Goal: Information Seeking & Learning: Learn about a topic

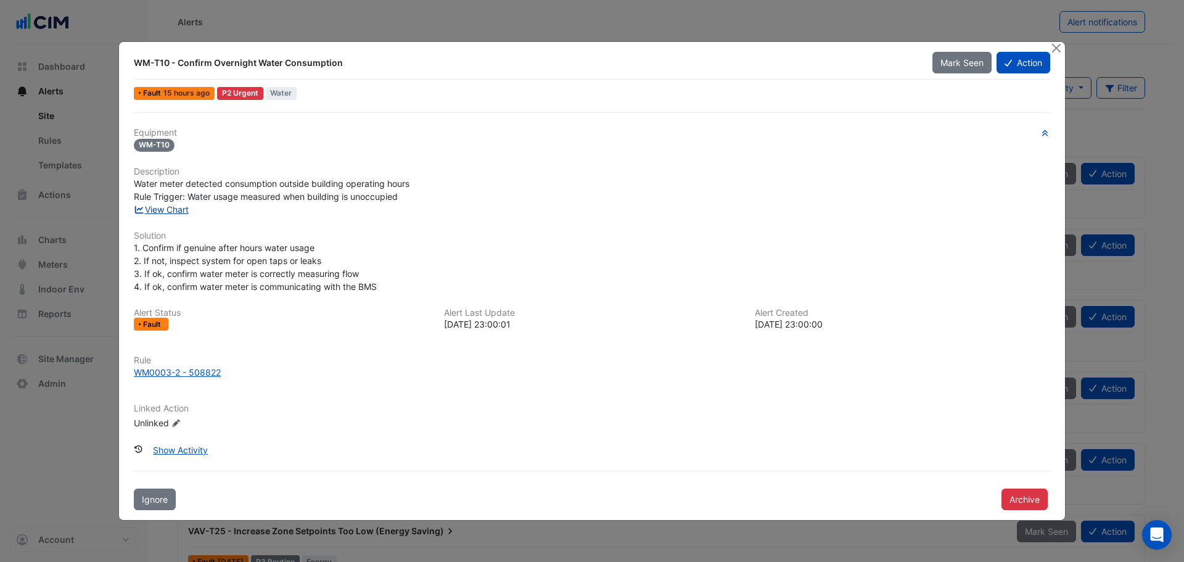
click at [160, 213] on link "View Chart" at bounding box center [161, 209] width 55 height 10
click at [1063, 44] on div at bounding box center [1057, 49] width 15 height 14
click at [1057, 47] on button "Close" at bounding box center [1056, 48] width 13 height 13
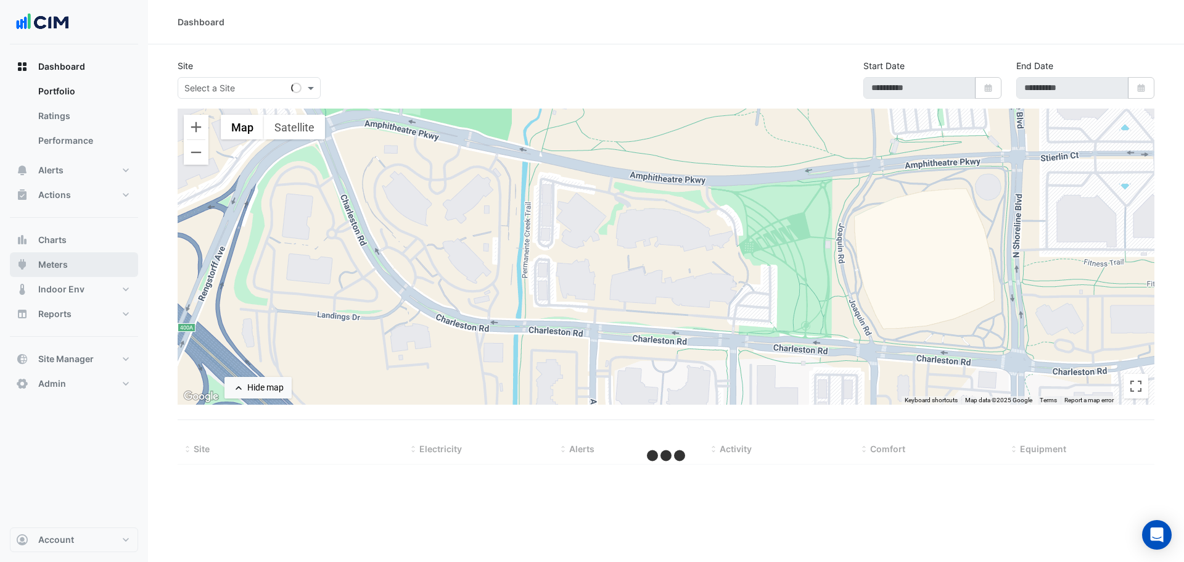
select select "***"
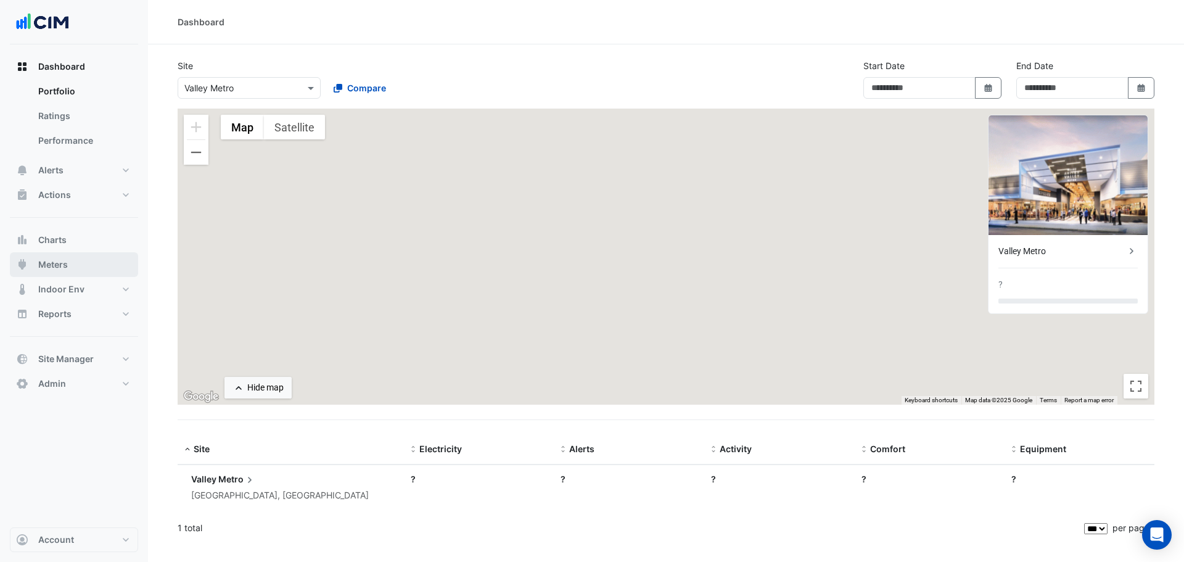
type input "**********"
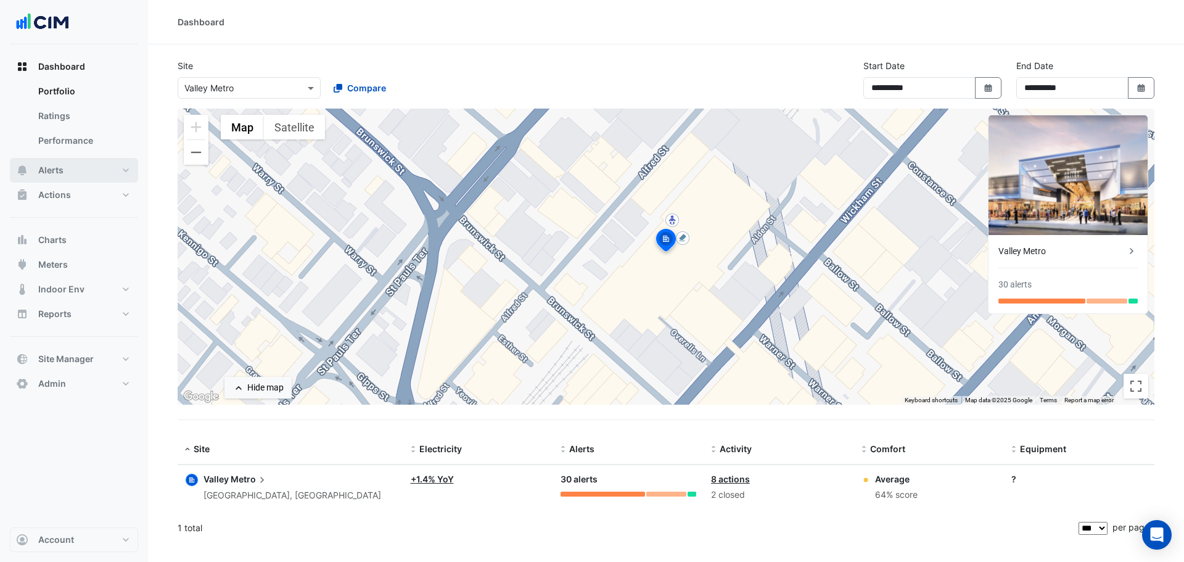
click at [73, 160] on button "Alerts" at bounding box center [74, 170] width 128 height 25
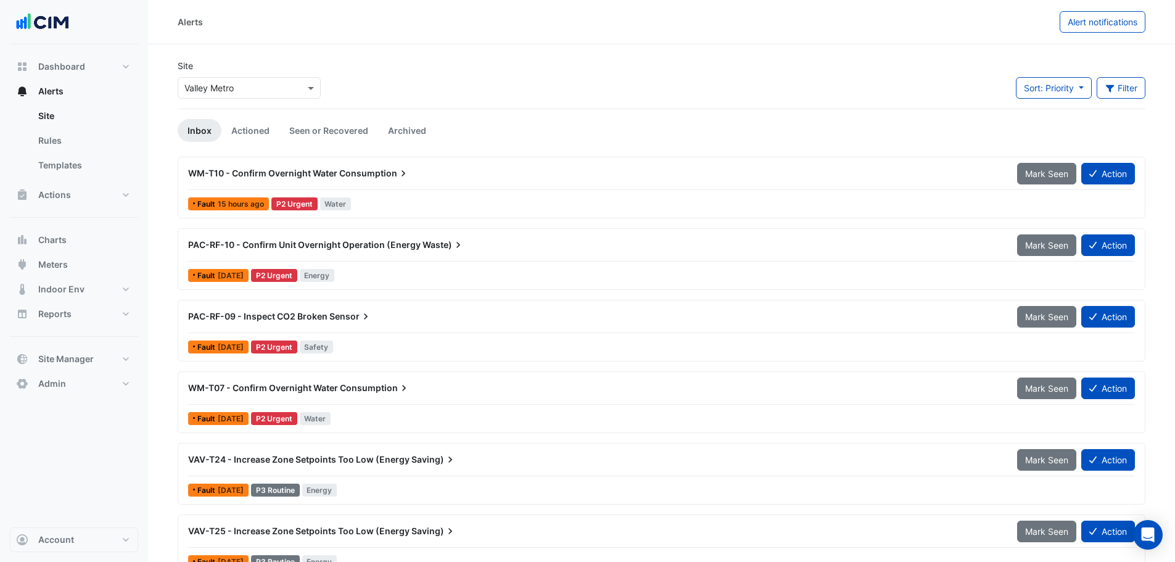
click at [235, 93] on input "text" at bounding box center [236, 88] width 105 height 13
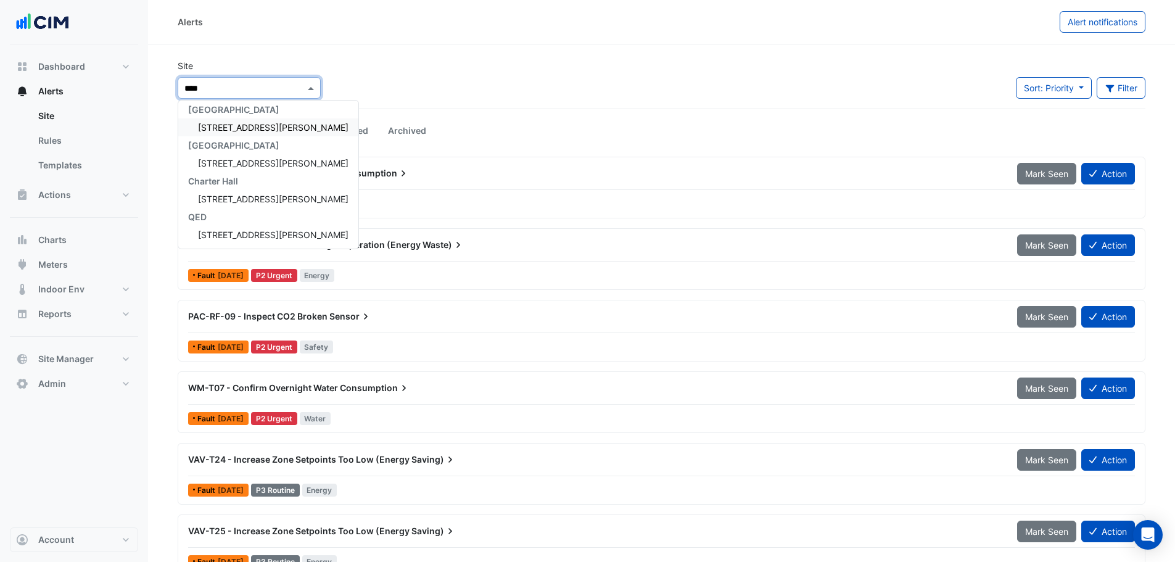
scroll to position [5, 0]
type input "*******"
click at [219, 120] on div "[STREET_ADDRESS][PERSON_NAME]" at bounding box center [268, 127] width 180 height 18
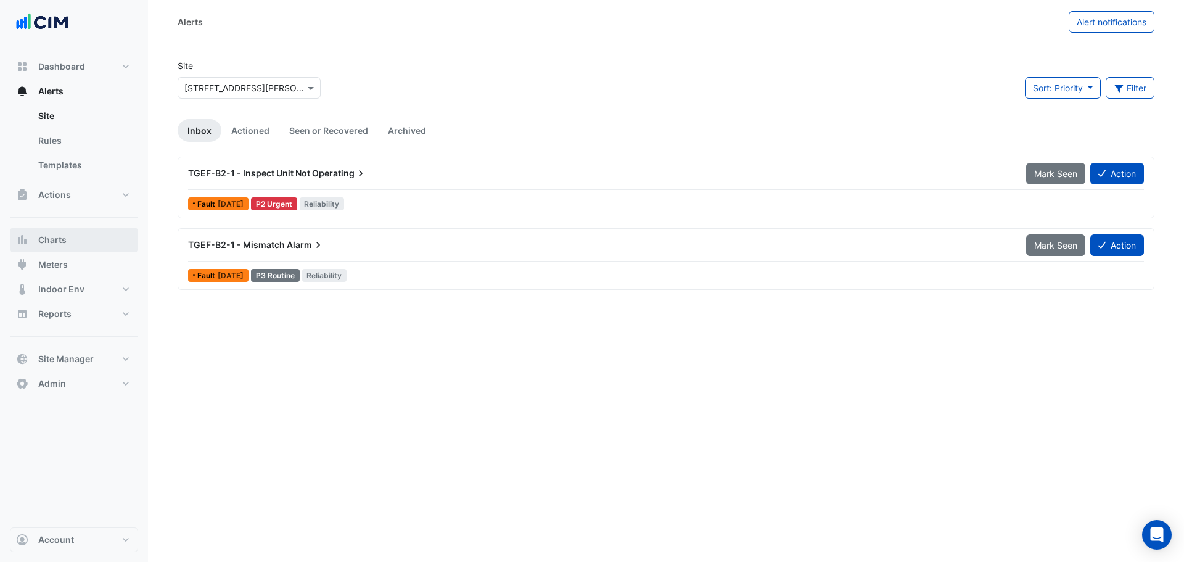
click at [72, 178] on button "Charts" at bounding box center [74, 240] width 128 height 25
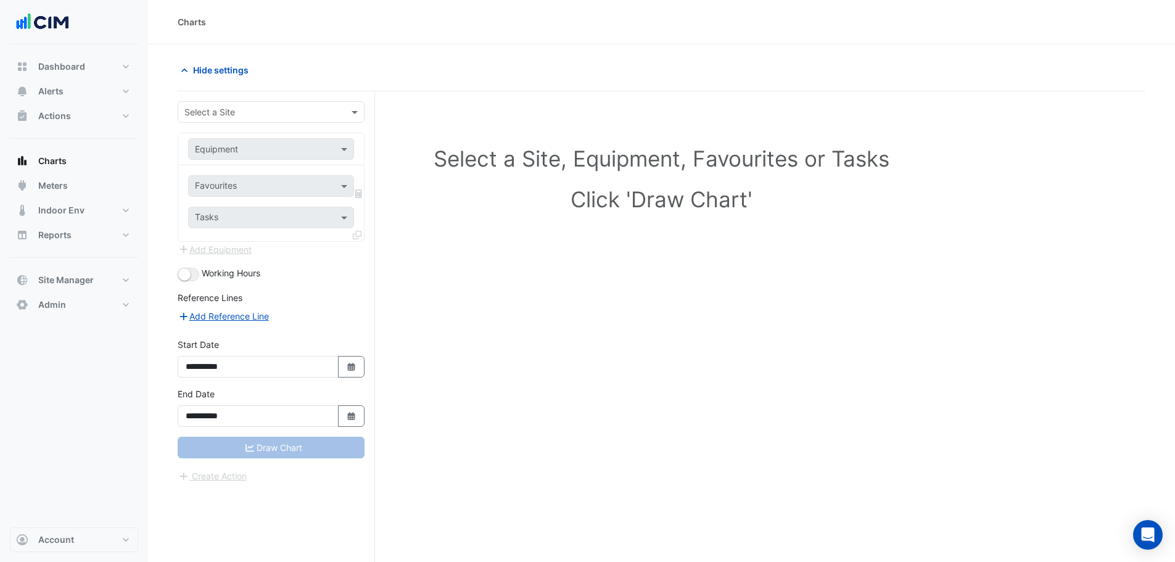
click at [228, 110] on input "text" at bounding box center [258, 112] width 149 height 13
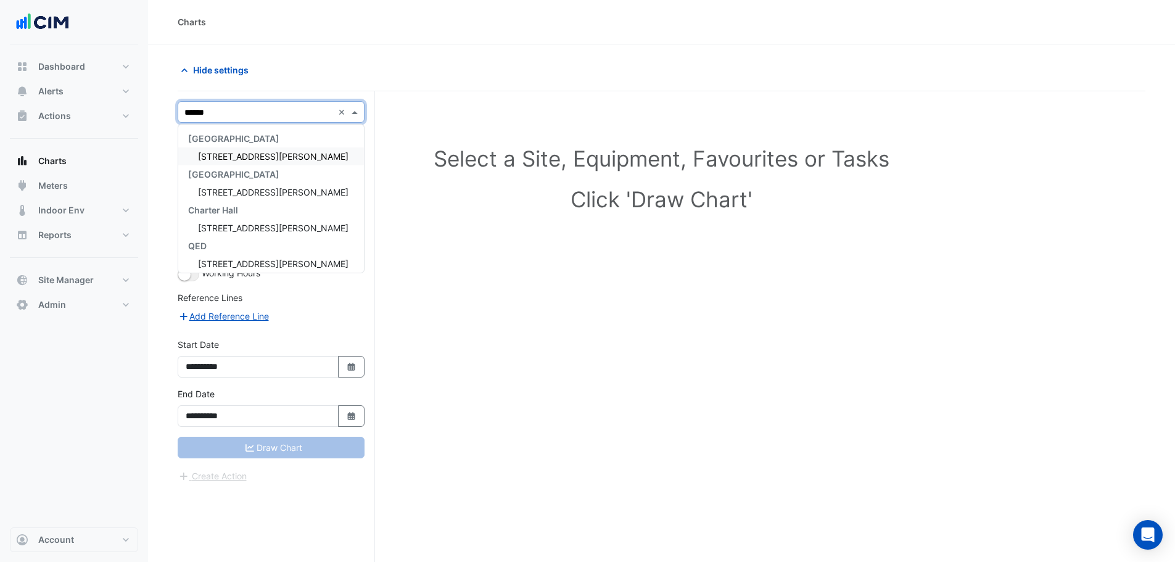
type input "*******"
click at [244, 154] on span "32 Mann Street" at bounding box center [273, 156] width 151 height 10
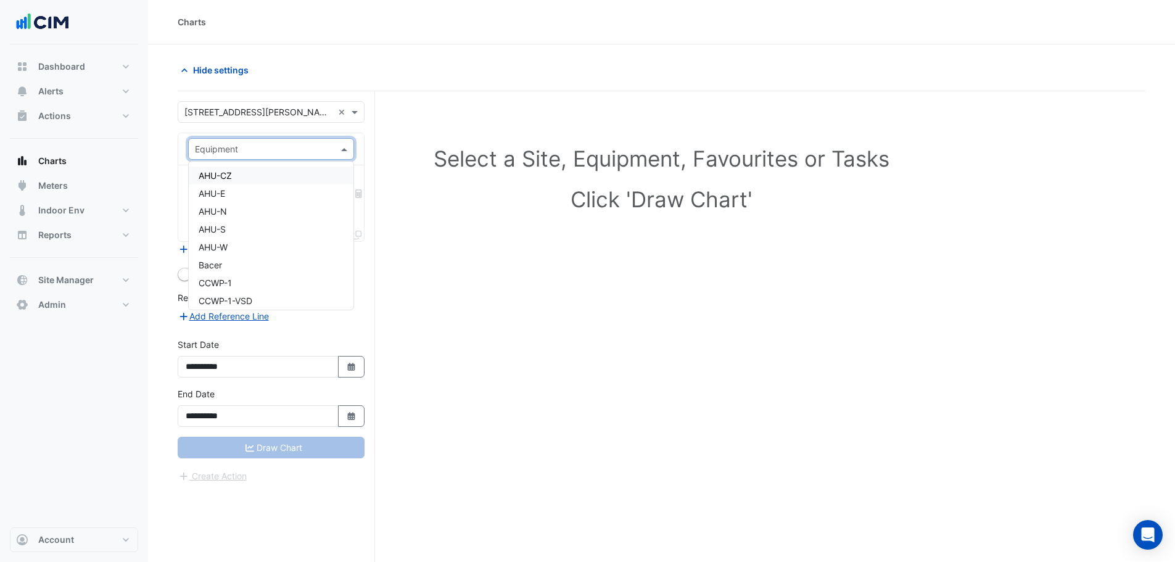
click at [246, 151] on input "text" at bounding box center [259, 149] width 128 height 13
type input "**"
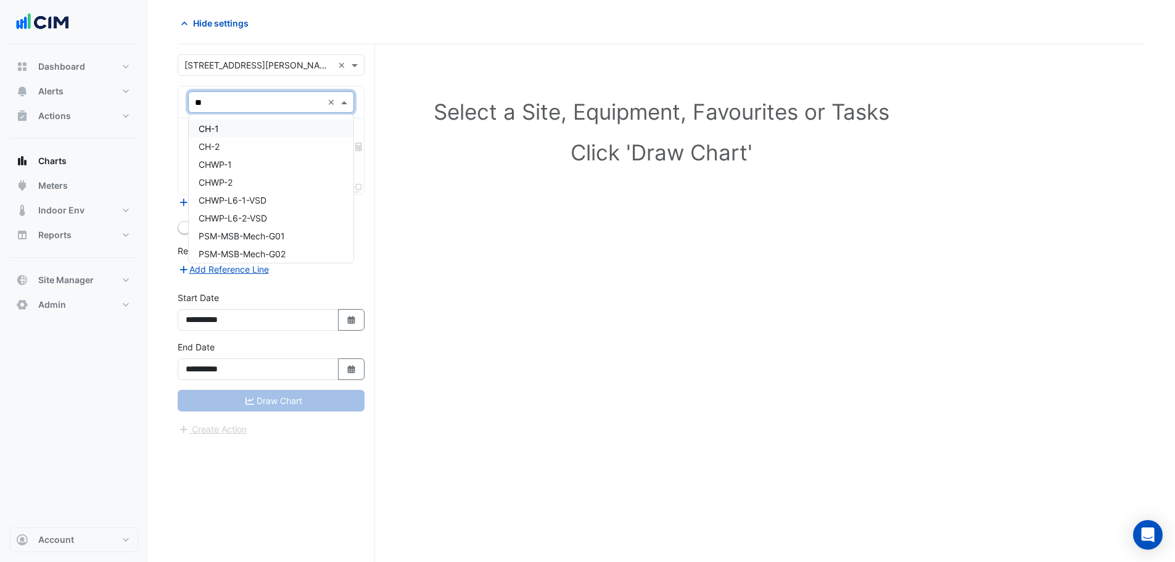
click at [226, 130] on div "CH-1" at bounding box center [271, 129] width 165 height 18
click at [213, 133] on div "Favourites" at bounding box center [254, 139] width 131 height 19
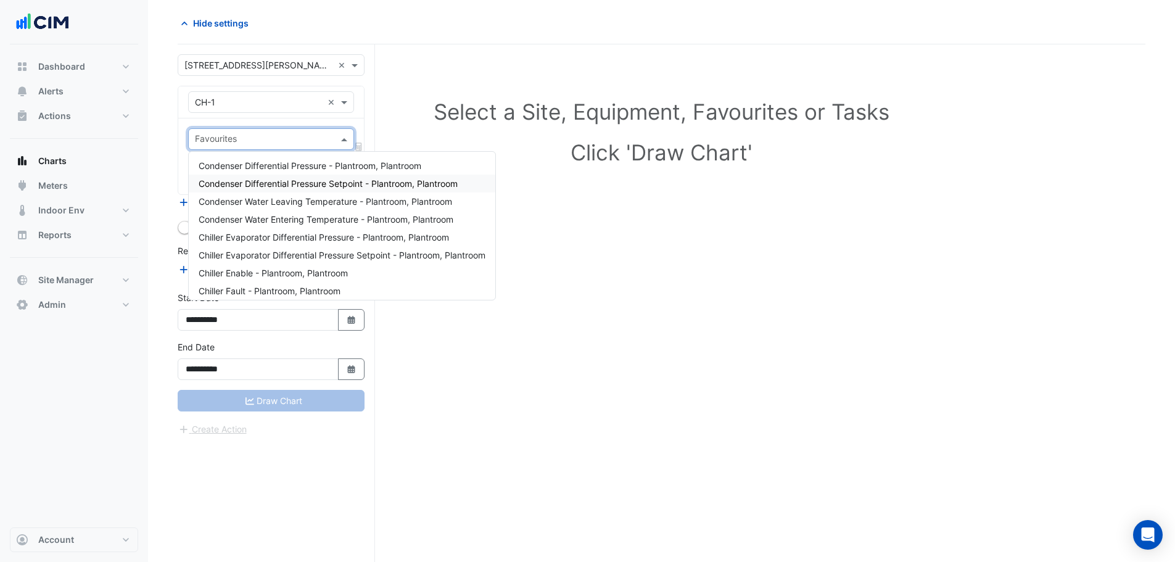
scroll to position [10, 0]
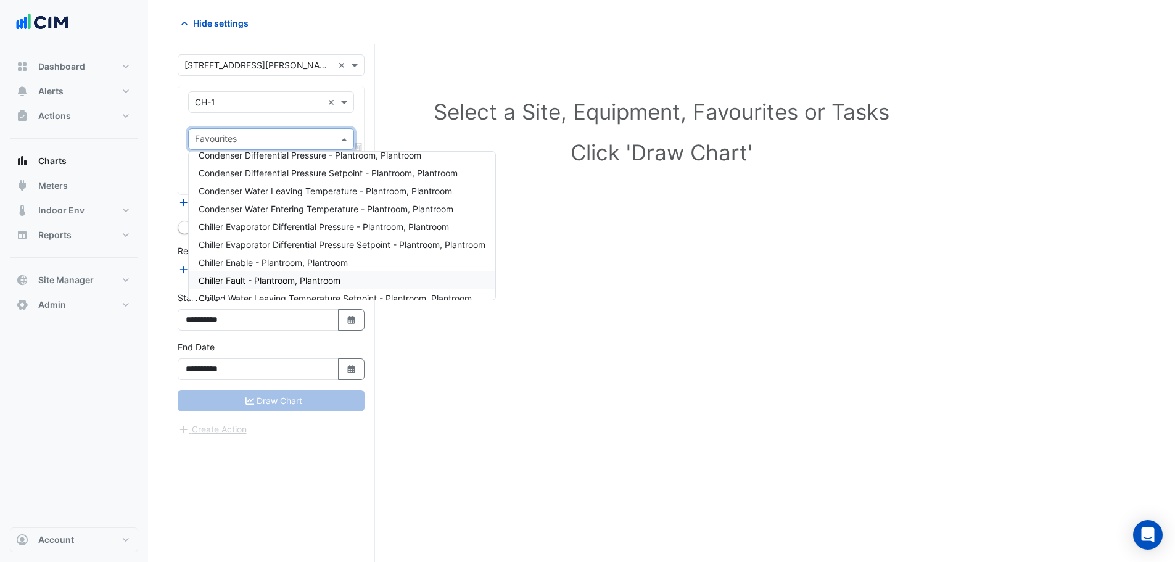
click at [294, 178] on span "Chiller Fault - Plantroom, Plantroom" at bounding box center [270, 280] width 142 height 10
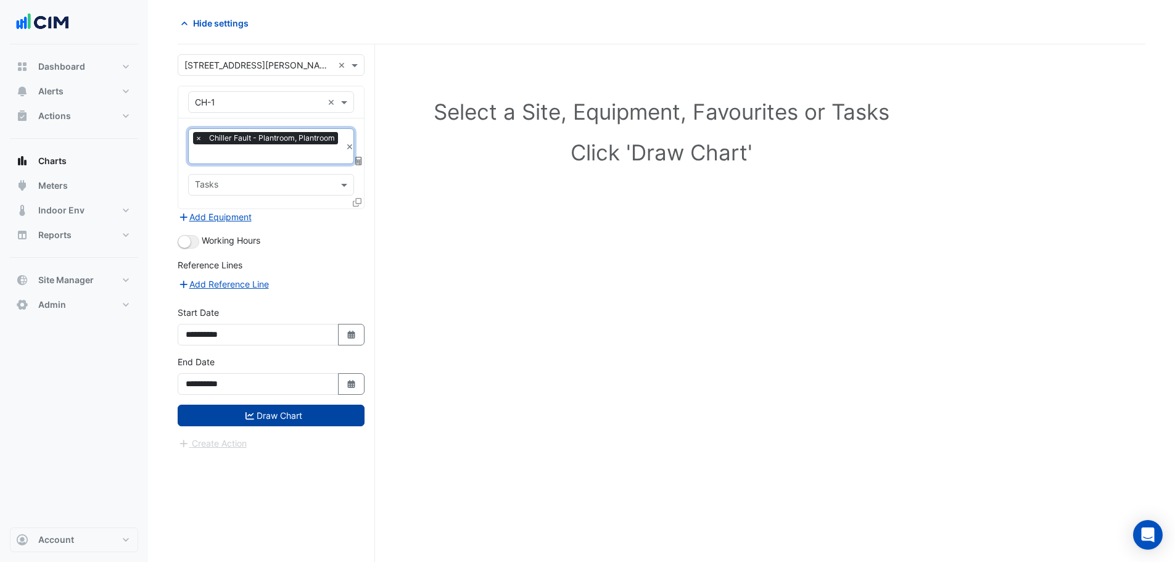
click at [276, 178] on button "Draw Chart" at bounding box center [271, 416] width 187 height 22
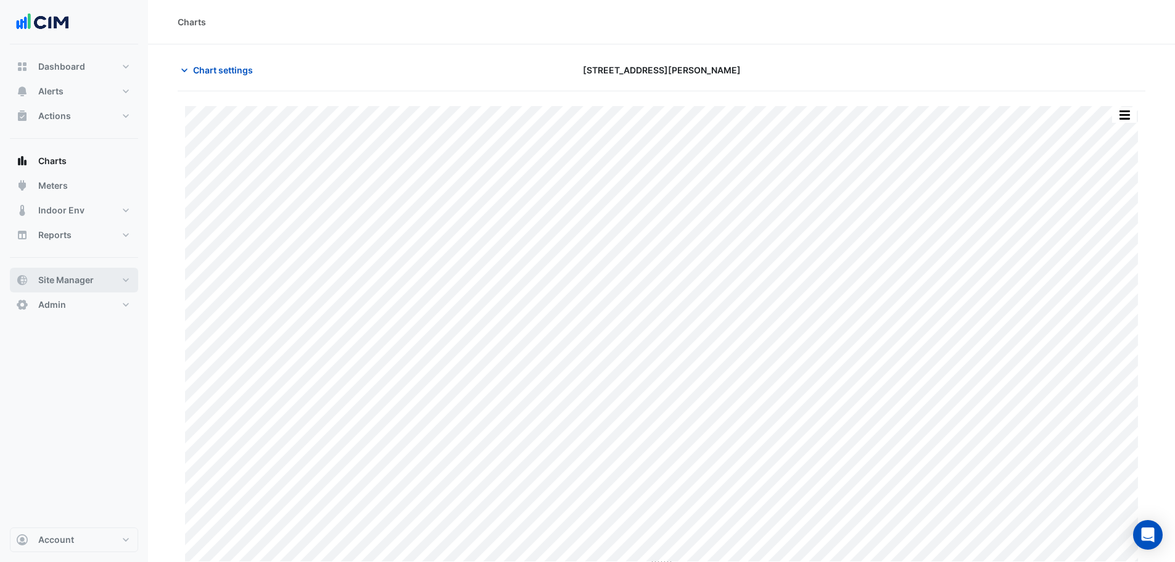
click at [99, 178] on button "Site Manager" at bounding box center [74, 280] width 128 height 25
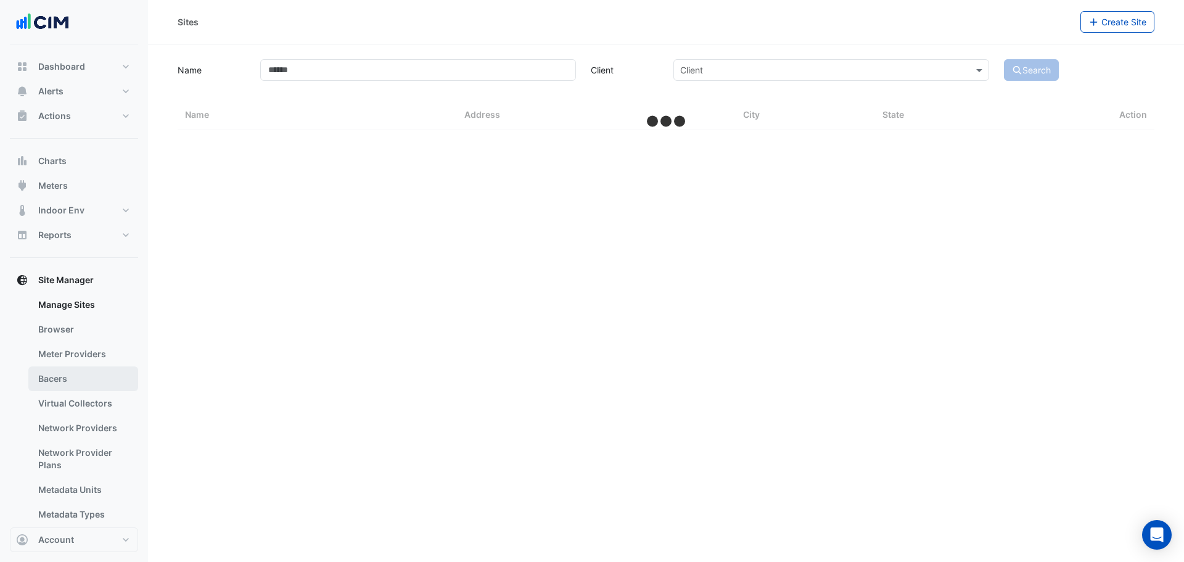
click at [75, 178] on link "Bacers" at bounding box center [83, 378] width 110 height 25
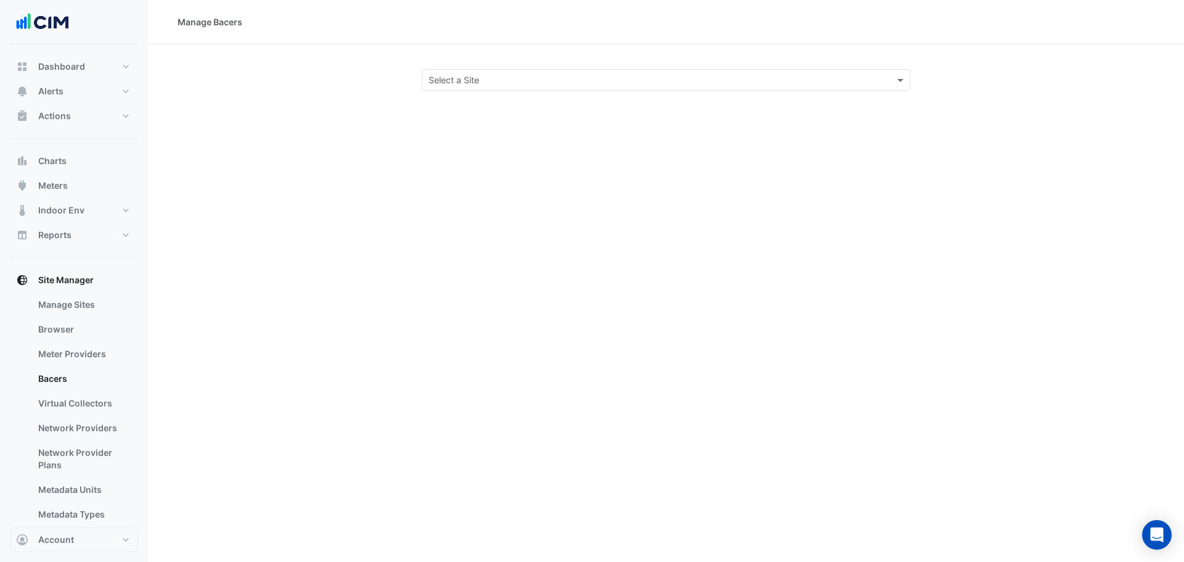
click at [467, 80] on input "text" at bounding box center [654, 80] width 450 height 13
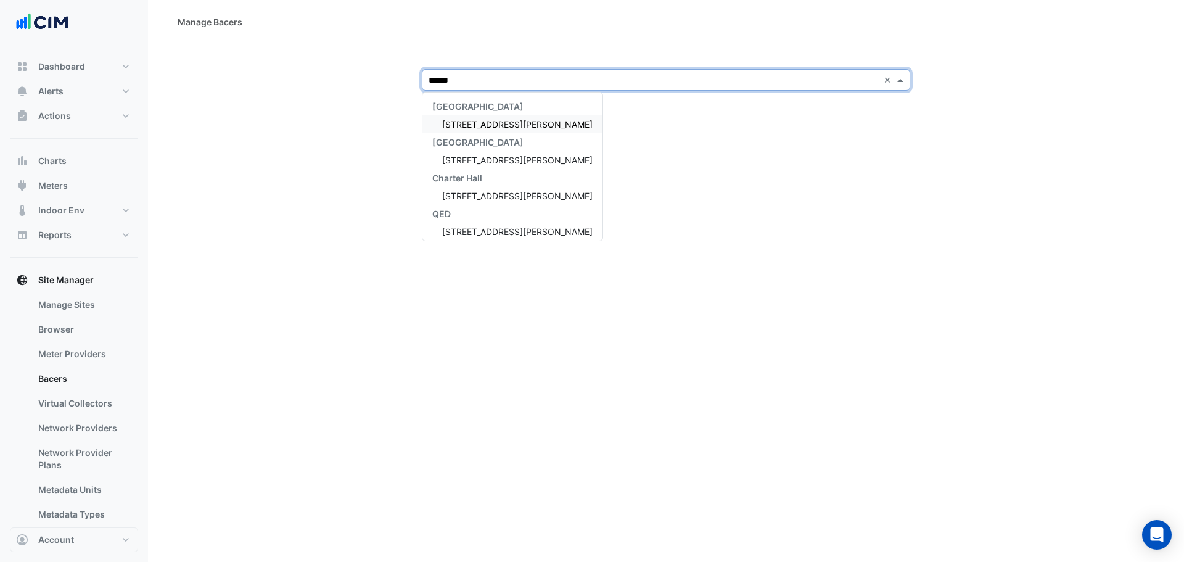
type input "*******"
click at [467, 137] on span "CBRE Charter Hall NSW" at bounding box center [477, 142] width 91 height 10
click at [467, 131] on div "[STREET_ADDRESS][PERSON_NAME]" at bounding box center [513, 124] width 180 height 18
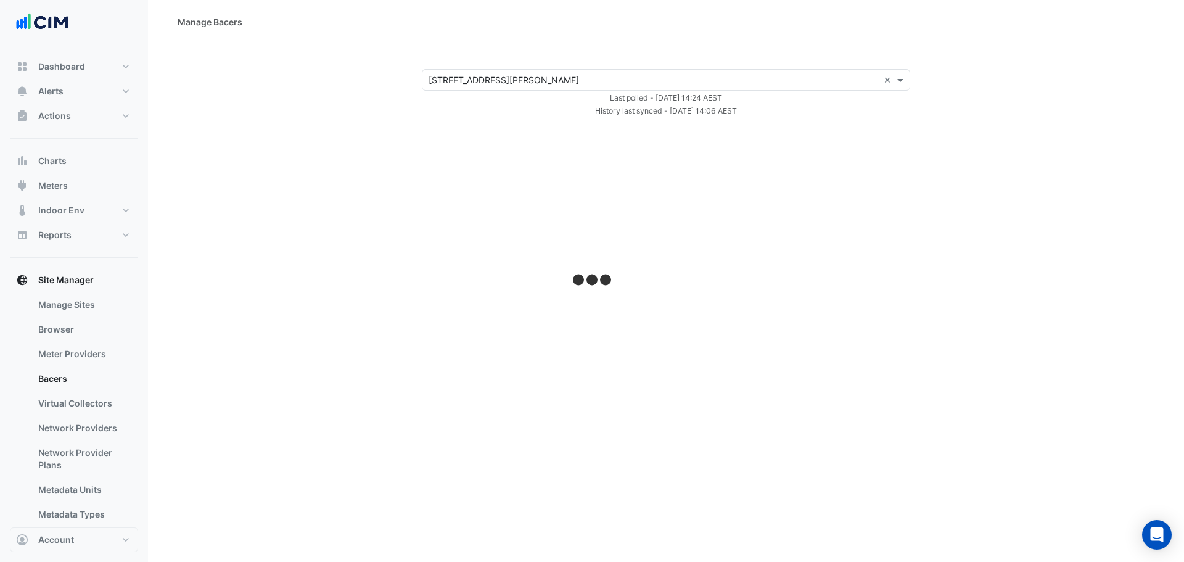
select select "***"
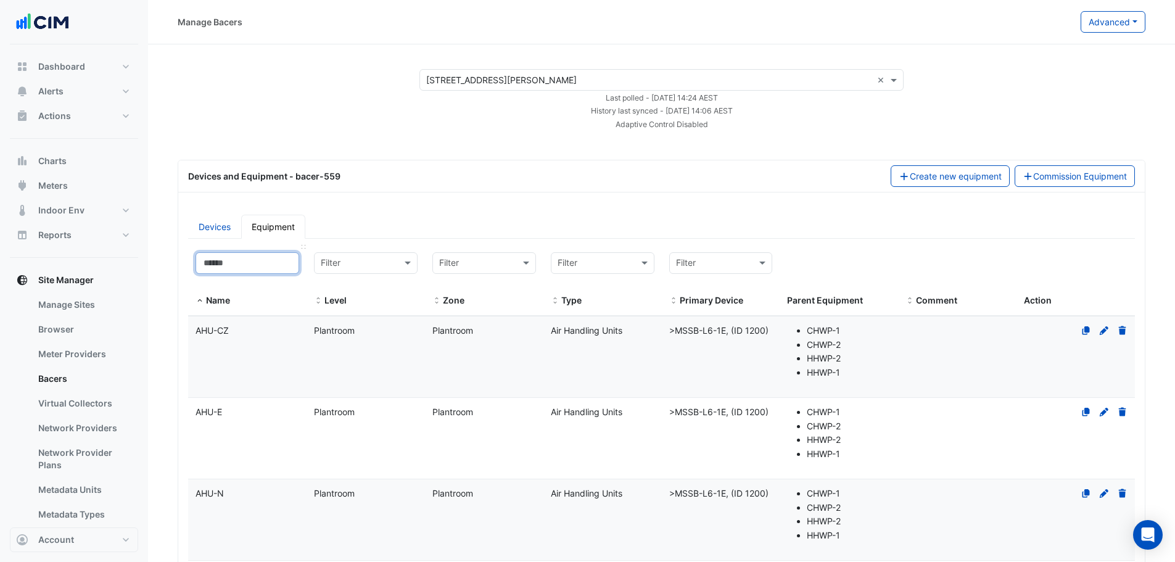
click at [229, 178] on input at bounding box center [248, 263] width 104 height 22
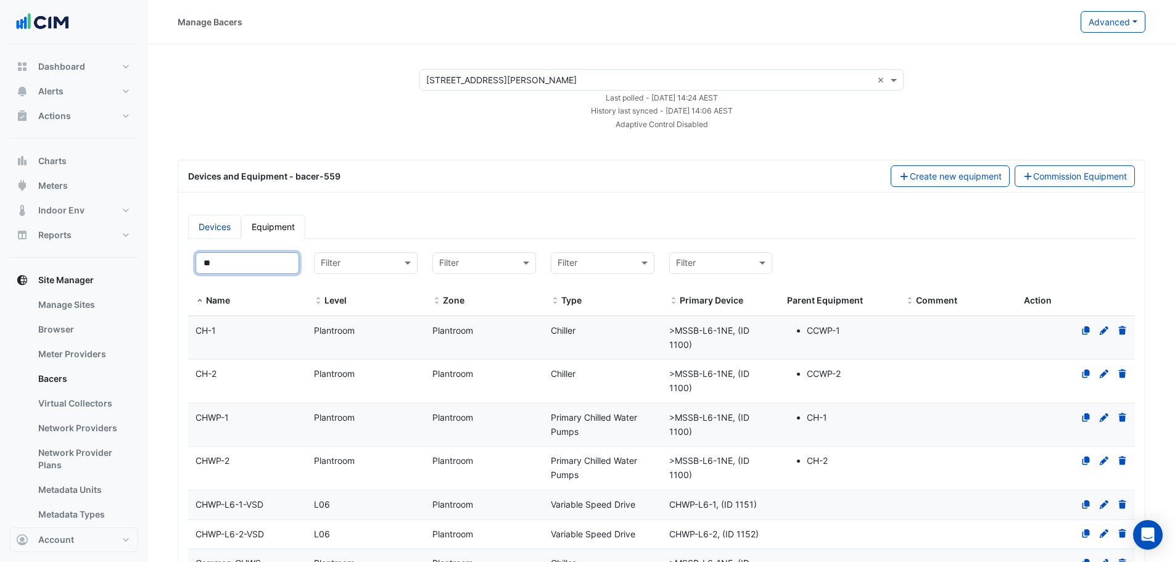
type input "**"
click at [218, 178] on link "Devices" at bounding box center [214, 227] width 53 height 24
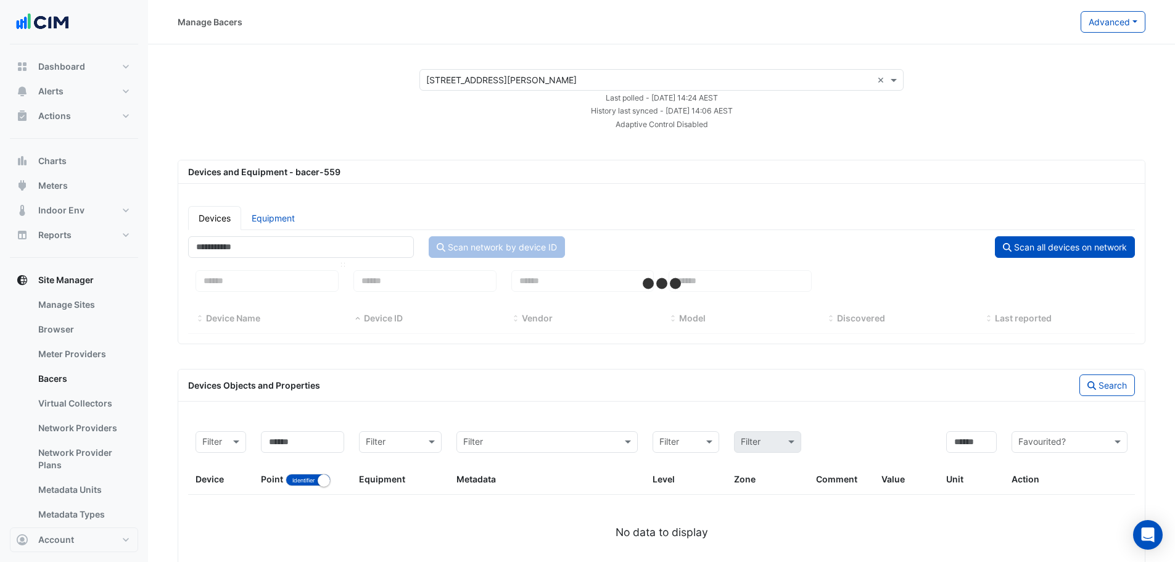
select select "***"
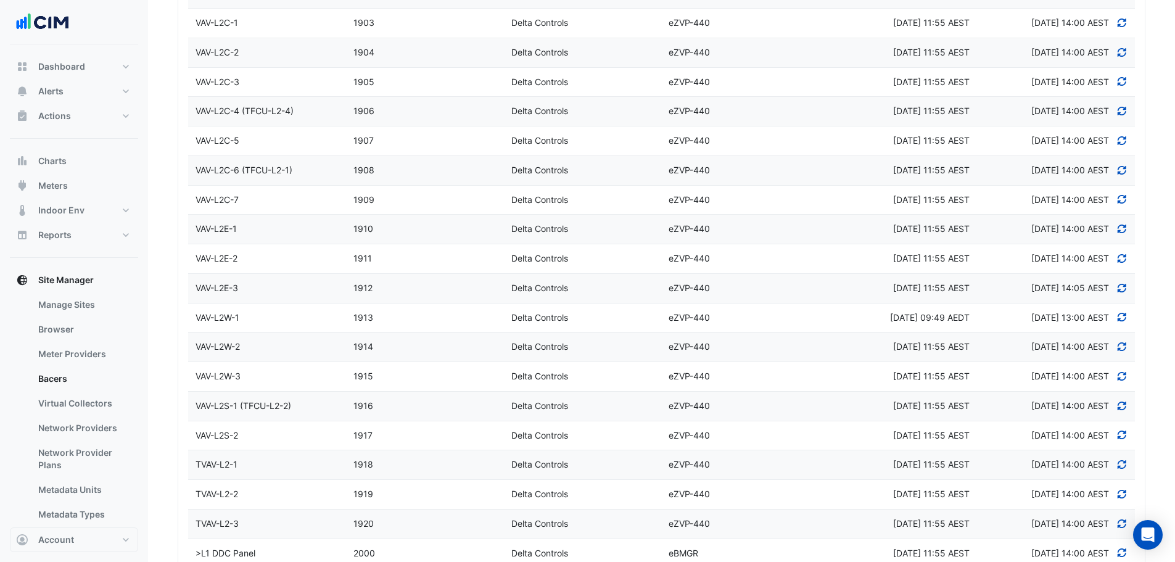
scroll to position [3022, 0]
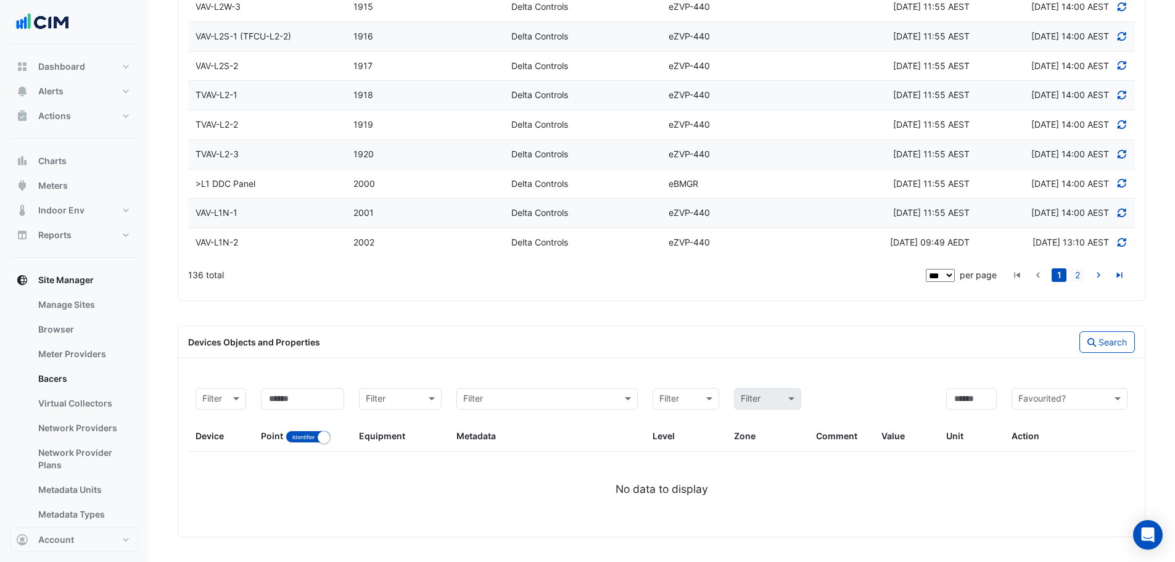
click at [467, 178] on link "2" at bounding box center [1077, 275] width 15 height 14
click at [291, 178] on div "HOUSE_127002" at bounding box center [267, 243] width 158 height 14
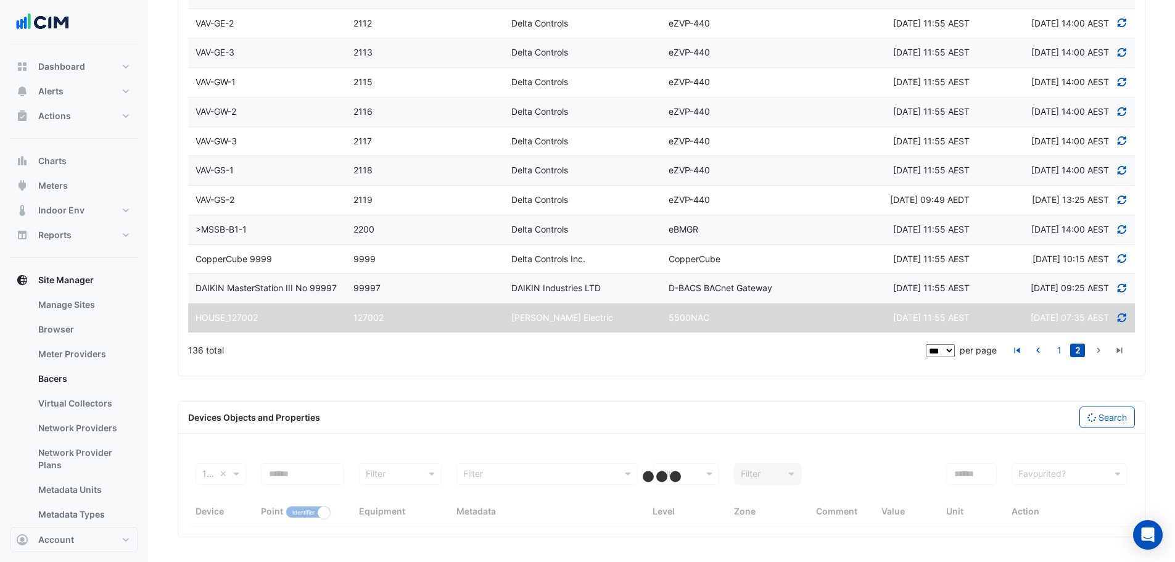
scroll to position [1062, 0]
select select "***"
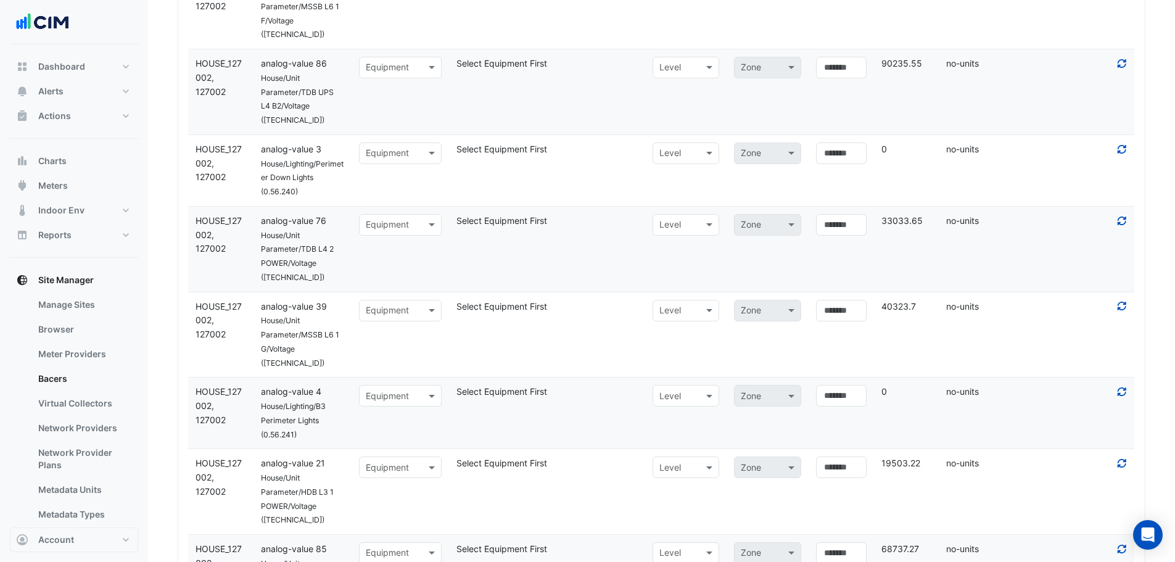
scroll to position [3091, 0]
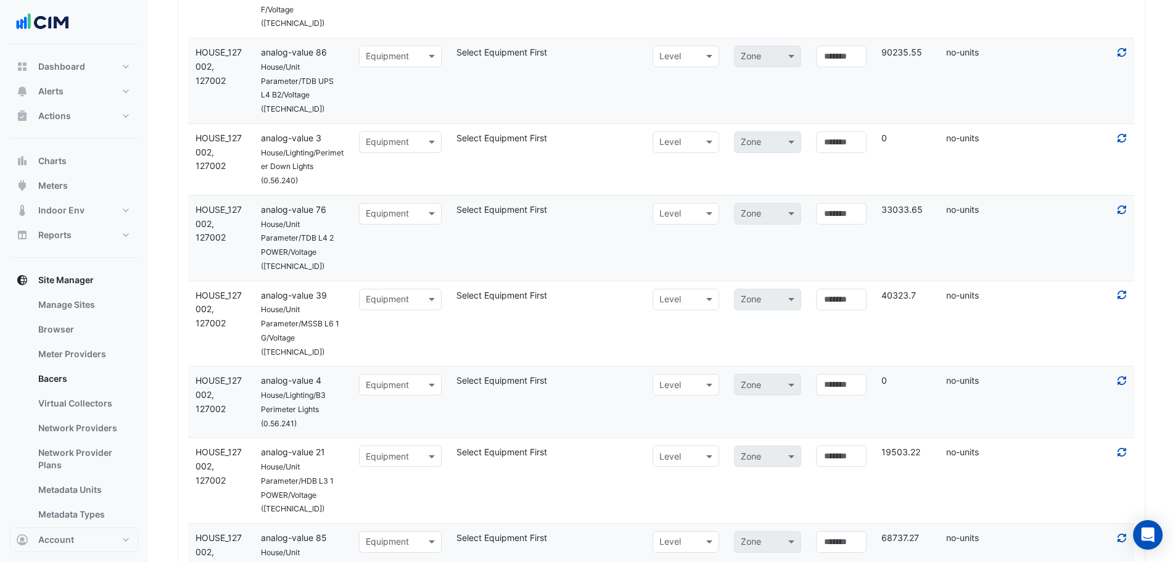
click at [467, 178] on div at bounding box center [1069, 210] width 131 height 14
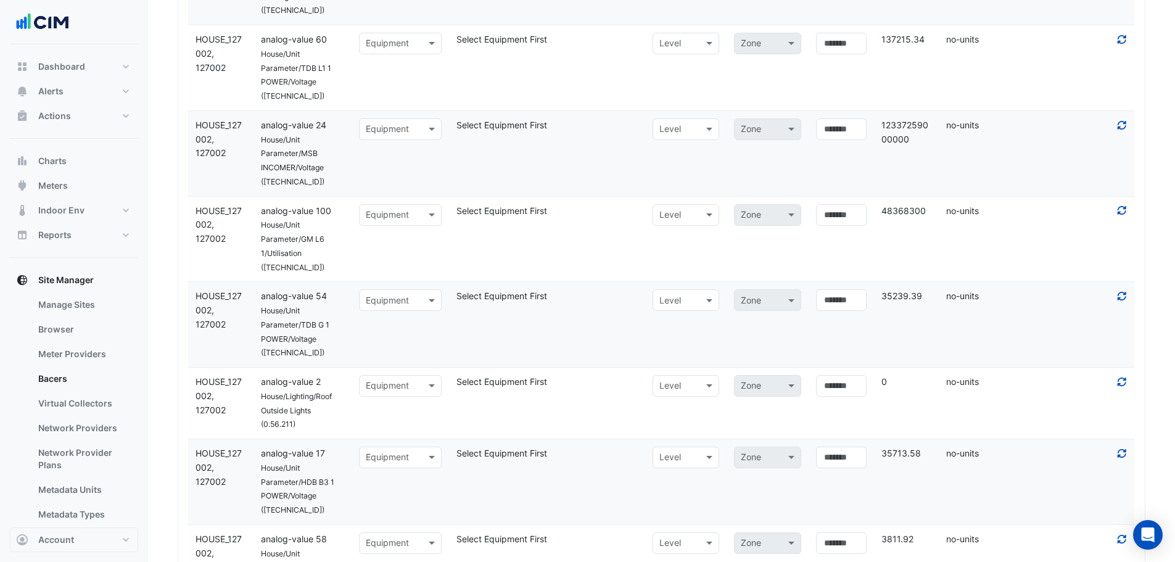
scroll to position [9402, 0]
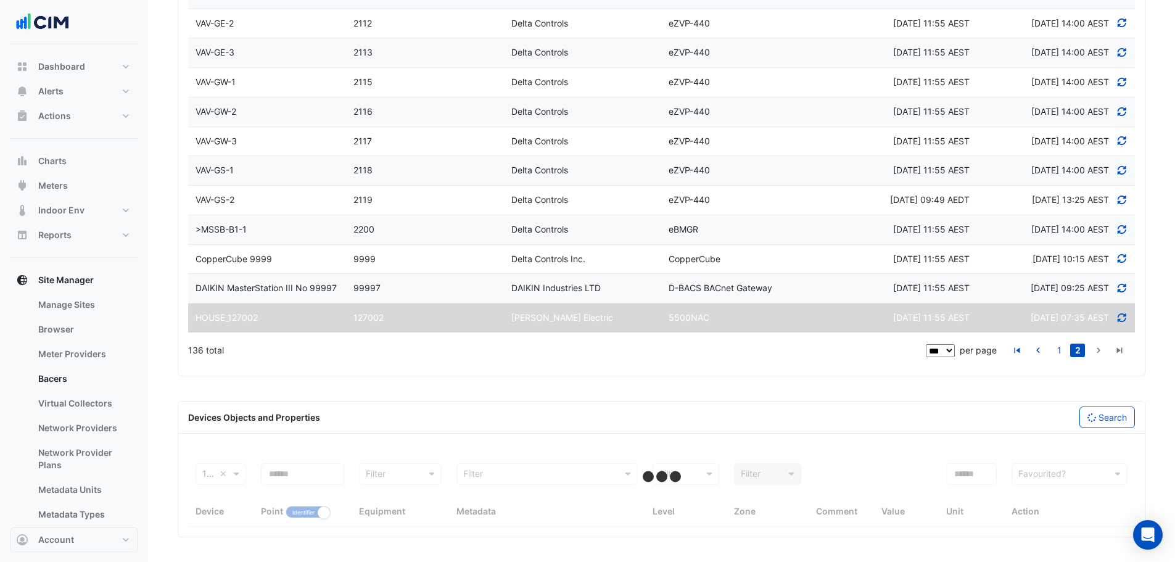
scroll to position [3492, 0]
select select "***"
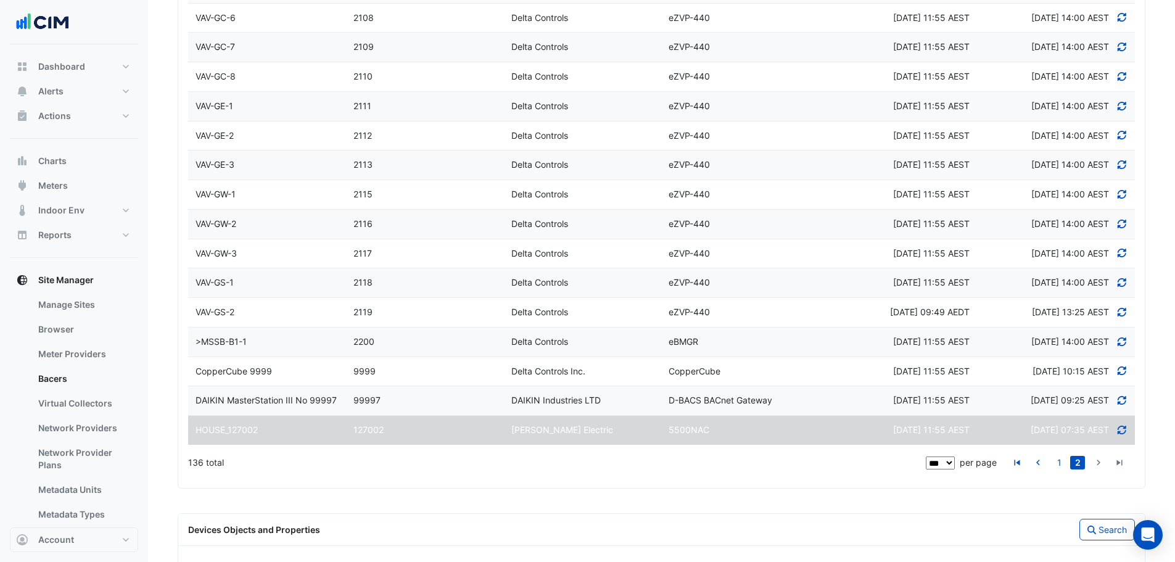
scroll to position [898, 0]
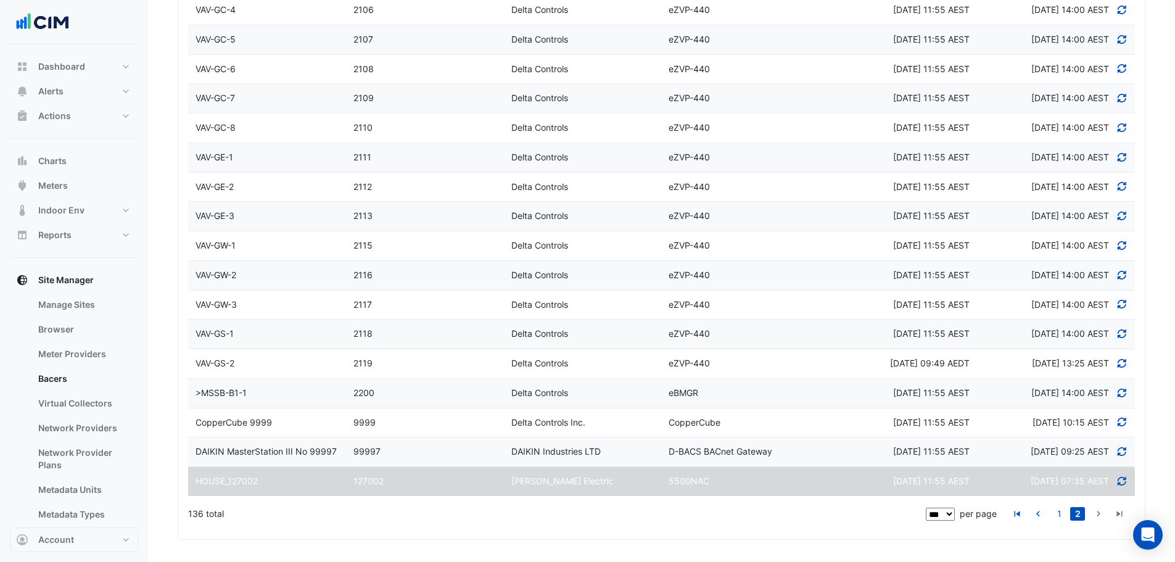
click at [467, 178] on datatable-body-cell "Device ID 99997" at bounding box center [425, 451] width 158 height 29
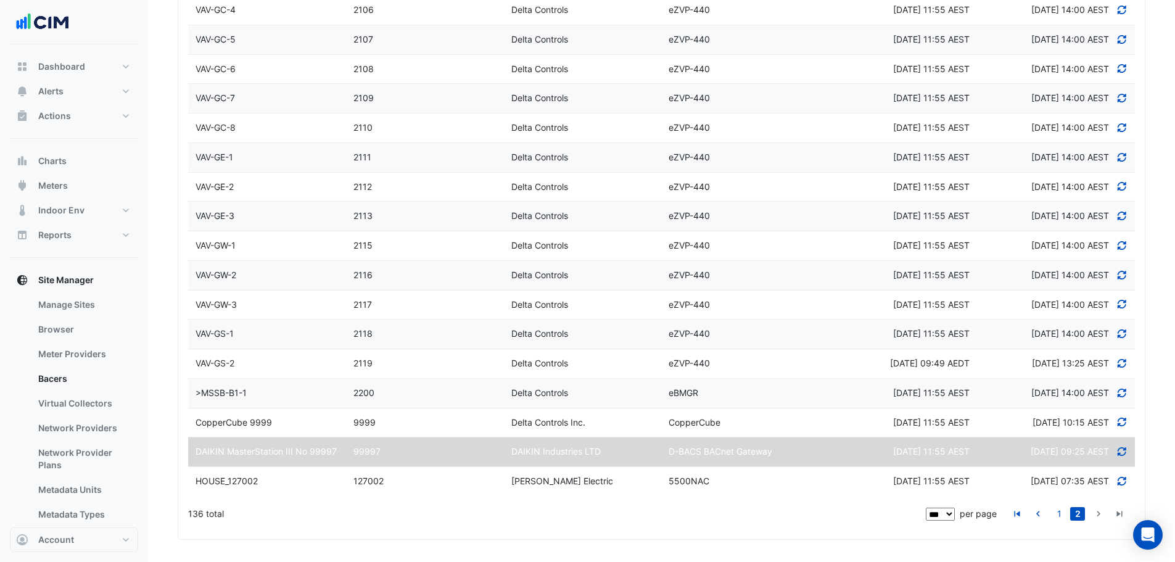
select select "***"
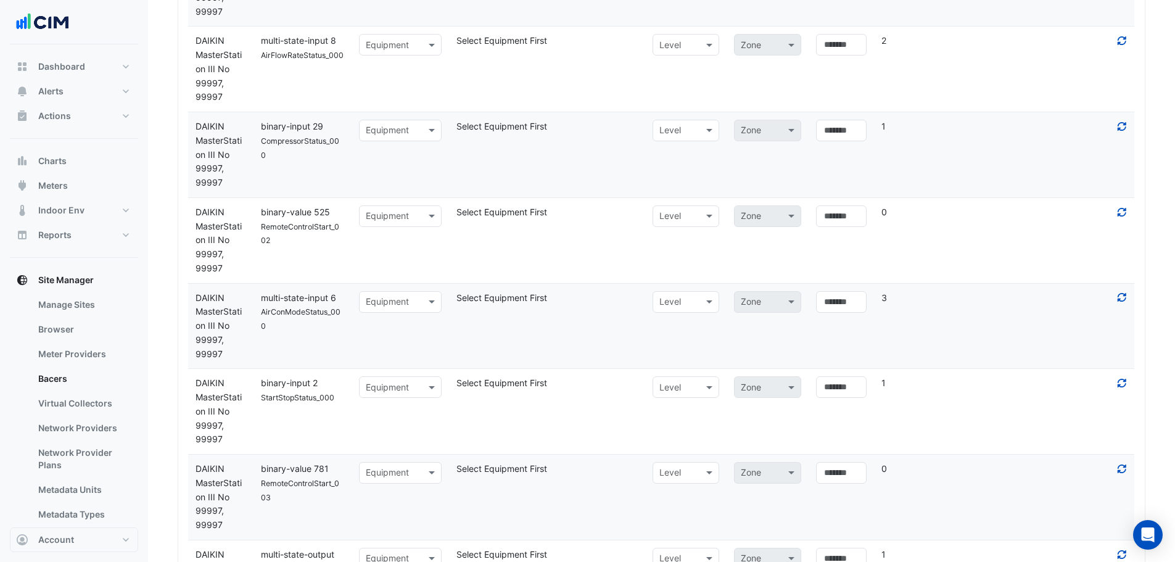
scroll to position [1263, 0]
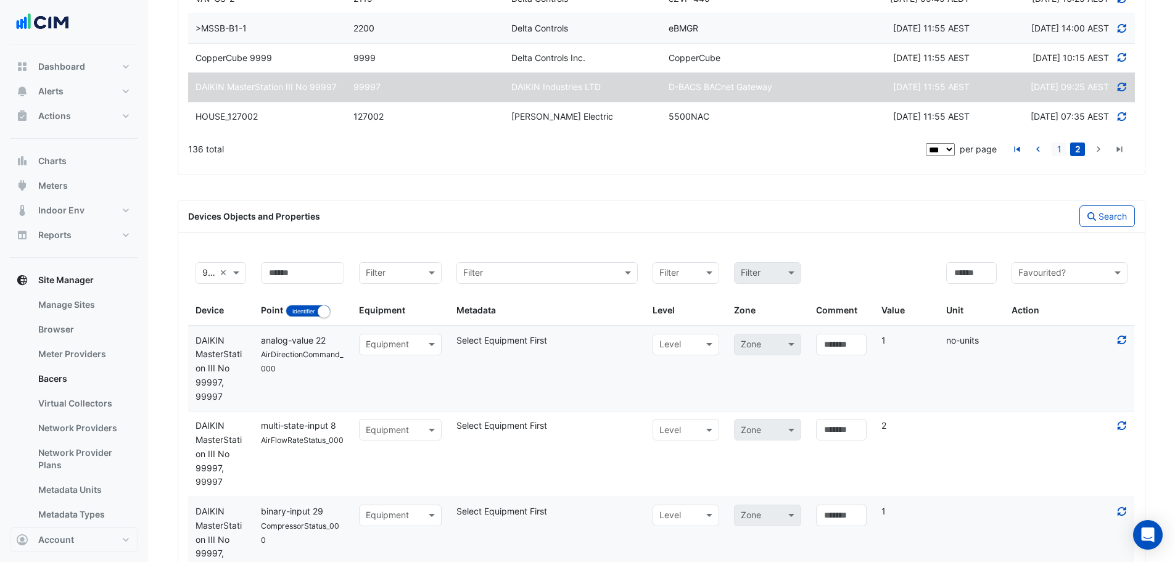
click at [467, 149] on link "1" at bounding box center [1059, 150] width 15 height 14
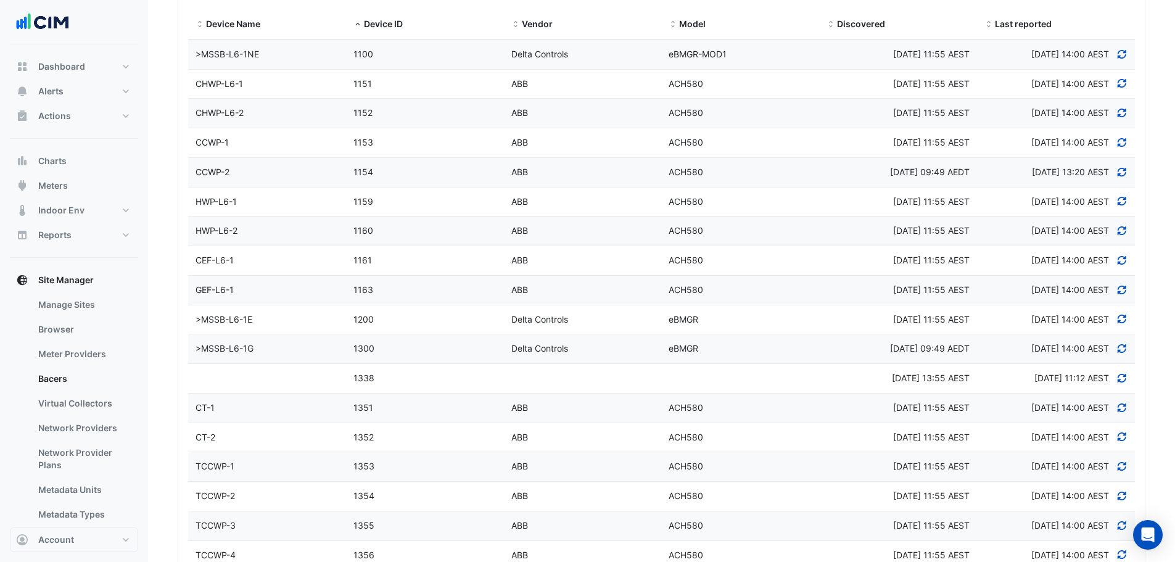
scroll to position [86, 0]
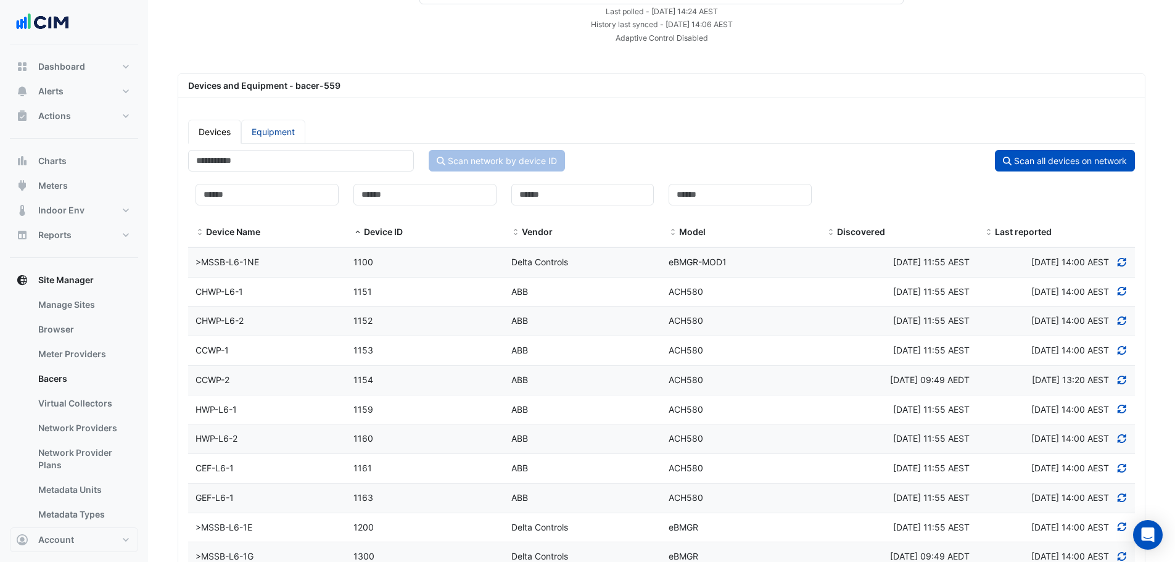
click at [252, 136] on link "Equipment" at bounding box center [273, 132] width 64 height 24
select select "***"
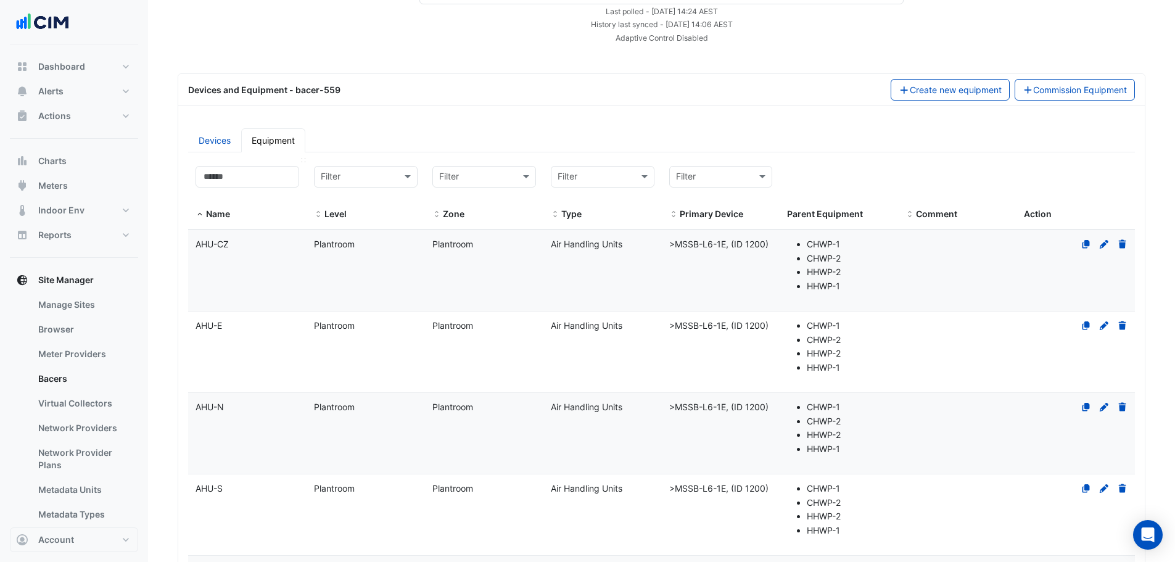
click at [247, 178] on div "Name" at bounding box center [248, 194] width 104 height 56
click at [247, 178] on input at bounding box center [248, 177] width 104 height 22
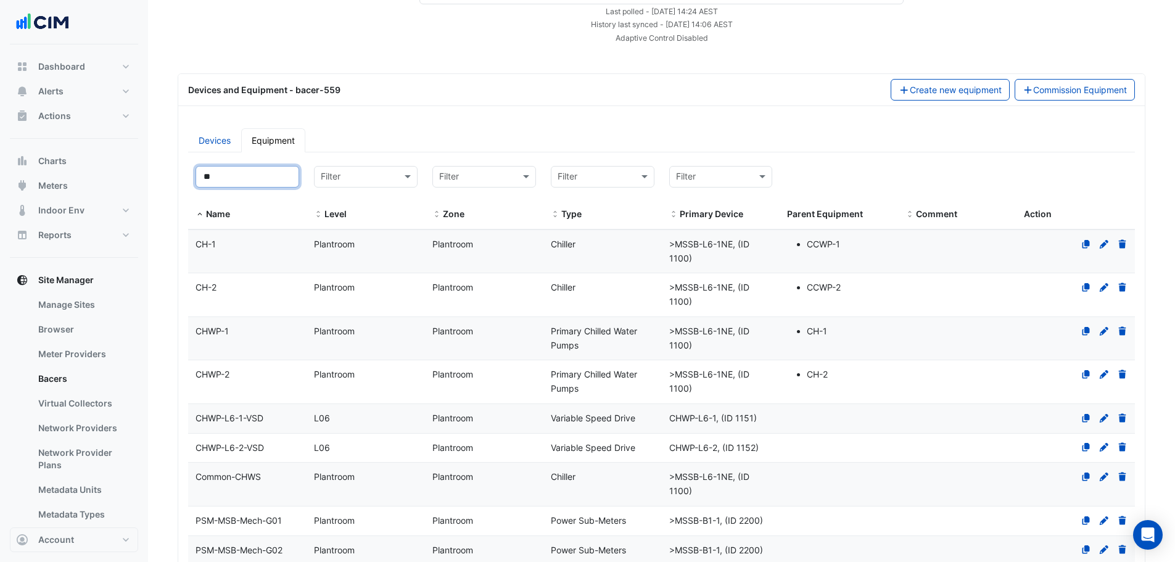
type input "**"
click at [271, 178] on datatable-body-cell "Name CH-2" at bounding box center [247, 294] width 118 height 43
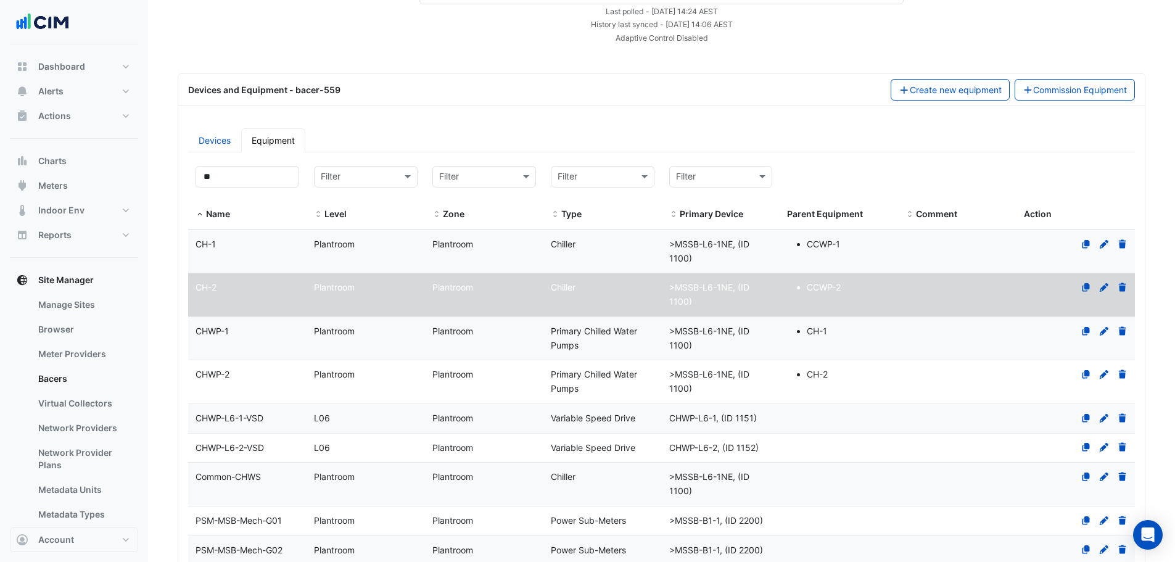
select select "***"
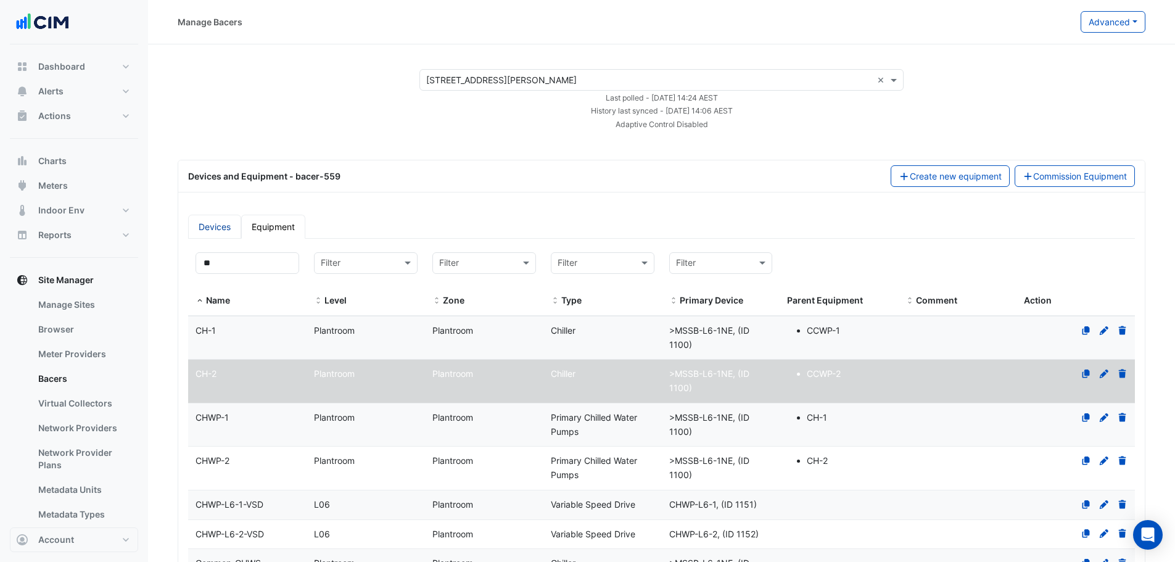
click at [229, 178] on link "Devices" at bounding box center [214, 227] width 53 height 24
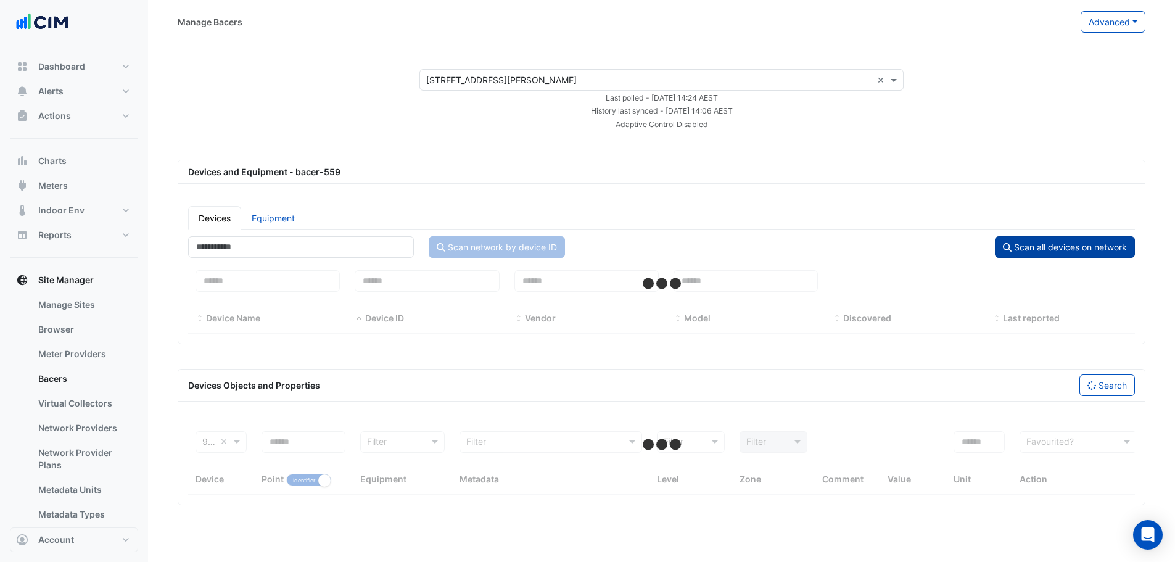
click at [467, 178] on button "Scan all devices on network" at bounding box center [1065, 247] width 140 height 22
select select "***"
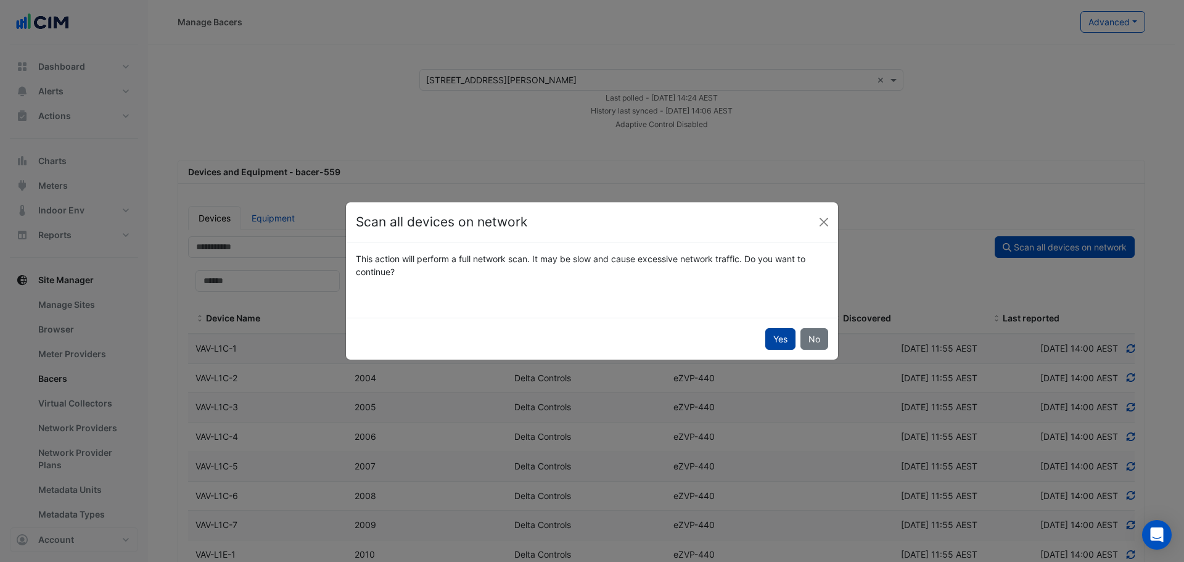
click at [467, 178] on button "Yes" at bounding box center [781, 339] width 30 height 22
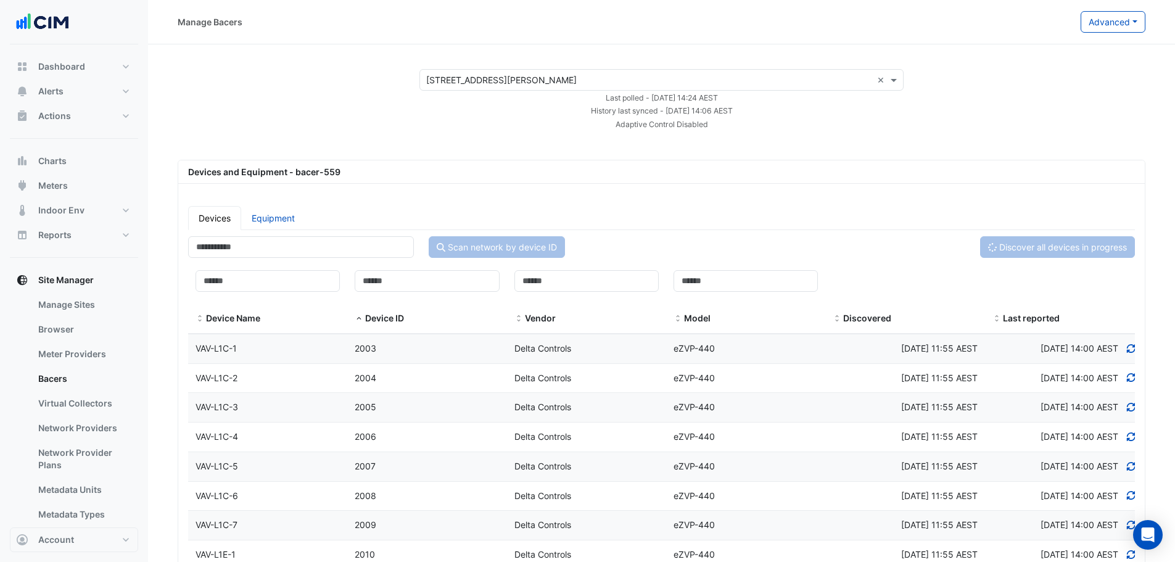
select select "***"
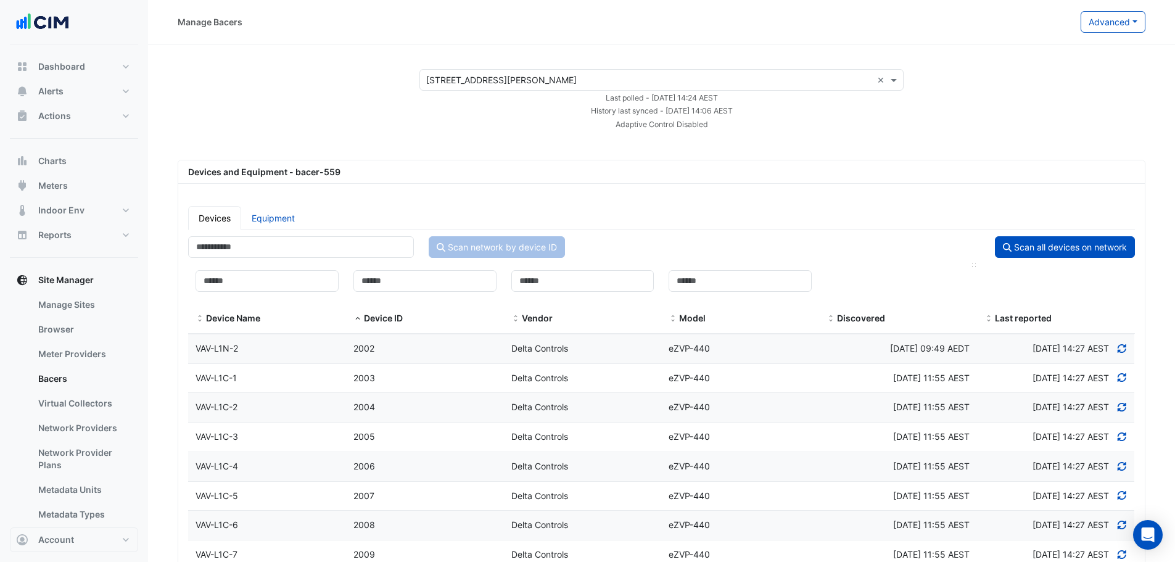
click at [467, 178] on span at bounding box center [831, 319] width 9 height 10
drag, startPoint x: 284, startPoint y: 347, endPoint x: 327, endPoint y: 340, distance: 43.2
click at [285, 178] on div "enteliWEB" at bounding box center [267, 349] width 158 height 14
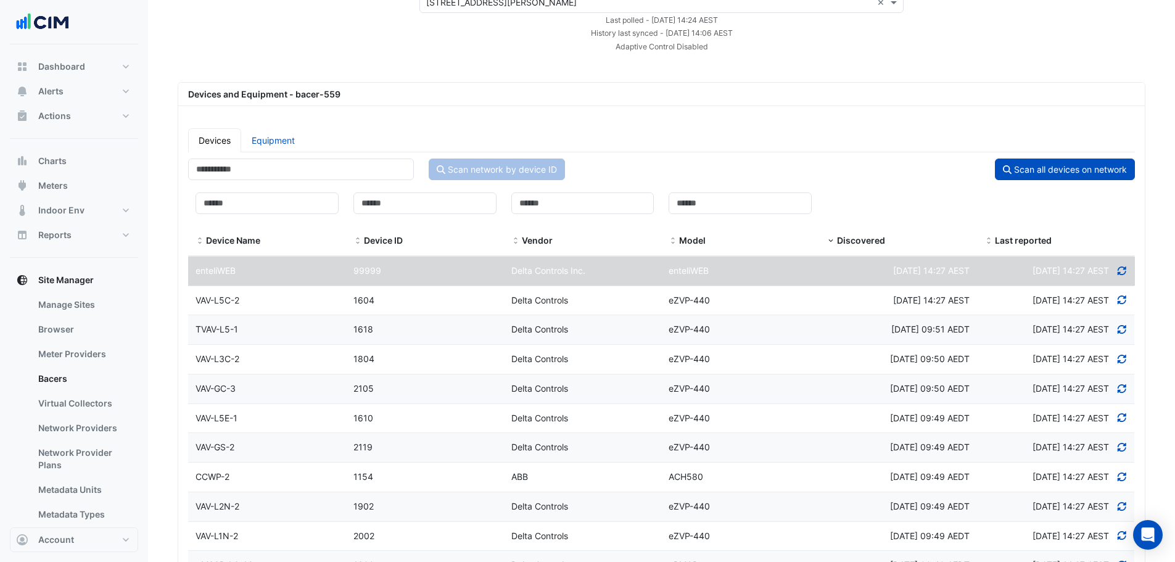
scroll to position [25, 0]
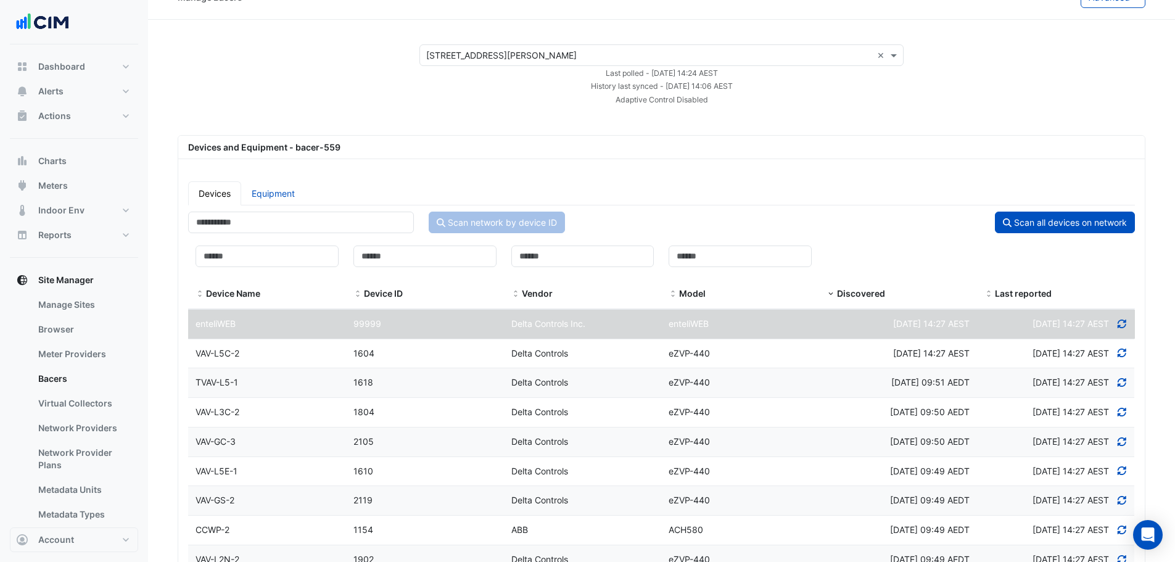
click at [467, 178] on span "Delta Controls" at bounding box center [539, 353] width 57 height 10
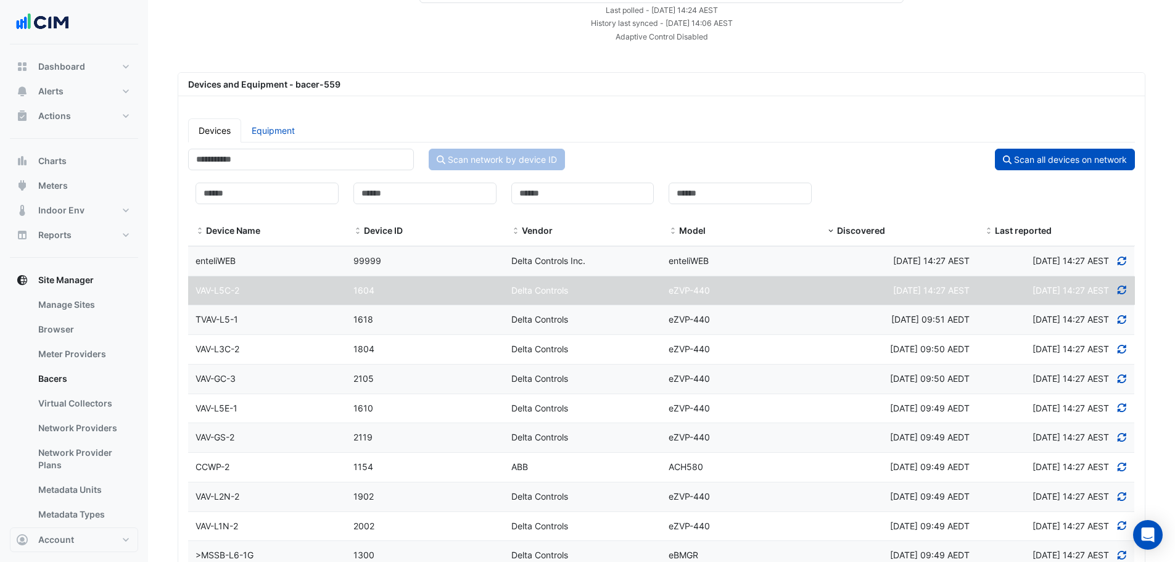
scroll to position [0, 0]
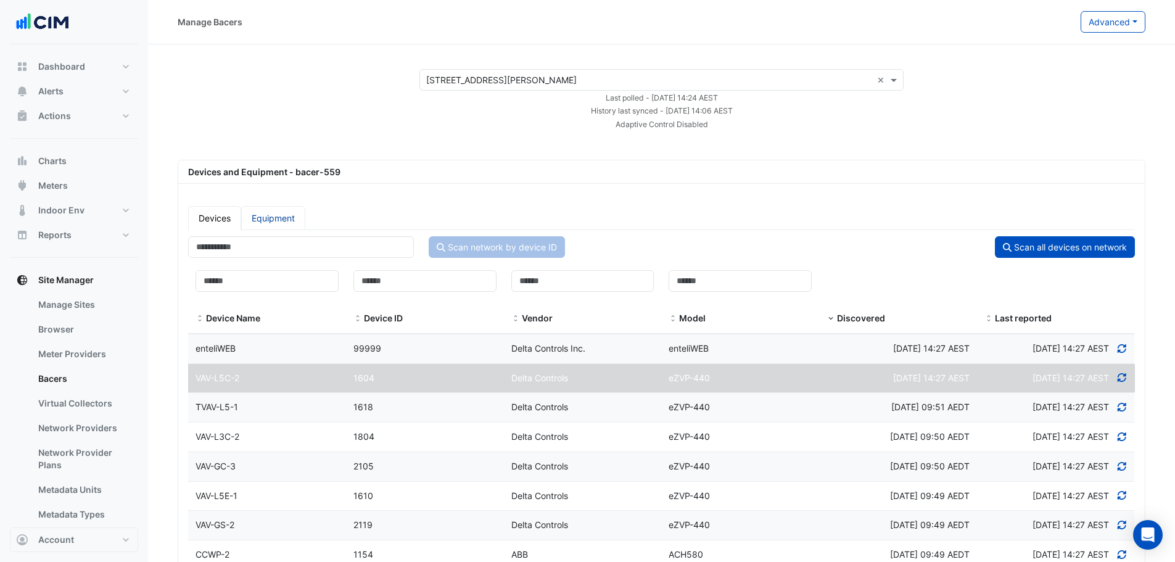
click at [274, 178] on link "Equipment" at bounding box center [273, 218] width 64 height 24
select select "***"
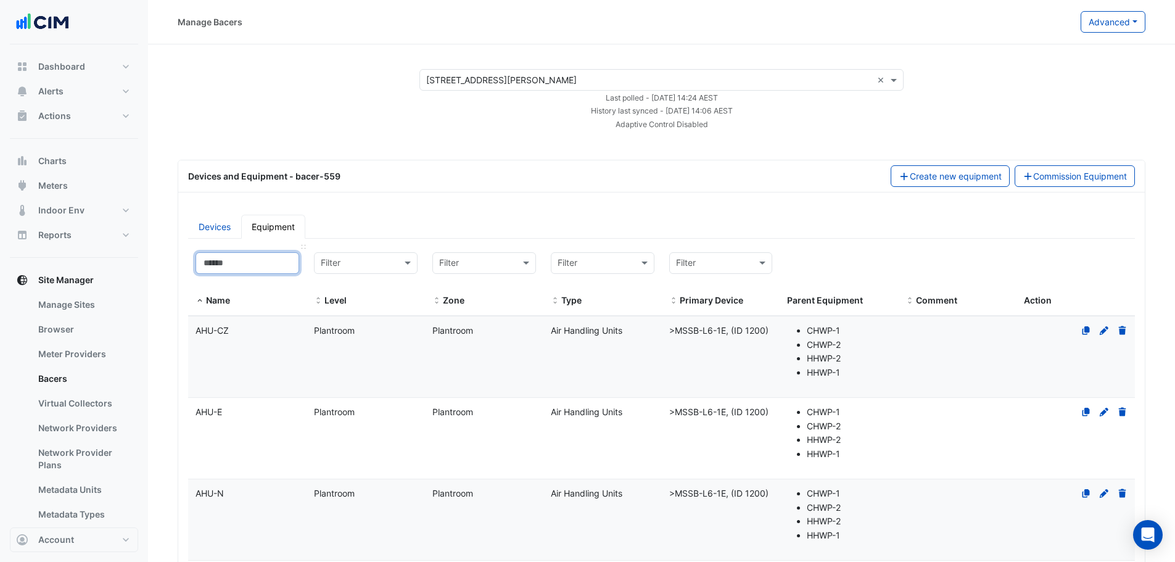
click at [257, 178] on input at bounding box center [248, 263] width 104 height 22
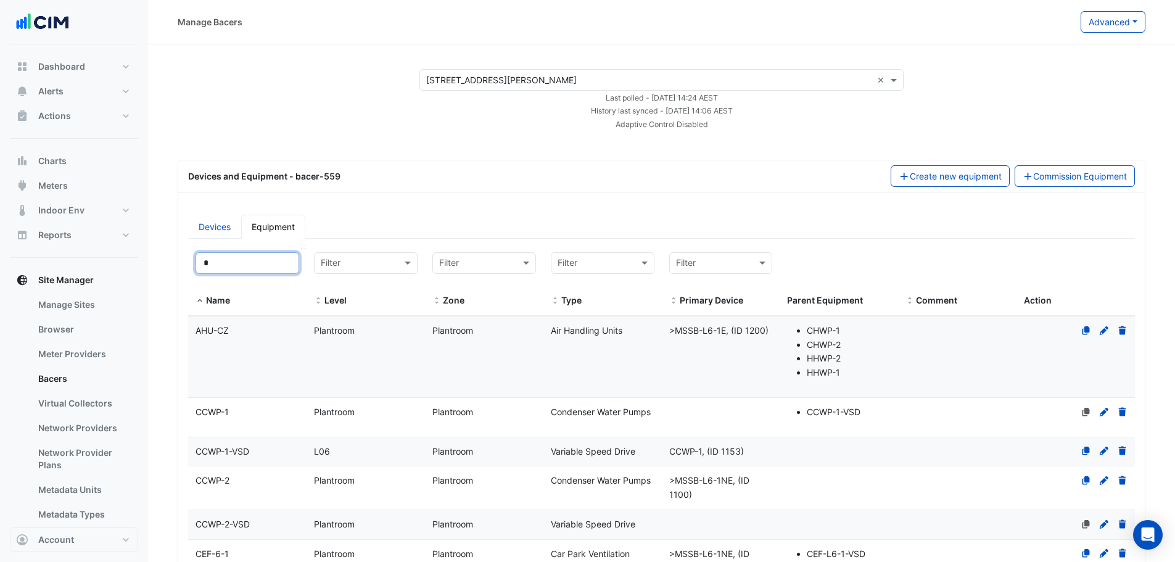
type input "**"
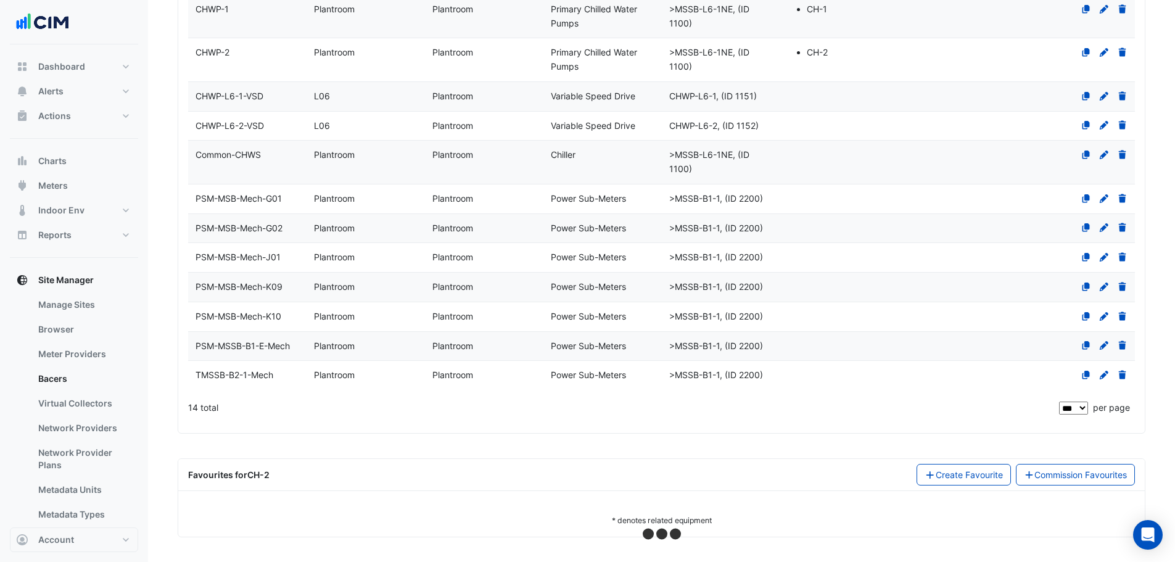
select select "***"
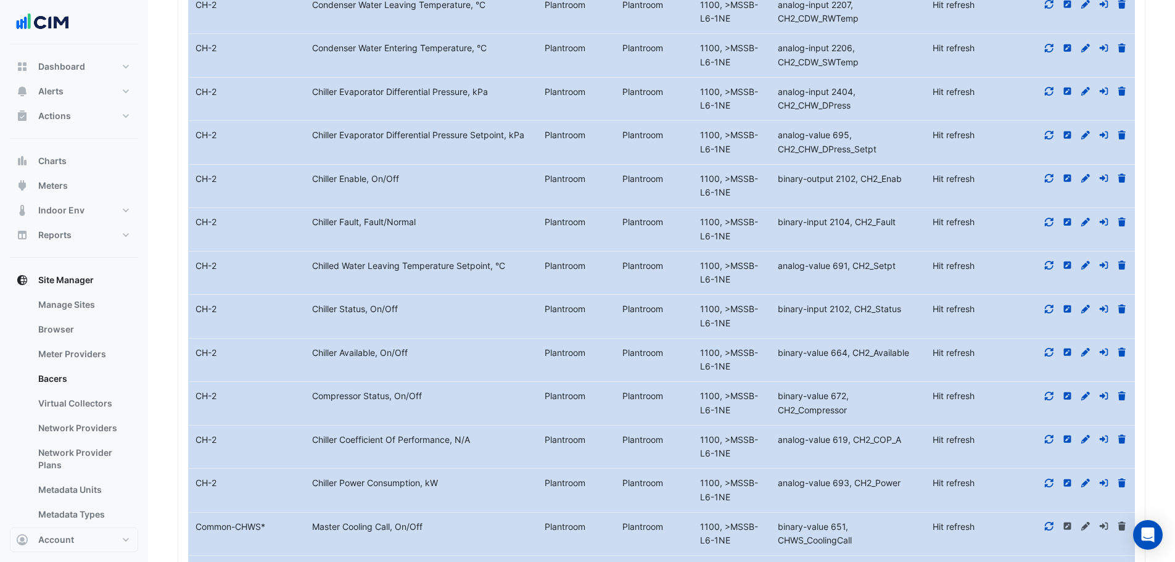
scroll to position [1149, 0]
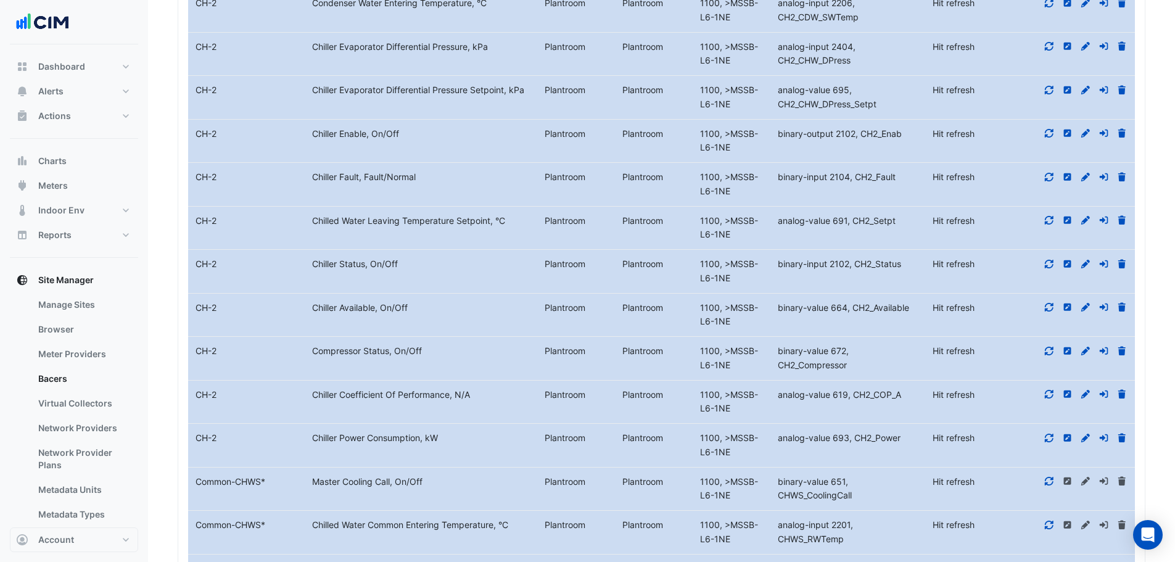
type input "**"
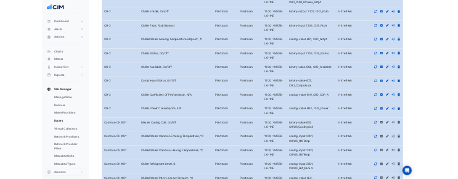
scroll to position [1138, 0]
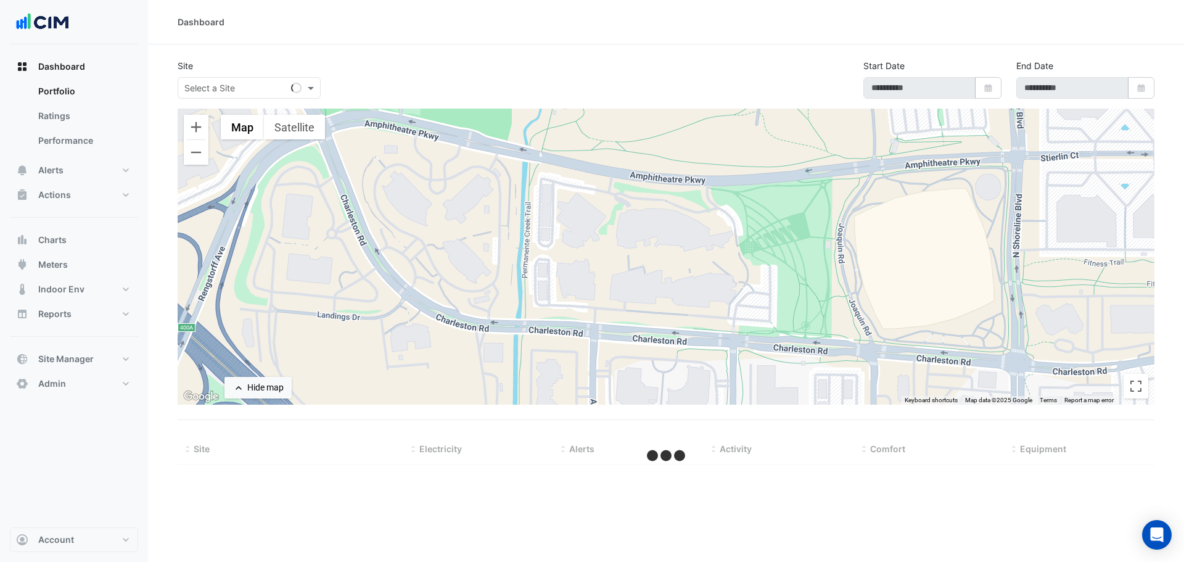
select select "***"
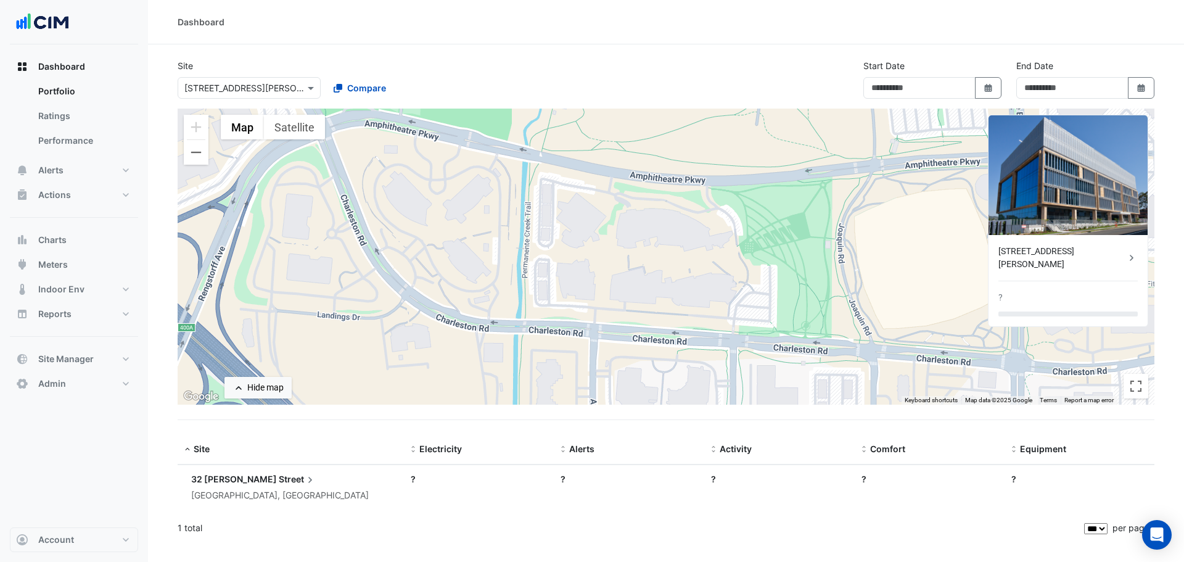
type input "**********"
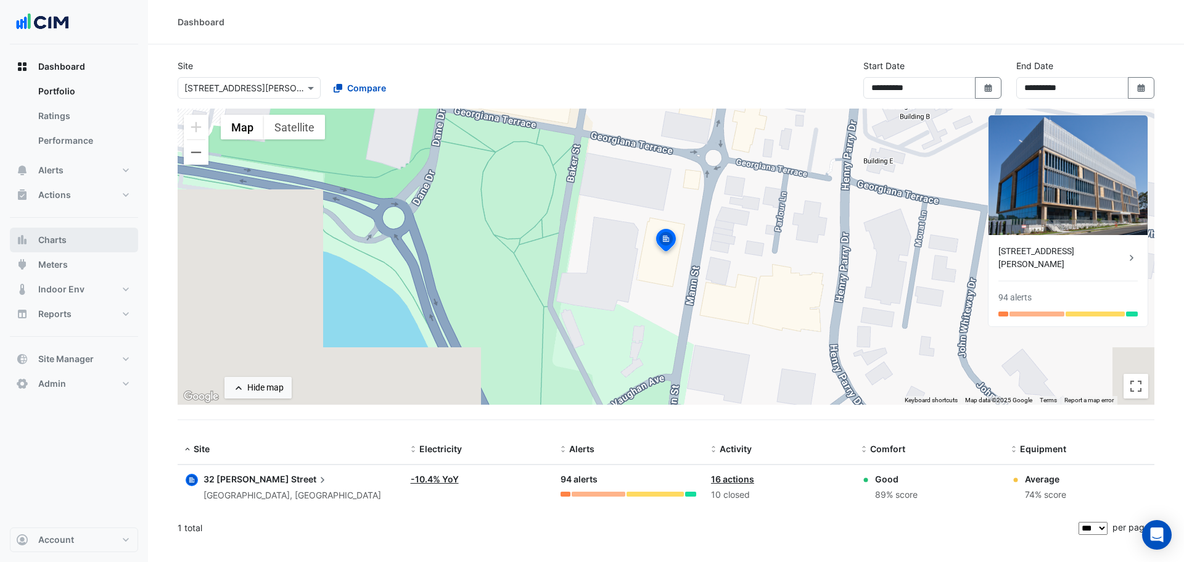
click at [68, 245] on button "Charts" at bounding box center [74, 240] width 128 height 25
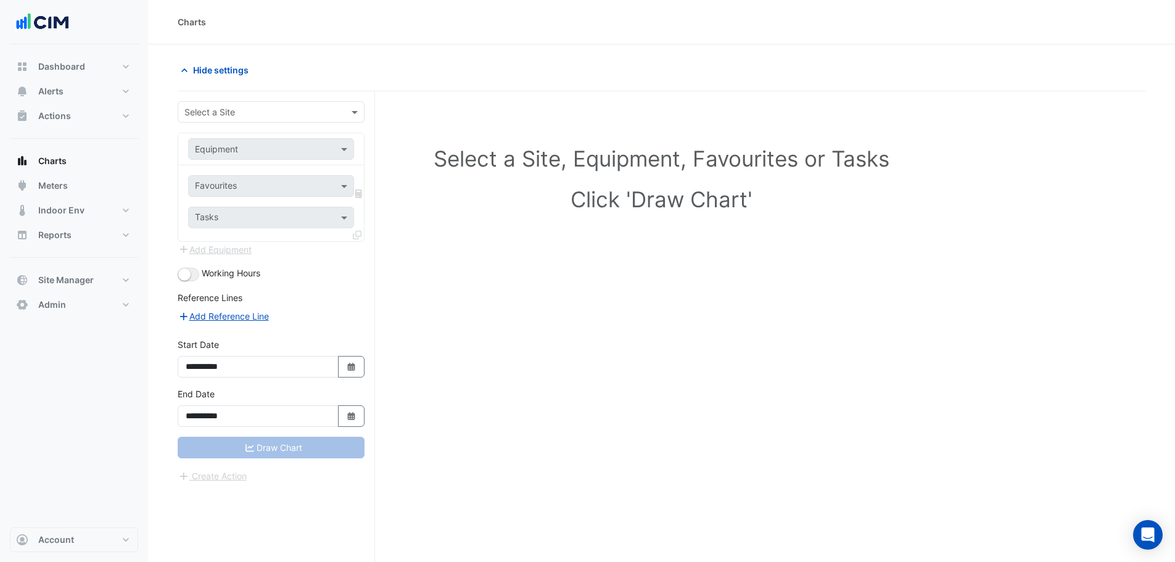
click at [249, 106] on input "text" at bounding box center [258, 112] width 149 height 13
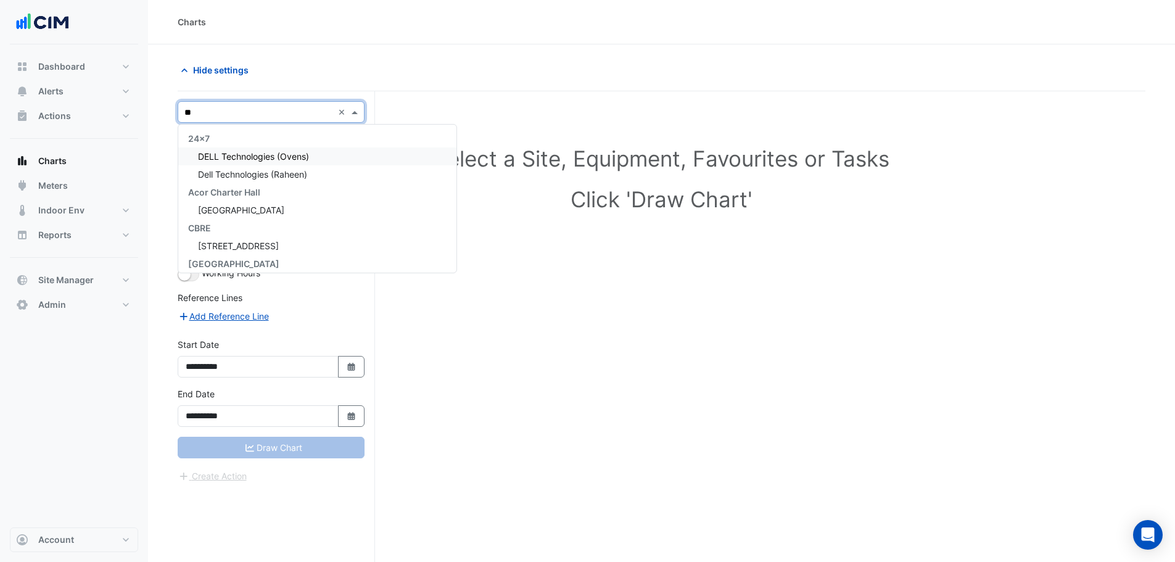
type input "*"
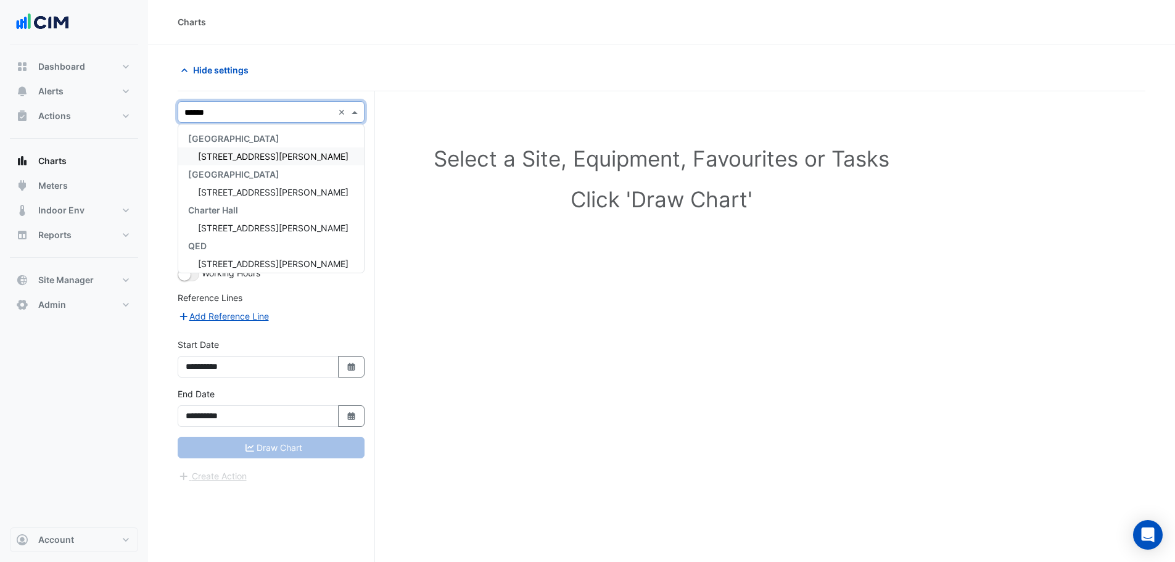
type input "*******"
click at [243, 152] on span "32 Mann Street" at bounding box center [273, 156] width 151 height 10
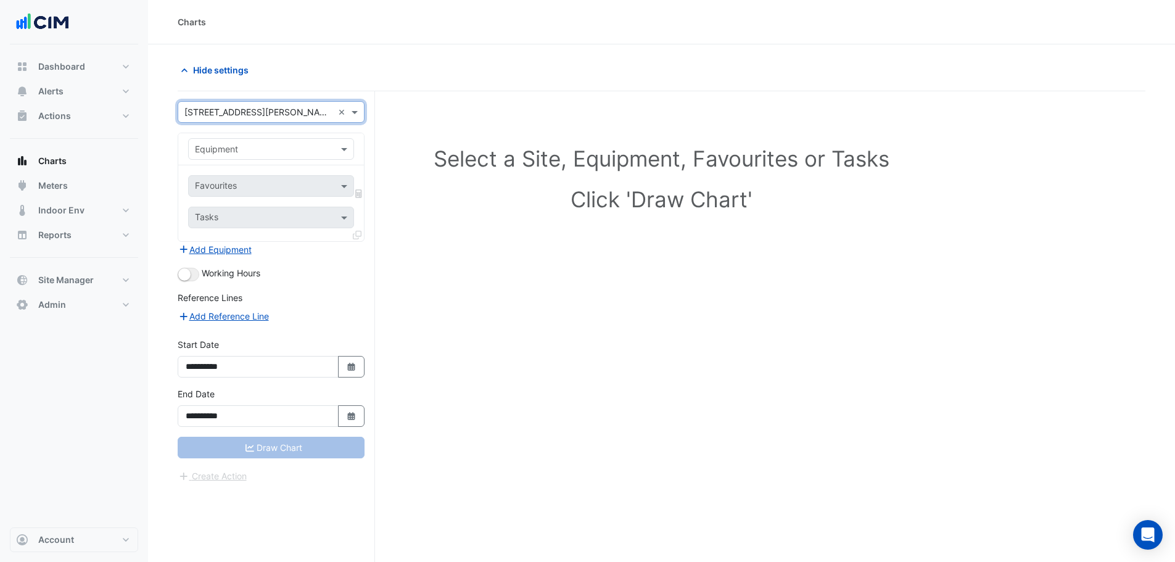
click at [238, 154] on input "text" at bounding box center [259, 149] width 128 height 13
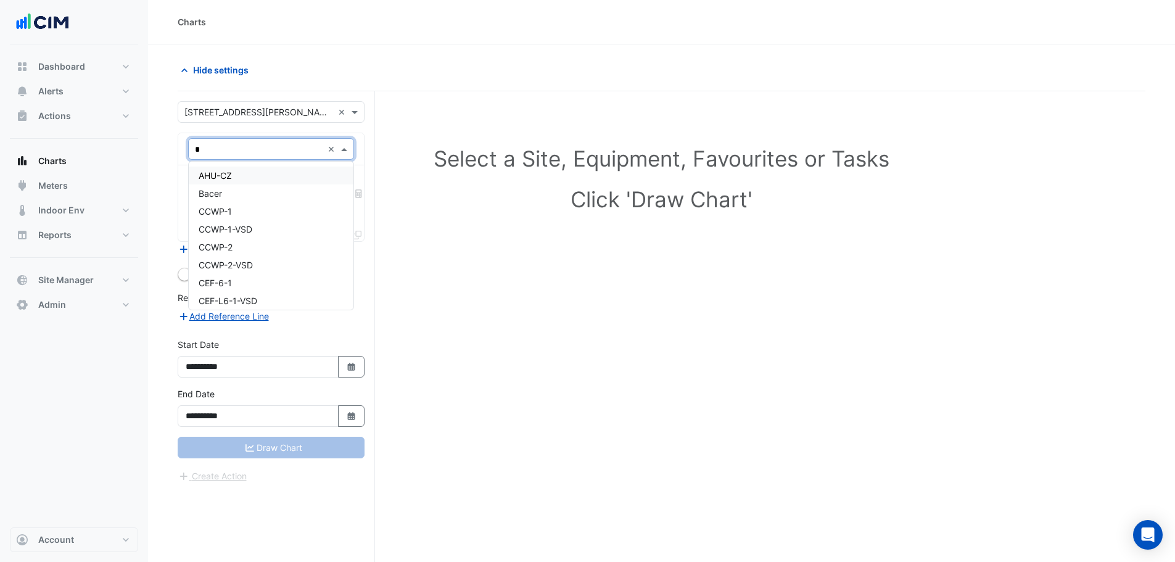
type input "**"
click at [267, 180] on div "CH-1" at bounding box center [271, 176] width 165 height 18
click at [236, 188] on input "text" at bounding box center [257, 187] width 125 height 13
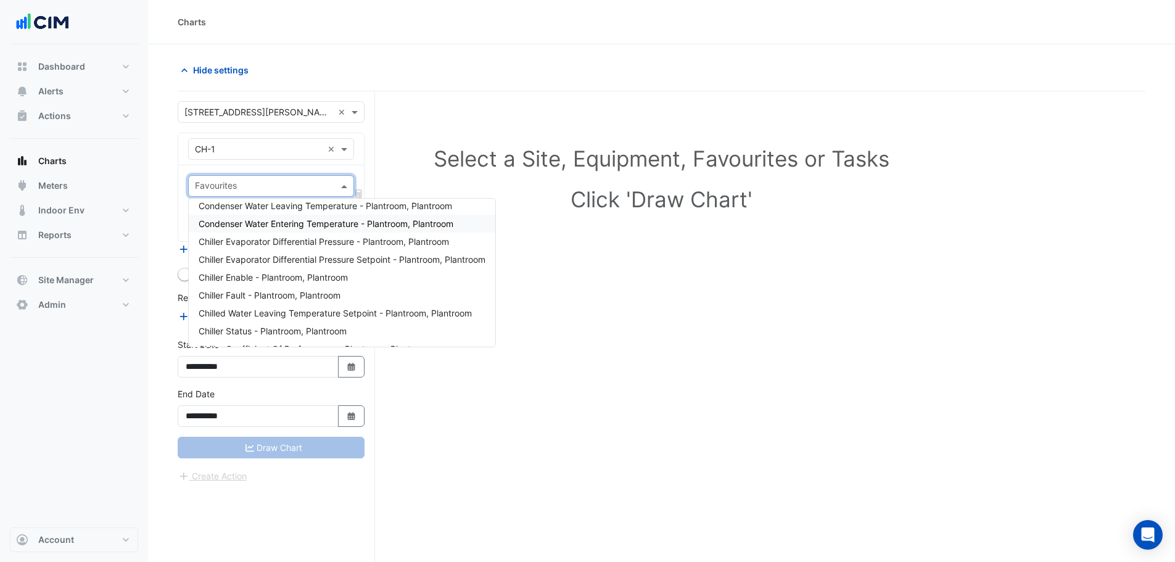
scroll to position [62, 0]
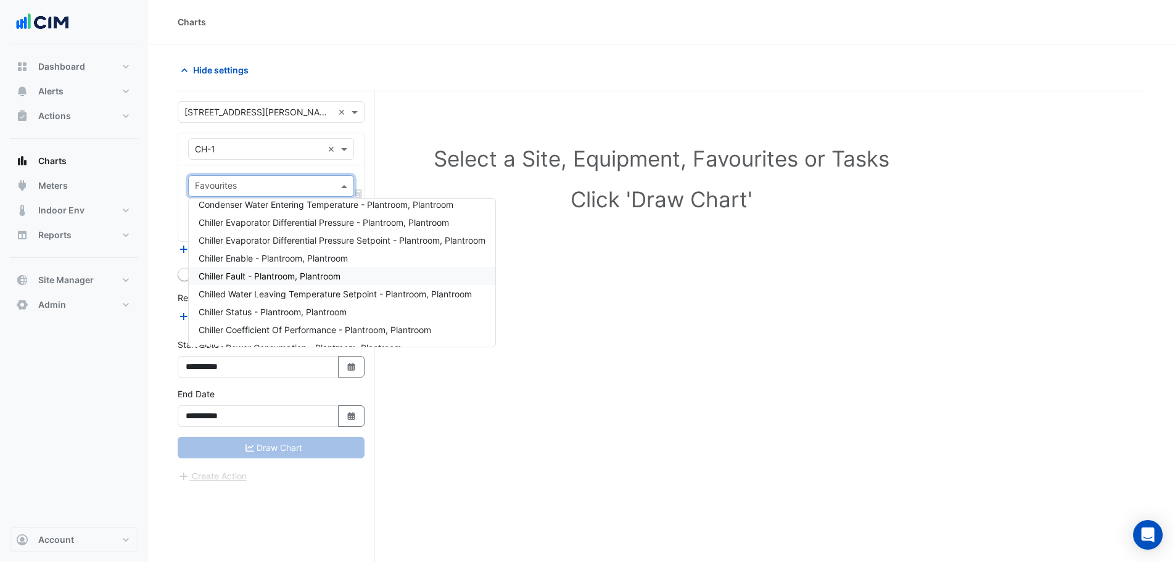
click at [269, 279] on span "Chiller Fault - Plantroom, Plantroom" at bounding box center [270, 276] width 142 height 10
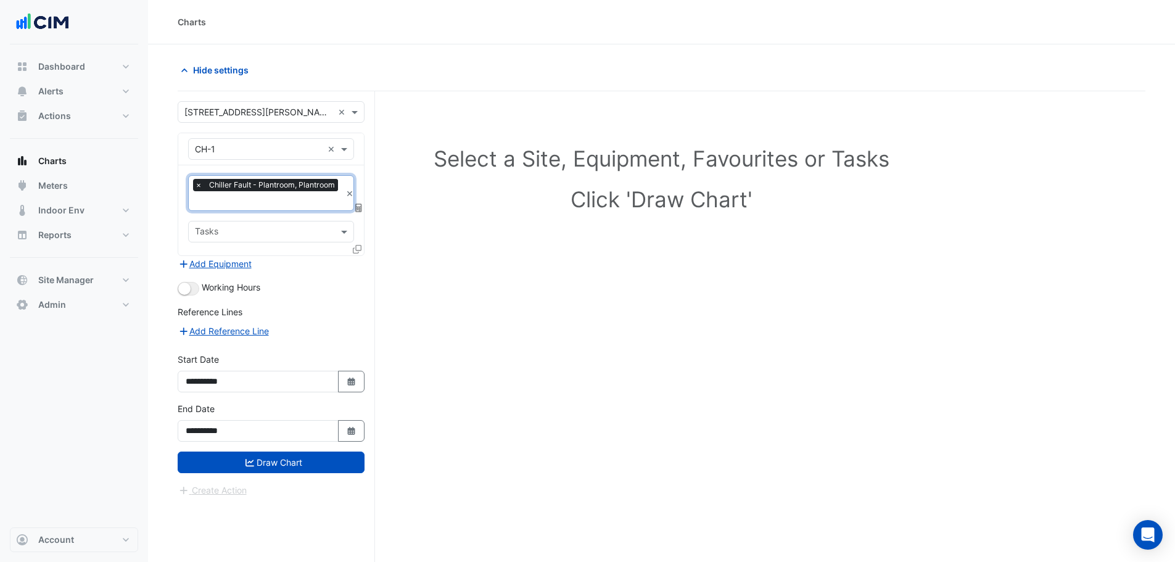
click at [211, 151] on input "text" at bounding box center [259, 149] width 128 height 13
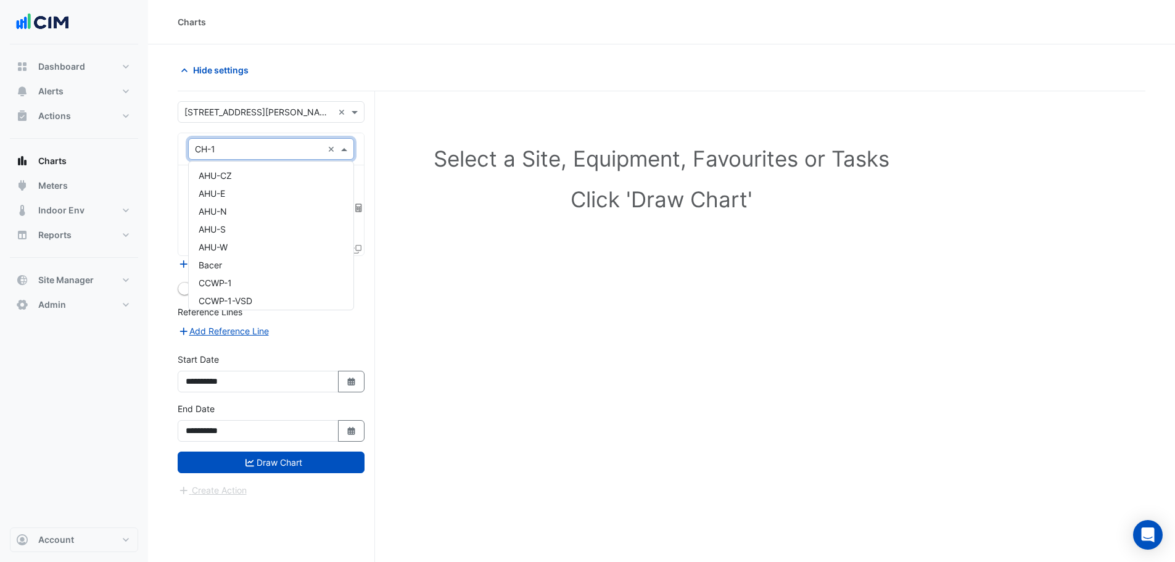
scroll to position [220, 0]
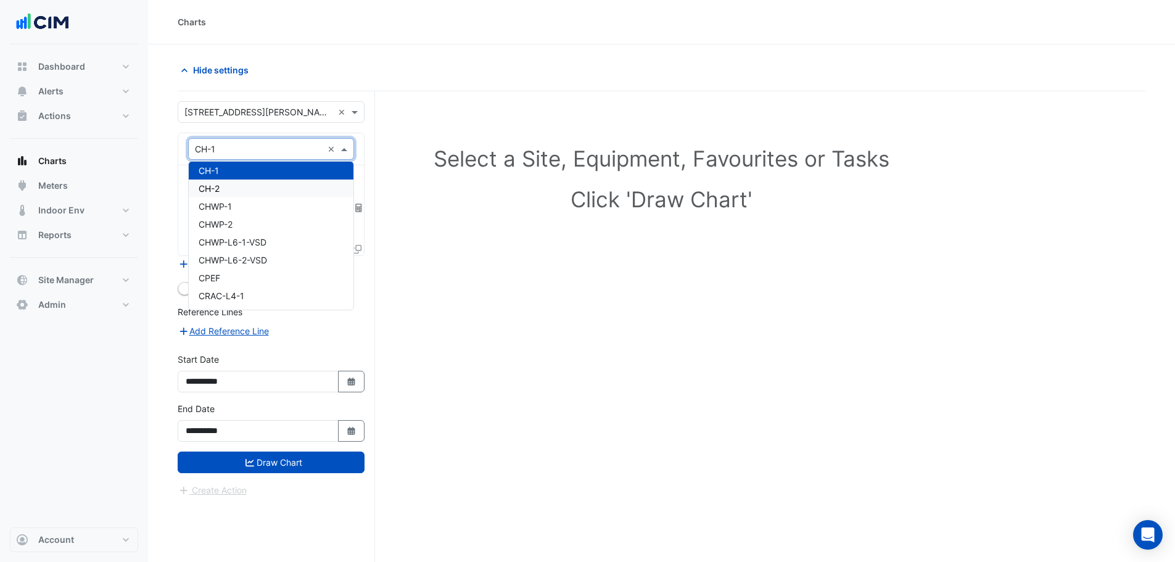
click at [225, 188] on div "CH-2" at bounding box center [271, 189] width 165 height 18
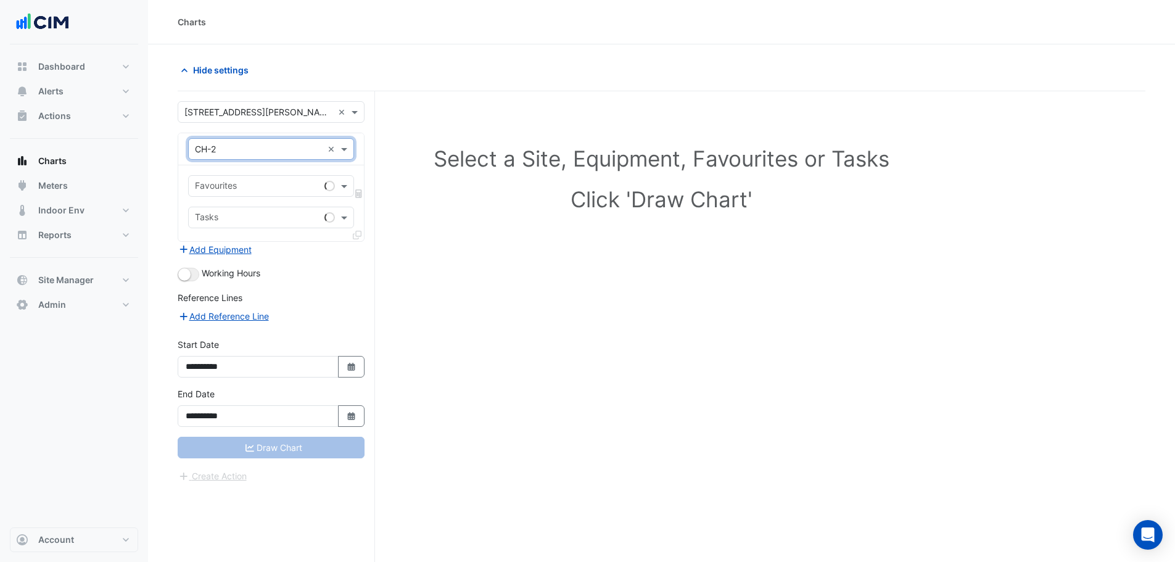
click at [225, 186] on input "text" at bounding box center [257, 187] width 125 height 13
type input "****"
click at [221, 210] on span "Chiller Fault - Plantroom, Plantroom" at bounding box center [270, 212] width 142 height 10
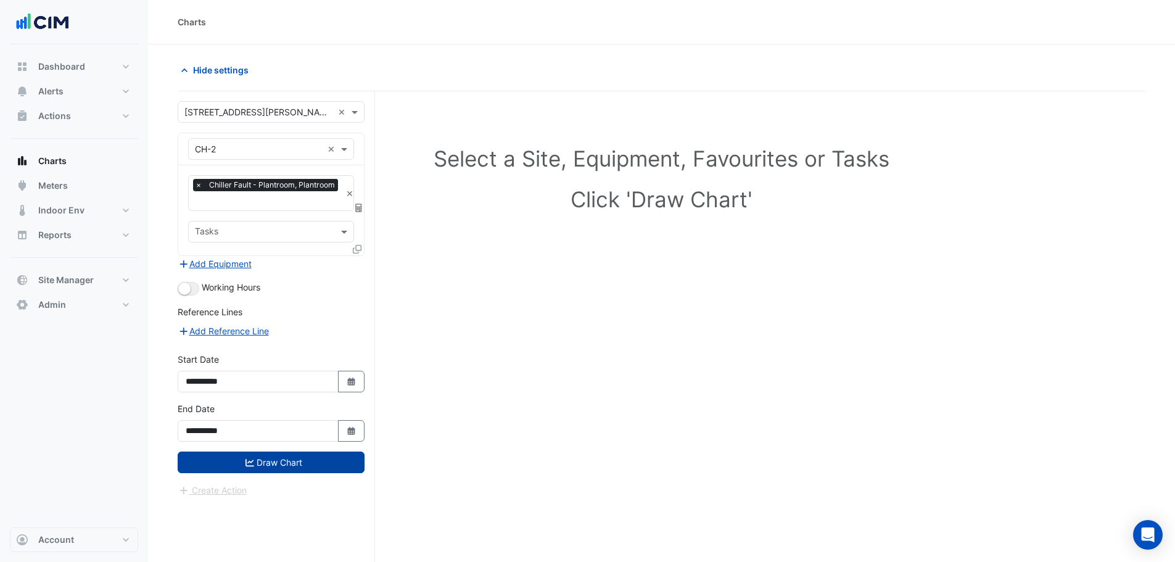
click at [284, 458] on button "Draw Chart" at bounding box center [271, 463] width 187 height 22
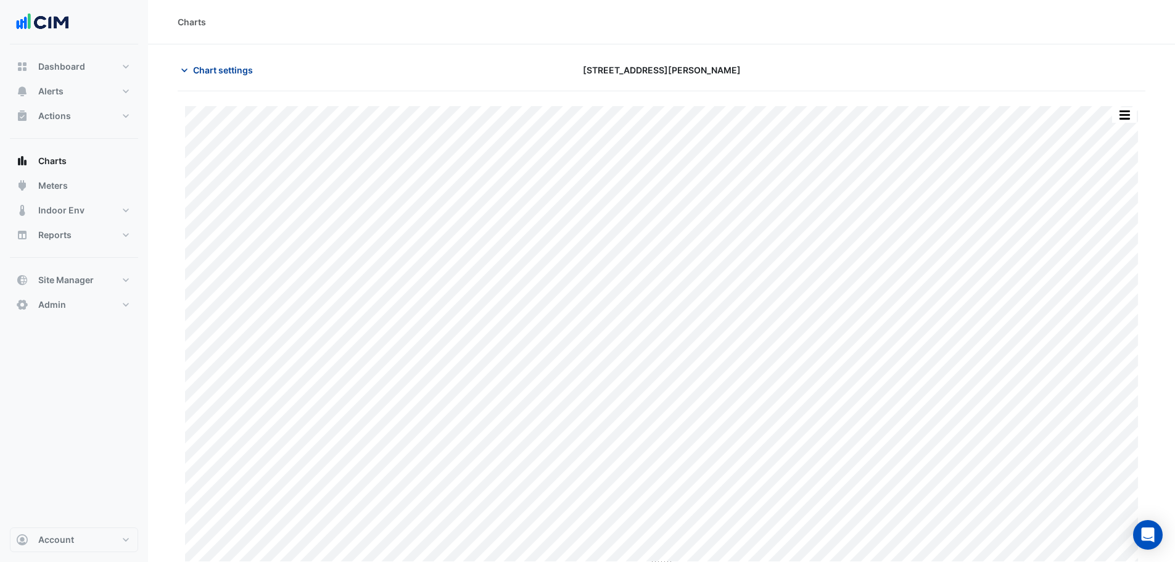
click at [241, 77] on button "Chart settings" at bounding box center [219, 70] width 83 height 22
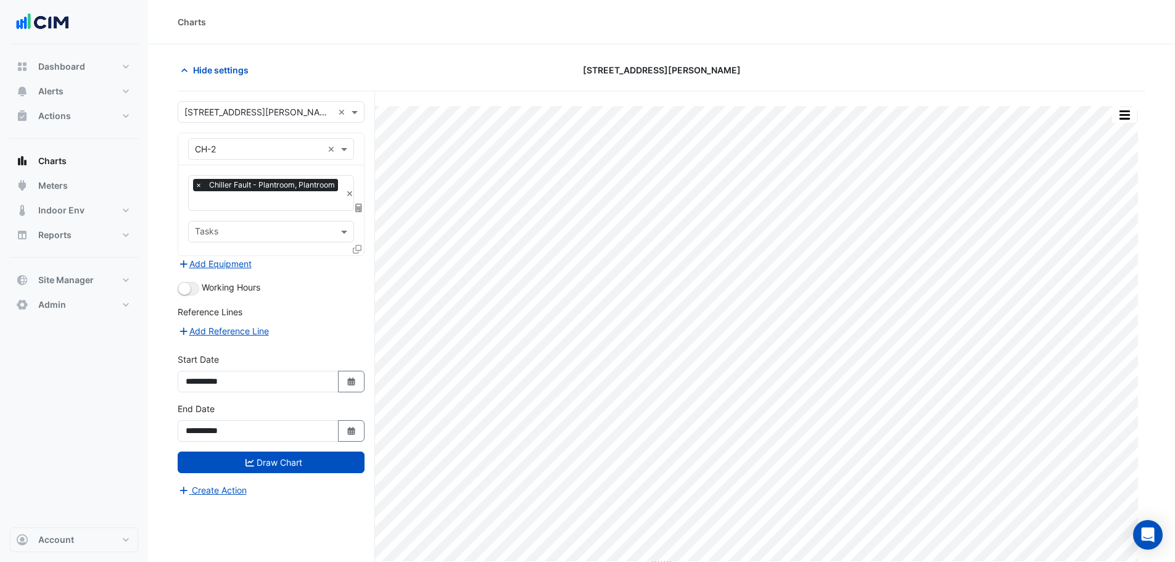
click at [249, 192] on div "× Chiller Fault - Plantroom, Plantroom" at bounding box center [267, 186] width 148 height 15
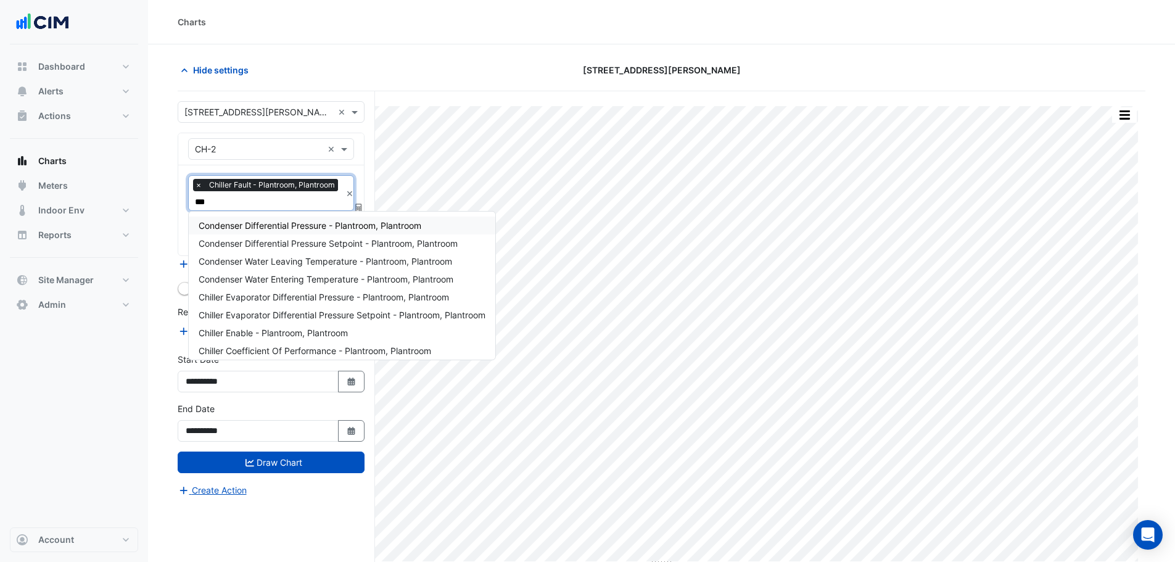
type input "****"
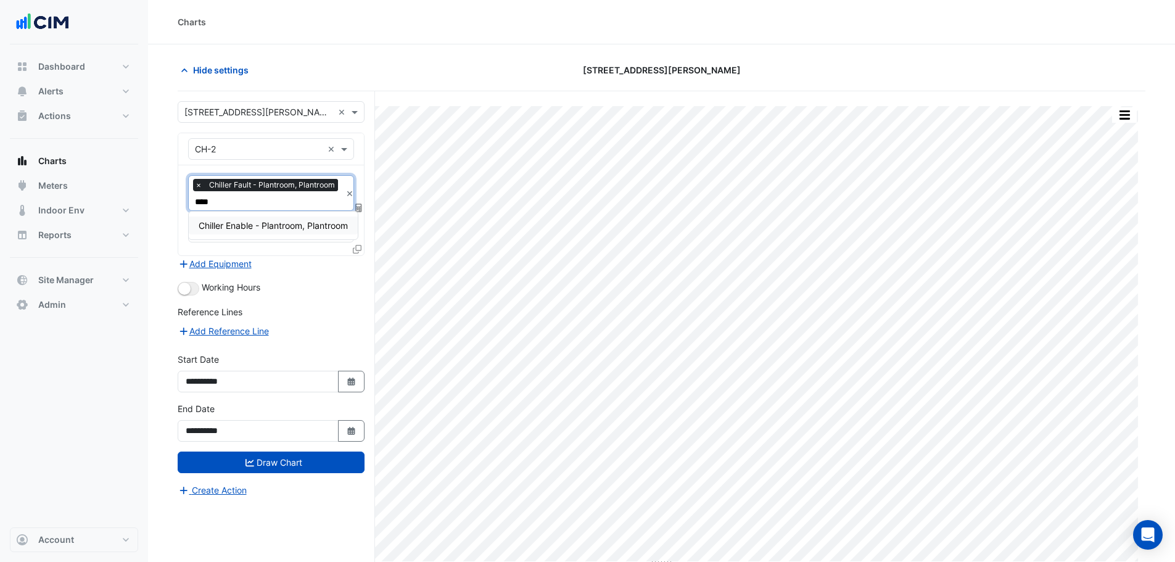
click at [260, 226] on span "Chiller Enable - Plantroom, Plantroom" at bounding box center [273, 225] width 149 height 10
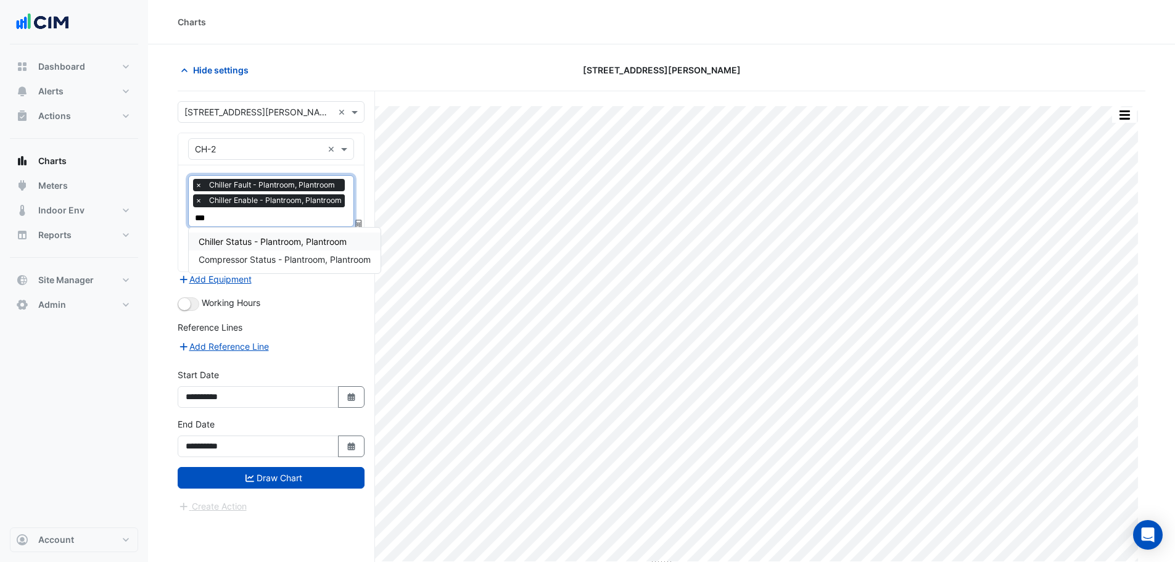
type input "****"
click at [255, 244] on span "Chiller Status - Plantroom, Plantroom" at bounding box center [273, 241] width 148 height 10
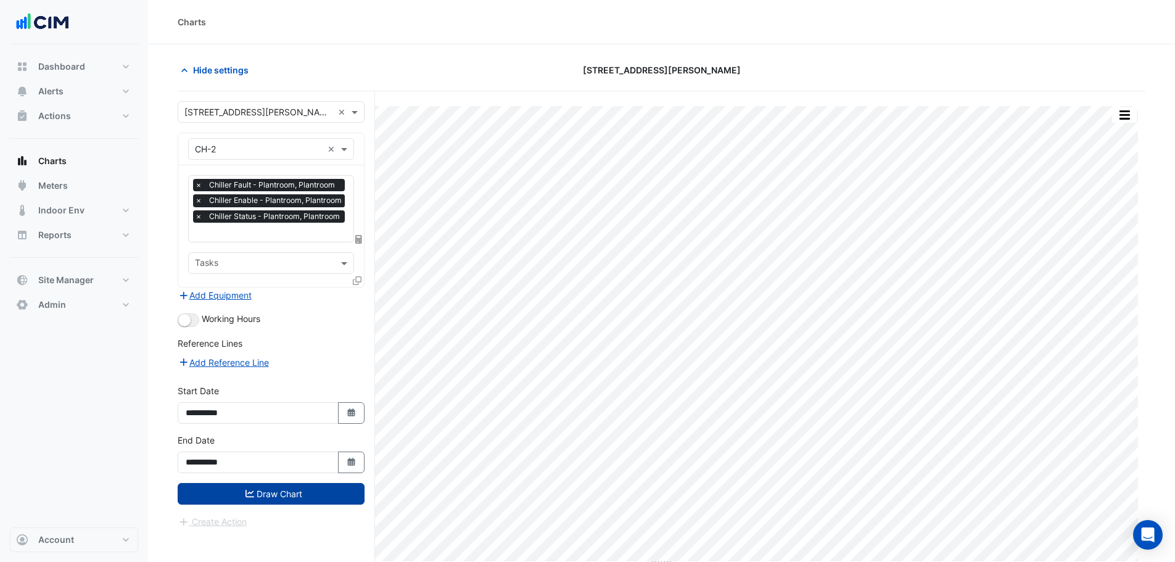
click at [273, 486] on button "Draw Chart" at bounding box center [271, 494] width 187 height 22
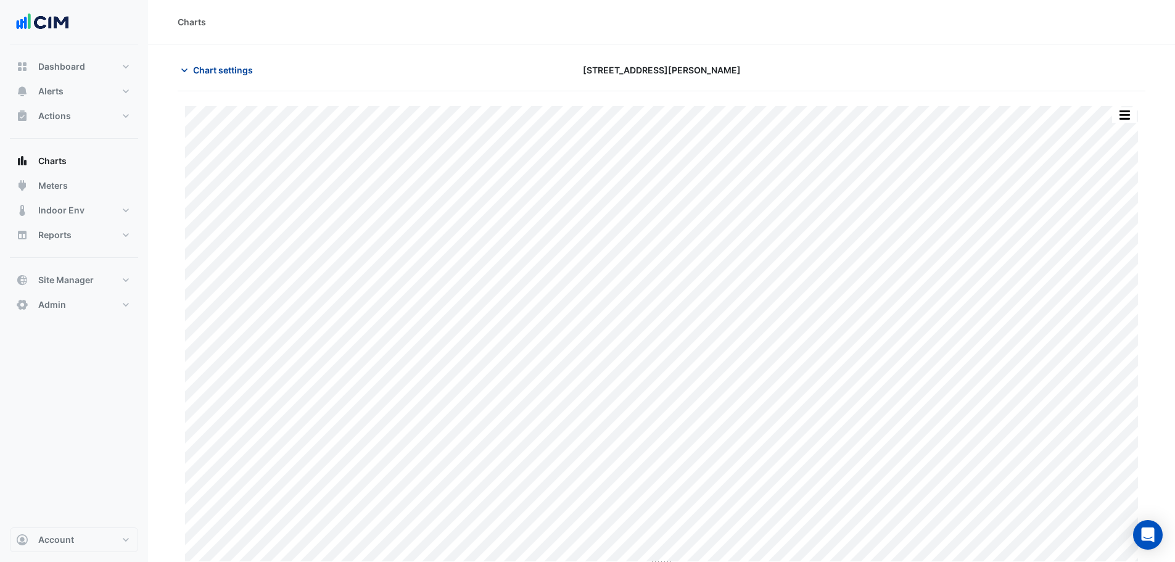
click at [218, 72] on span "Chart settings" at bounding box center [223, 70] width 60 height 13
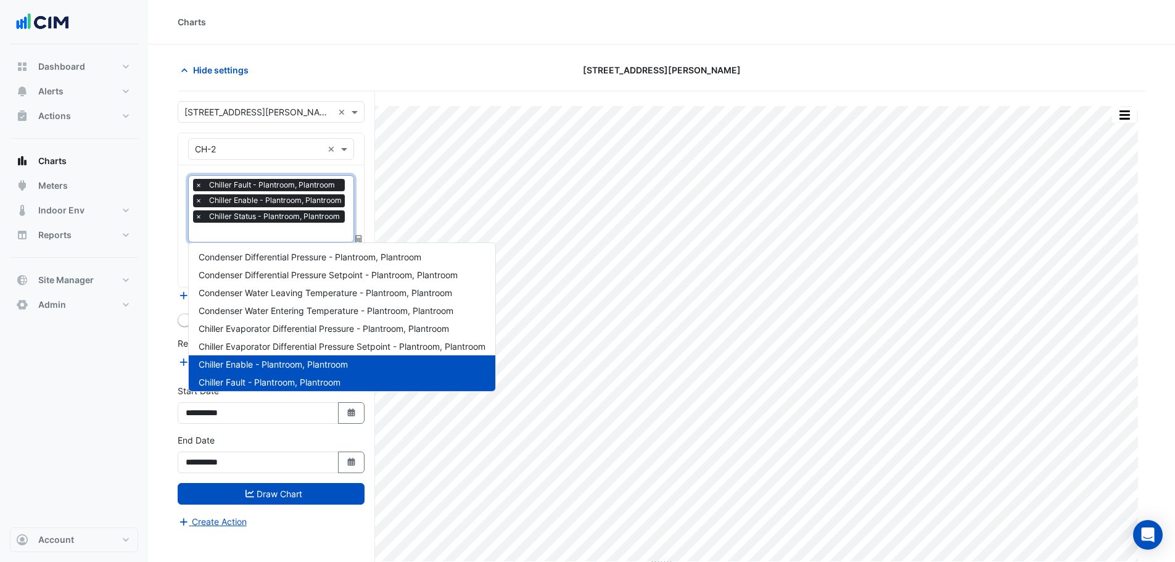
click at [237, 239] on input "text" at bounding box center [271, 233] width 153 height 13
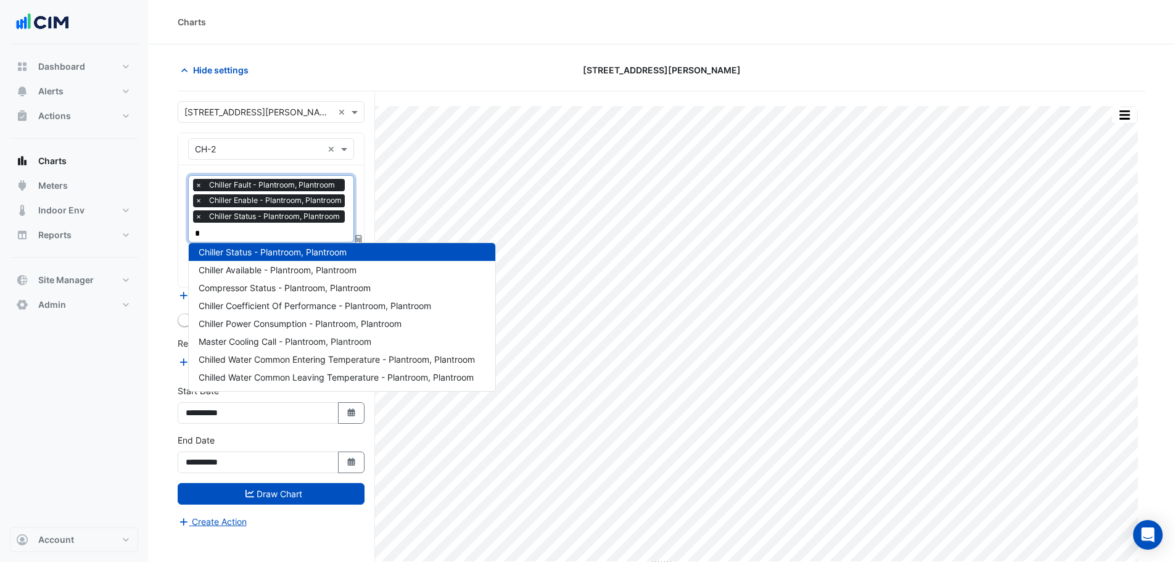
type input "**"
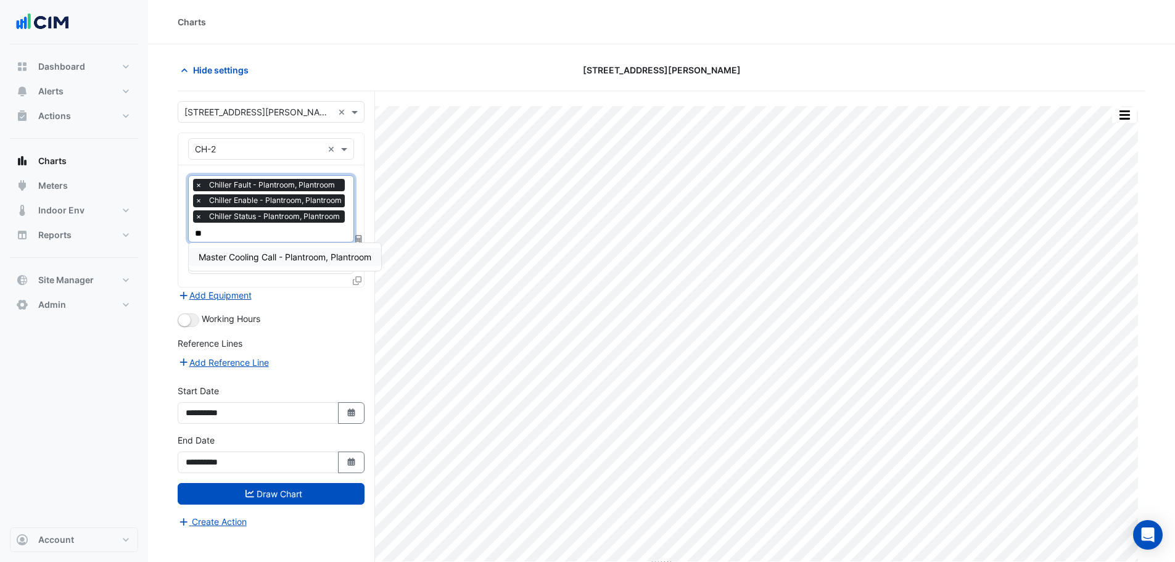
scroll to position [0, 0]
click at [236, 253] on span "Master Cooling Call - Plantroom, Plantroom" at bounding box center [285, 257] width 173 height 10
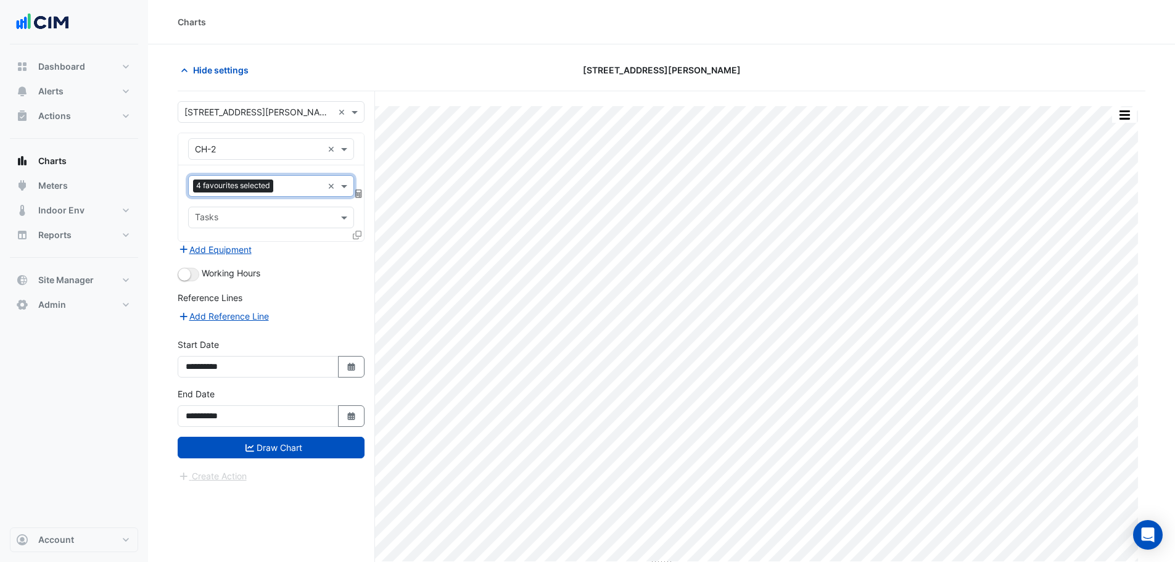
click at [358, 236] on icon at bounding box center [357, 235] width 9 height 9
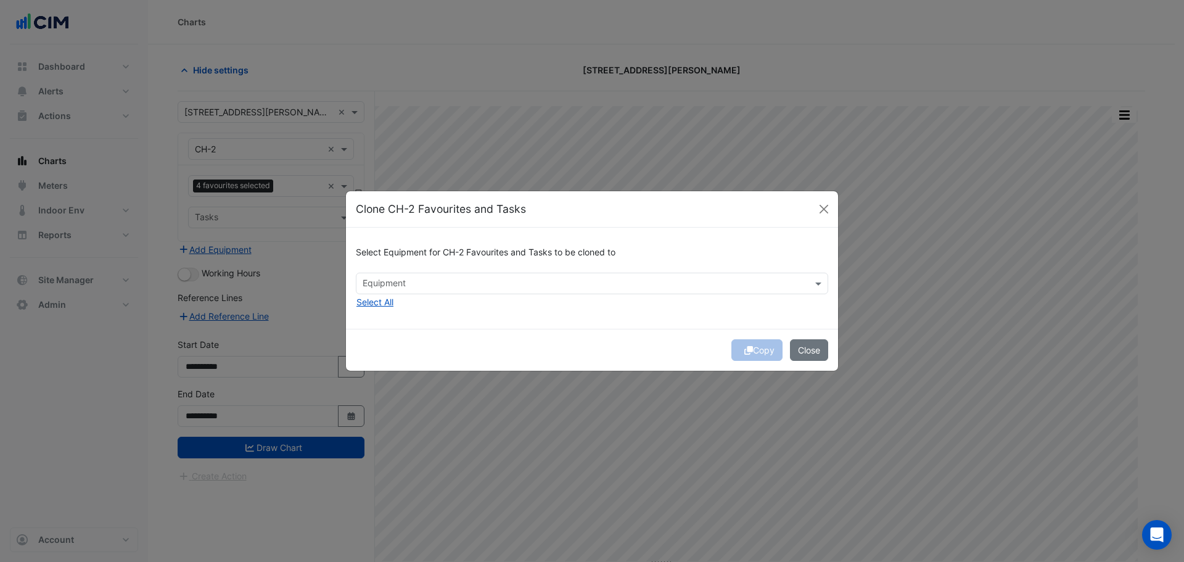
click at [405, 284] on input "text" at bounding box center [585, 284] width 445 height 13
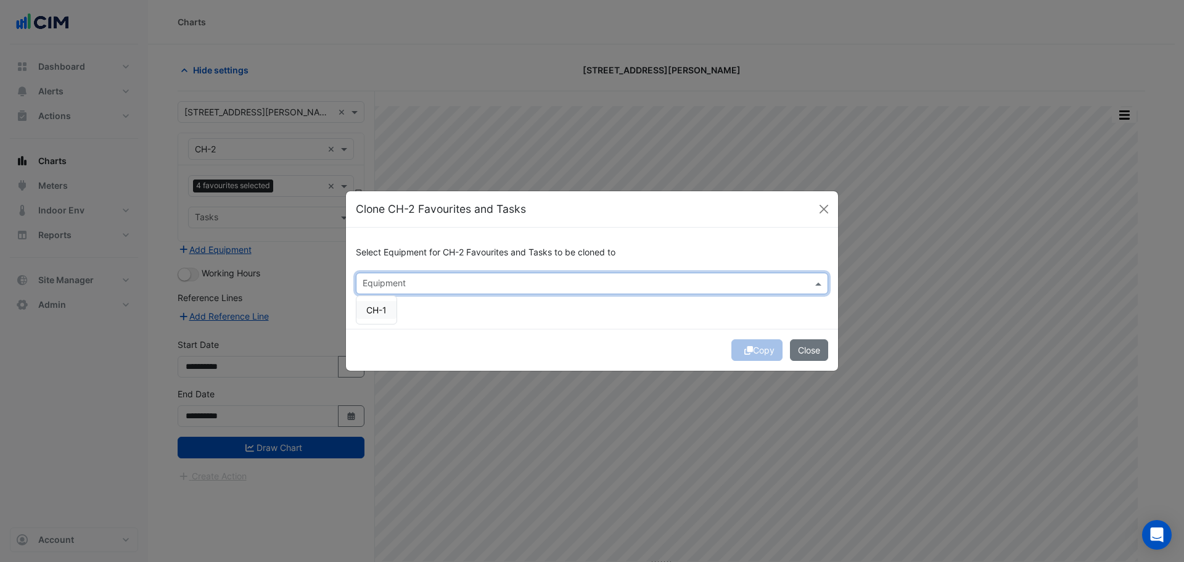
click at [381, 307] on span "CH-1" at bounding box center [376, 310] width 20 height 10
click at [754, 352] on button "Copy" at bounding box center [757, 350] width 51 height 22
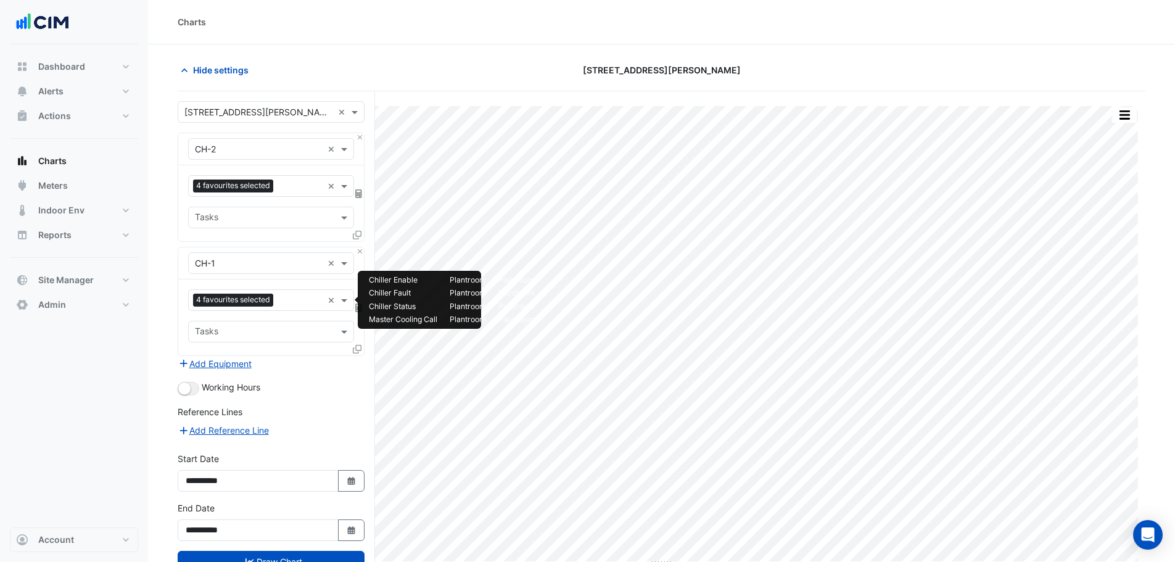
click at [299, 302] on input "text" at bounding box center [300, 301] width 44 height 13
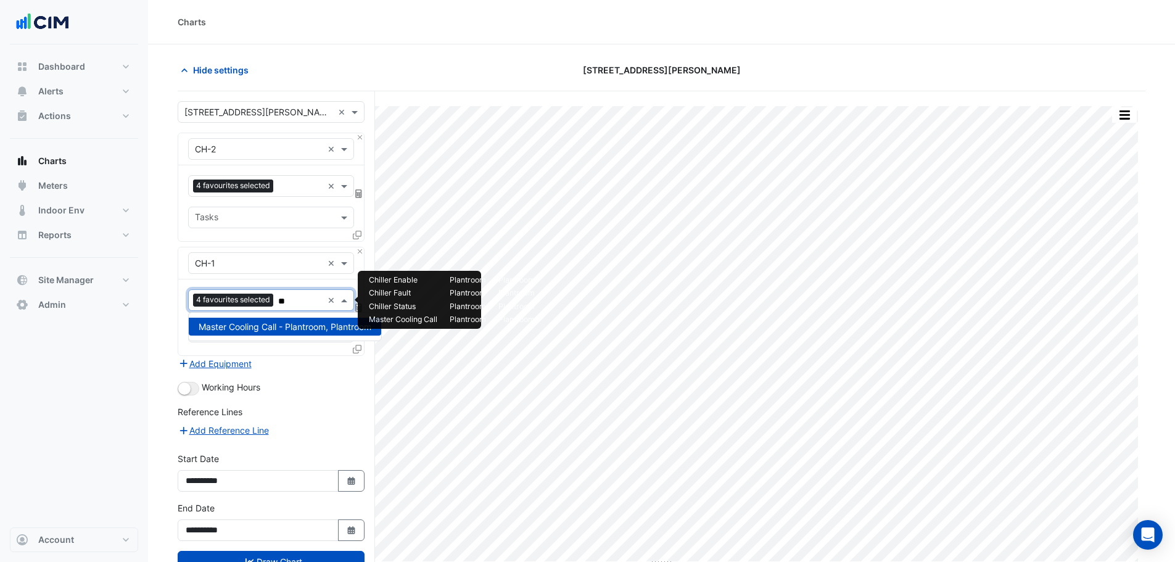
click at [283, 324] on span "Master Cooling Call - Plantroom, Plantroom" at bounding box center [285, 326] width 173 height 10
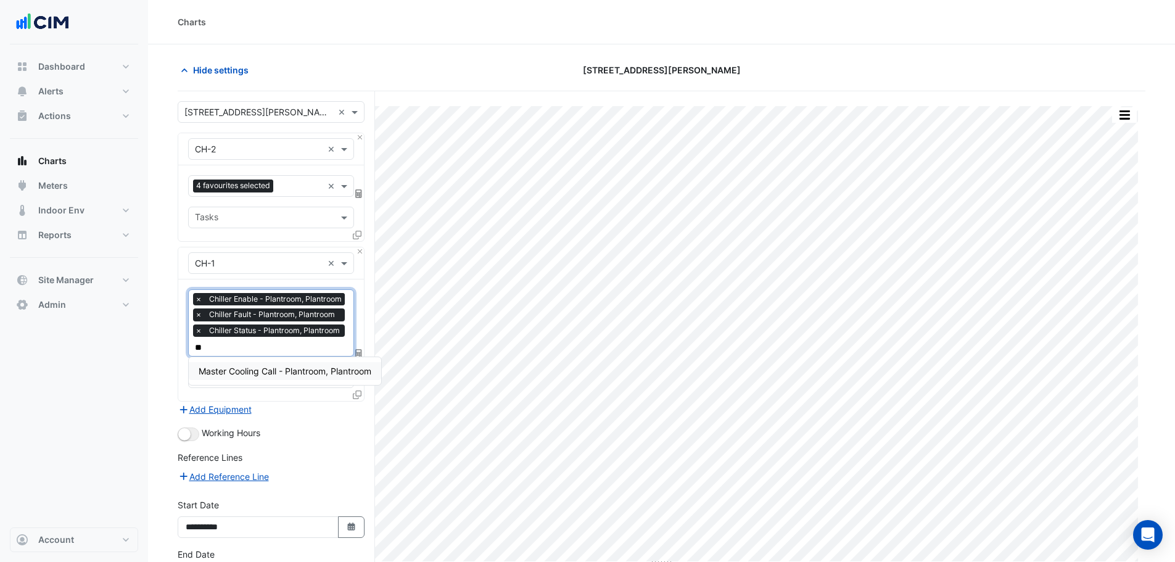
type input "**"
click at [309, 429] on div "Working Hours" at bounding box center [271, 433] width 187 height 15
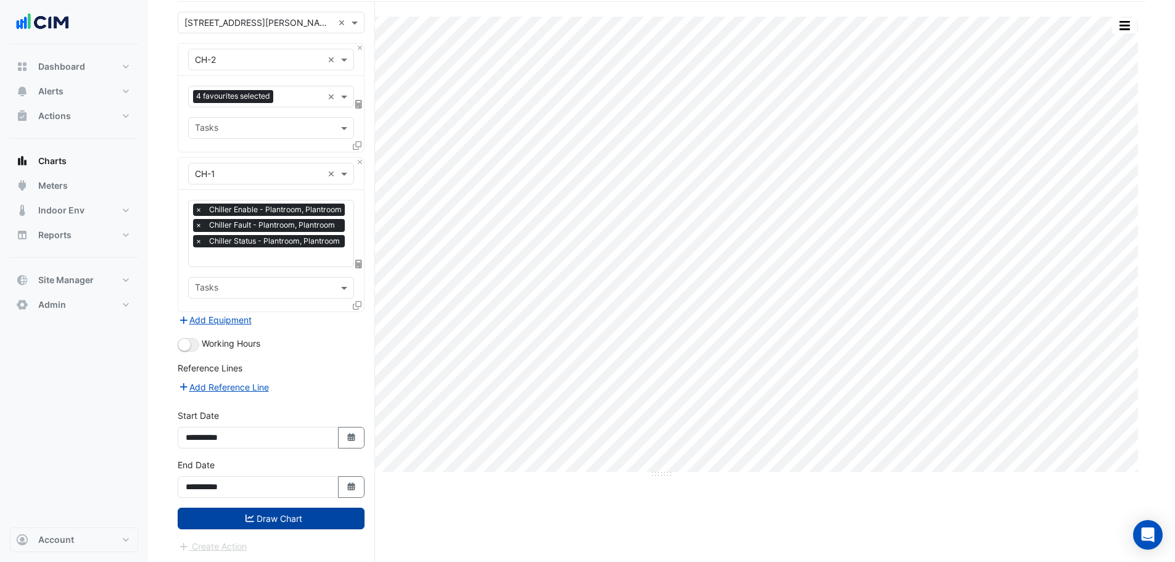
click at [270, 516] on button "Draw Chart" at bounding box center [271, 519] width 187 height 22
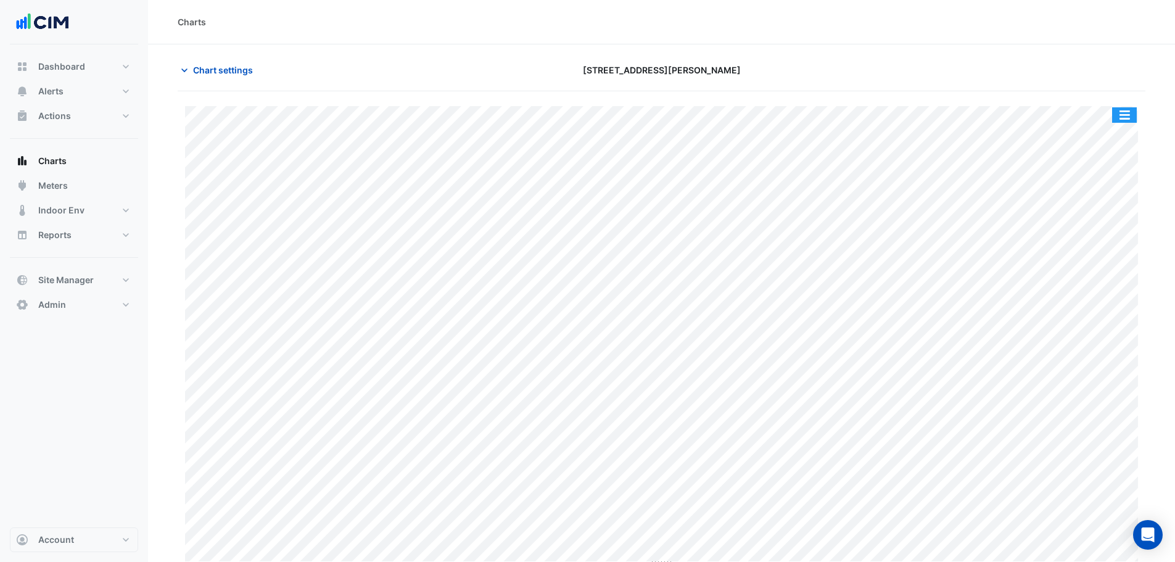
click at [1130, 109] on button "button" at bounding box center [1124, 114] width 25 height 15
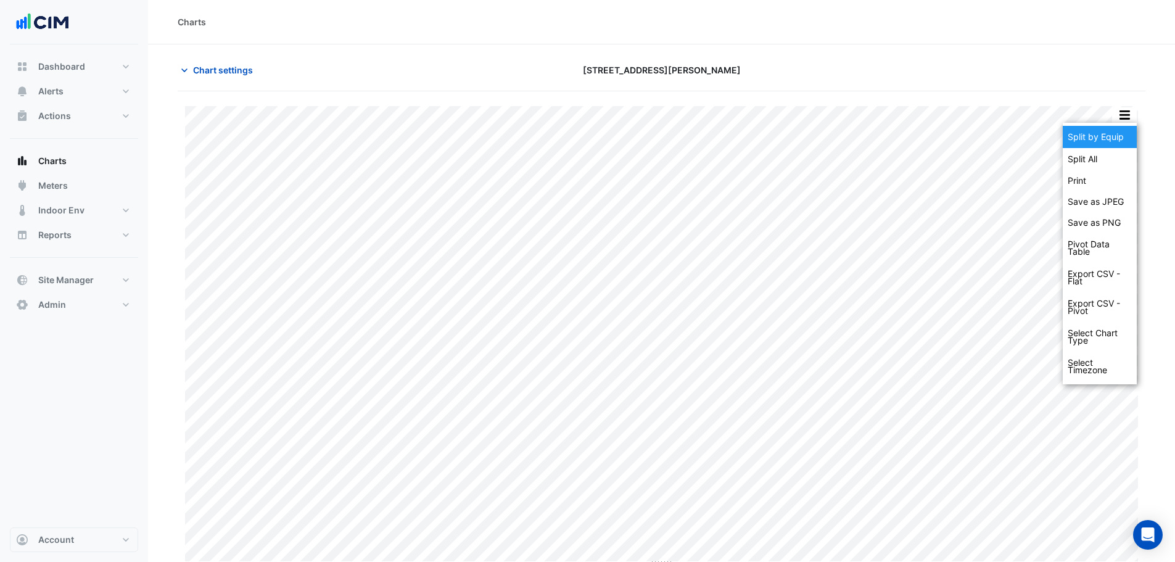
click at [1122, 128] on div "Split by Equip" at bounding box center [1100, 137] width 74 height 22
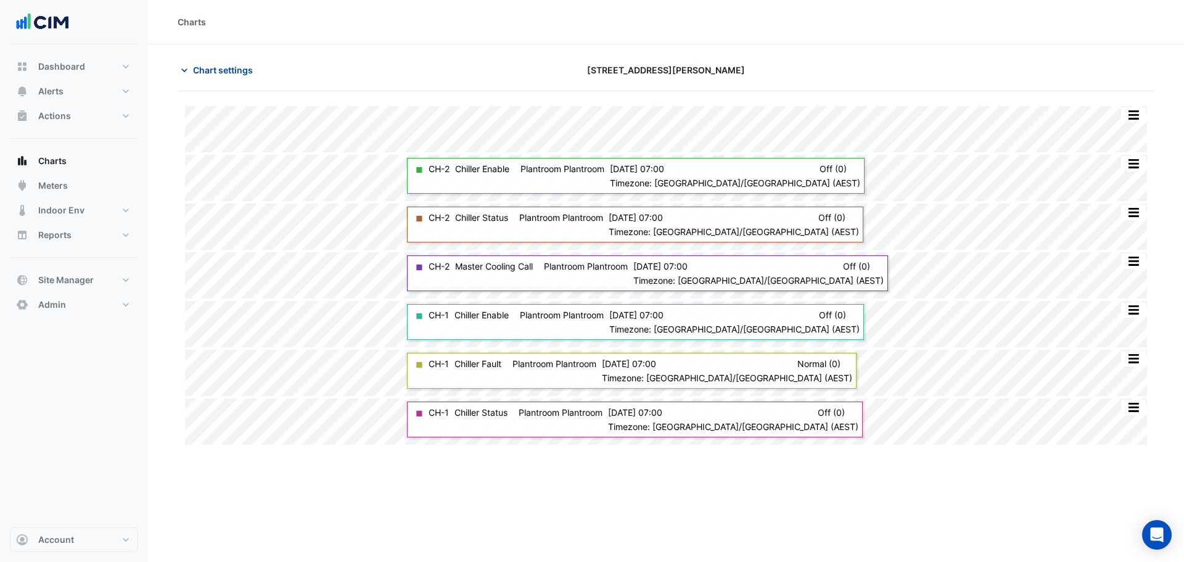
click at [205, 71] on span "Chart settings" at bounding box center [223, 70] width 60 height 13
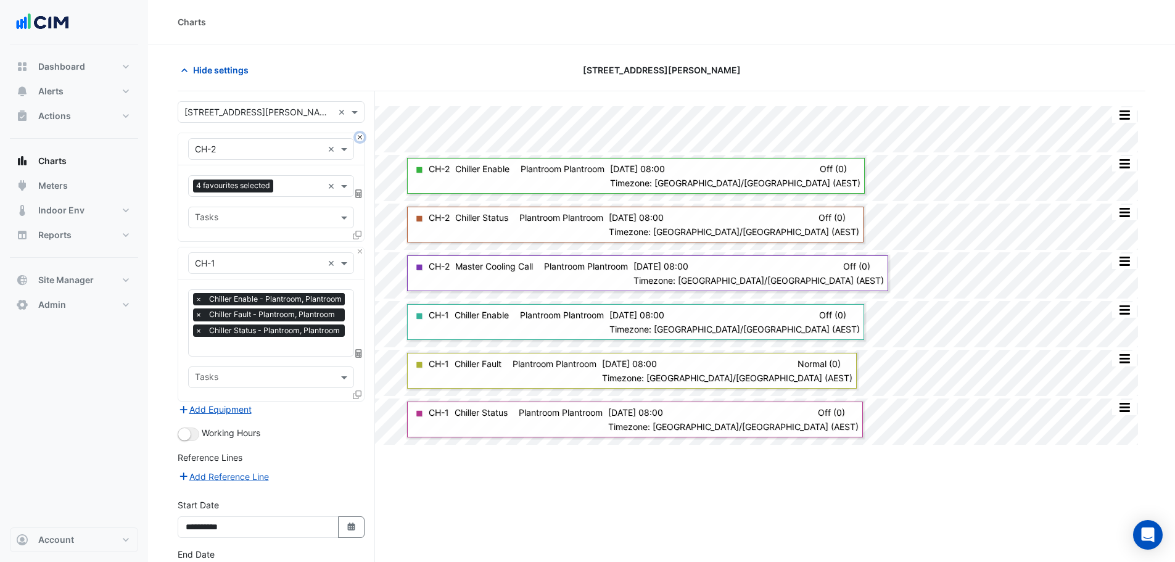
click at [359, 134] on button "Close" at bounding box center [360, 137] width 8 height 8
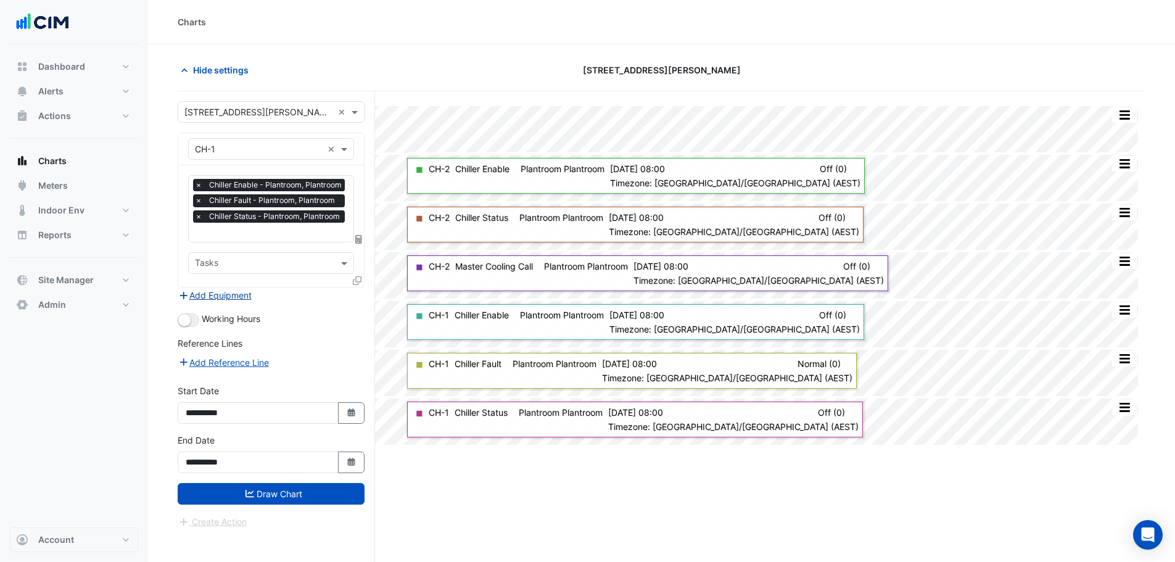
click at [236, 294] on button "Add Equipment" at bounding box center [215, 295] width 75 height 14
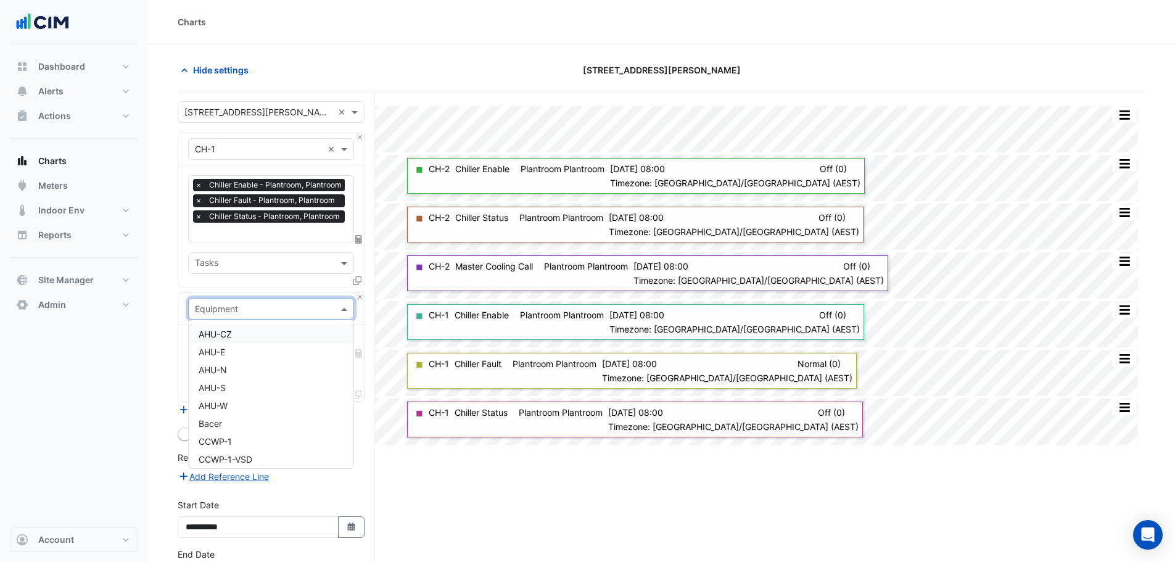
click at [241, 299] on div "Equipment" at bounding box center [271, 309] width 166 height 22
type input "**"
click at [237, 352] on div "CH-2" at bounding box center [271, 352] width 165 height 18
click at [360, 294] on button "Close" at bounding box center [360, 297] width 8 height 8
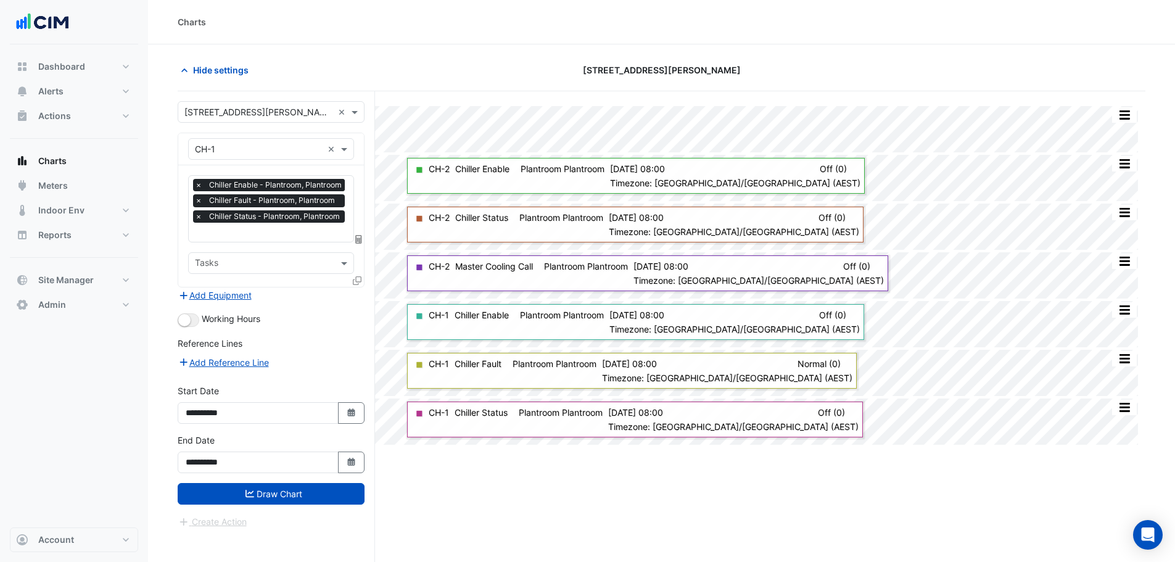
click at [360, 280] on icon at bounding box center [357, 280] width 9 height 9
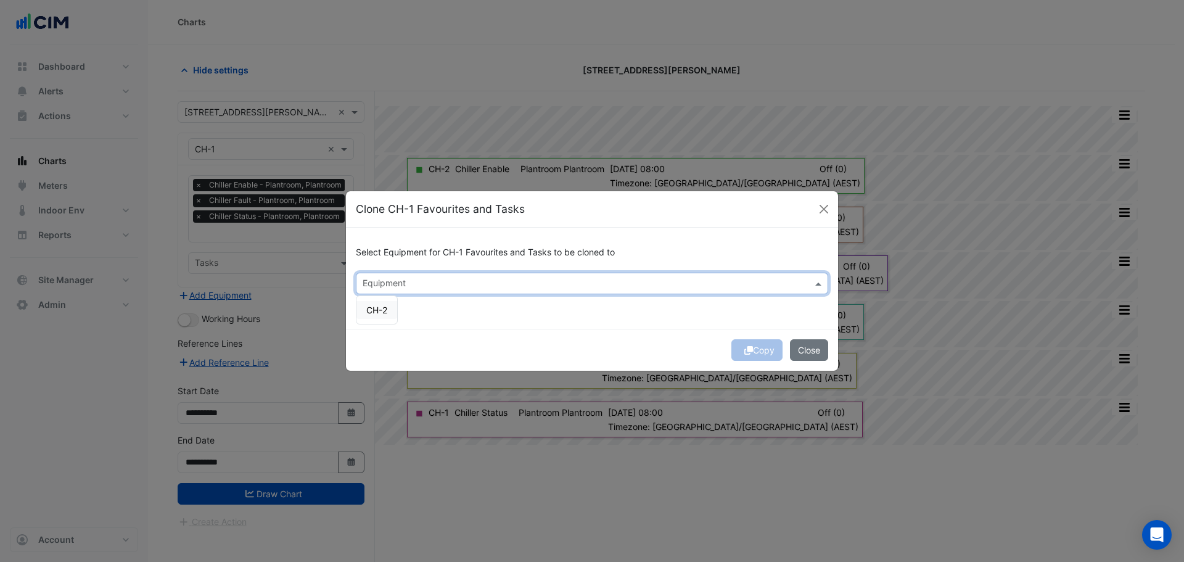
click at [407, 286] on input "text" at bounding box center [585, 284] width 445 height 13
drag, startPoint x: 379, startPoint y: 310, endPoint x: 497, endPoint y: 334, distance: 120.3
click at [378, 310] on span "CH-2" at bounding box center [376, 310] width 21 height 10
drag, startPoint x: 639, startPoint y: 342, endPoint x: 674, endPoint y: 344, distance: 35.8
click at [639, 343] on div "Copy Close" at bounding box center [592, 350] width 492 height 42
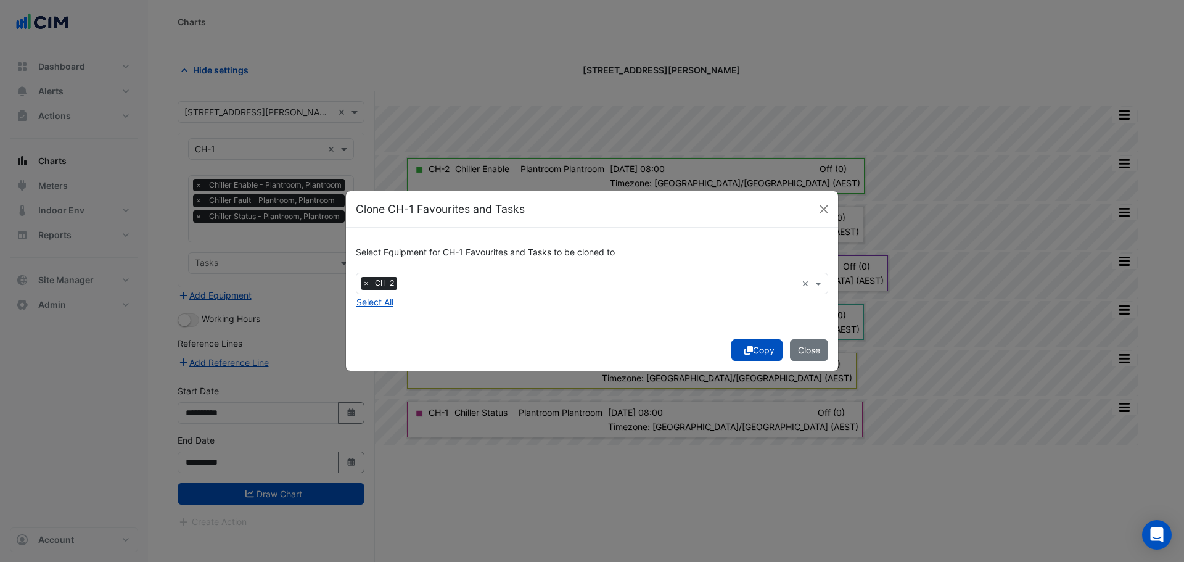
drag, startPoint x: 756, startPoint y: 349, endPoint x: 724, endPoint y: 350, distance: 32.7
click at [757, 350] on button "Copy" at bounding box center [757, 350] width 51 height 22
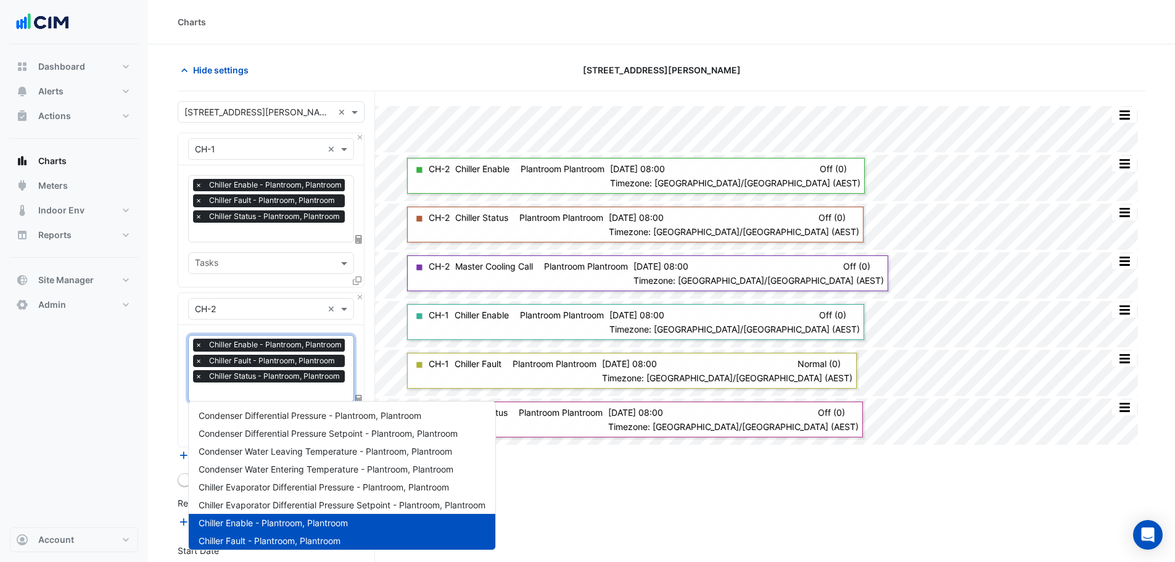
click at [249, 393] on input "text" at bounding box center [271, 393] width 153 height 13
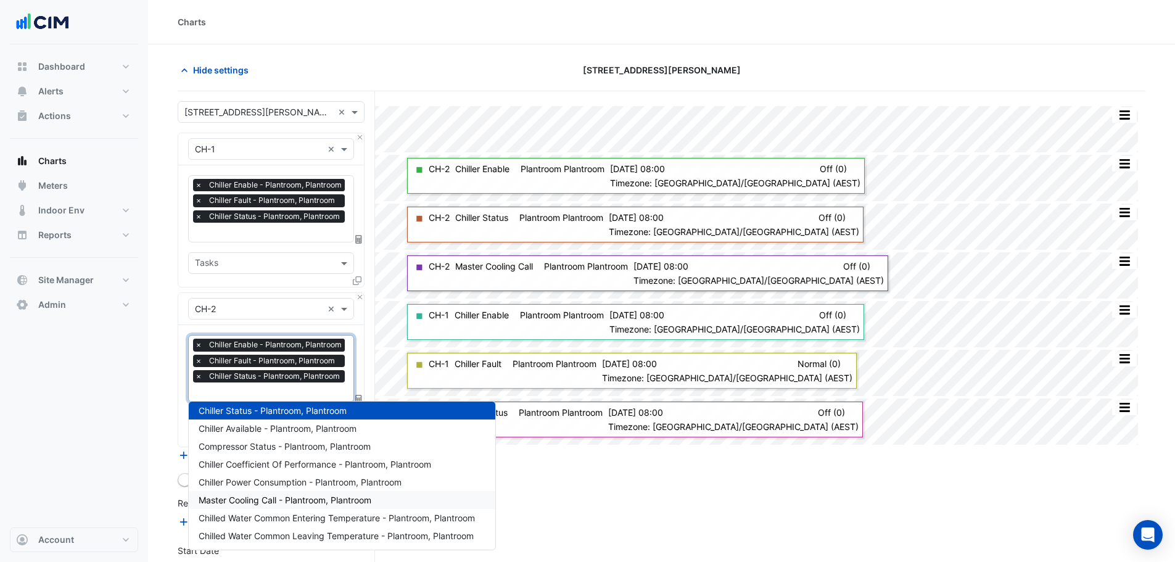
click at [275, 499] on span "Master Cooling Call - Plantroom, Plantroom" at bounding box center [285, 500] width 173 height 10
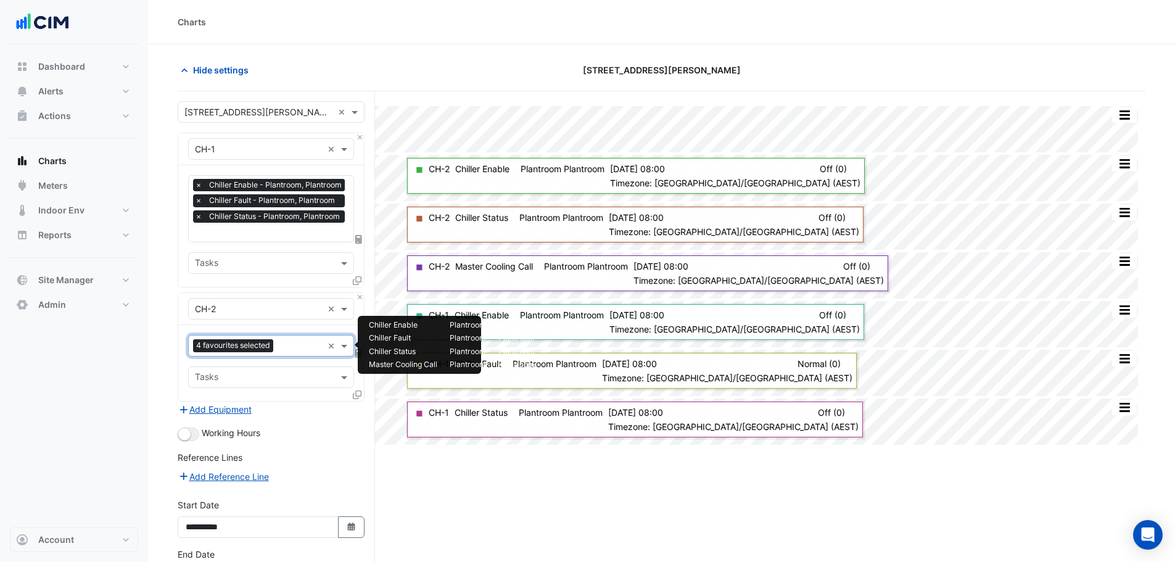
click at [278, 345] on div at bounding box center [299, 347] width 46 height 16
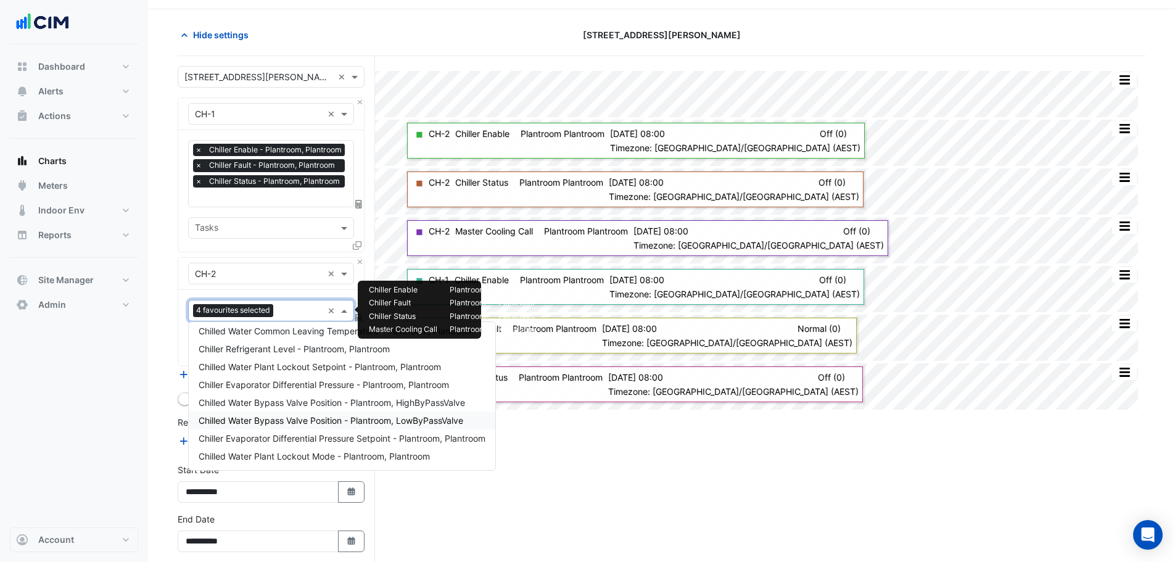
scroll to position [89, 0]
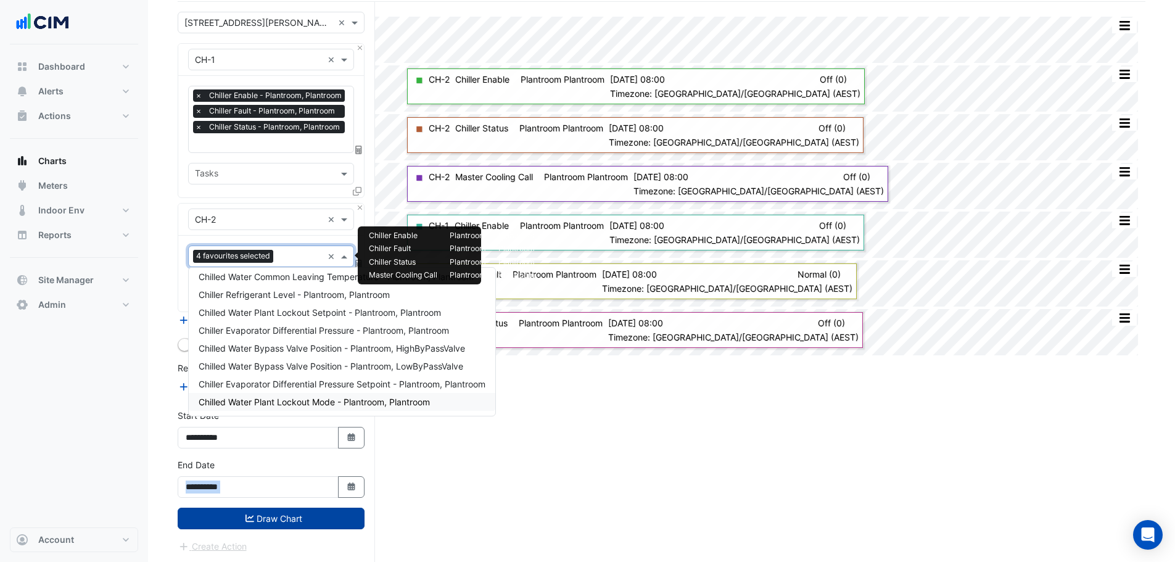
click at [265, 507] on form "× 32 Mann Street × × CH-1 × × Chiller Enable - Plantroom, Plantroom × Chiller F…" at bounding box center [271, 283] width 187 height 542
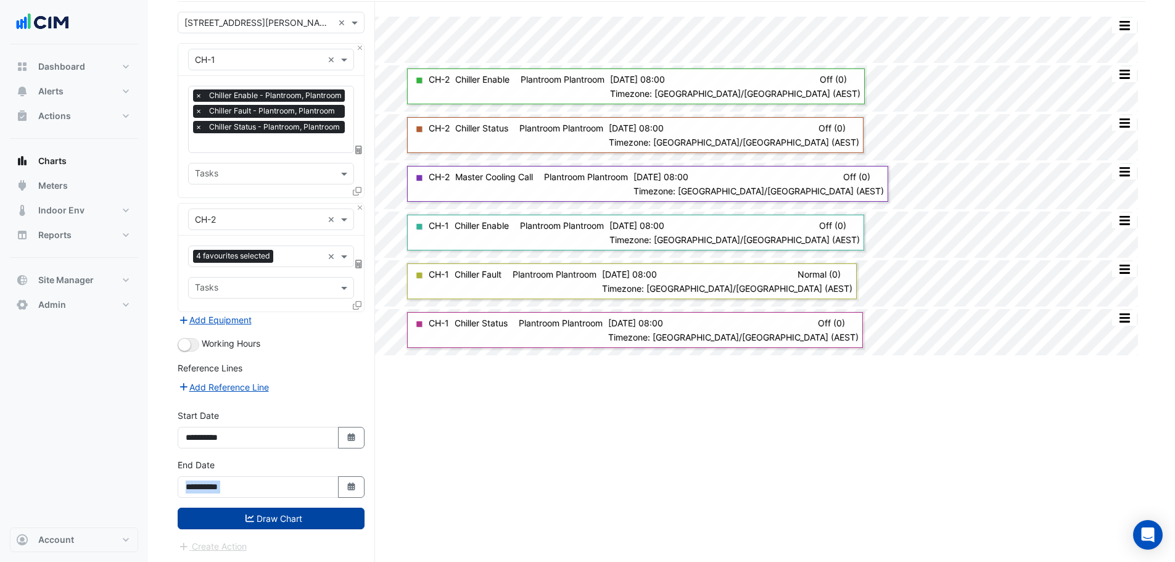
click at [293, 515] on button "Draw Chart" at bounding box center [271, 519] width 187 height 22
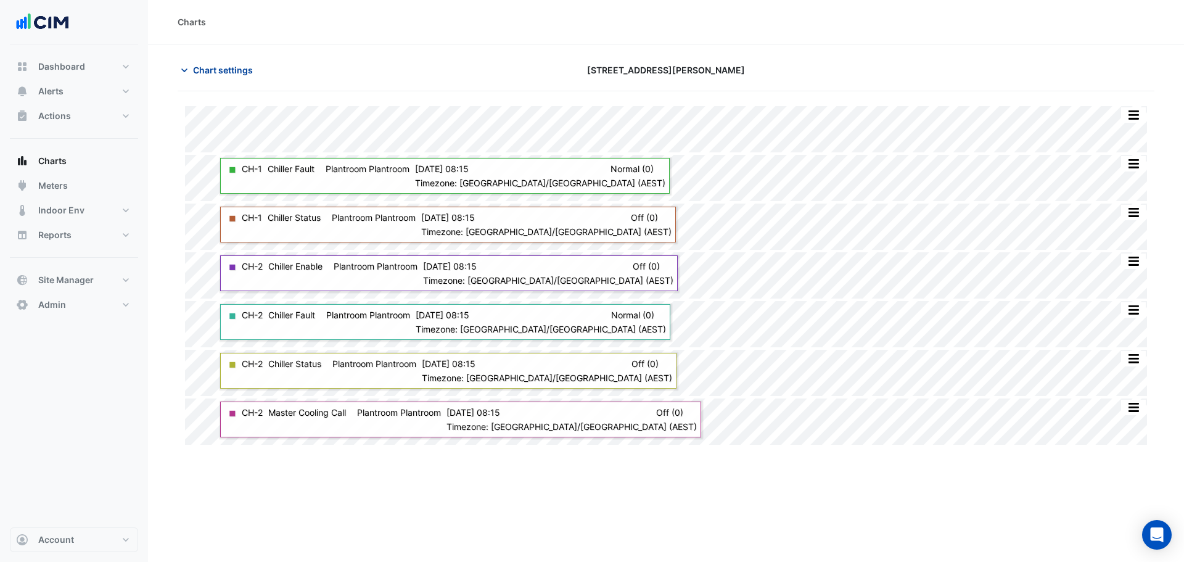
click at [231, 78] on button "Chart settings" at bounding box center [219, 70] width 83 height 22
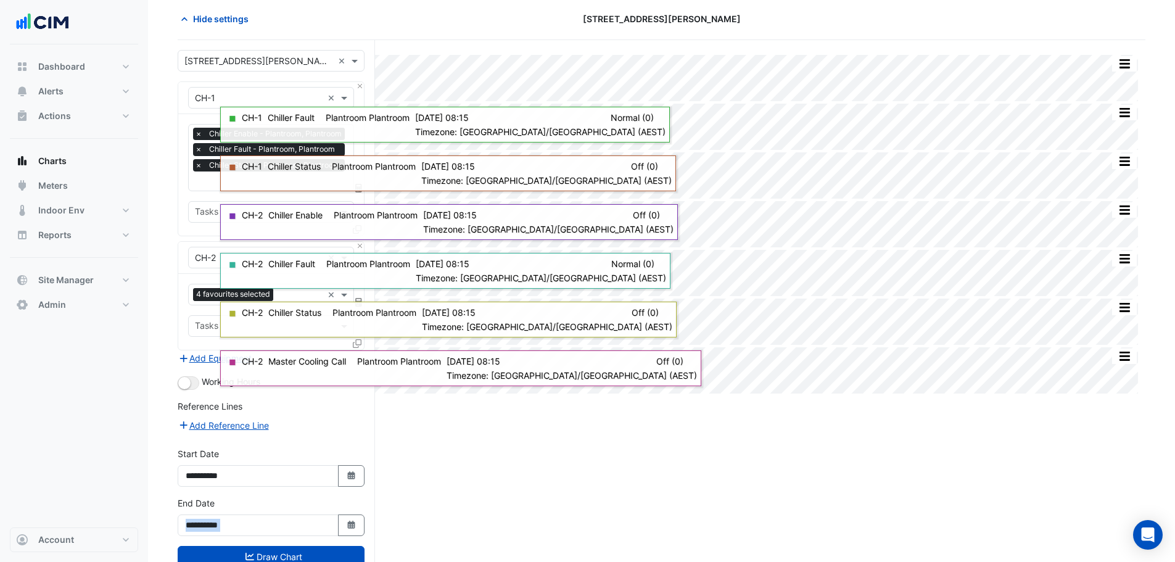
scroll to position [89, 0]
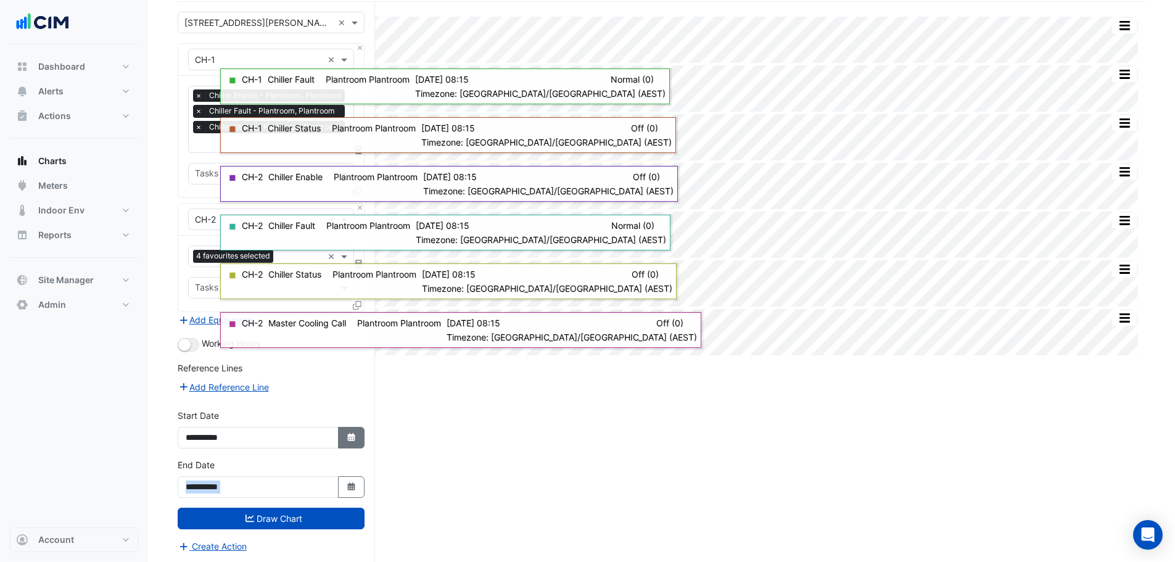
click at [347, 432] on fa-icon "Select Date" at bounding box center [351, 437] width 11 height 10
select select "*"
select select "****"
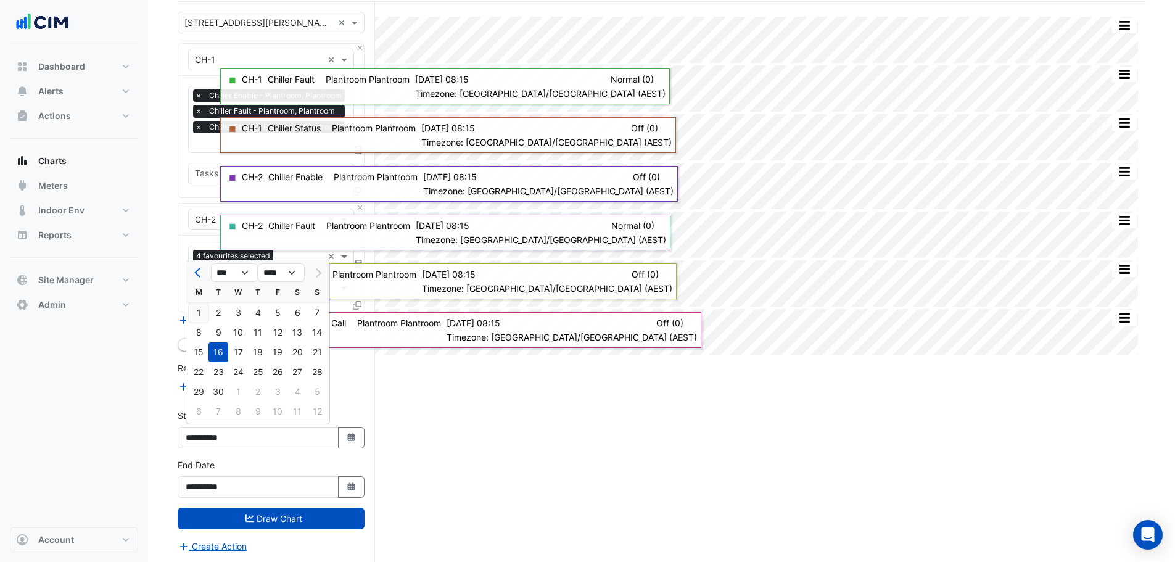
click at [202, 312] on div "1" at bounding box center [199, 313] width 20 height 20
type input "**********"
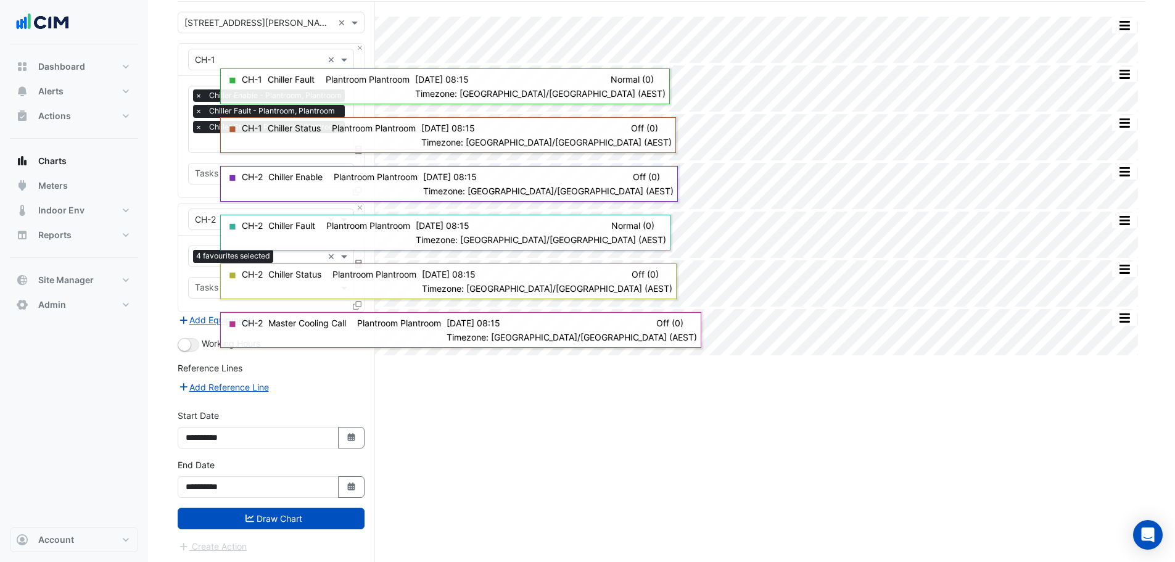
drag, startPoint x: 262, startPoint y: 514, endPoint x: 260, endPoint y: 446, distance: 67.9
click at [261, 514] on button "Draw Chart" at bounding box center [271, 519] width 187 height 22
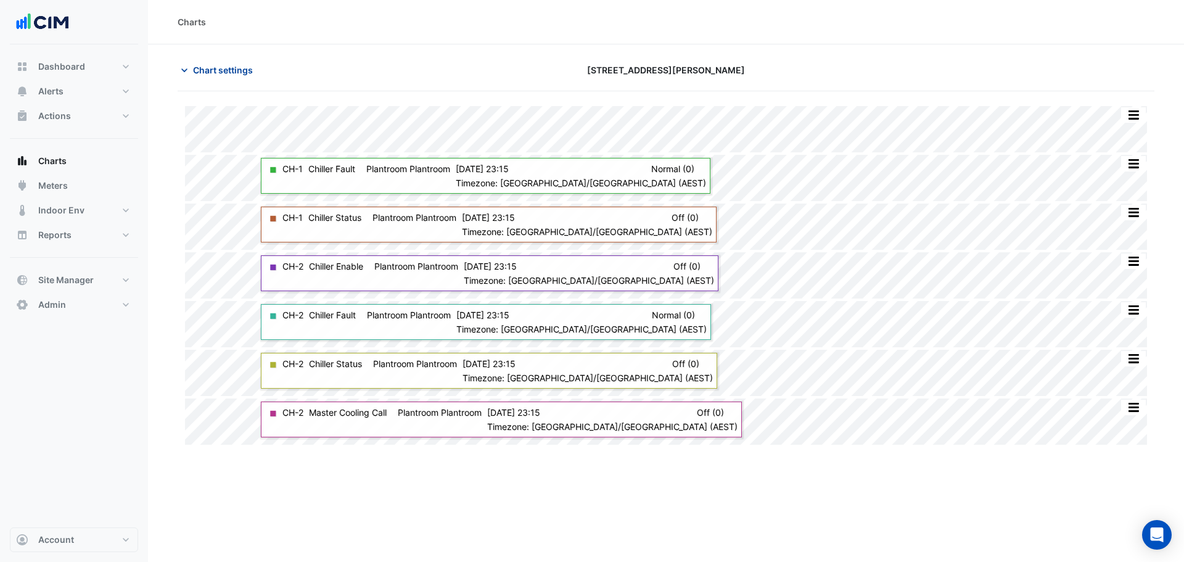
click at [222, 68] on span "Chart settings" at bounding box center [223, 70] width 60 height 13
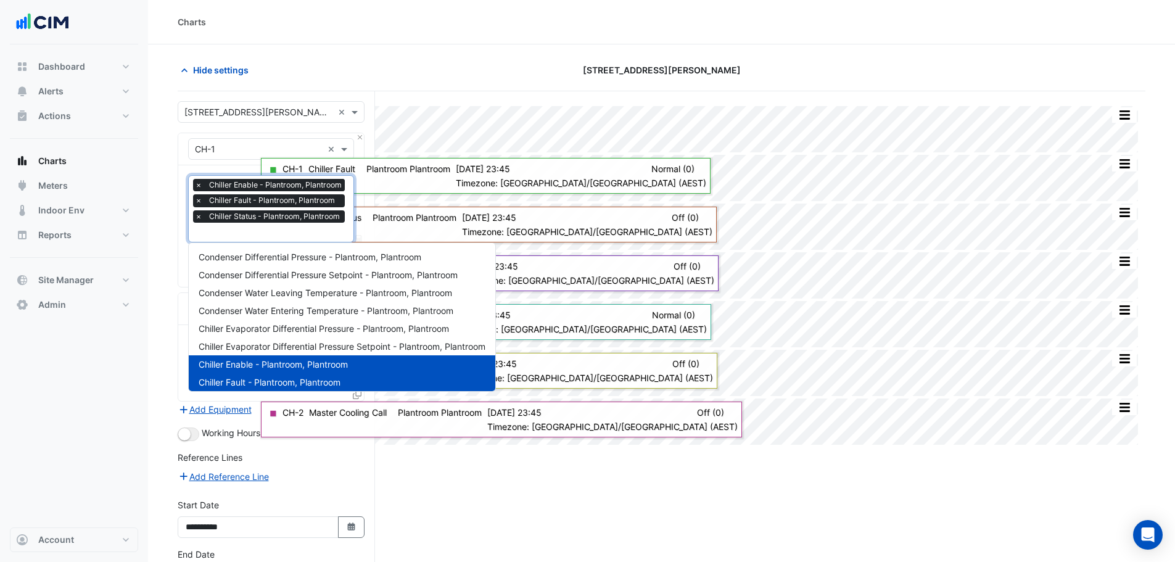
click at [227, 231] on input "text" at bounding box center [271, 233] width 153 height 13
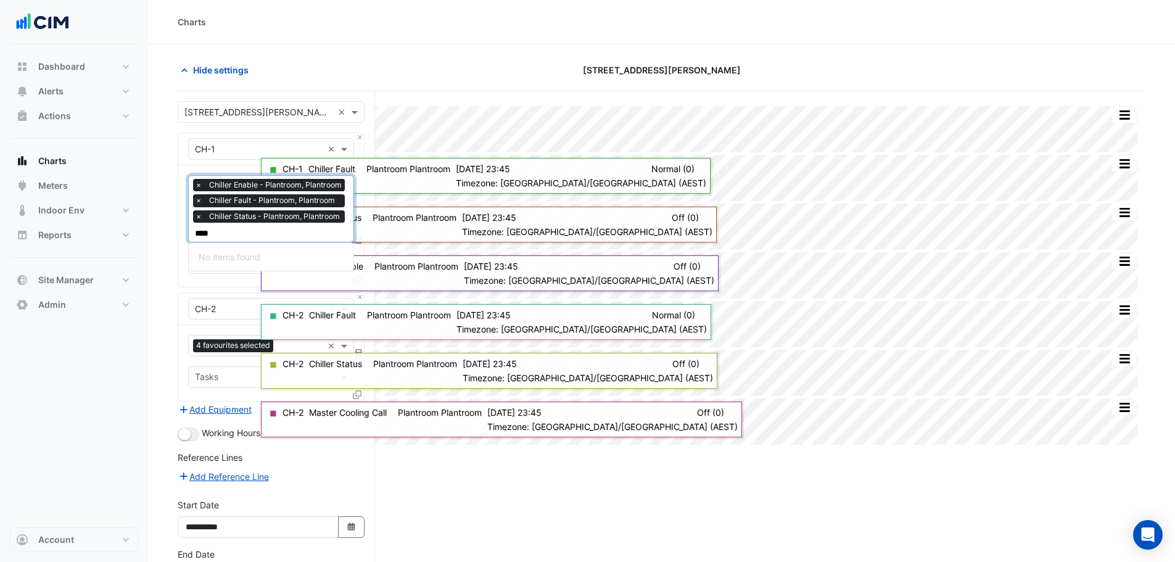
type input "****"
click at [170, 281] on section "Hide settings 32 Mann Street Split All Split None Print Save as JPEG Save as PN…" at bounding box center [661, 348] width 1027 height 608
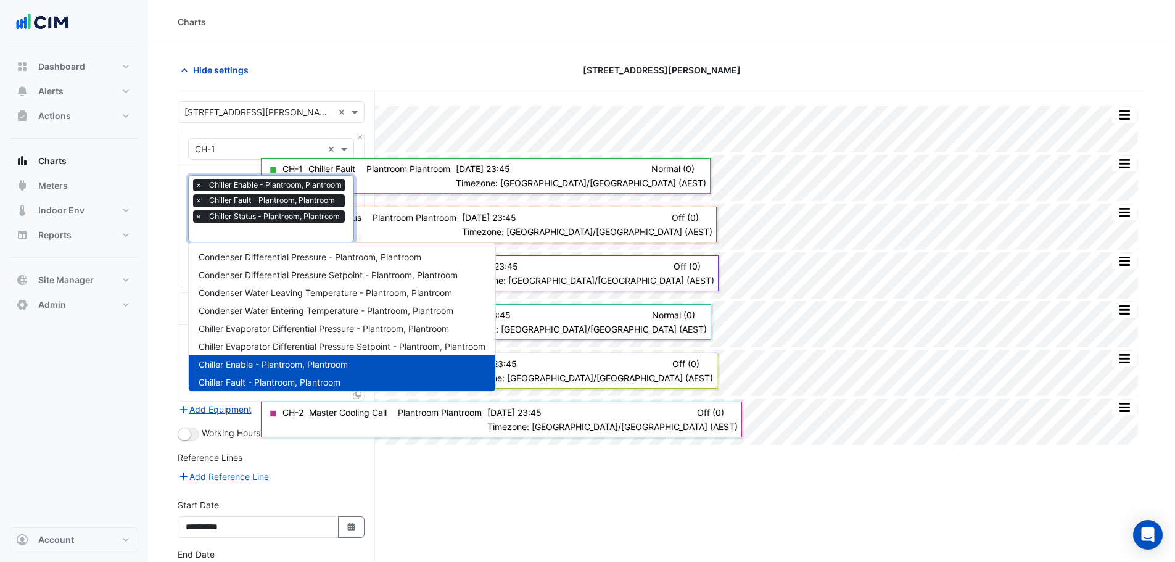
click at [236, 238] on input "text" at bounding box center [271, 233] width 153 height 13
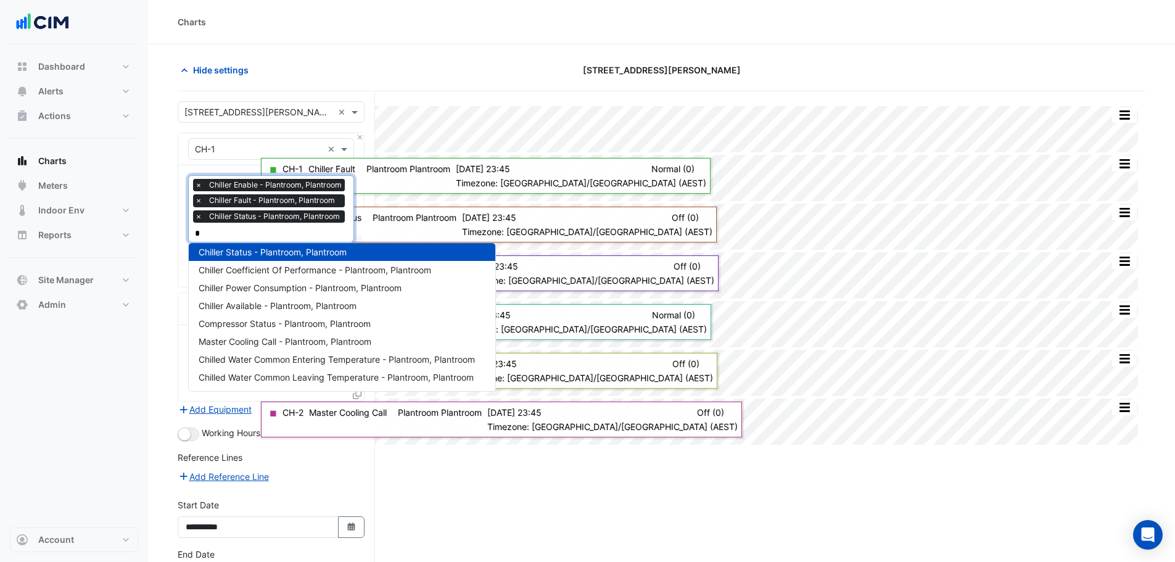
type input "**"
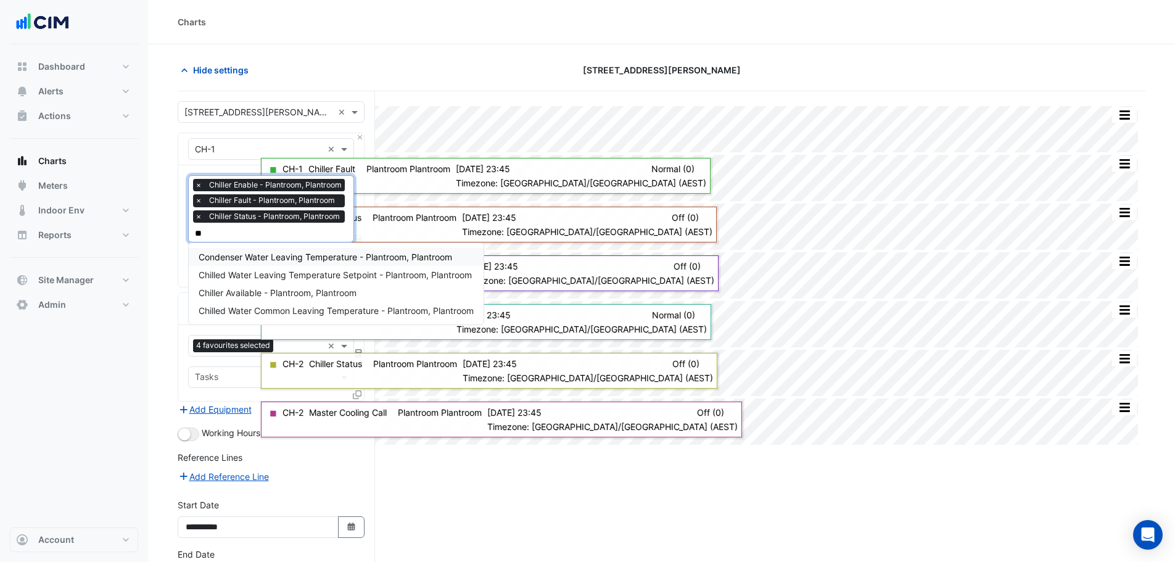
scroll to position [0, 0]
click at [254, 290] on span "Chiller Available - Plantroom, Plantroom" at bounding box center [278, 292] width 158 height 10
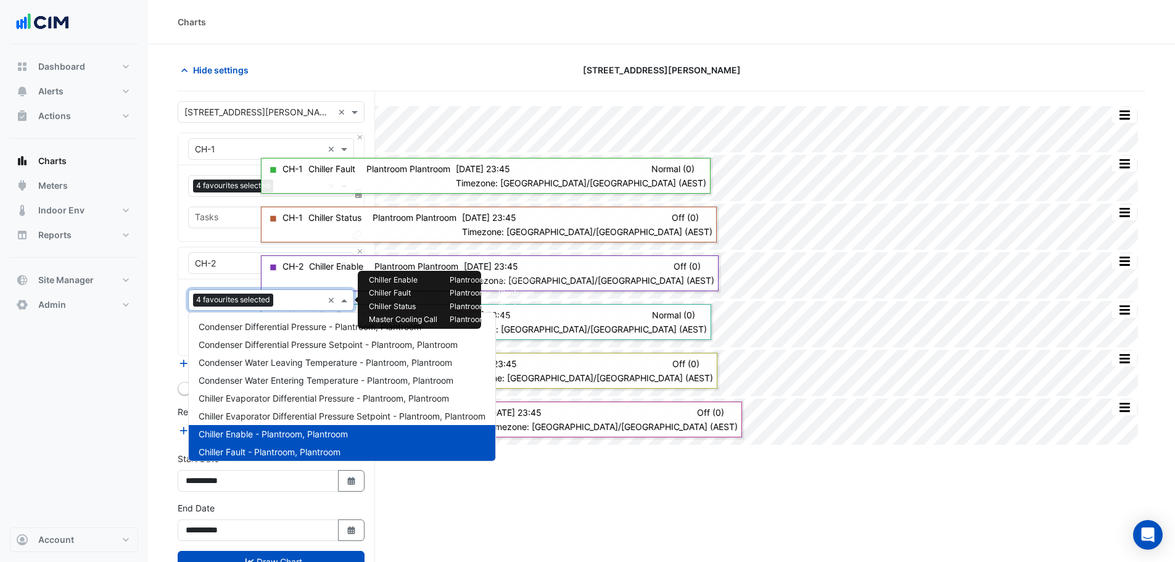
click at [290, 299] on input "text" at bounding box center [300, 301] width 44 height 13
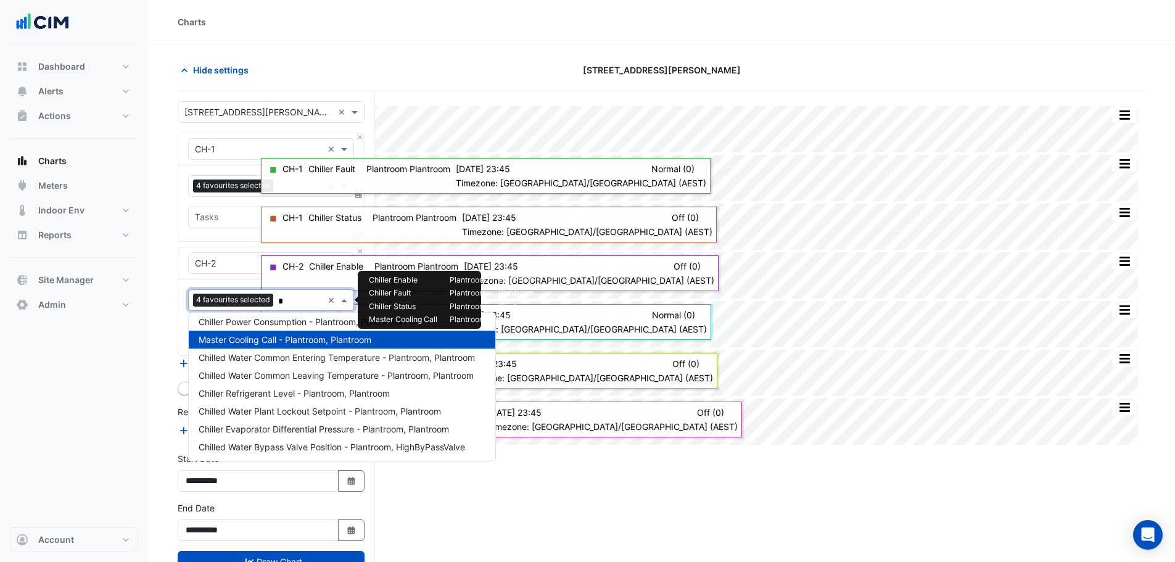
type input "**"
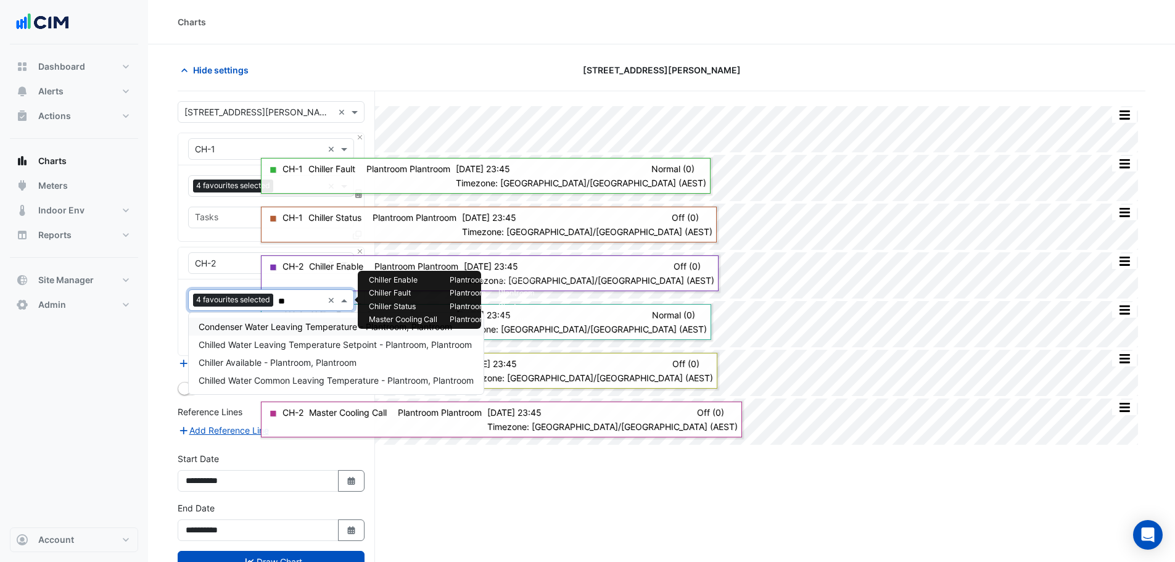
scroll to position [0, 0]
click at [247, 367] on span "Chiller Available - Plantroom, Plantroom" at bounding box center [278, 362] width 158 height 10
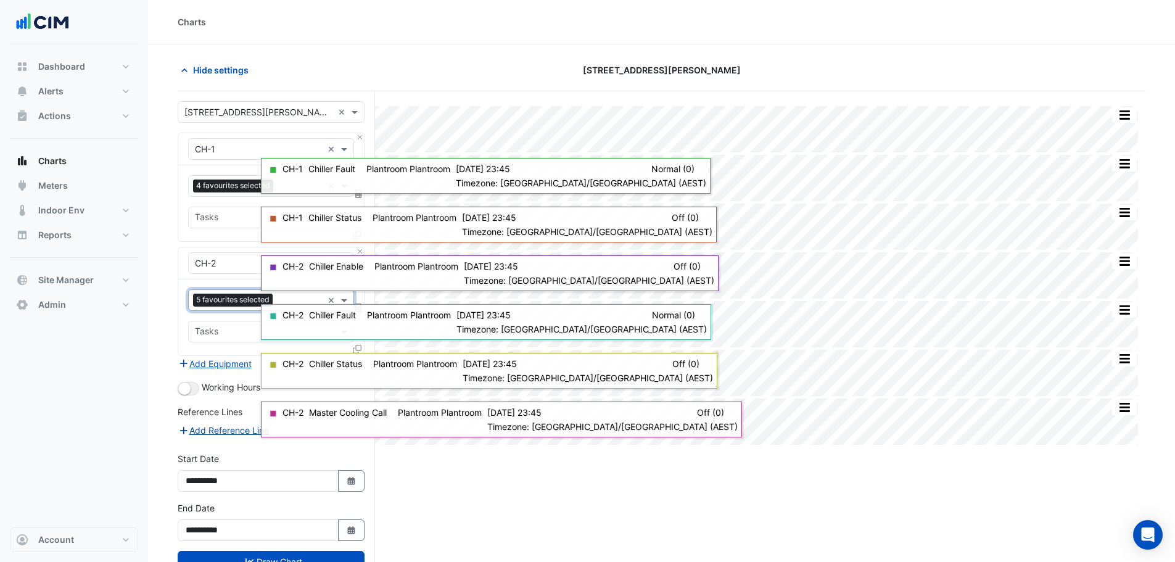
scroll to position [47, 0]
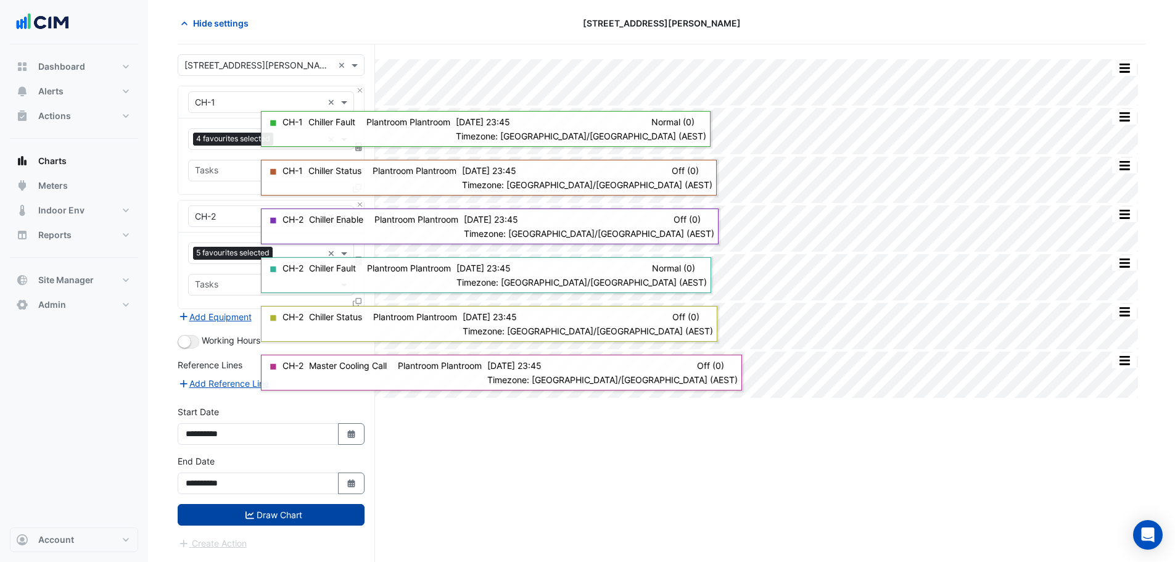
click at [240, 517] on button "Draw Chart" at bounding box center [271, 515] width 187 height 22
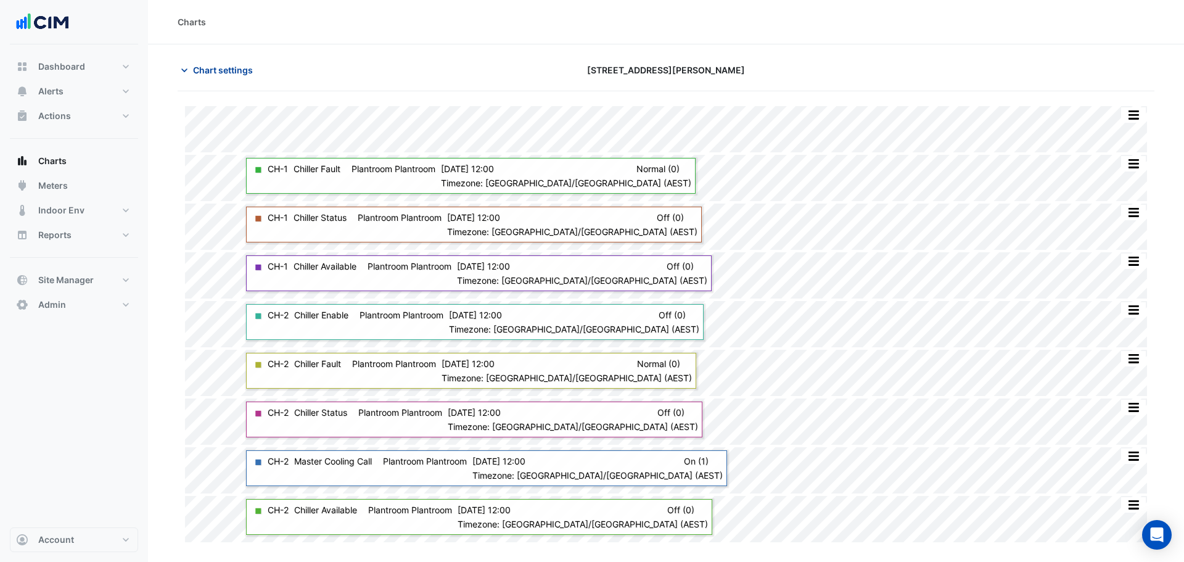
click at [220, 73] on span "Chart settings" at bounding box center [223, 70] width 60 height 13
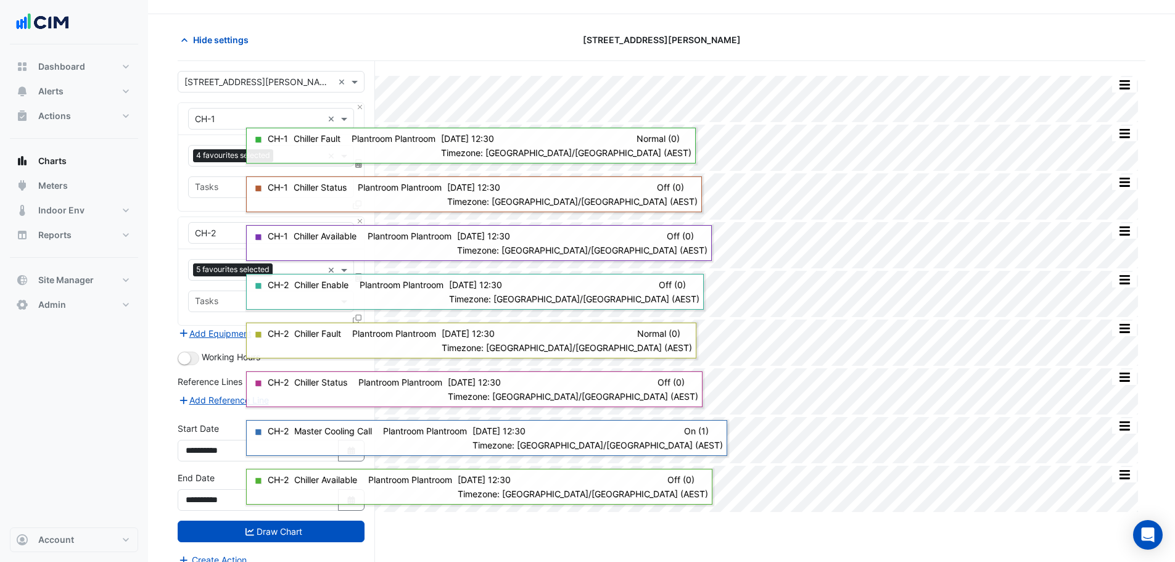
scroll to position [47, 0]
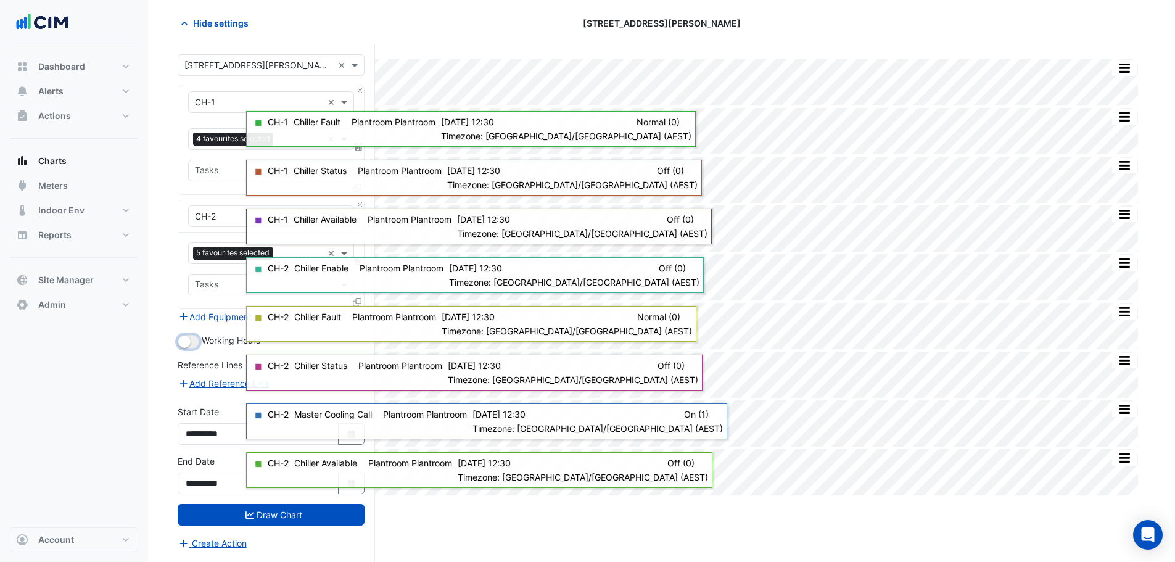
click at [182, 342] on small "button" at bounding box center [184, 342] width 12 height 12
click at [229, 515] on button "Draw Chart" at bounding box center [271, 515] width 187 height 22
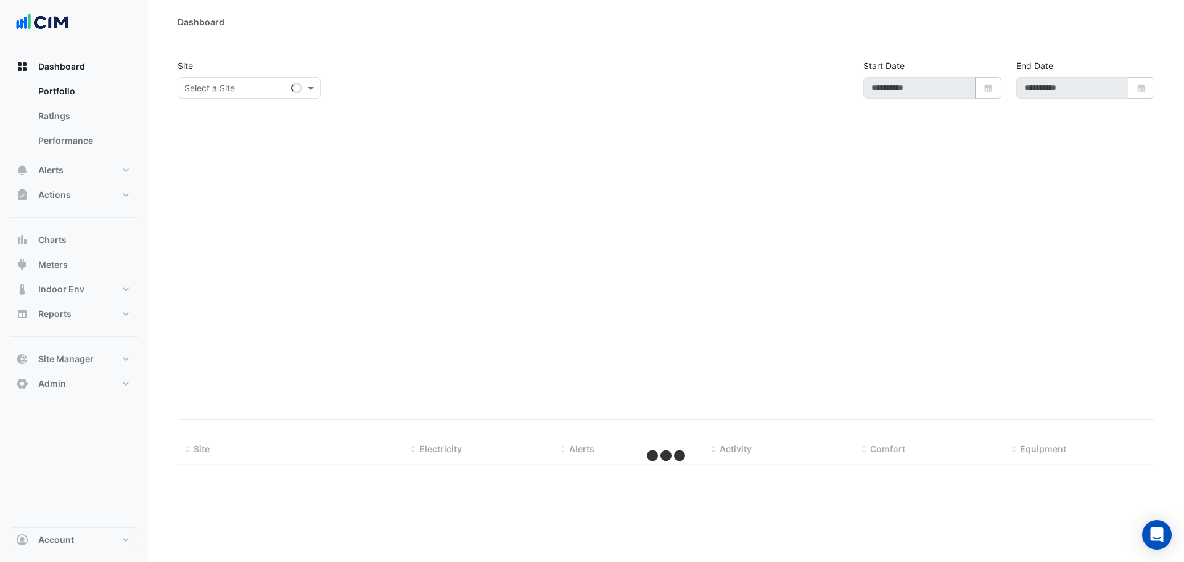
type input "**********"
select select "***"
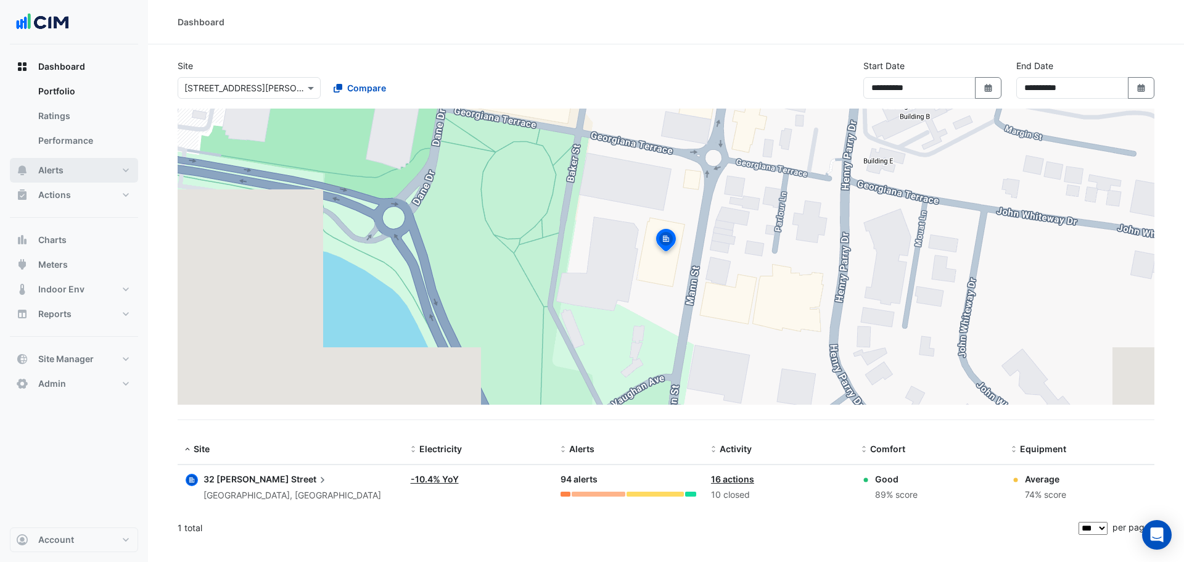
click at [75, 173] on button "Alerts" at bounding box center [74, 170] width 128 height 25
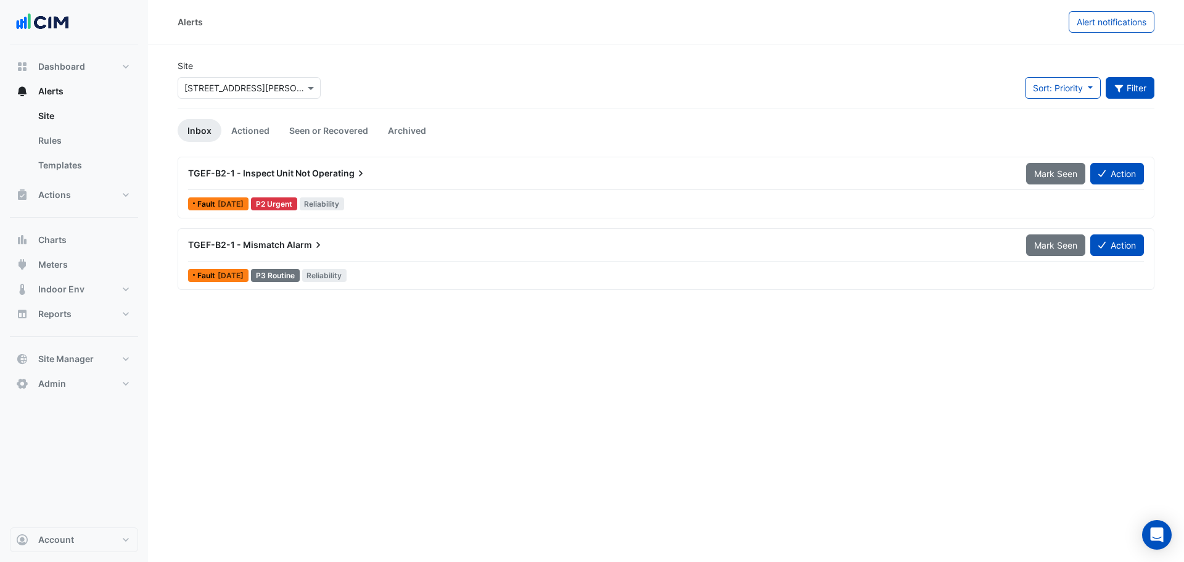
click at [1118, 91] on icon "button" at bounding box center [1119, 88] width 9 height 7
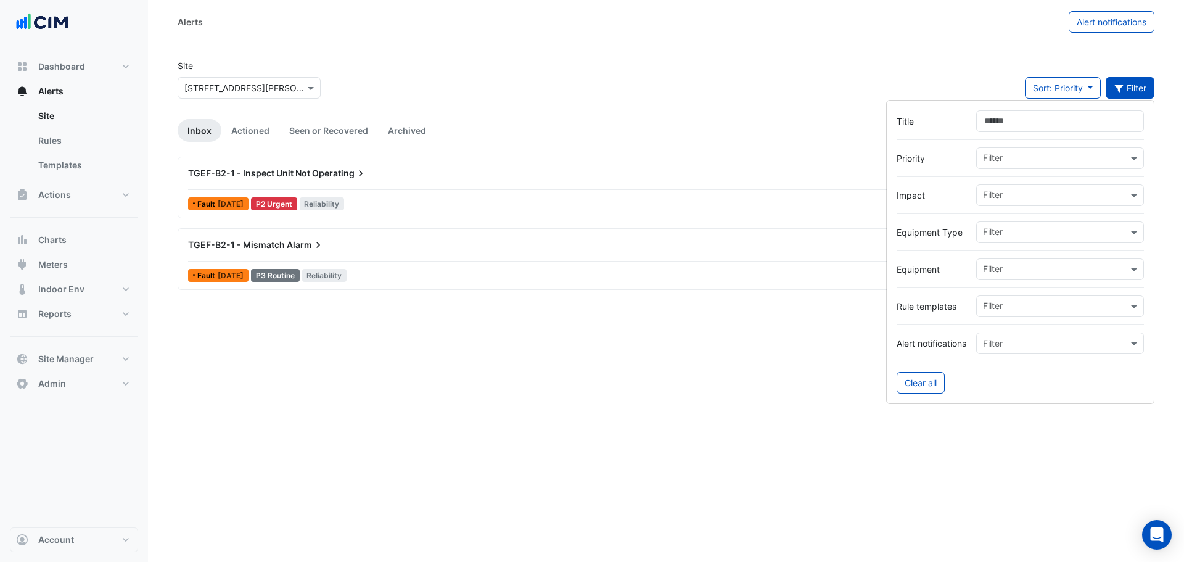
click at [1011, 271] on input "text" at bounding box center [1055, 270] width 145 height 13
click at [1007, 312] on span "CH-2" at bounding box center [997, 313] width 21 height 10
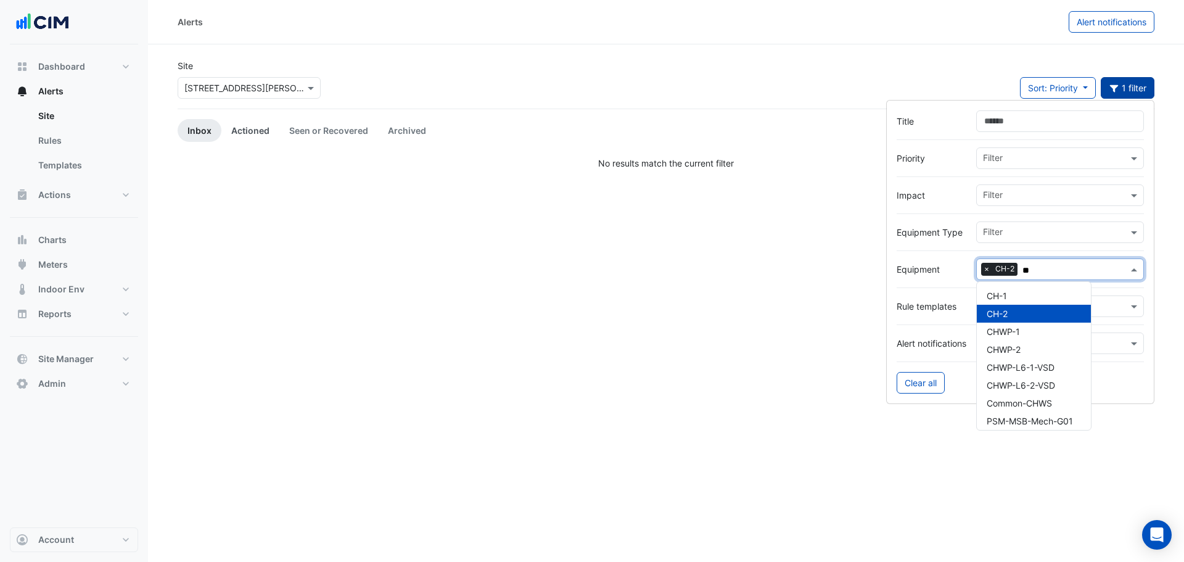
type input "**"
click at [238, 128] on link "Actioned" at bounding box center [250, 130] width 58 height 23
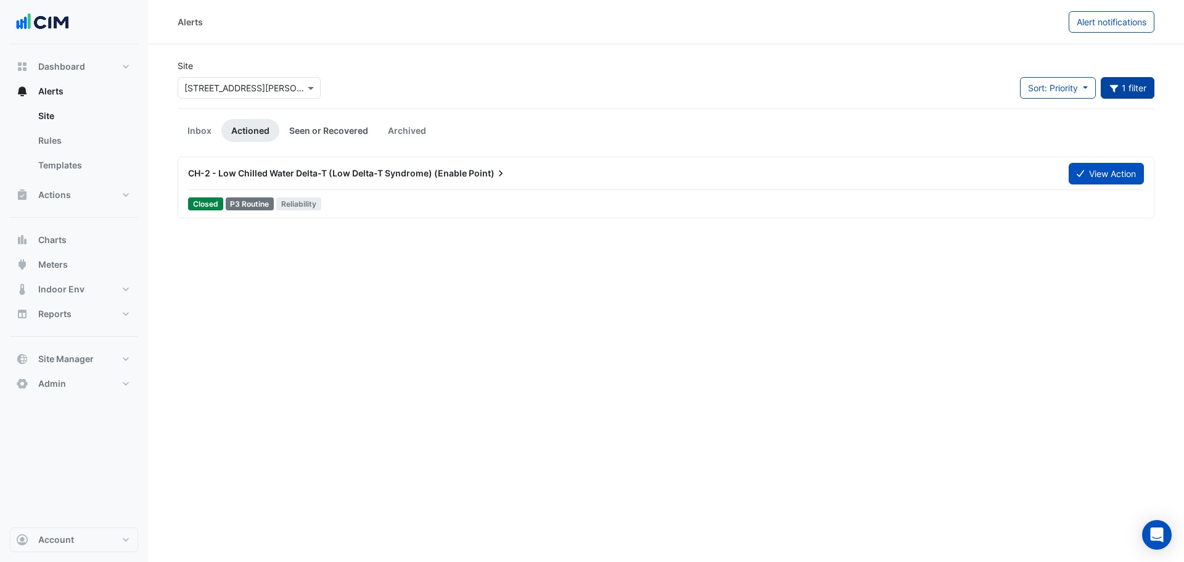
click at [295, 122] on link "Seen or Recovered" at bounding box center [328, 130] width 99 height 23
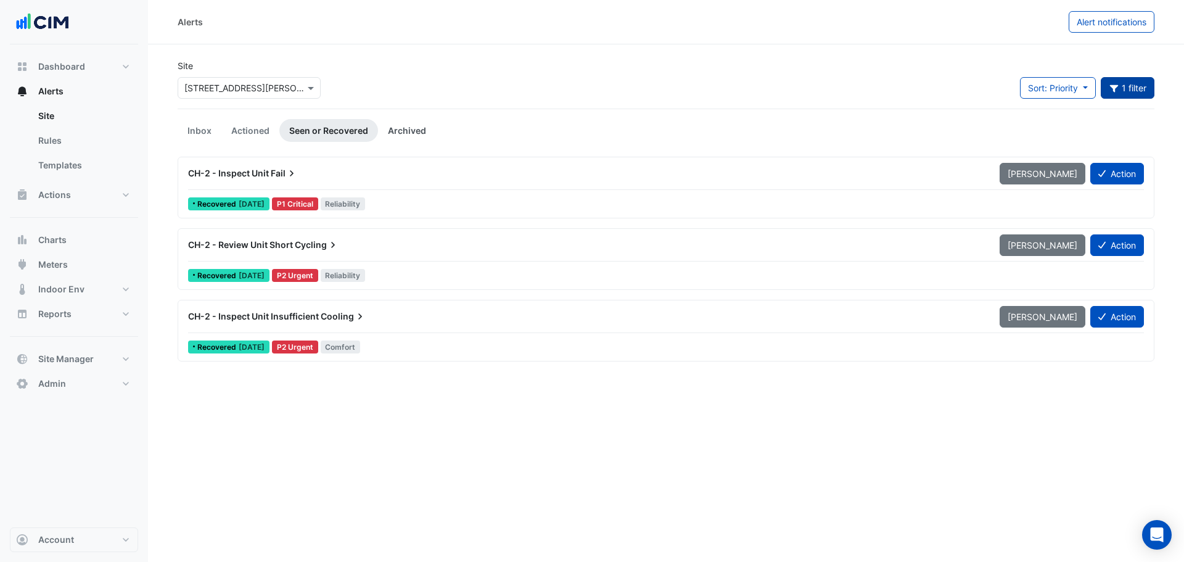
click at [403, 127] on link "Archived" at bounding box center [407, 130] width 58 height 23
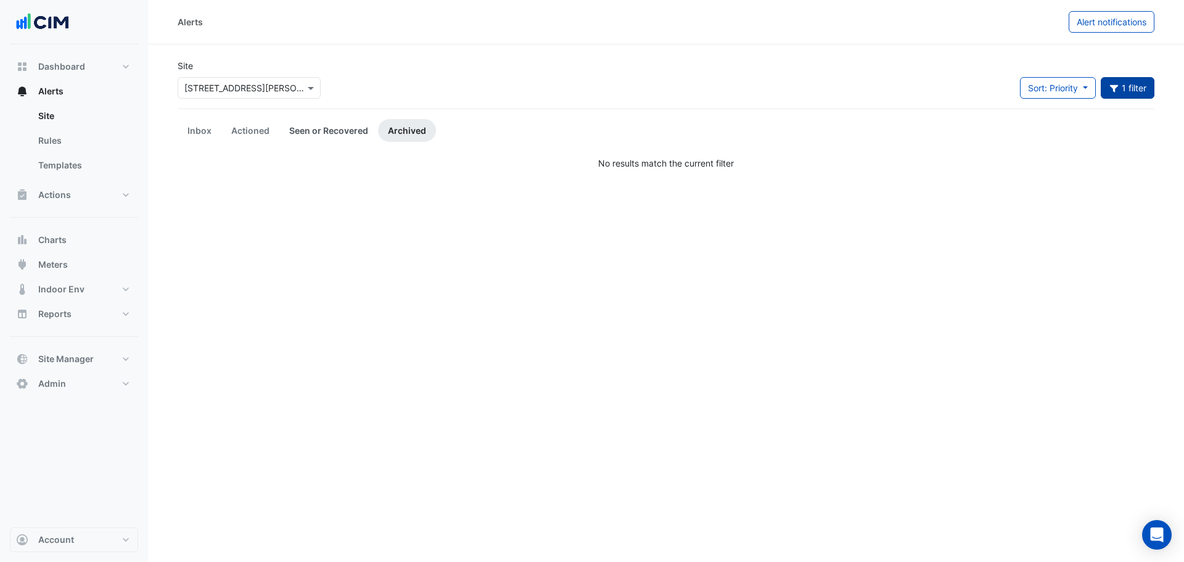
click at [322, 128] on link "Seen or Recovered" at bounding box center [328, 130] width 99 height 23
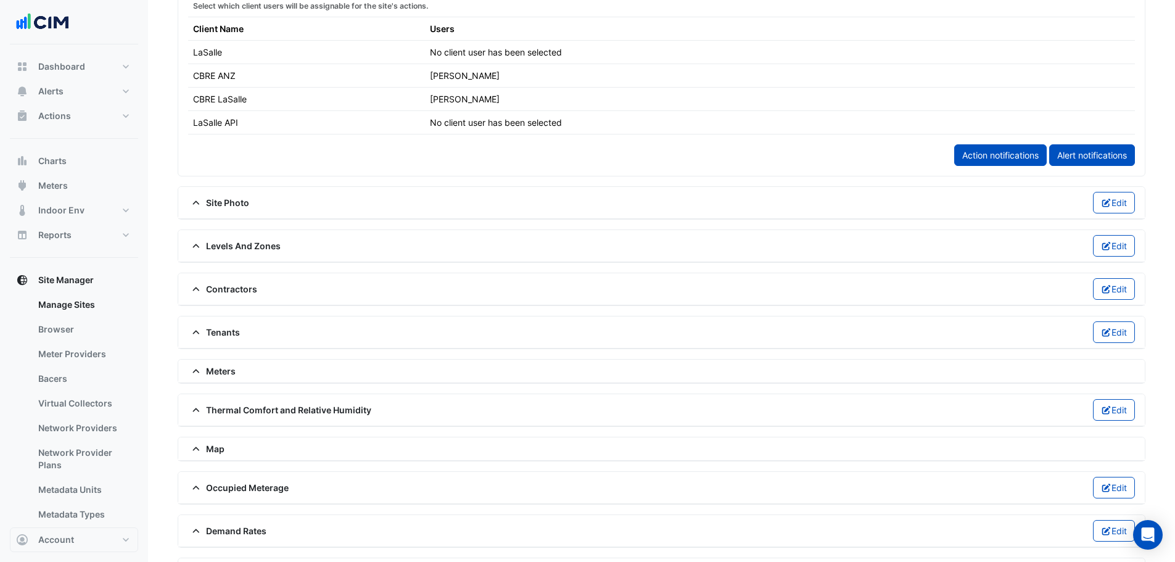
scroll to position [740, 0]
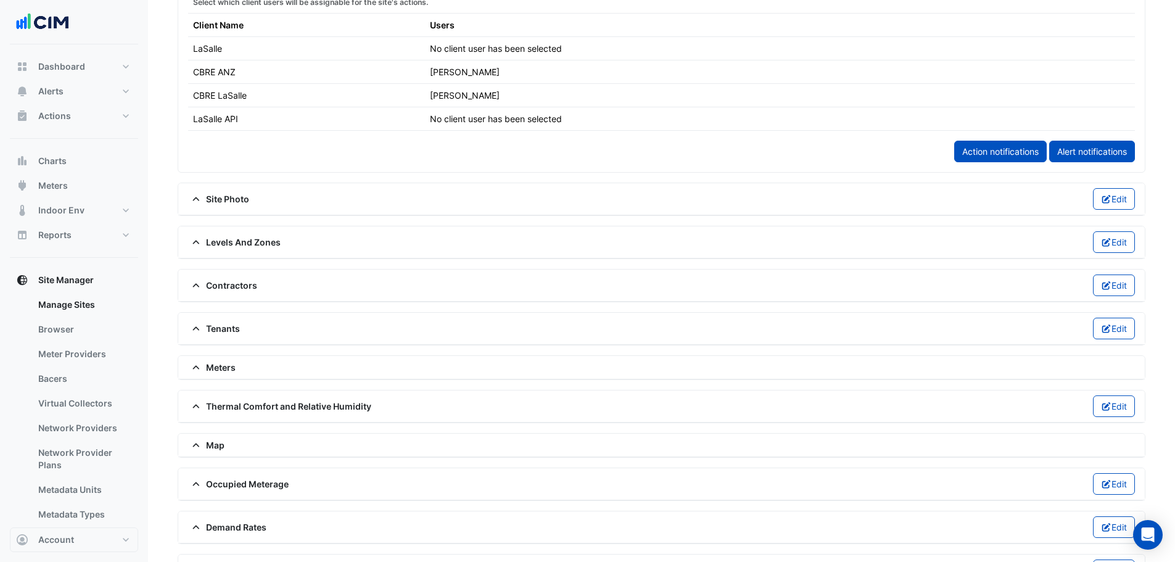
click at [236, 292] on div "Contractors Edit" at bounding box center [661, 286] width 947 height 22
click at [241, 286] on span "Contractors" at bounding box center [222, 285] width 69 height 13
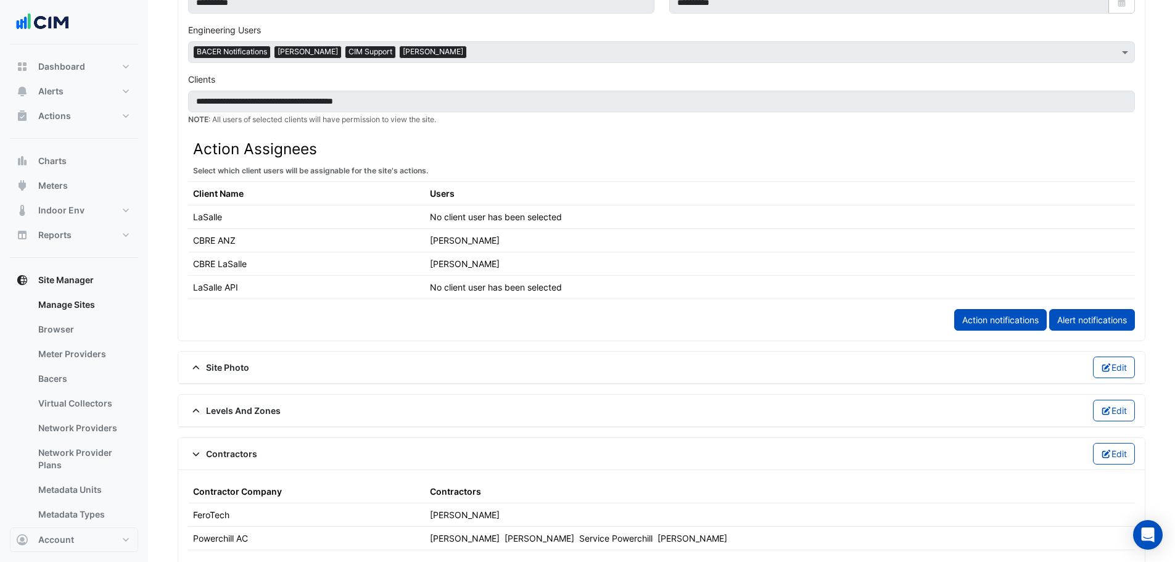
scroll to position [432, 0]
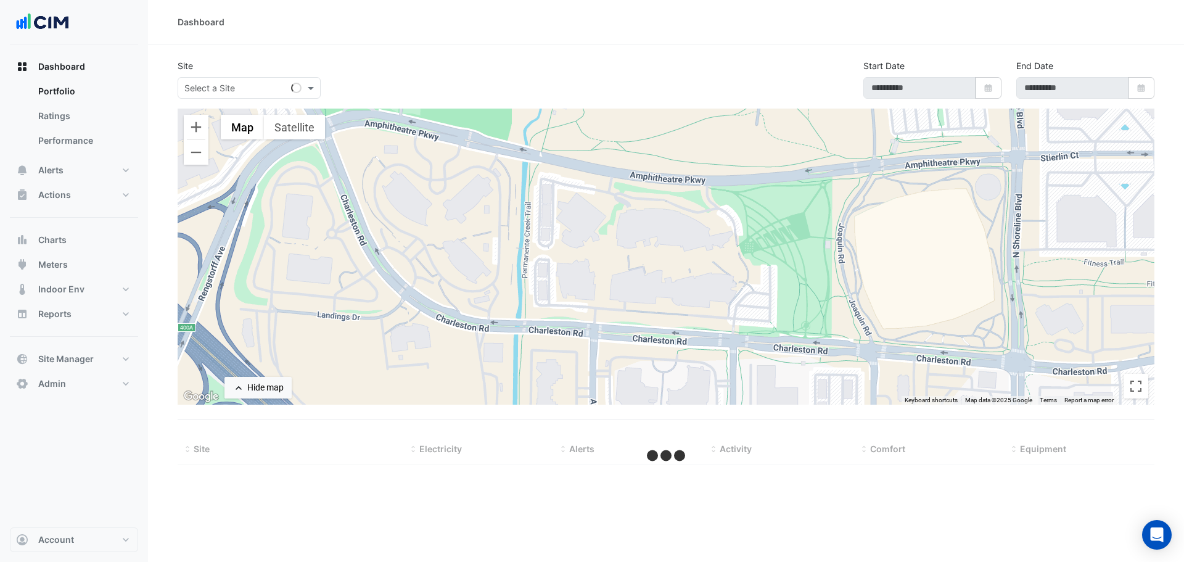
type input "**********"
select select "***"
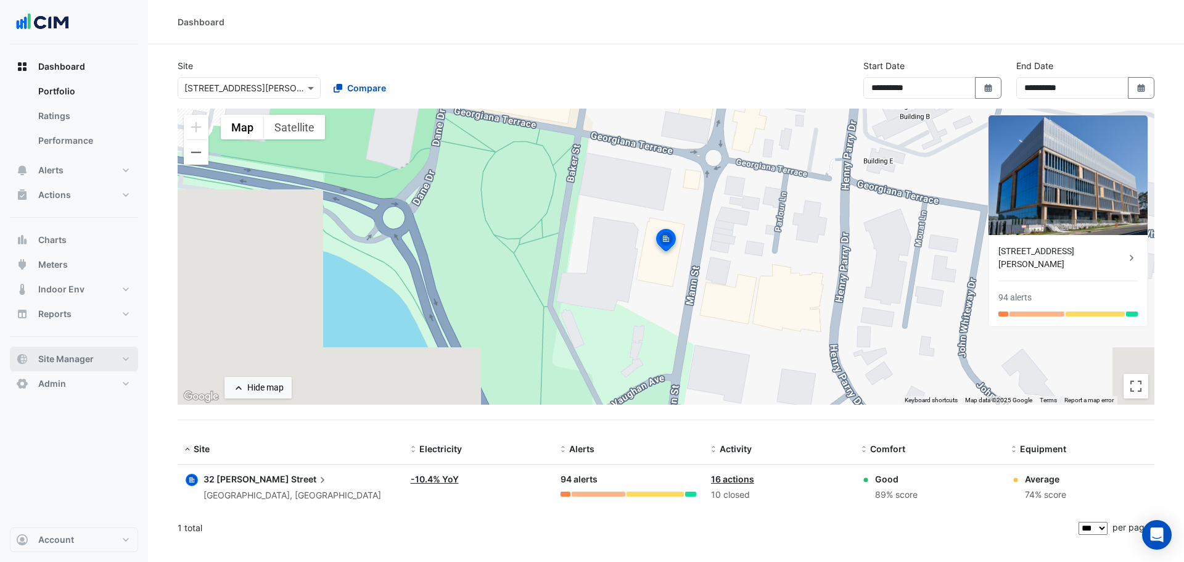
click at [86, 355] on span "Site Manager" at bounding box center [66, 359] width 56 height 12
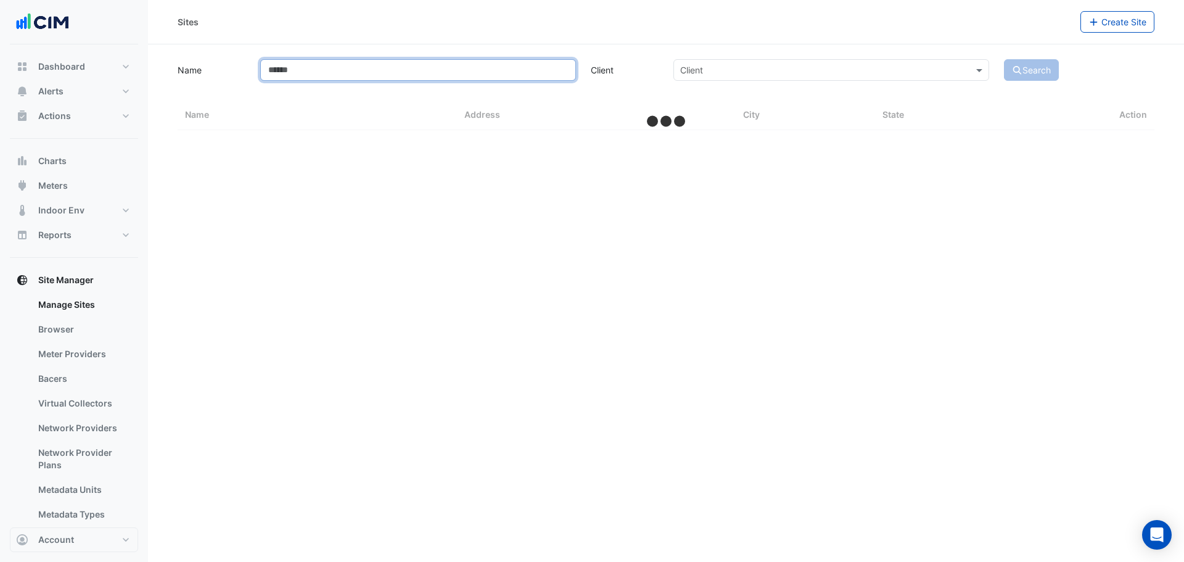
click at [304, 73] on input "Name" at bounding box center [418, 70] width 316 height 22
type input "**"
select select "***"
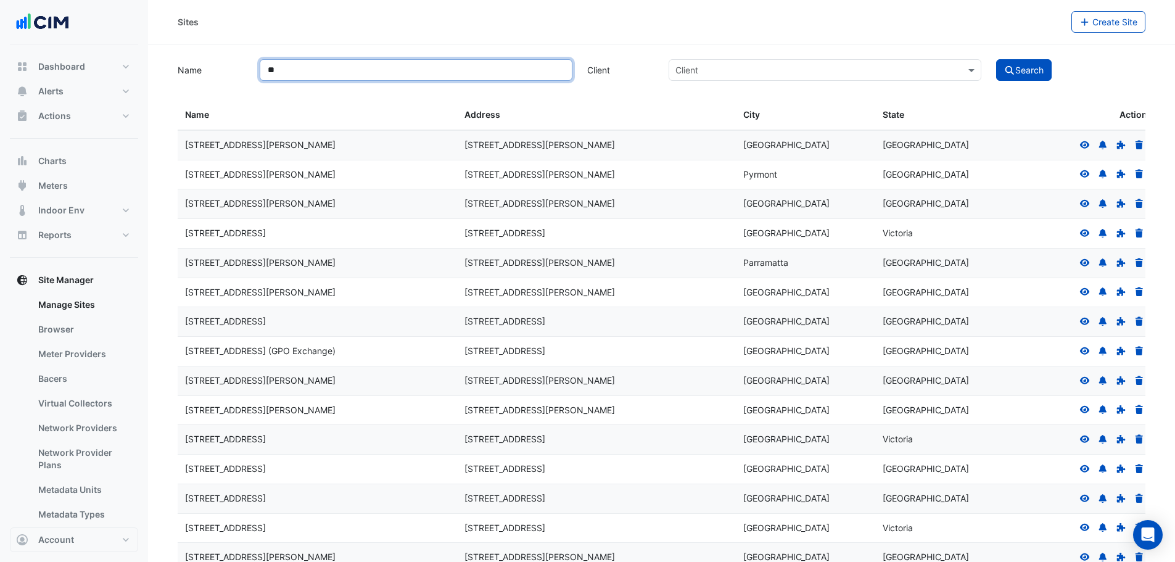
type input "*"
type input "*********"
click at [996, 59] on button "Search" at bounding box center [1024, 70] width 56 height 22
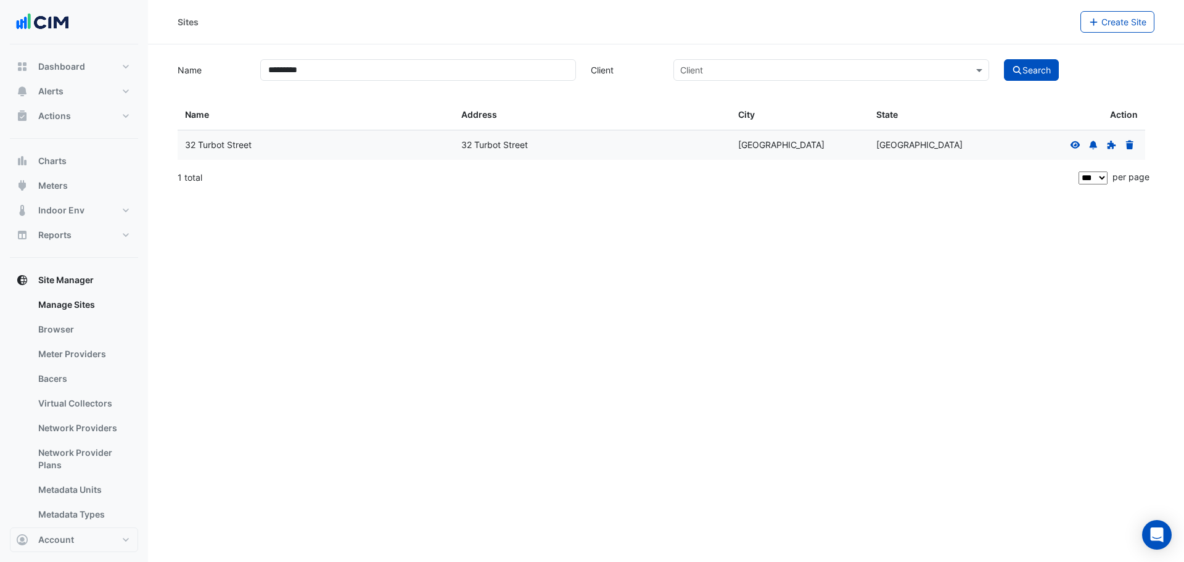
click at [1075, 148] on icon at bounding box center [1076, 144] width 10 height 7
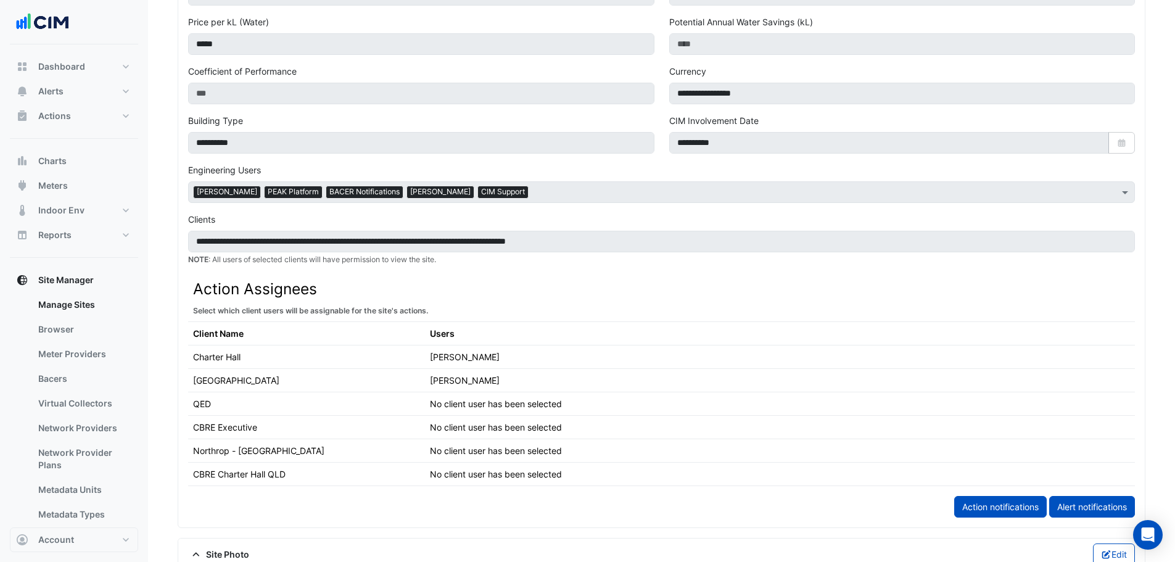
scroll to position [802, 0]
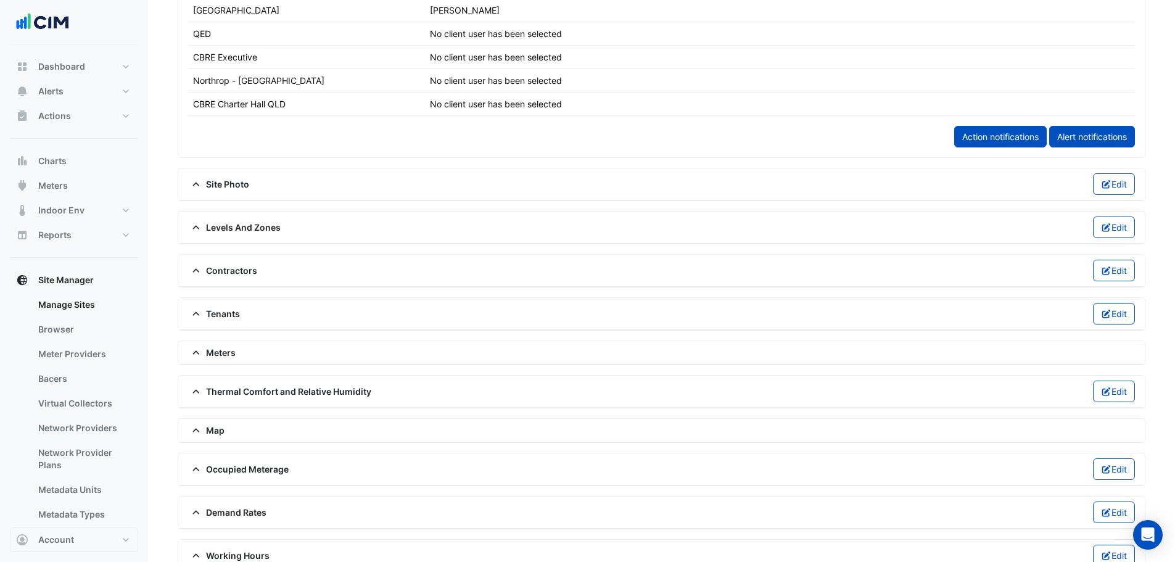
click at [247, 276] on span "Contractors" at bounding box center [222, 270] width 69 height 13
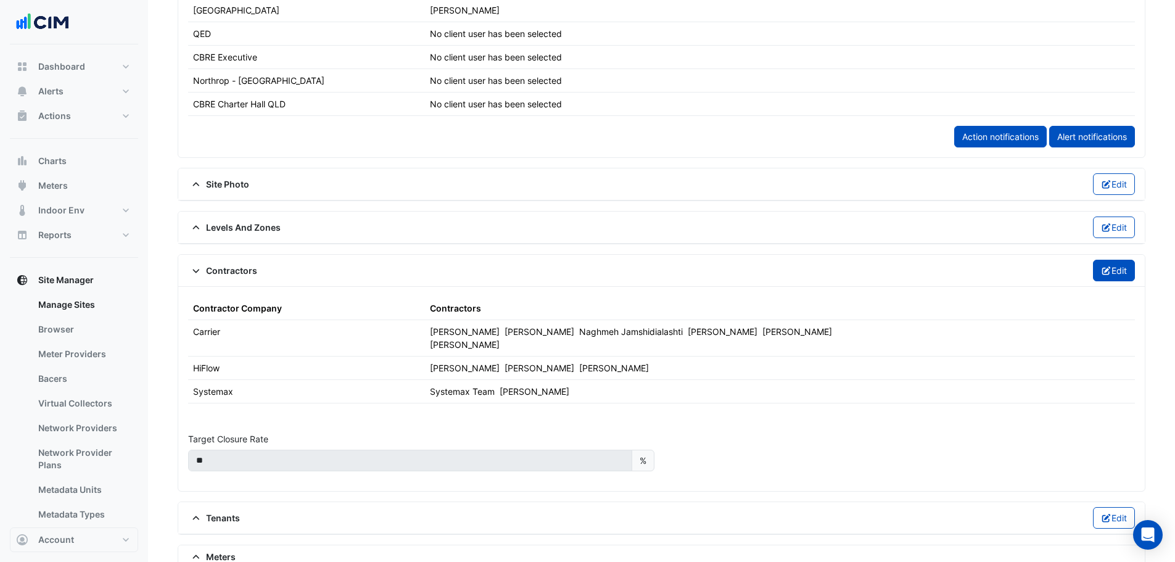
click at [1120, 271] on button "Edit" at bounding box center [1114, 271] width 43 height 22
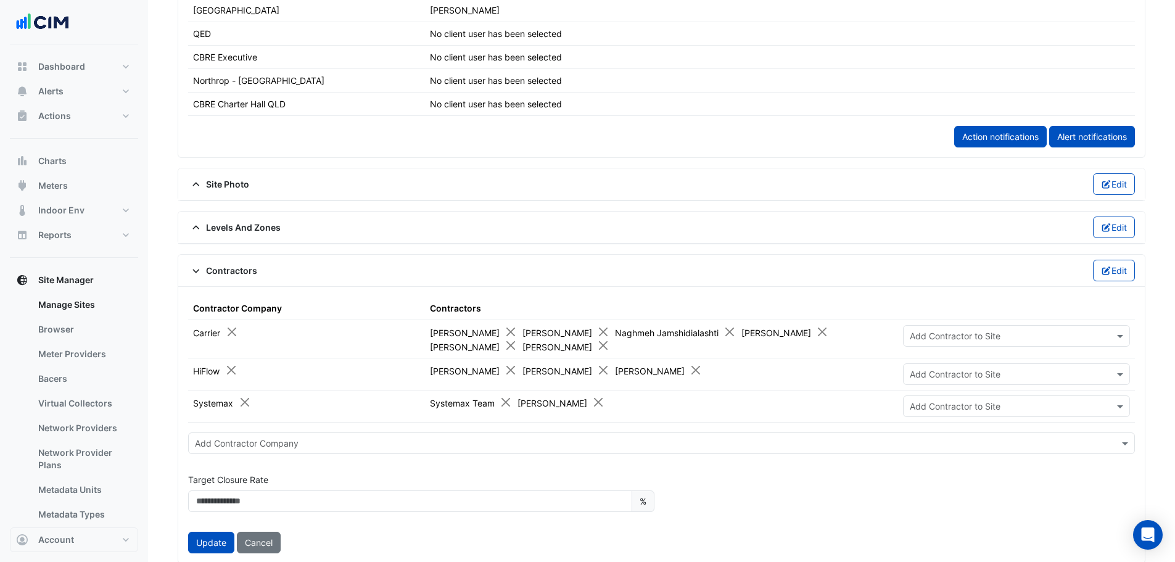
click at [926, 337] on input "text" at bounding box center [1004, 336] width 189 height 13
type input "**"
click at [939, 360] on span "[PERSON_NAME]" at bounding box center [949, 362] width 70 height 10
click at [212, 542] on button "Update" at bounding box center [211, 543] width 46 height 22
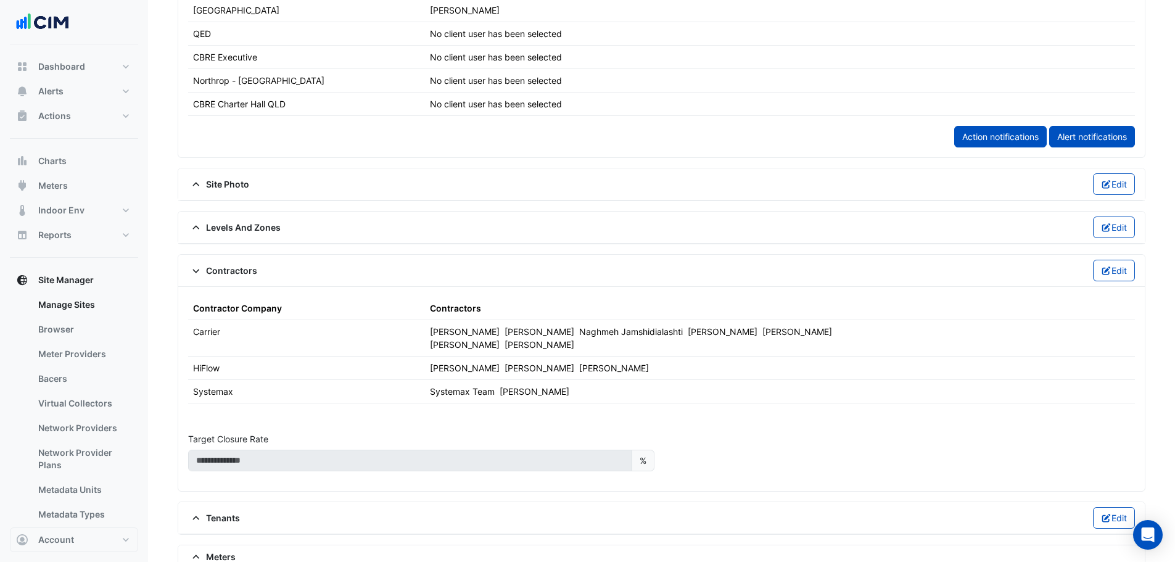
click at [162, 366] on section "**********" at bounding box center [661, 30] width 1027 height 1577
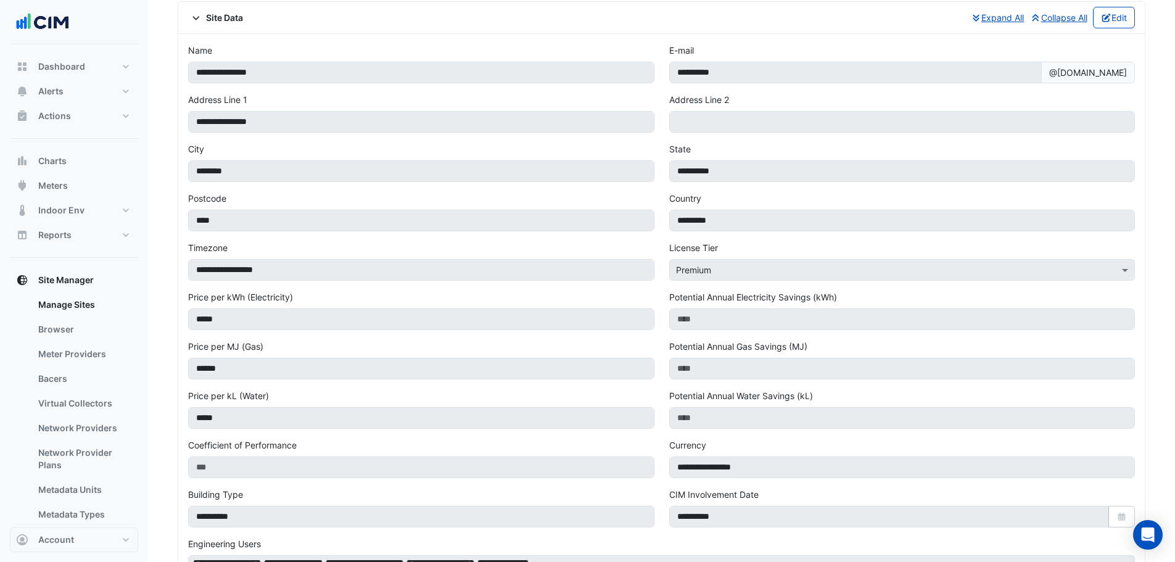
scroll to position [0, 0]
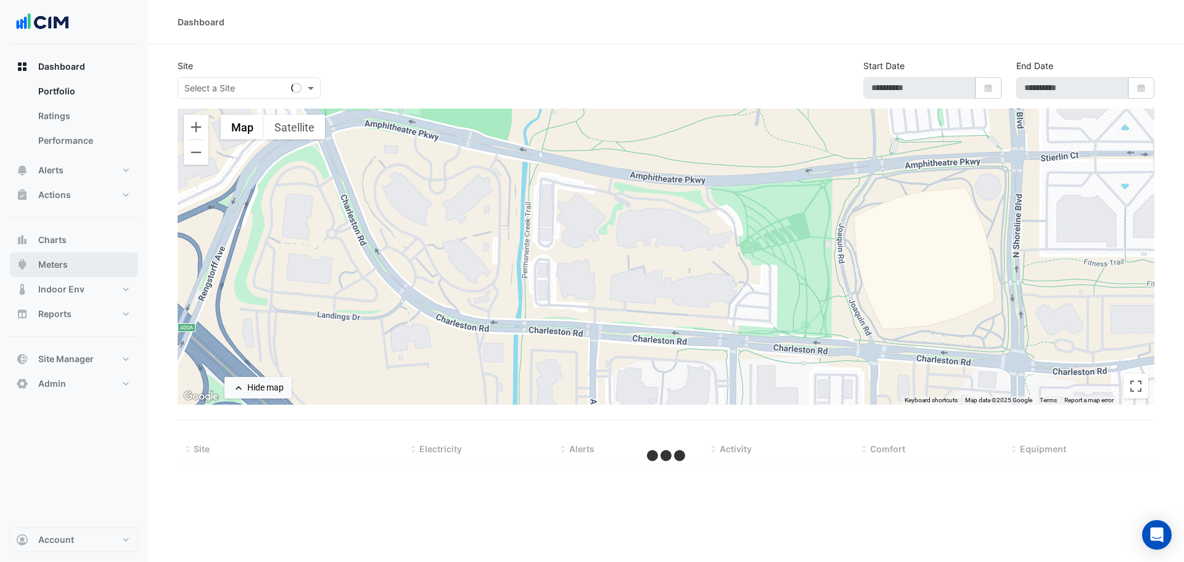
select select "***"
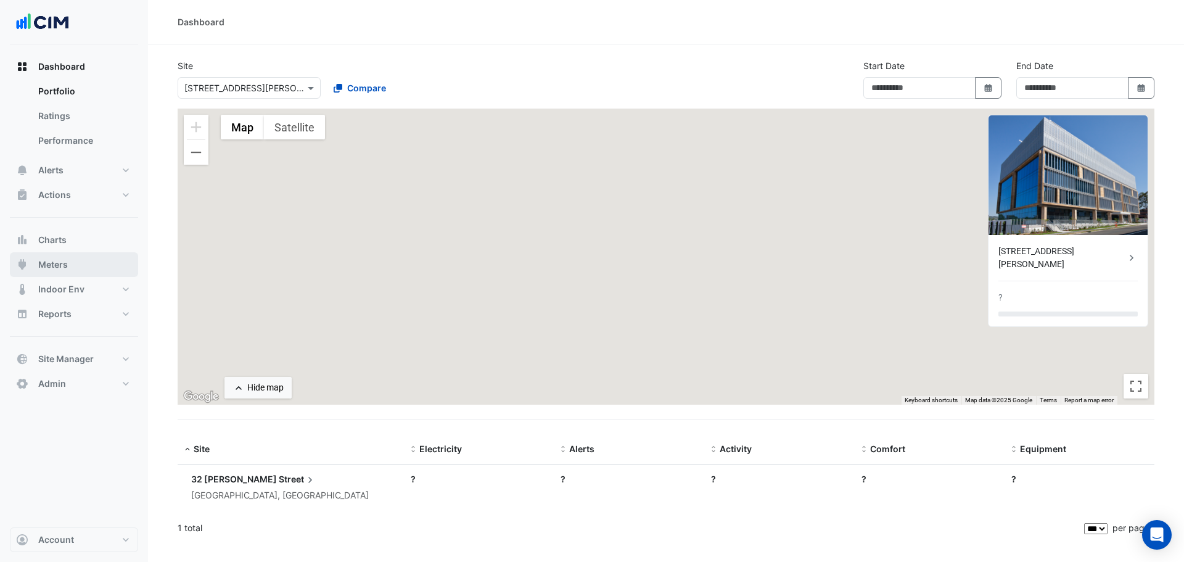
type input "**********"
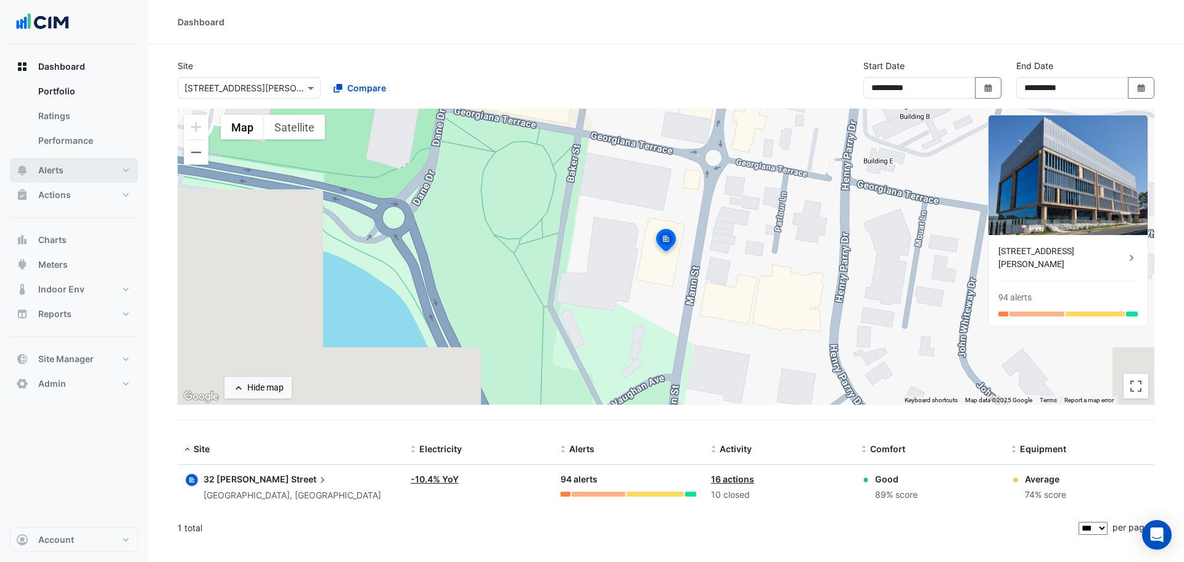
click at [72, 176] on button "Alerts" at bounding box center [74, 170] width 128 height 25
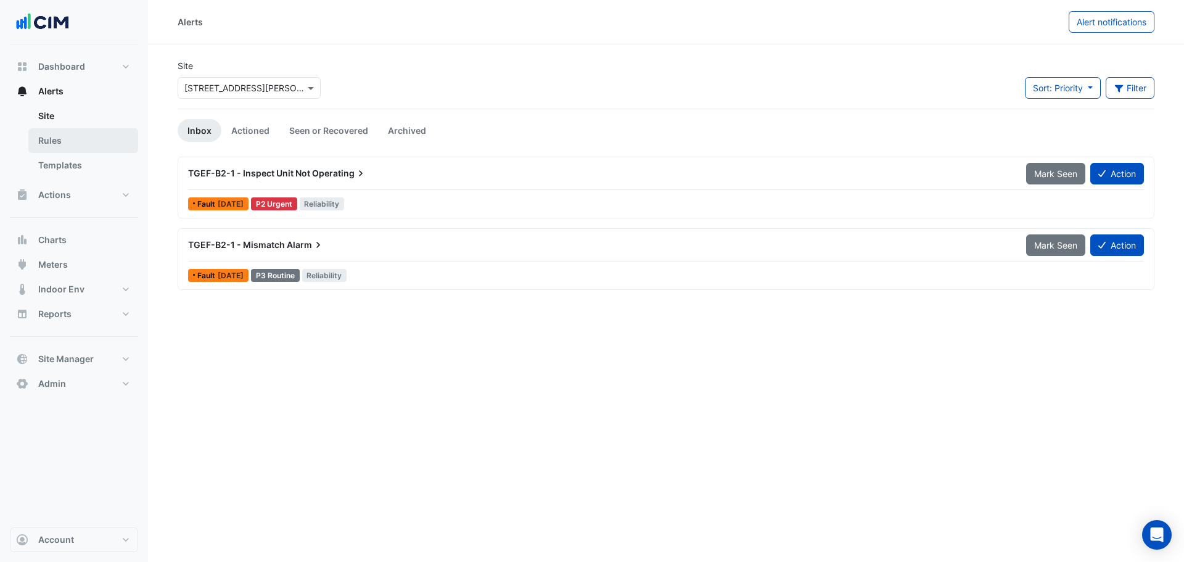
click at [75, 146] on link "Rules" at bounding box center [83, 140] width 110 height 25
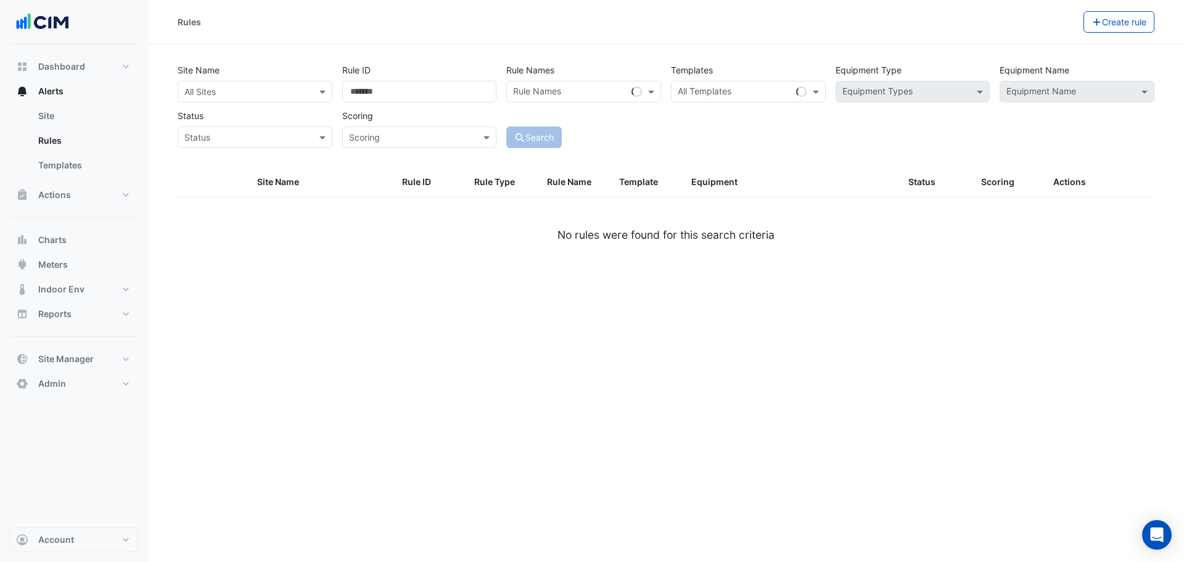
click at [236, 93] on input "text" at bounding box center [242, 92] width 117 height 13
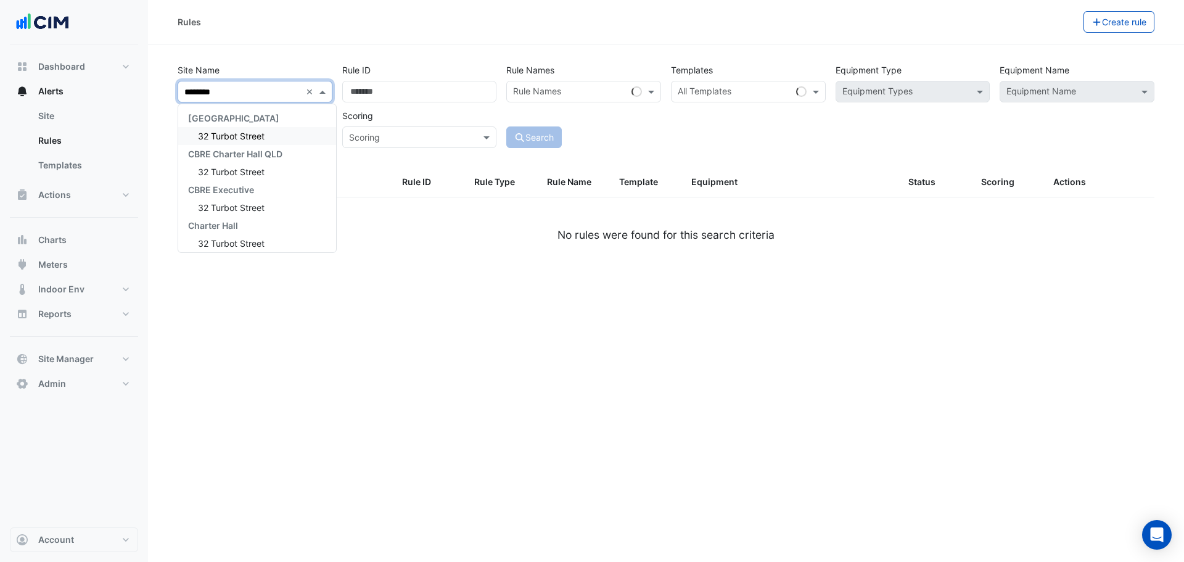
type input "*********"
click at [239, 131] on span "32 Turbot Street" at bounding box center [231, 136] width 67 height 10
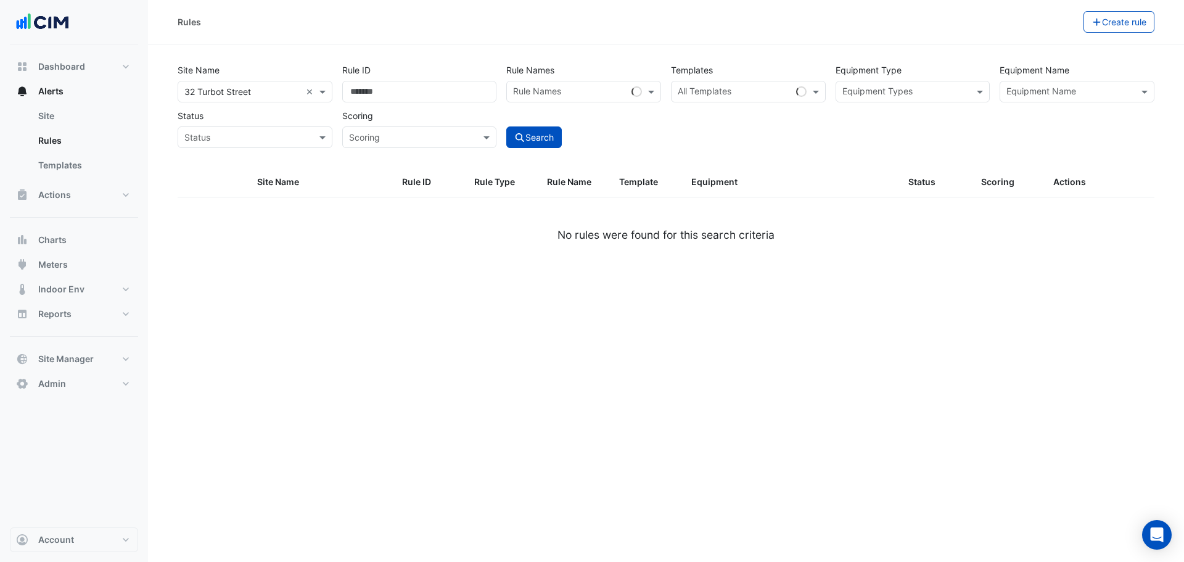
click at [719, 130] on div "Site Name × 32 Turbot Street × Rule ID Rule Names Rule Names Templates All Temp…" at bounding box center [666, 102] width 987 height 91
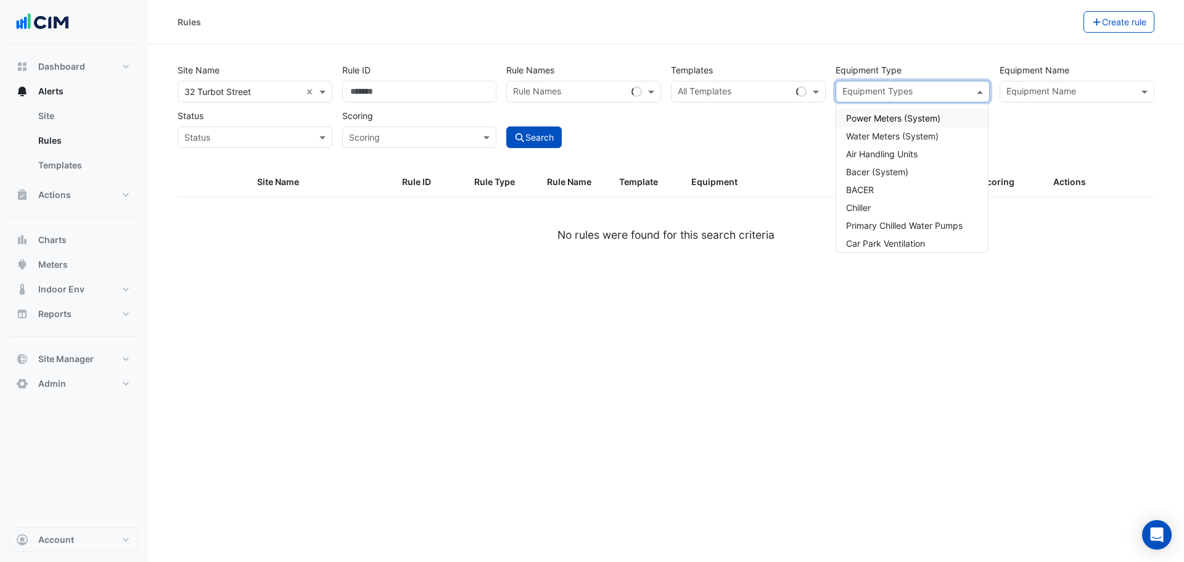
click at [924, 96] on input "text" at bounding box center [906, 92] width 127 height 13
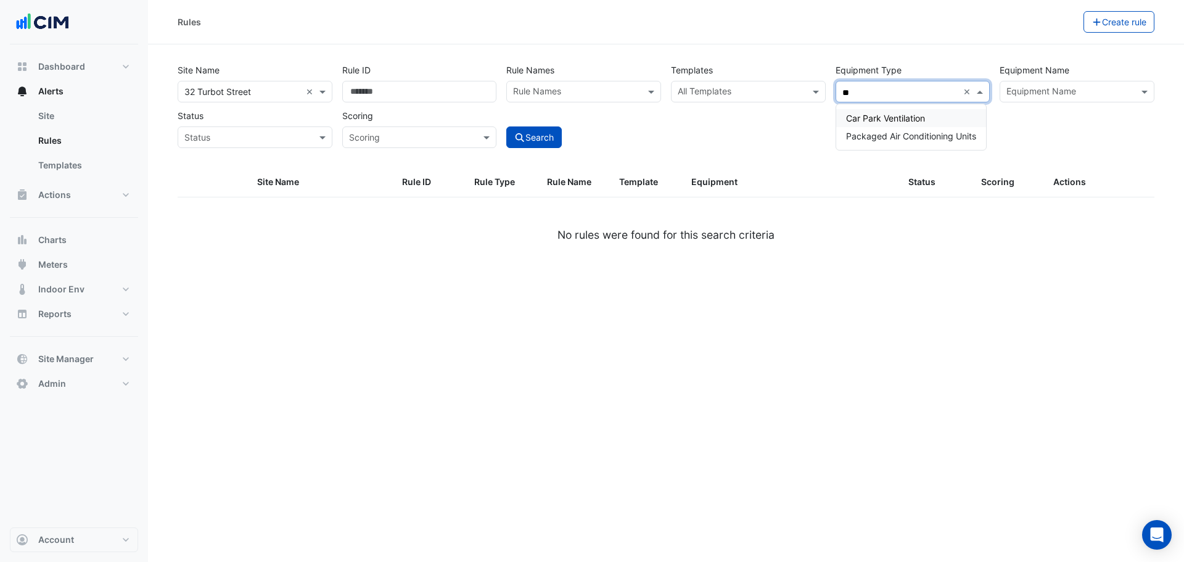
type input "***"
click at [907, 116] on span "Packaged Air Conditioning Units" at bounding box center [911, 118] width 130 height 10
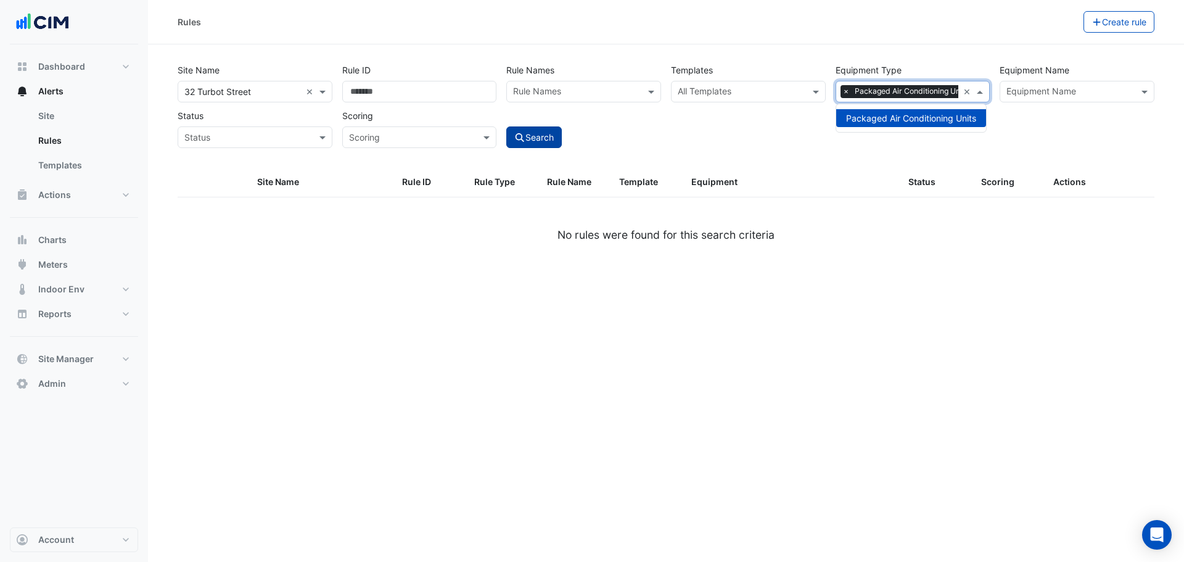
click at [560, 135] on button "Search" at bounding box center [534, 137] width 56 height 22
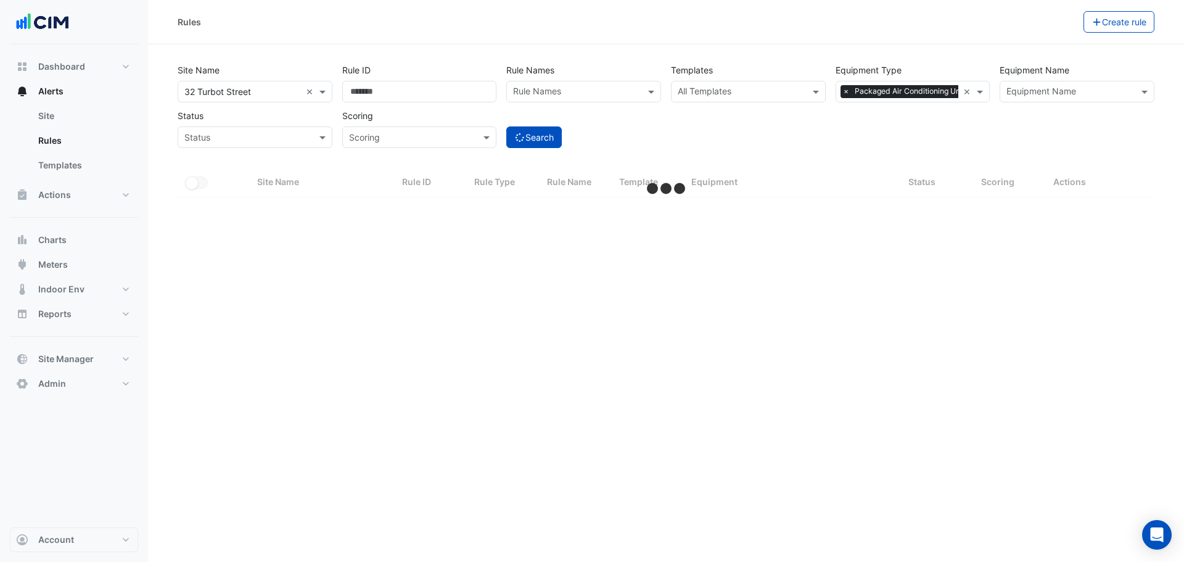
select select "***"
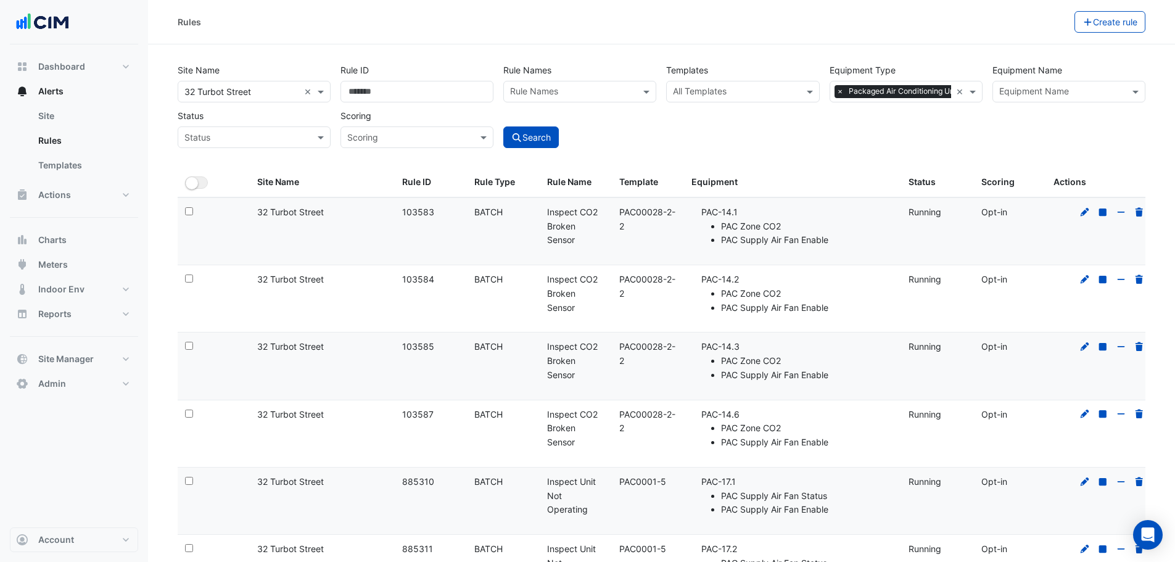
click at [637, 128] on div "Search" at bounding box center [579, 126] width 163 height 43
click at [659, 123] on div "Search" at bounding box center [579, 126] width 163 height 43
drag, startPoint x: 645, startPoint y: 144, endPoint x: 650, endPoint y: 141, distance: 6.7
click at [644, 144] on div "Search" at bounding box center [579, 126] width 163 height 43
click at [850, 116] on span "Heat Pump" at bounding box center [862, 118] width 45 height 10
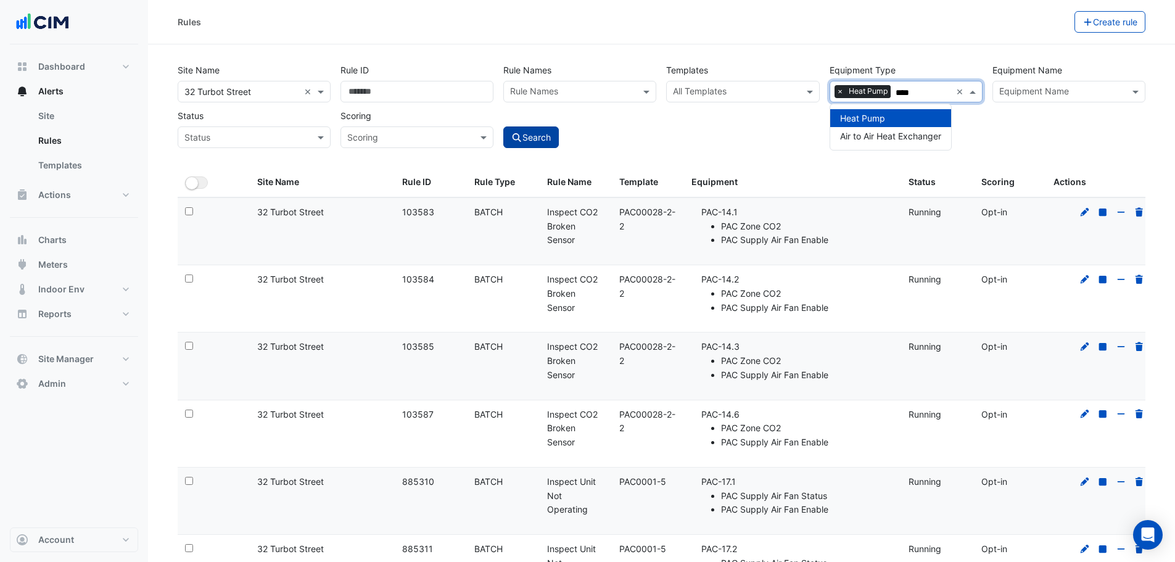
type input "****"
click at [543, 135] on button "Search" at bounding box center [531, 137] width 56 height 22
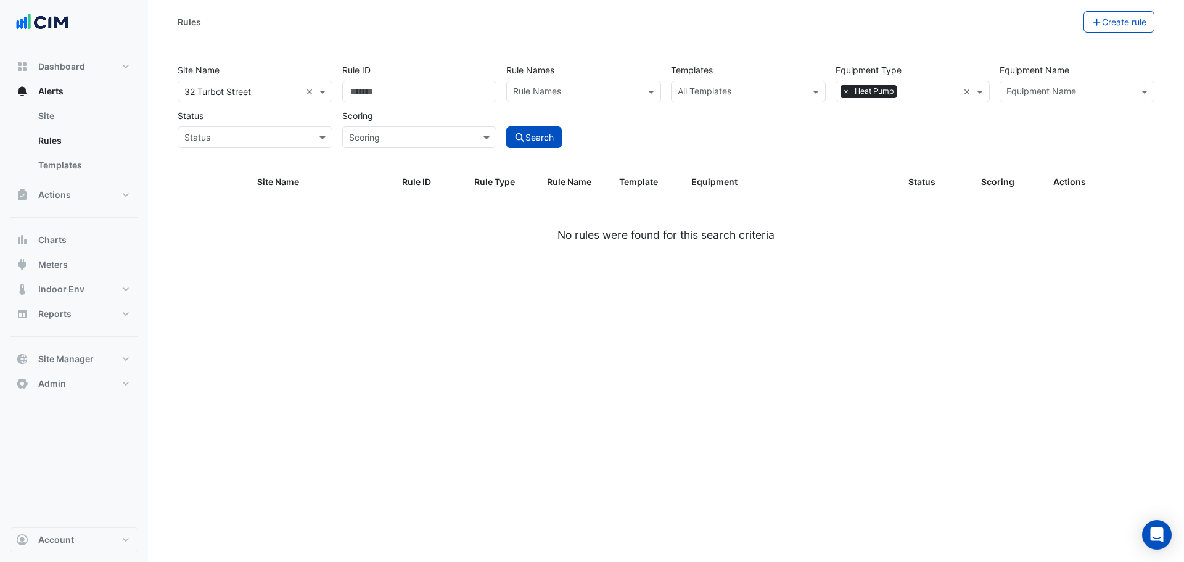
click at [656, 154] on div "Site Name × 32 Turbot Street × Rule ID Rule Names Rule Names Templates All Temp…" at bounding box center [666, 113] width 992 height 109
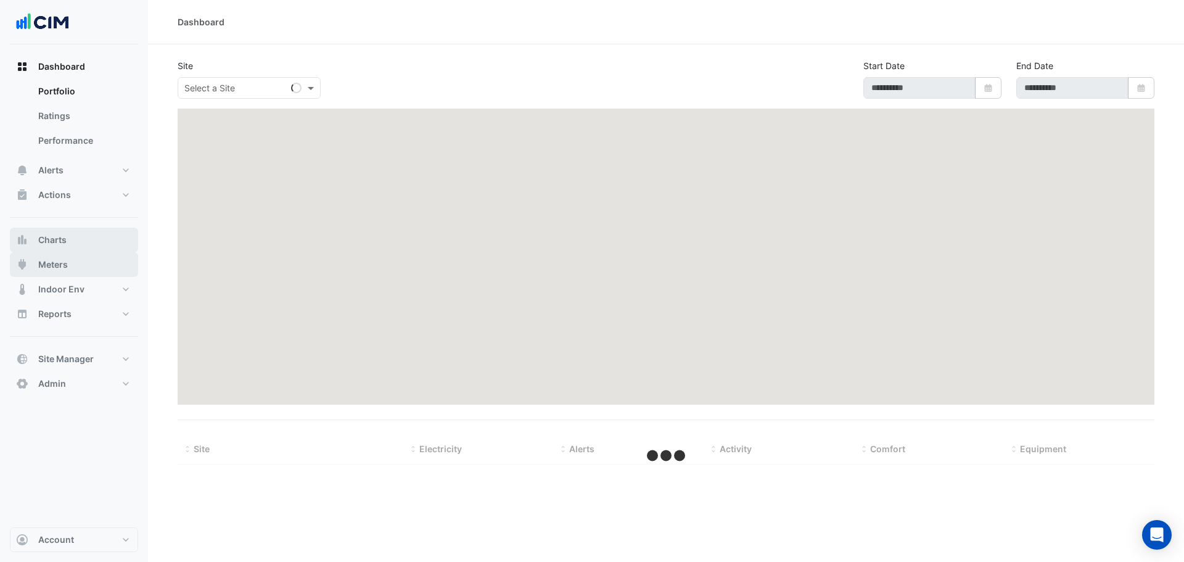
drag, startPoint x: 72, startPoint y: 269, endPoint x: 93, endPoint y: 249, distance: 29.2
click at [73, 271] on button "Meters" at bounding box center [74, 264] width 128 height 25
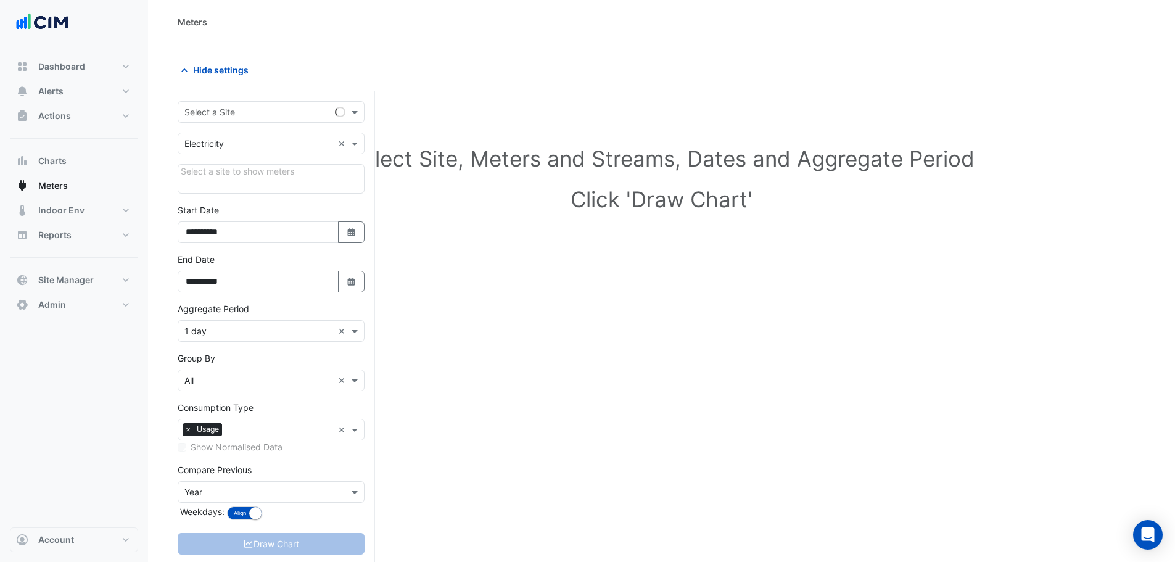
click at [267, 115] on input "text" at bounding box center [258, 112] width 149 height 13
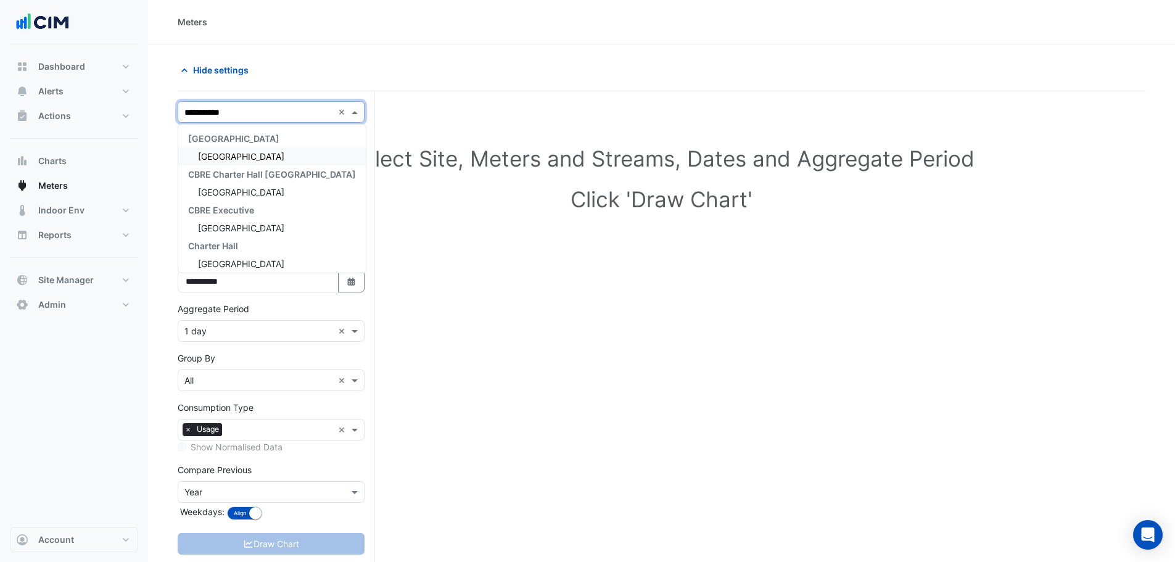
type input "**********"
click at [252, 166] on div "CBRE Charter Hall [GEOGRAPHIC_DATA]" at bounding box center [272, 174] width 188 height 18
click at [257, 147] on div "[GEOGRAPHIC_DATA]" at bounding box center [272, 156] width 188 height 18
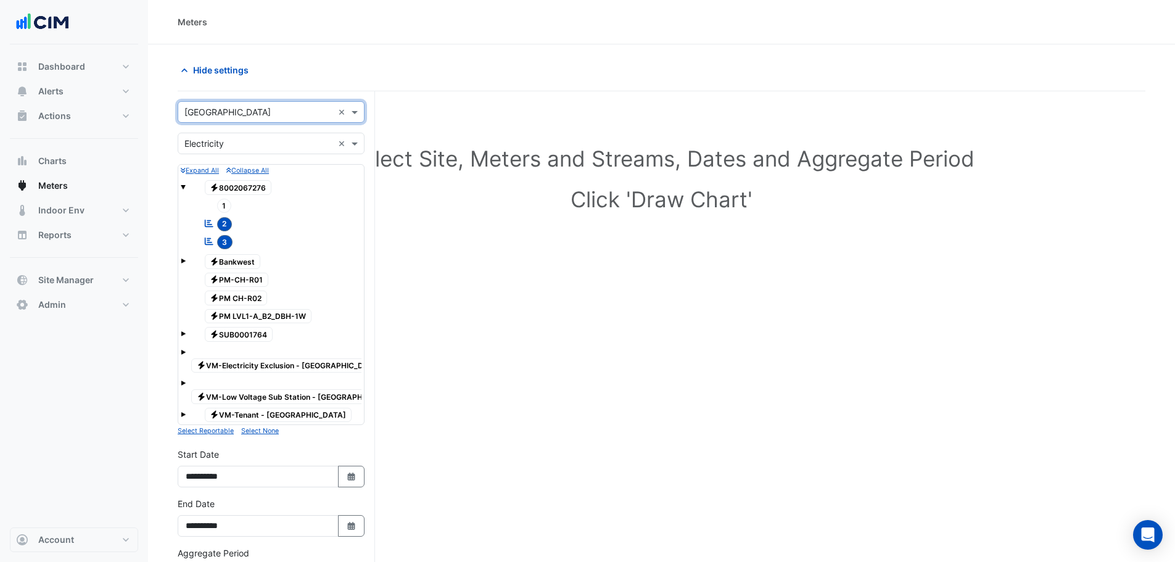
click at [231, 144] on input "text" at bounding box center [258, 144] width 149 height 13
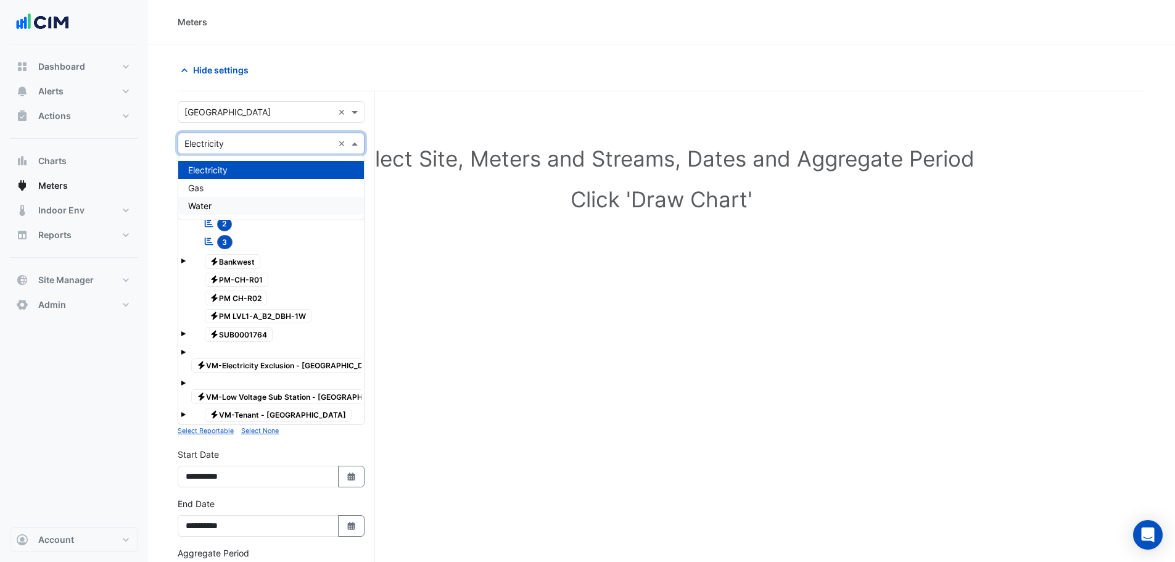
click at [225, 202] on div "Water" at bounding box center [271, 206] width 186 height 18
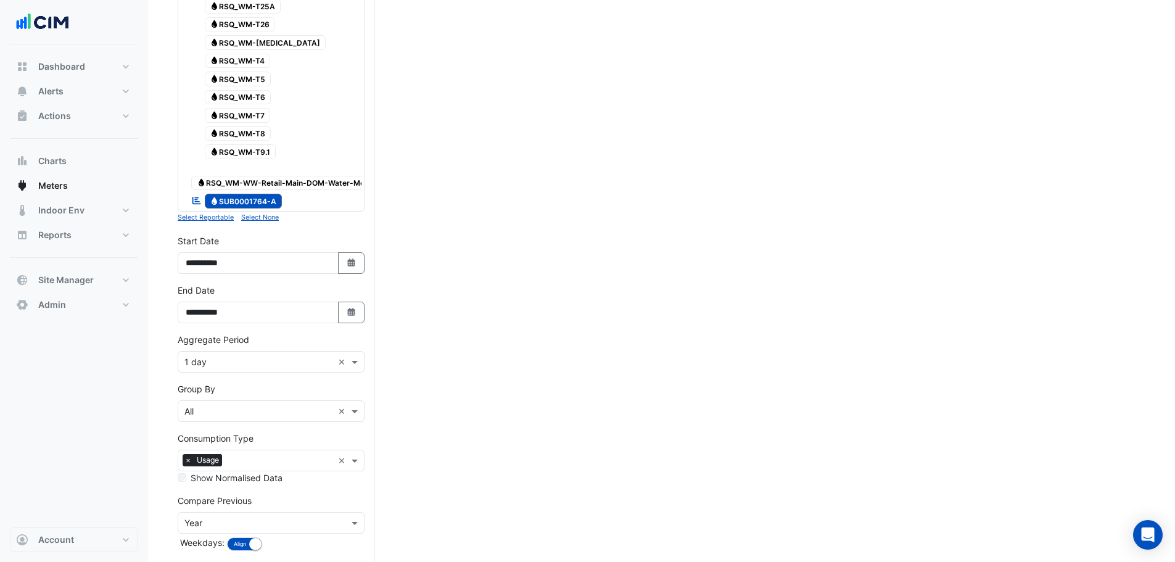
scroll to position [794, 0]
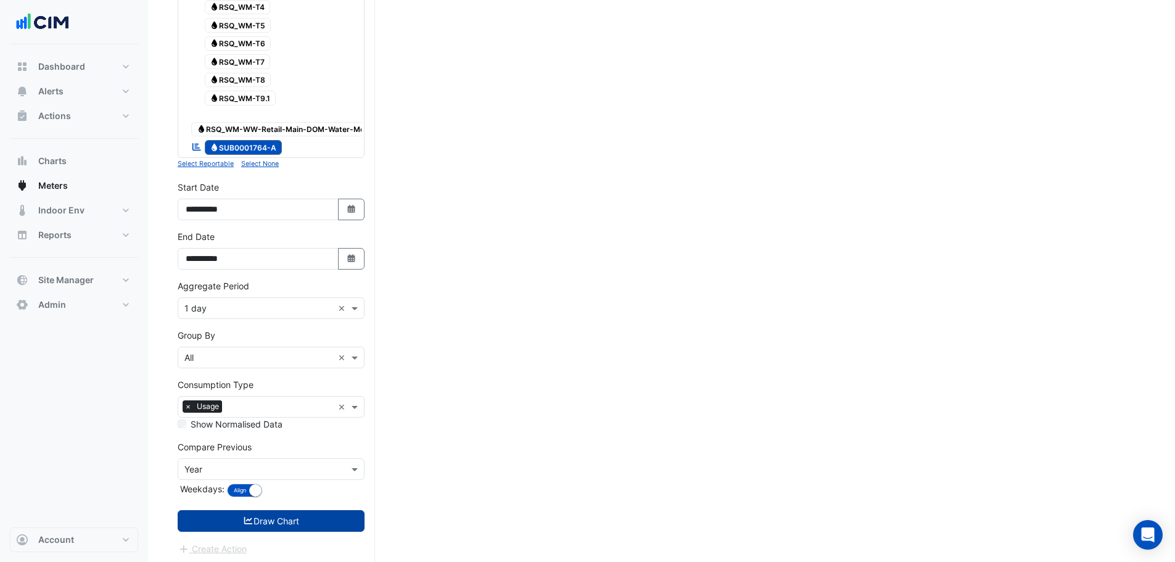
click at [241, 512] on button "Draw Chart" at bounding box center [271, 521] width 187 height 22
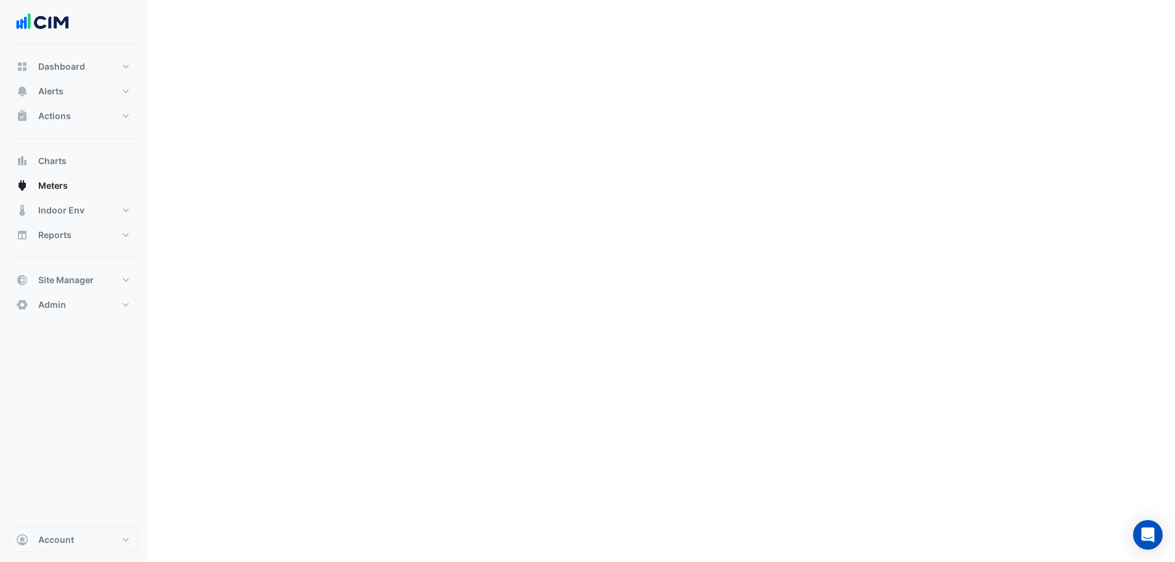
scroll to position [56, 0]
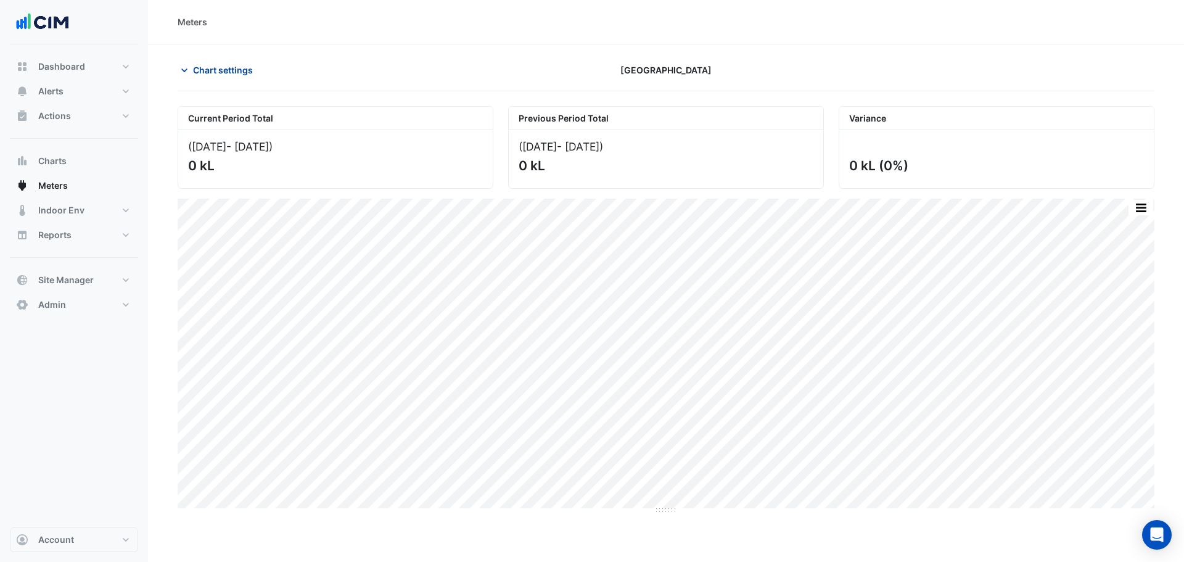
click at [238, 76] on span "Chart settings" at bounding box center [223, 70] width 60 height 13
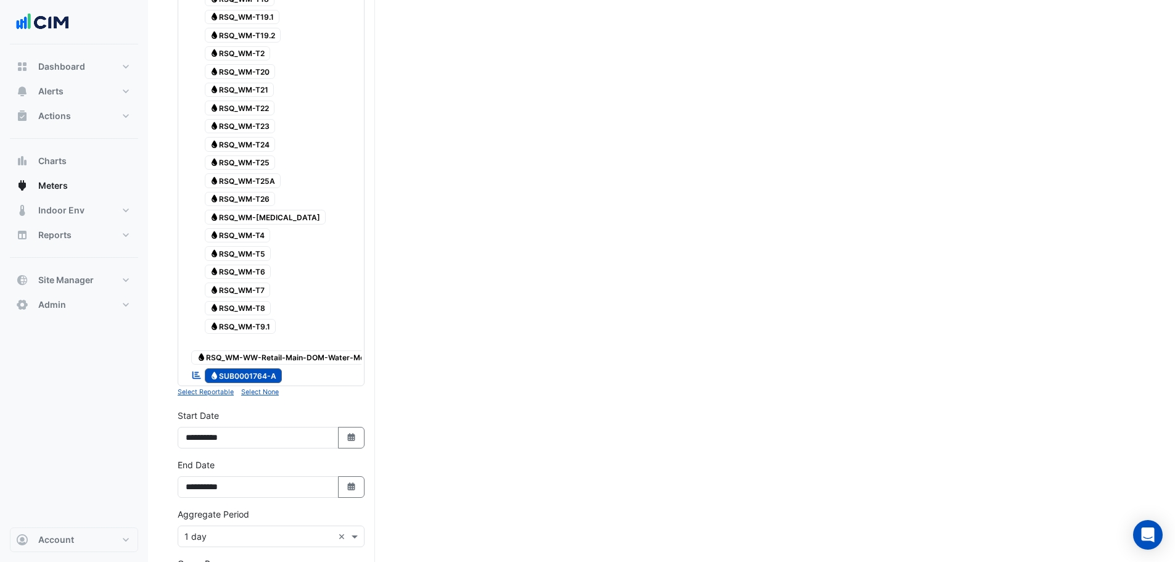
scroll to position [794, 0]
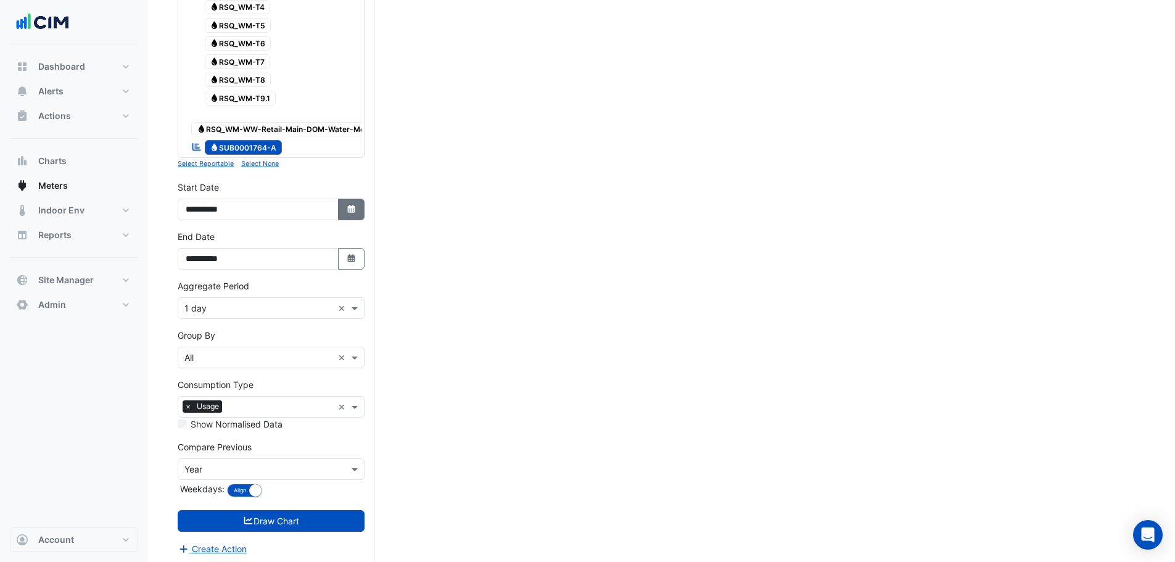
click at [360, 212] on button "Select Date" at bounding box center [351, 210] width 27 height 22
select select "*"
select select "****"
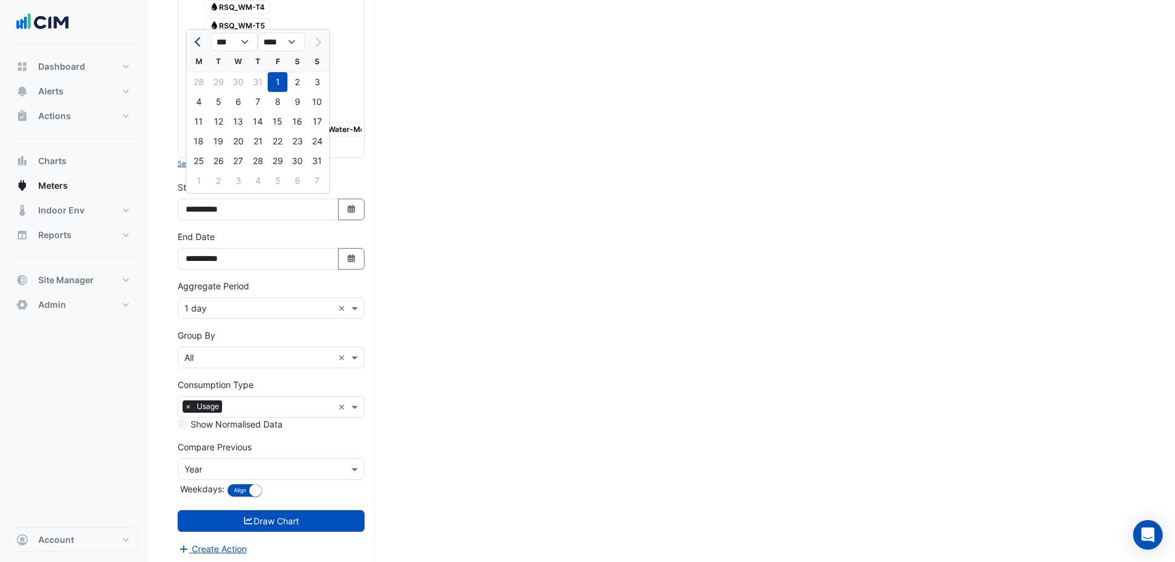
click at [192, 36] on button "Previous month" at bounding box center [198, 42] width 15 height 20
click at [194, 35] on button "Previous month" at bounding box center [198, 42] width 15 height 20
select select "*"
click at [328, 78] on div "26 27 28 29 30 31 1" at bounding box center [257, 82] width 143 height 20
click at [324, 81] on div "1" at bounding box center [317, 82] width 20 height 20
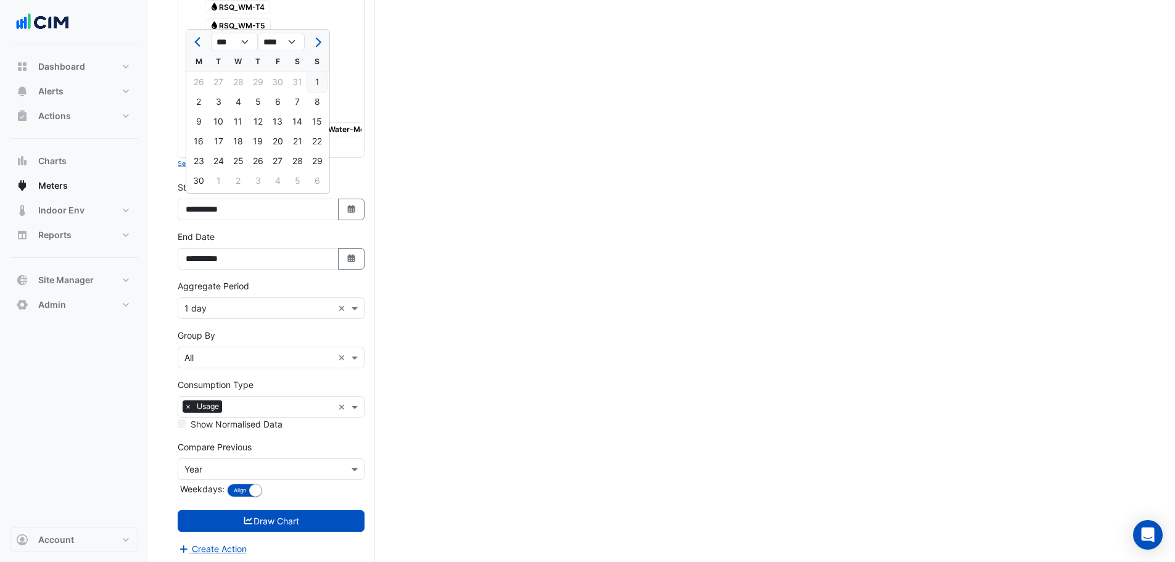
type input "**********"
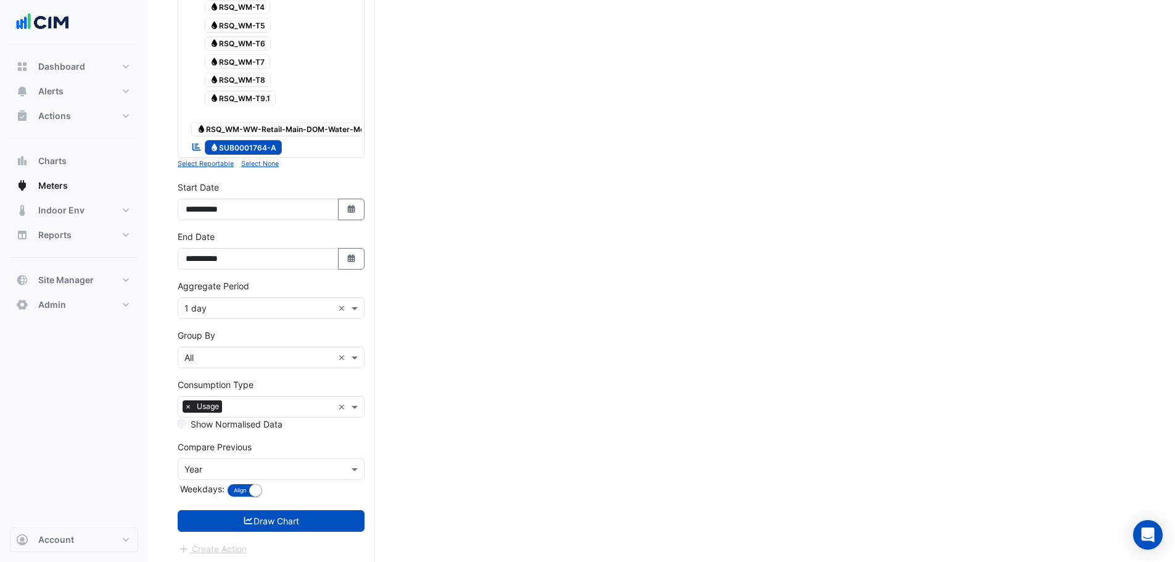
click at [212, 463] on input "text" at bounding box center [258, 469] width 149 height 13
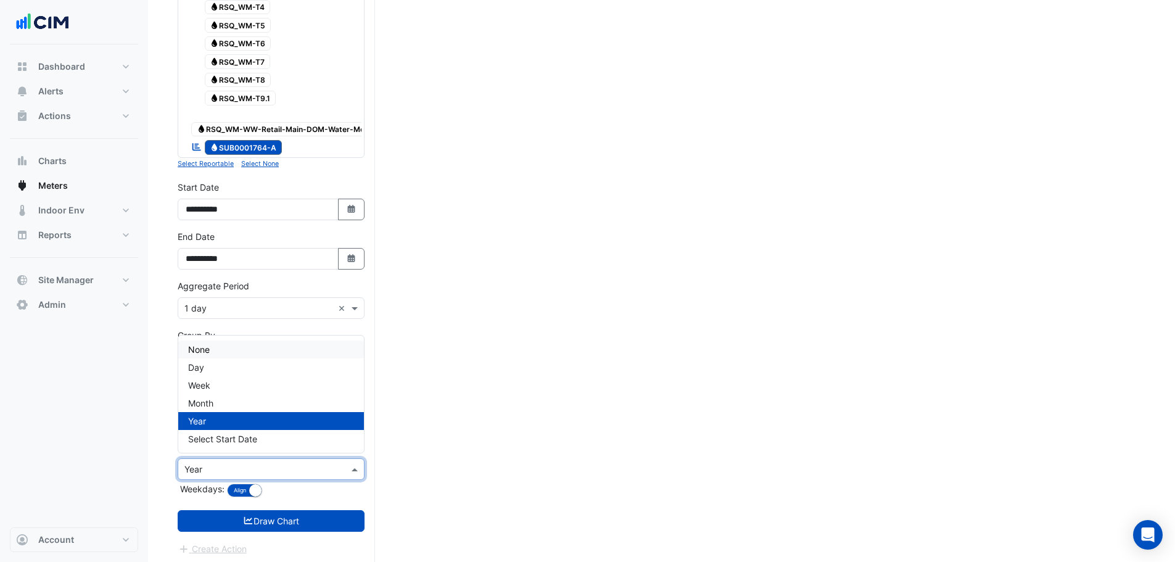
click at [218, 348] on div "None" at bounding box center [271, 350] width 186 height 18
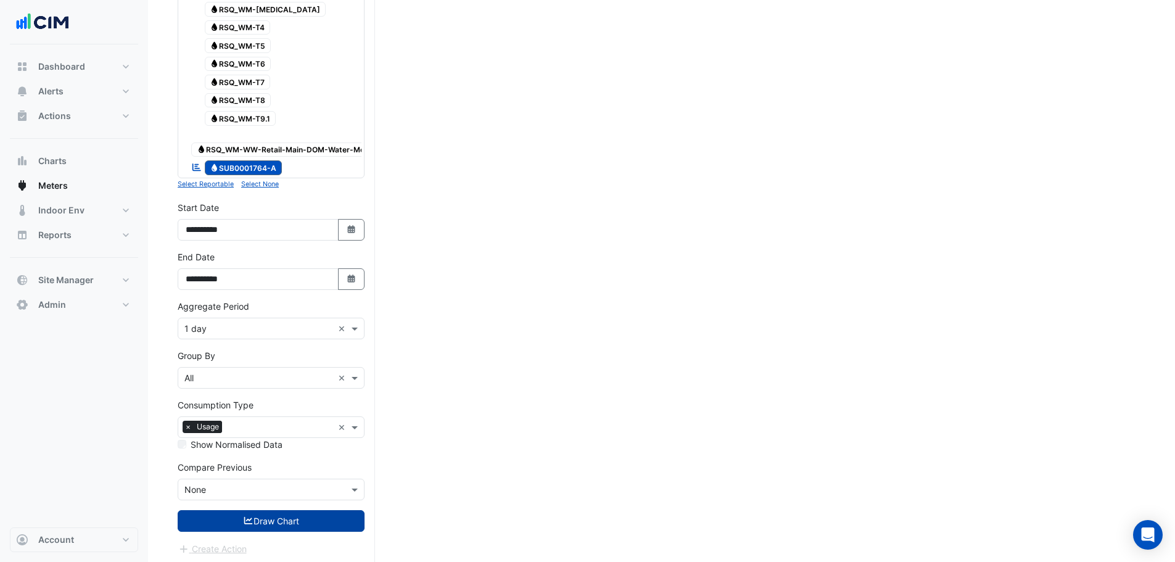
click at [219, 517] on button "Draw Chart" at bounding box center [271, 521] width 187 height 22
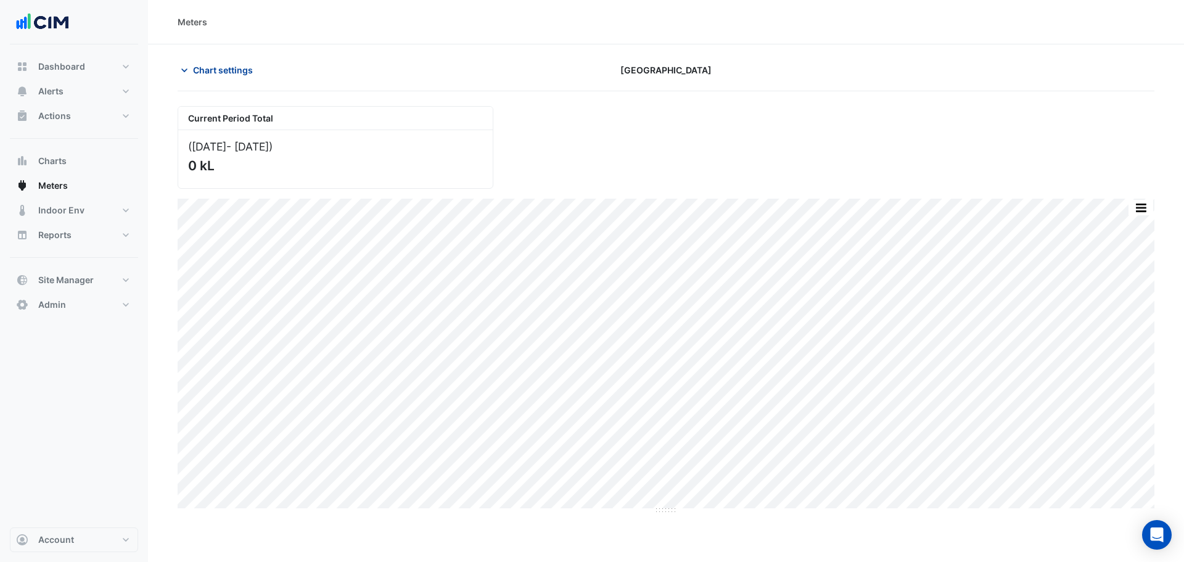
click at [209, 71] on span "Chart settings" at bounding box center [223, 70] width 60 height 13
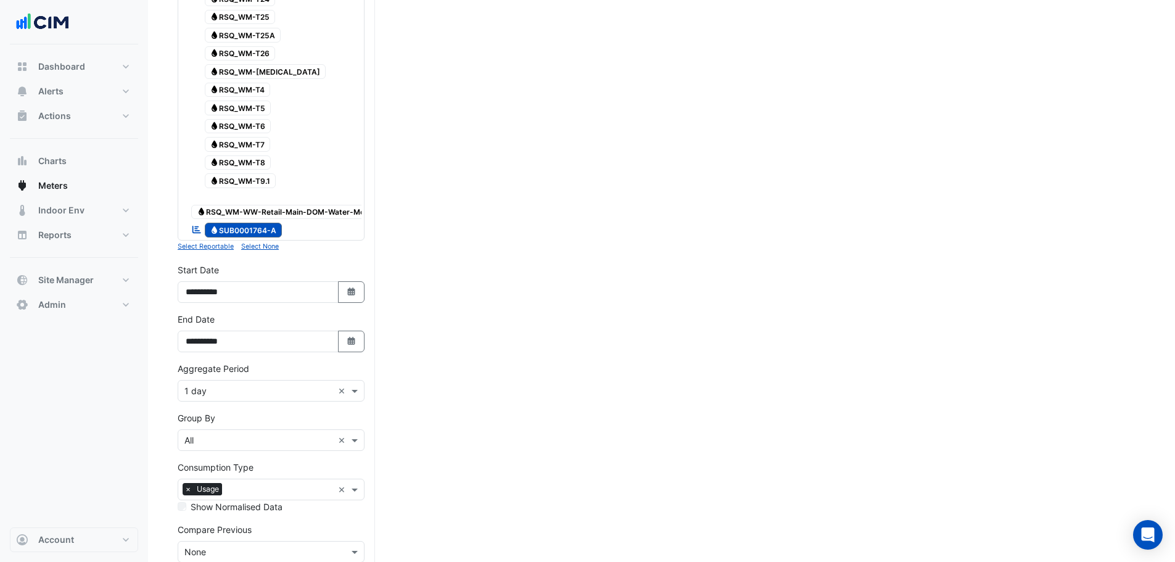
scroll to position [774, 0]
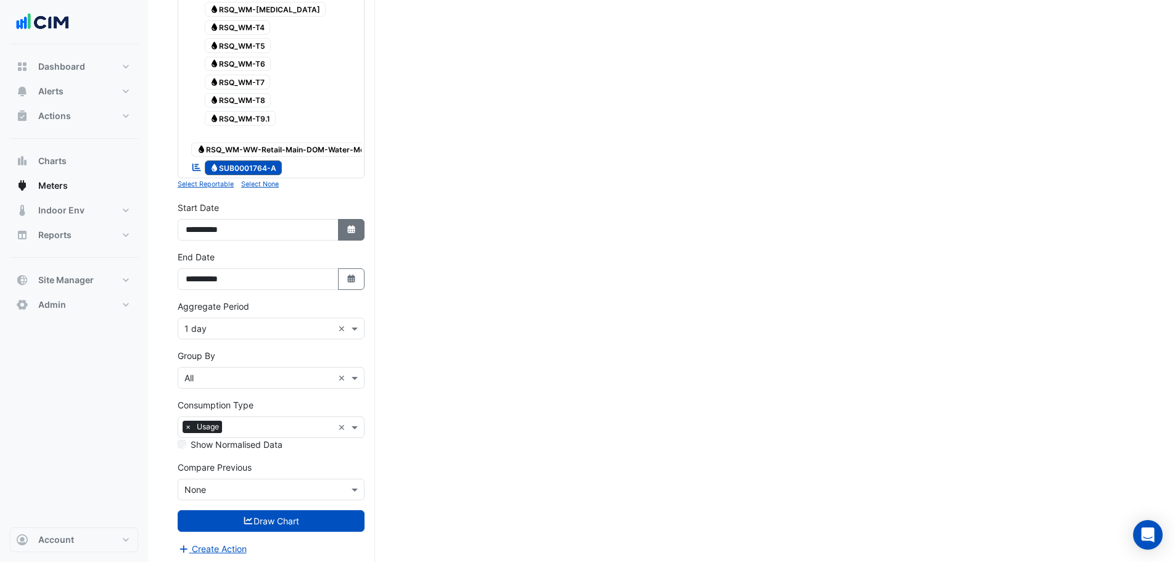
click at [358, 221] on button "Select Date" at bounding box center [351, 230] width 27 height 22
select select "*"
select select "****"
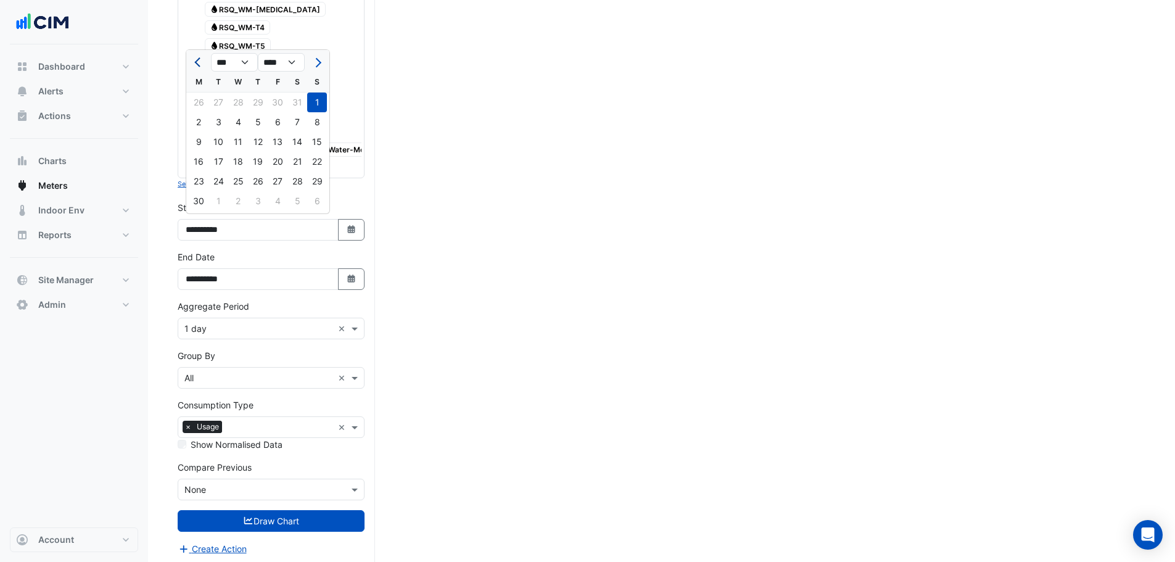
click at [196, 64] on span "Previous month" at bounding box center [198, 62] width 9 height 9
select select "*"
click at [262, 99] on div "1" at bounding box center [258, 103] width 20 height 20
type input "**********"
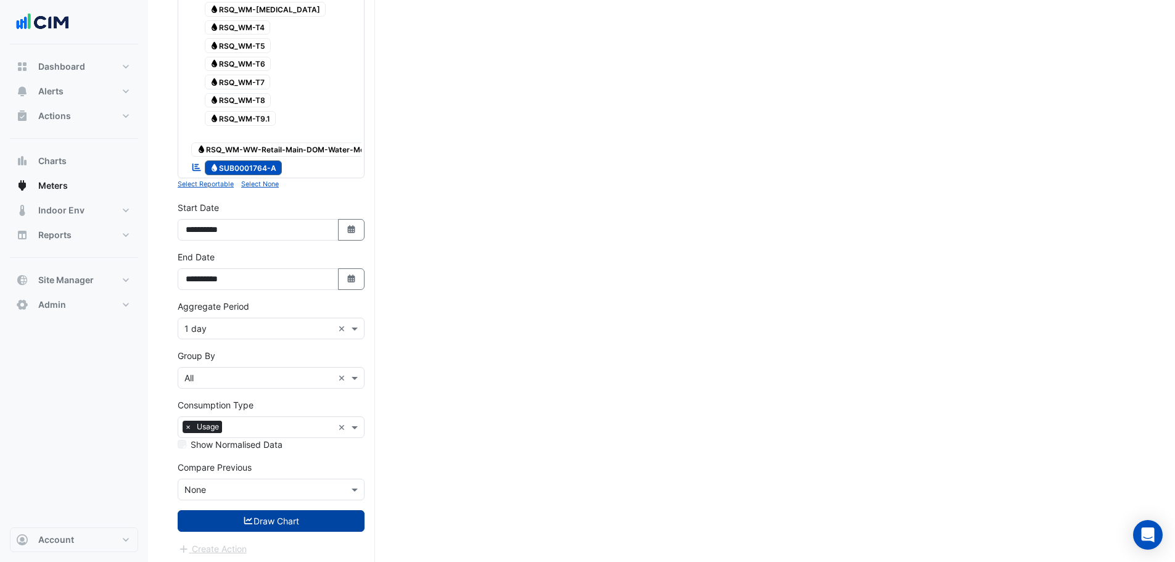
click at [262, 517] on button "Draw Chart" at bounding box center [271, 521] width 187 height 22
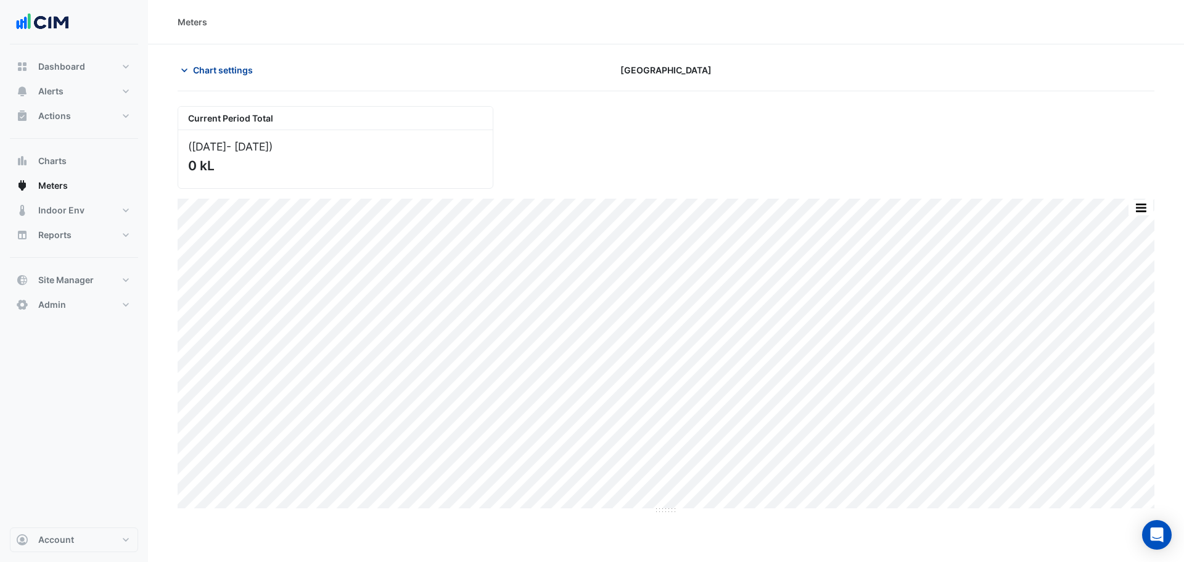
click at [236, 70] on span "Chart settings" at bounding box center [223, 70] width 60 height 13
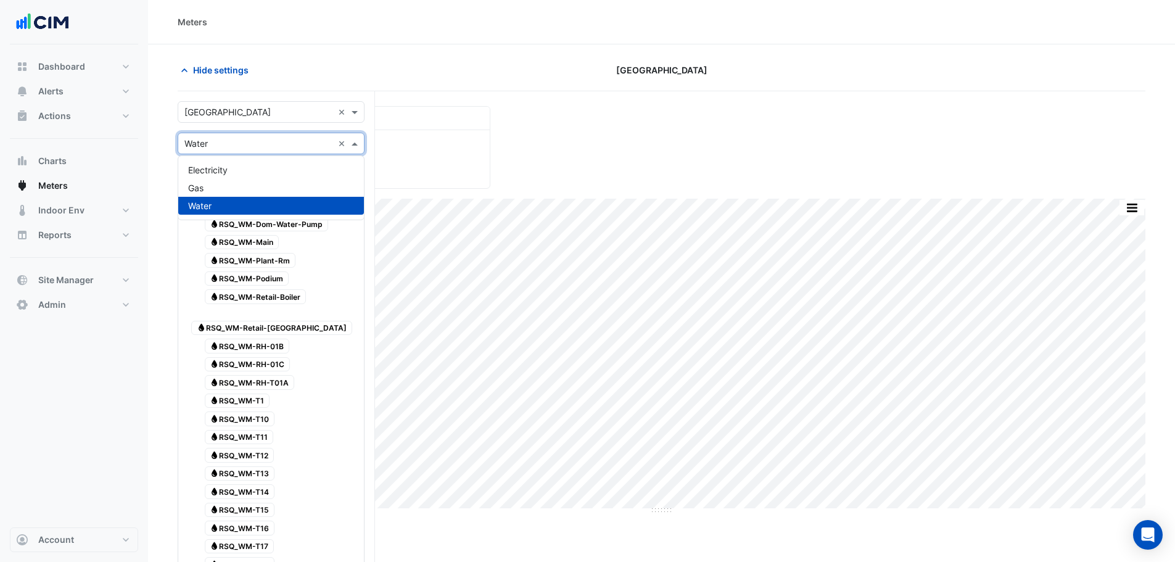
click at [205, 143] on input "text" at bounding box center [258, 144] width 149 height 13
click at [207, 180] on div "Gas" at bounding box center [271, 188] width 186 height 18
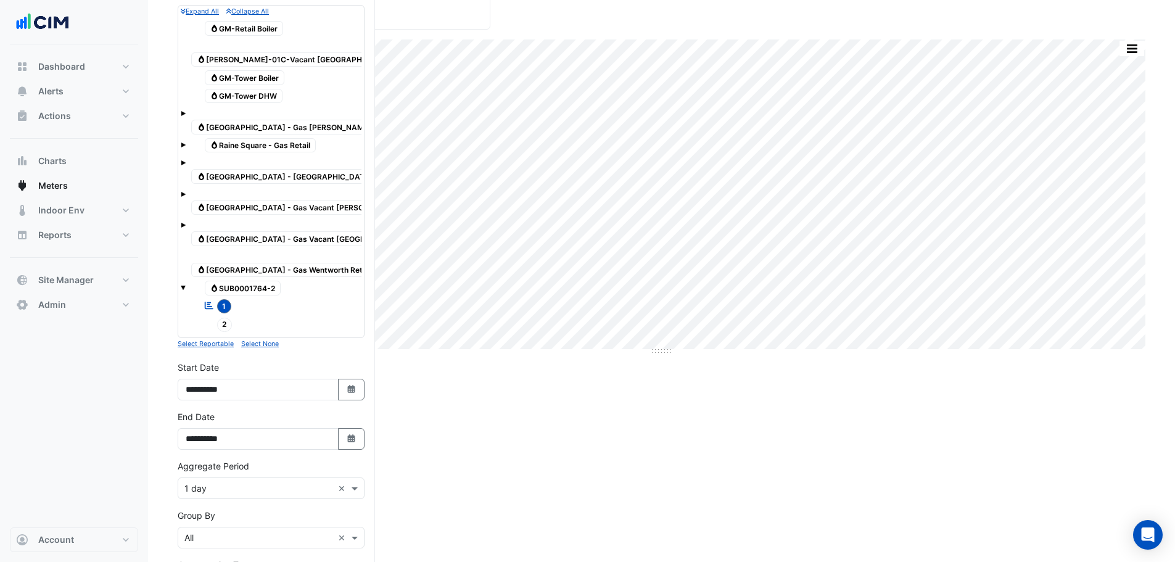
scroll to position [293, 0]
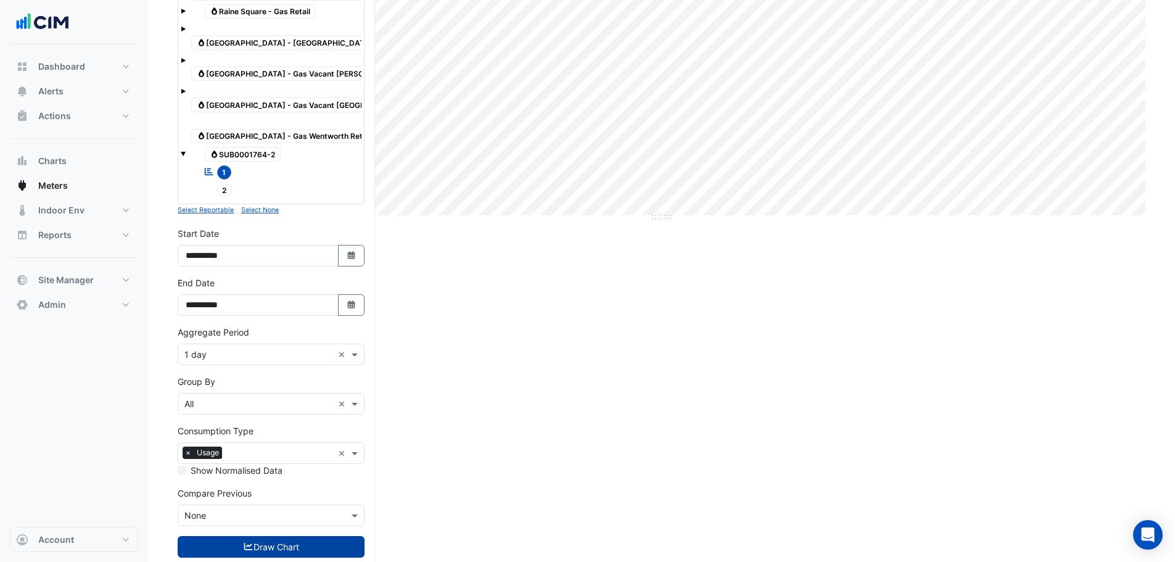
drag, startPoint x: 255, startPoint y: 528, endPoint x: 261, endPoint y: 524, distance: 6.7
click at [257, 528] on form "× Raine Square × × Gas × Expand All Collapse All Gas GM-Retail Boiler Gas GM-RH…" at bounding box center [271, 195] width 187 height 774
click at [262, 536] on button "Draw Chart" at bounding box center [271, 547] width 187 height 22
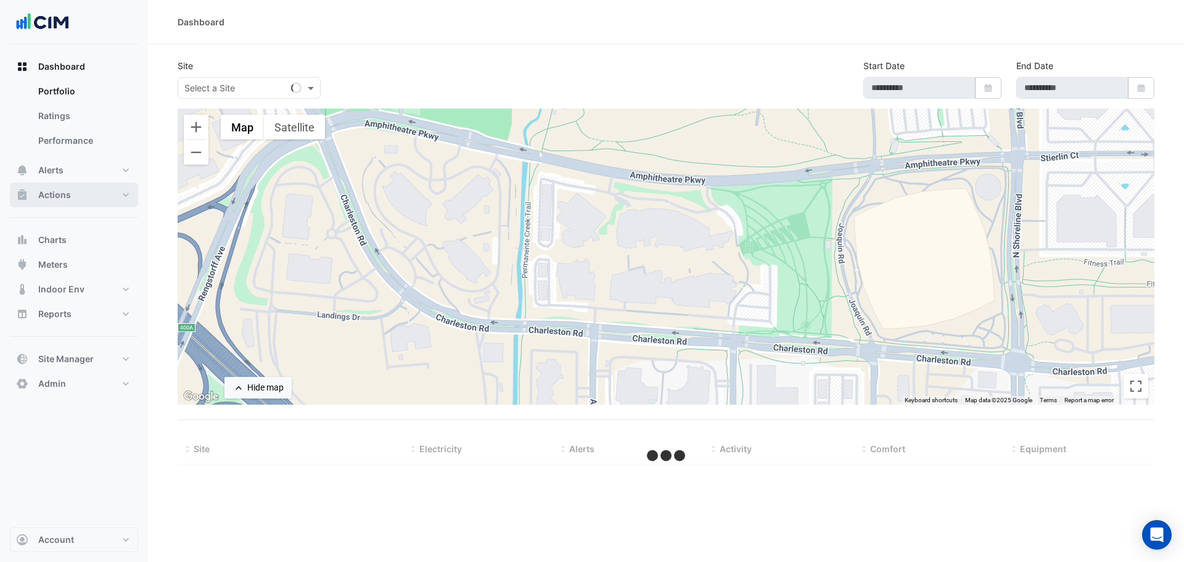
click at [83, 200] on button "Actions" at bounding box center [74, 195] width 128 height 25
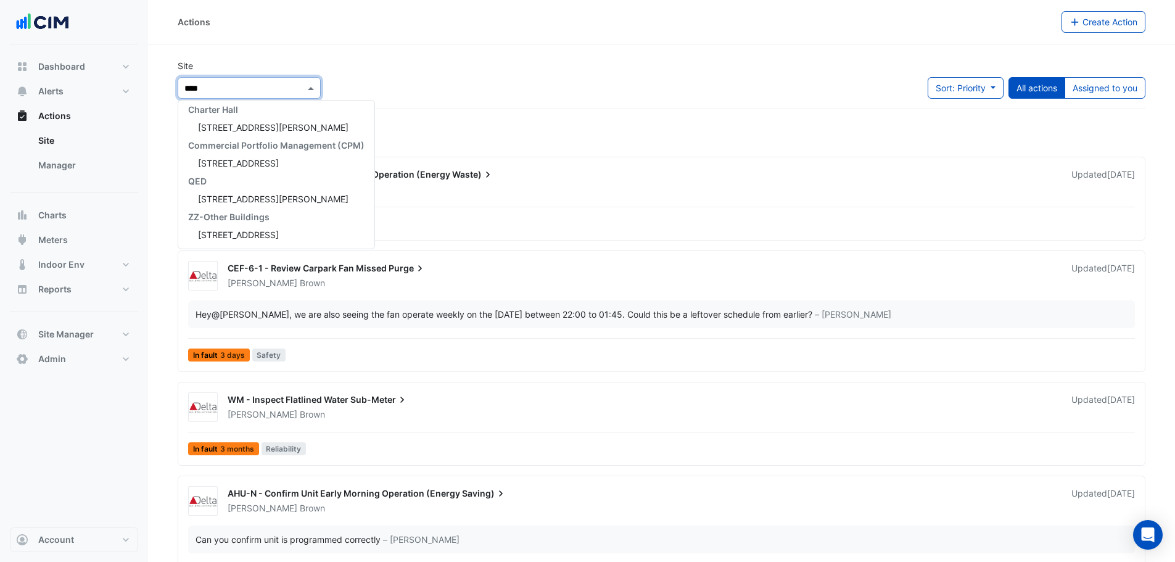
scroll to position [41, 0]
type input "*********"
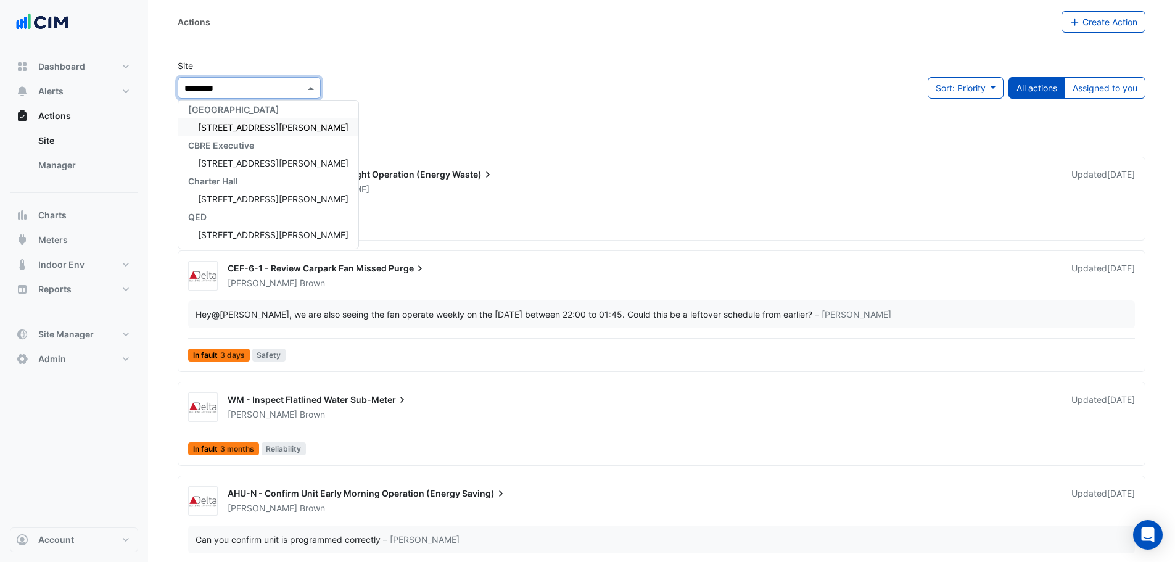
click at [235, 133] on div "[STREET_ADDRESS][PERSON_NAME]" at bounding box center [268, 127] width 180 height 18
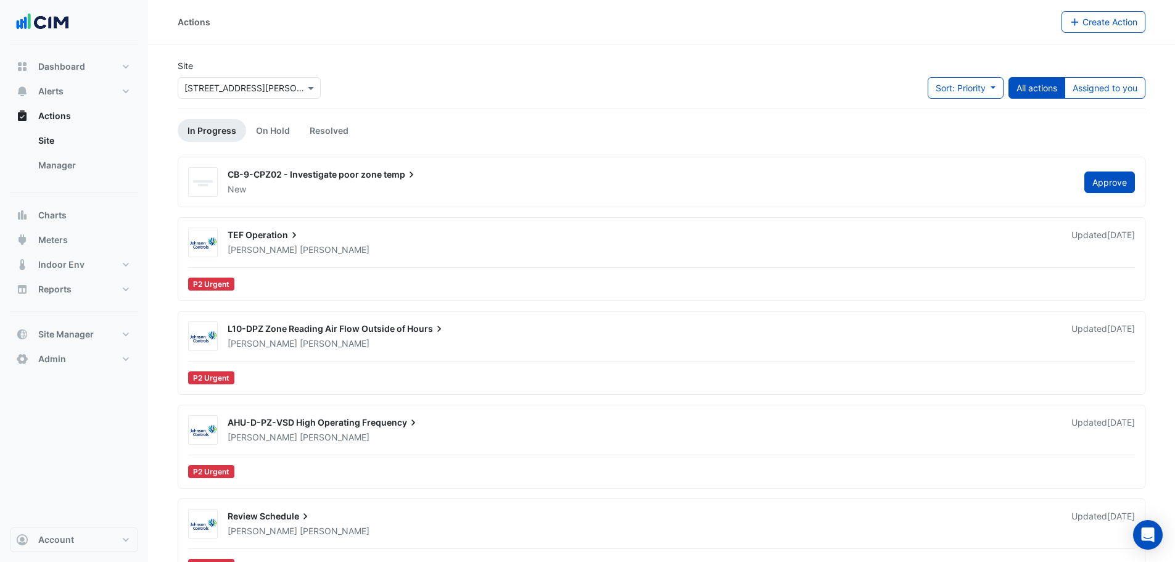
click at [381, 83] on div "Site × 1 Shelley Street Sort: Priority Priority Updated All actions Assigned to…" at bounding box center [661, 83] width 983 height 49
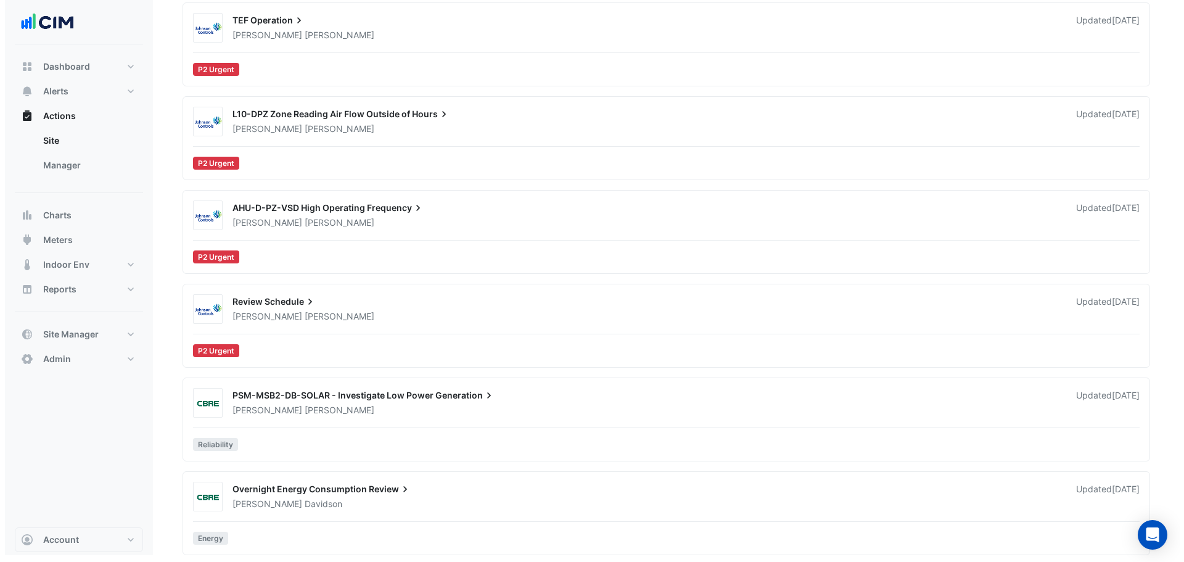
scroll to position [218, 0]
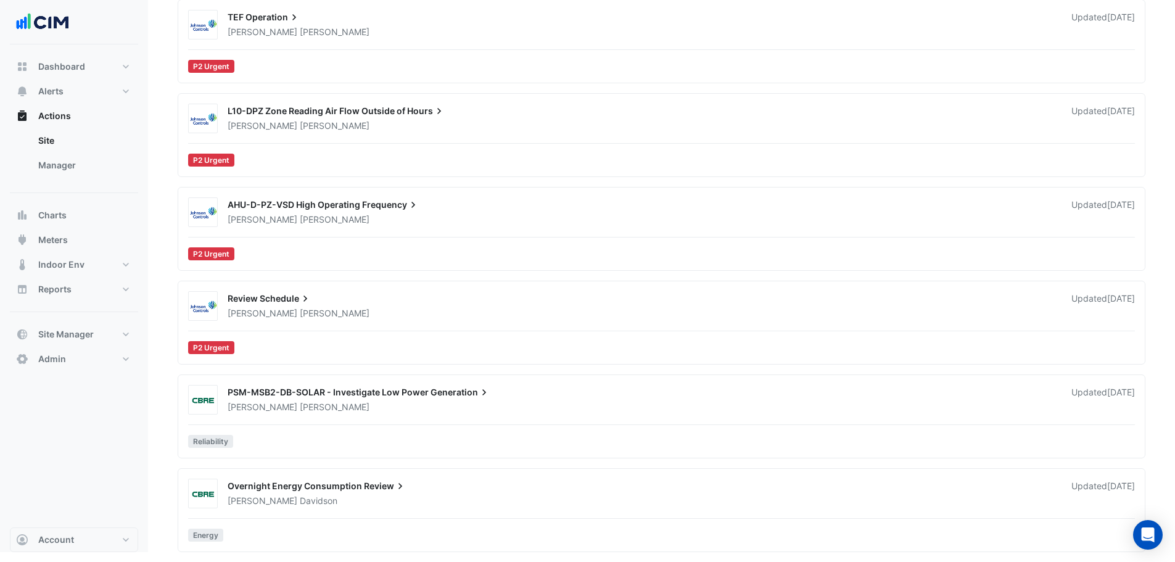
click at [305, 299] on icon at bounding box center [306, 299] width 4 height 6
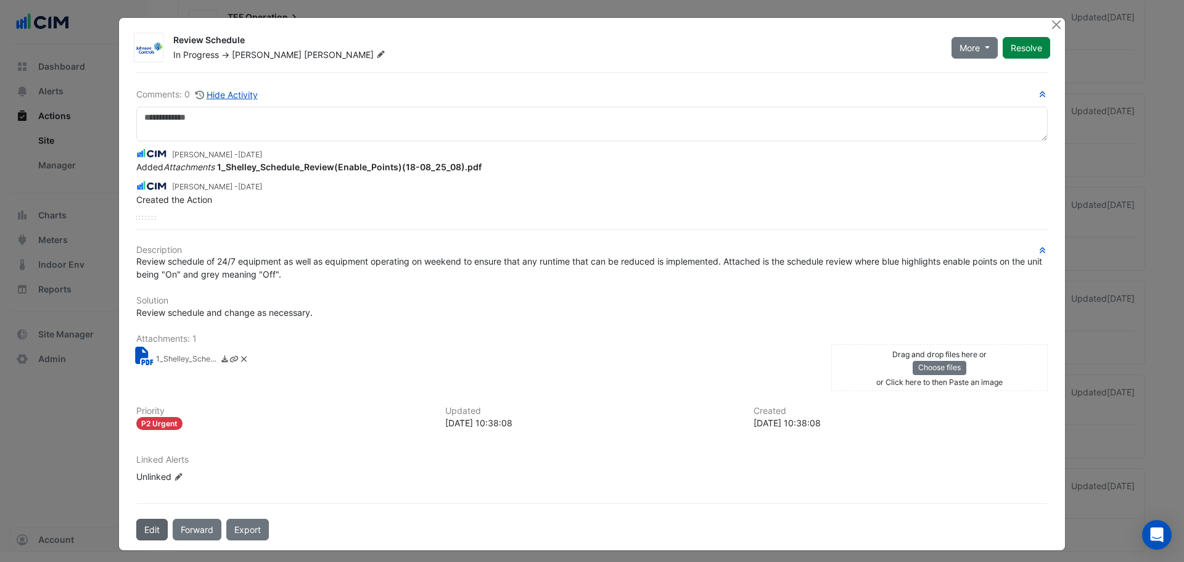
click at [151, 532] on button "Edit" at bounding box center [151, 530] width 31 height 22
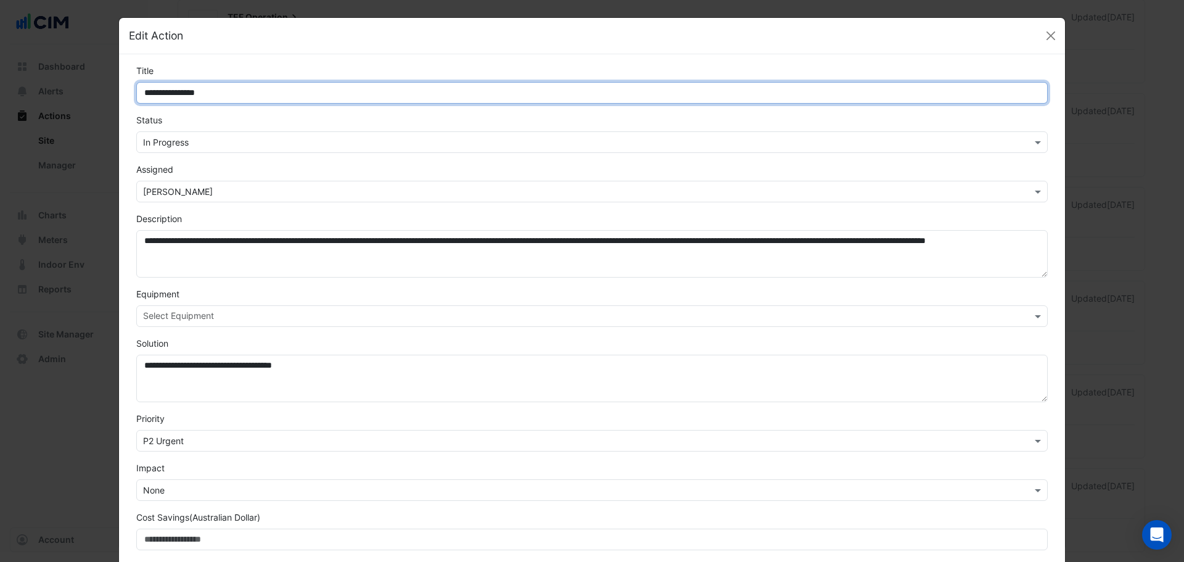
click at [228, 90] on input "**********" at bounding box center [592, 93] width 912 height 22
click at [222, 90] on input "**********" at bounding box center [592, 93] width 912 height 22
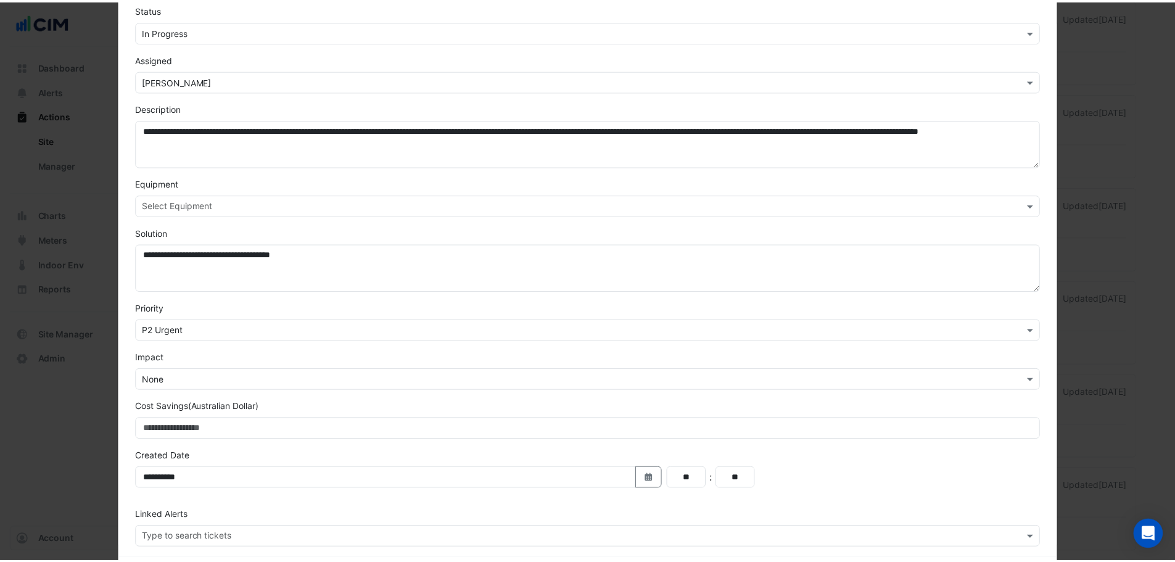
scroll to position [167, 0]
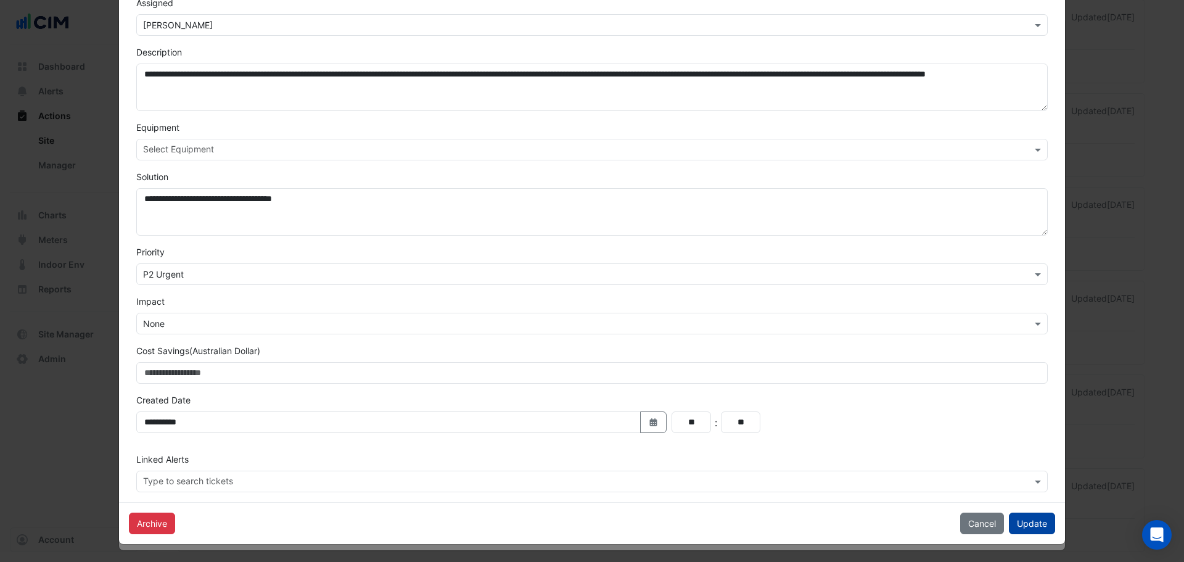
type input "**********"
click at [1014, 521] on button "Update" at bounding box center [1032, 524] width 46 height 22
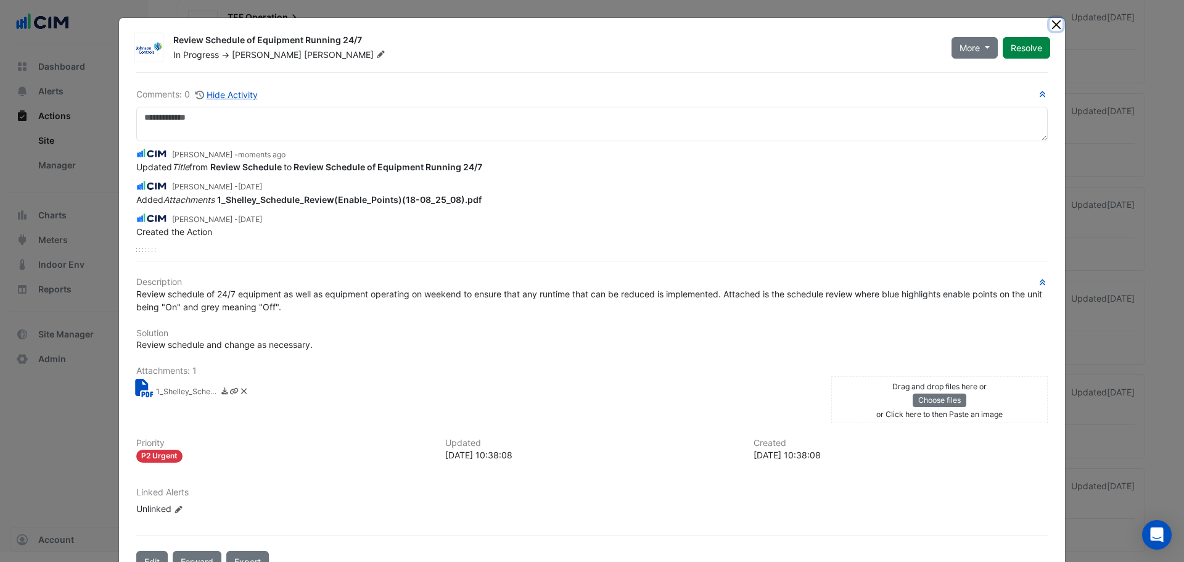
click at [1051, 27] on button "Close" at bounding box center [1056, 24] width 13 height 13
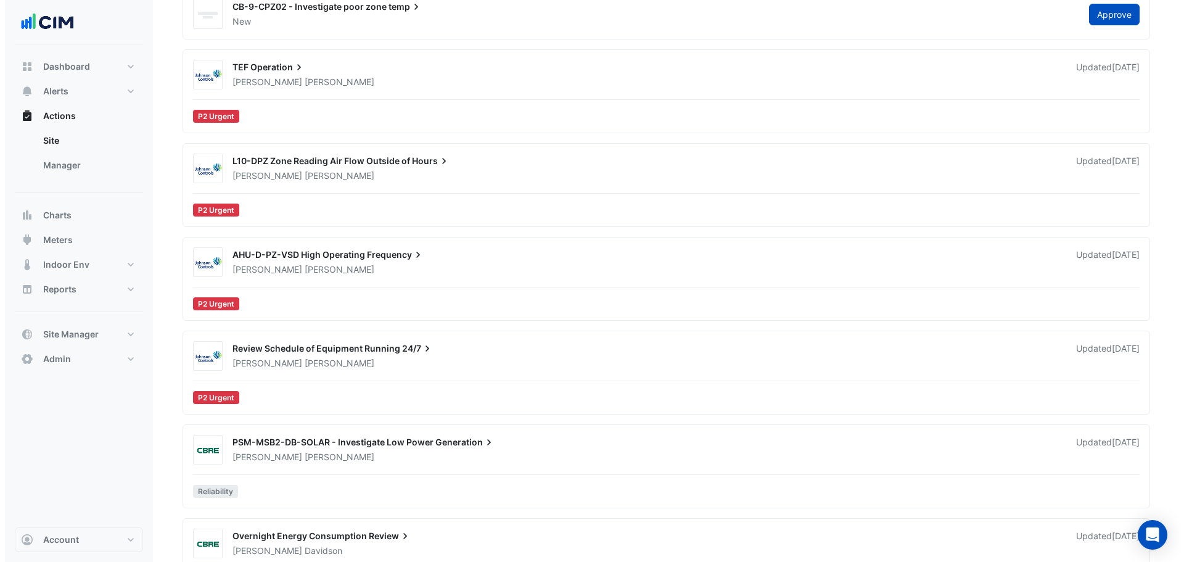
scroll to position [33, 0]
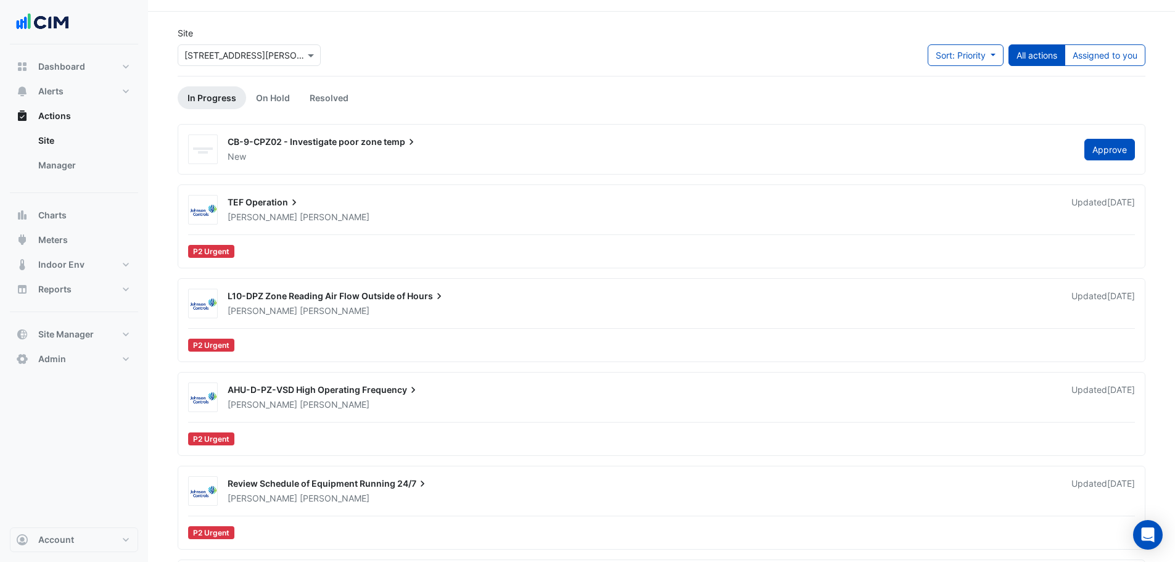
click at [360, 410] on div "David Tuero" at bounding box center [642, 405] width 832 height 12
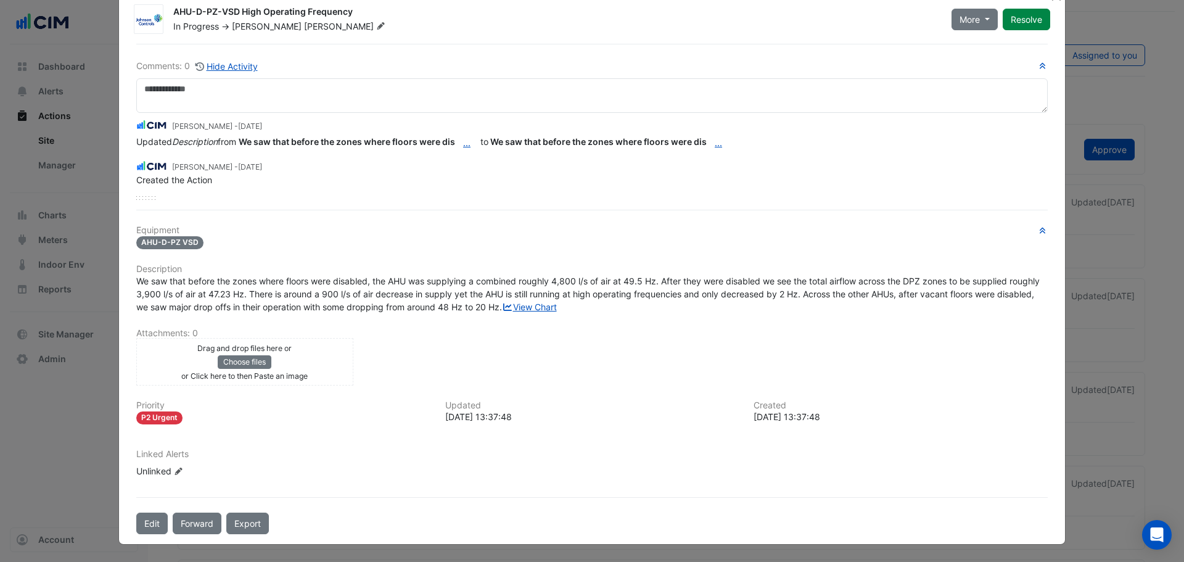
scroll to position [54, 0]
click at [150, 523] on button "Edit" at bounding box center [151, 524] width 31 height 22
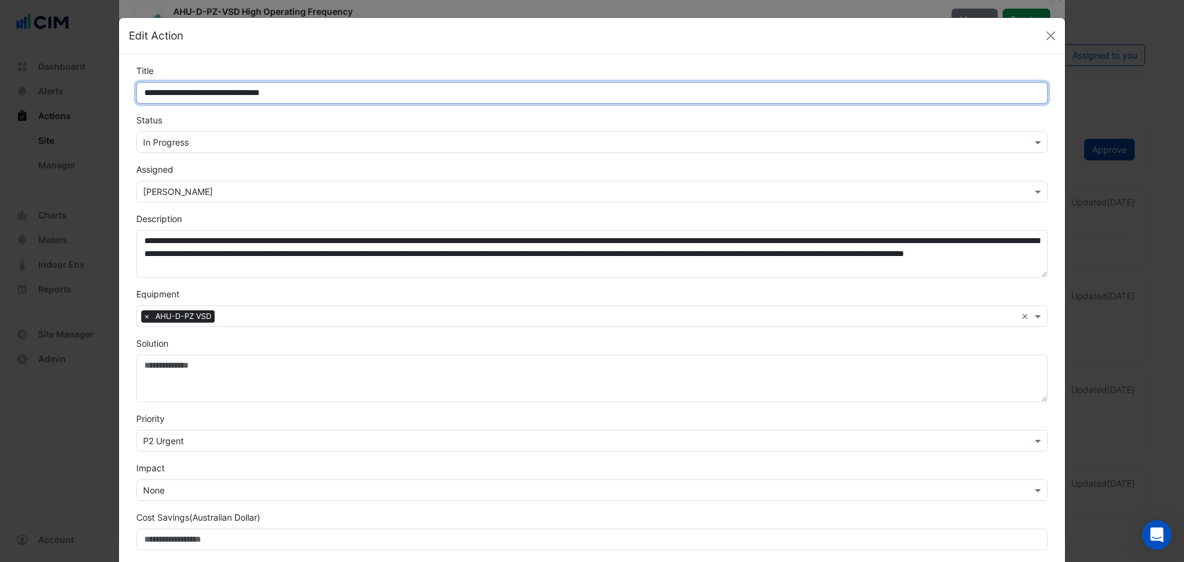
click at [208, 91] on input "**********" at bounding box center [592, 93] width 912 height 22
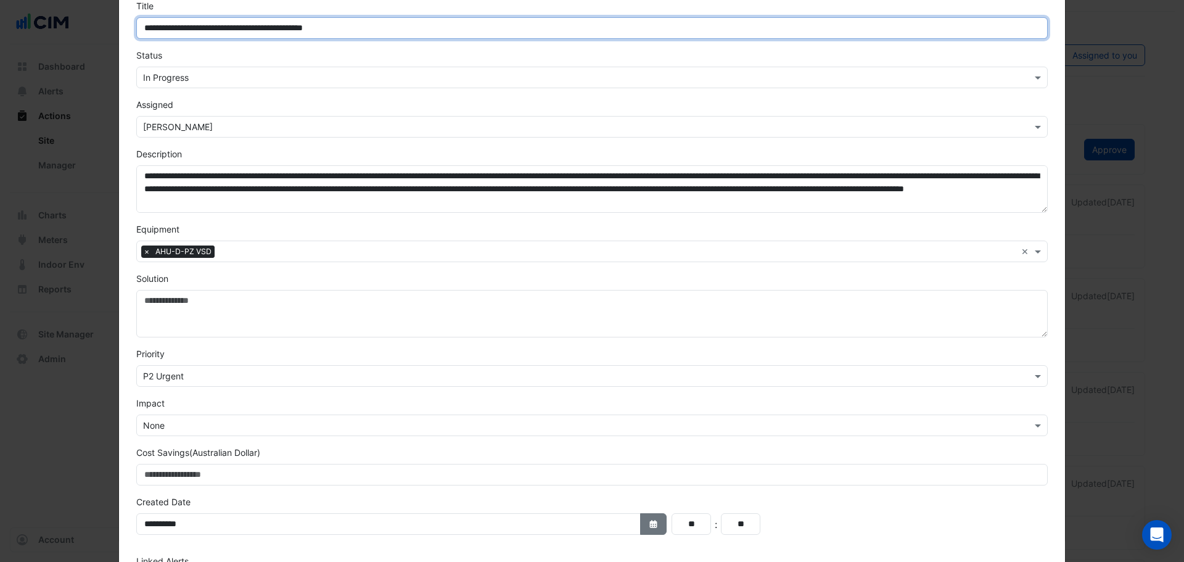
scroll to position [167, 0]
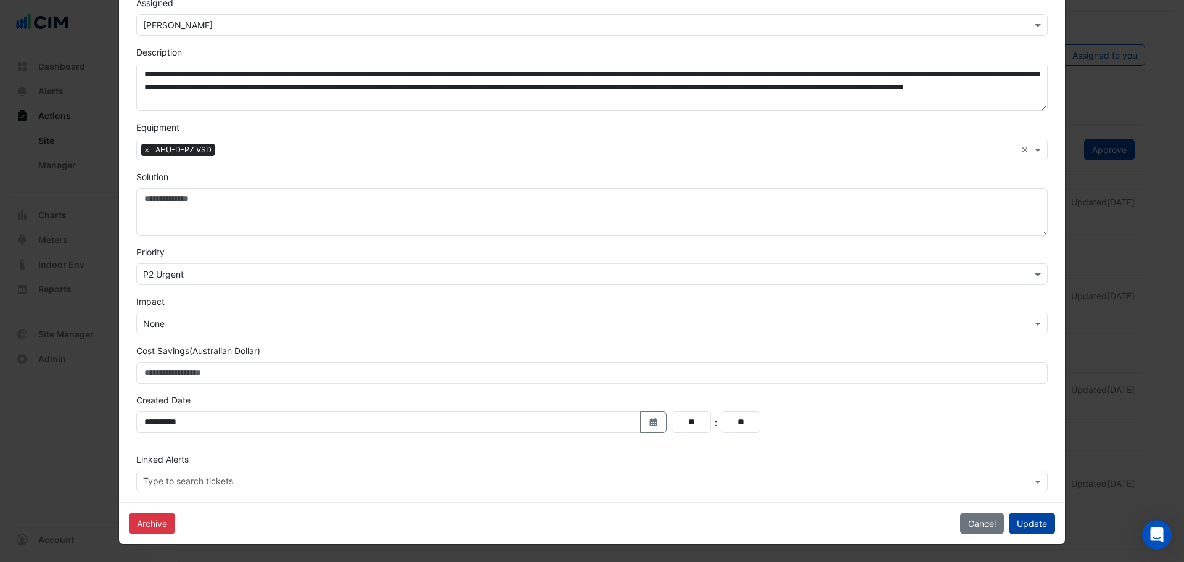
type input "**********"
click at [1033, 518] on button "Update" at bounding box center [1032, 524] width 46 height 22
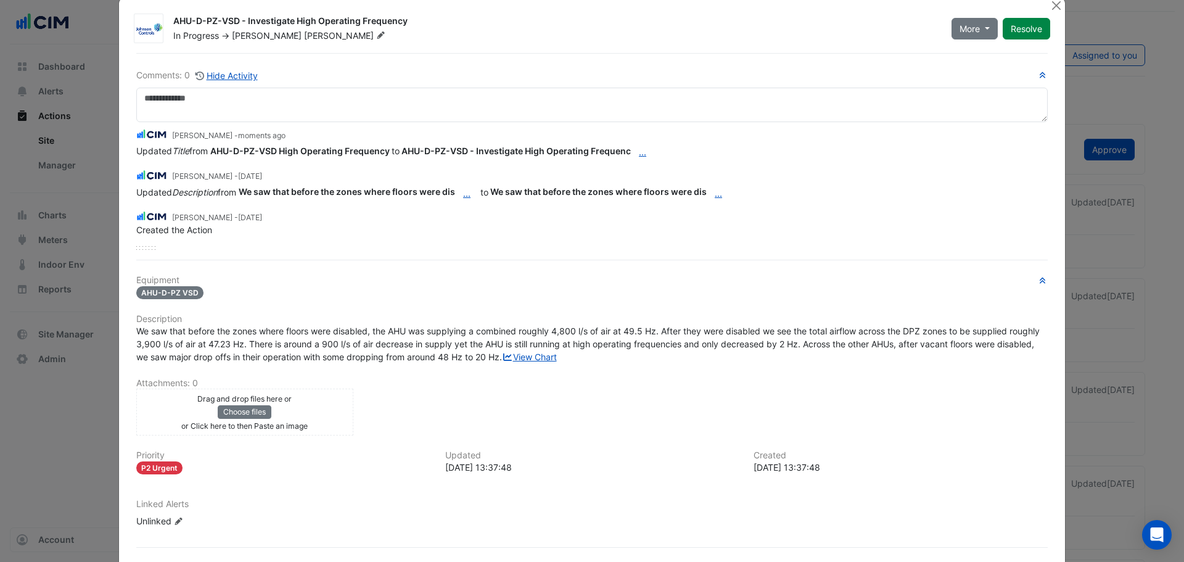
scroll to position [0, 0]
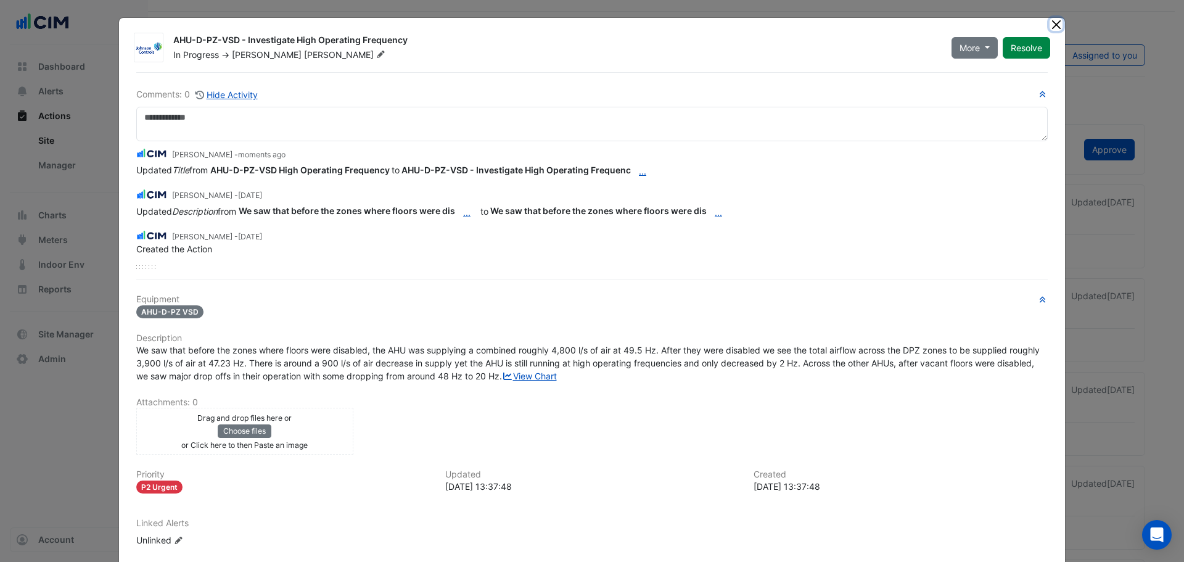
click at [1052, 24] on button "Close" at bounding box center [1056, 24] width 13 height 13
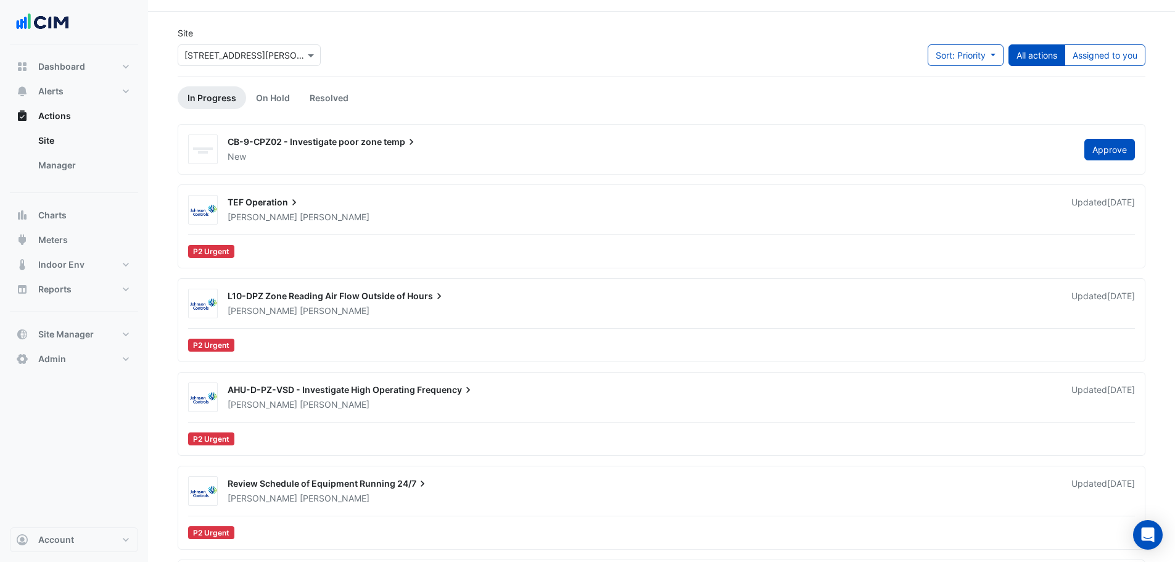
click at [312, 310] on div "David Tuero" at bounding box center [642, 311] width 832 height 12
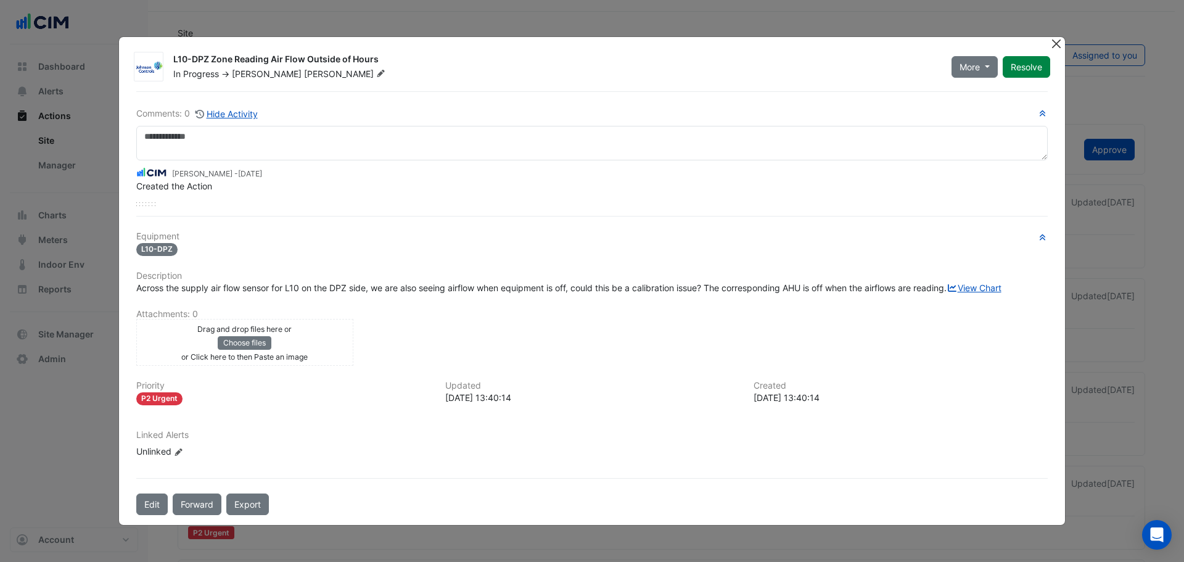
click at [1058, 37] on button "Close" at bounding box center [1056, 43] width 13 height 13
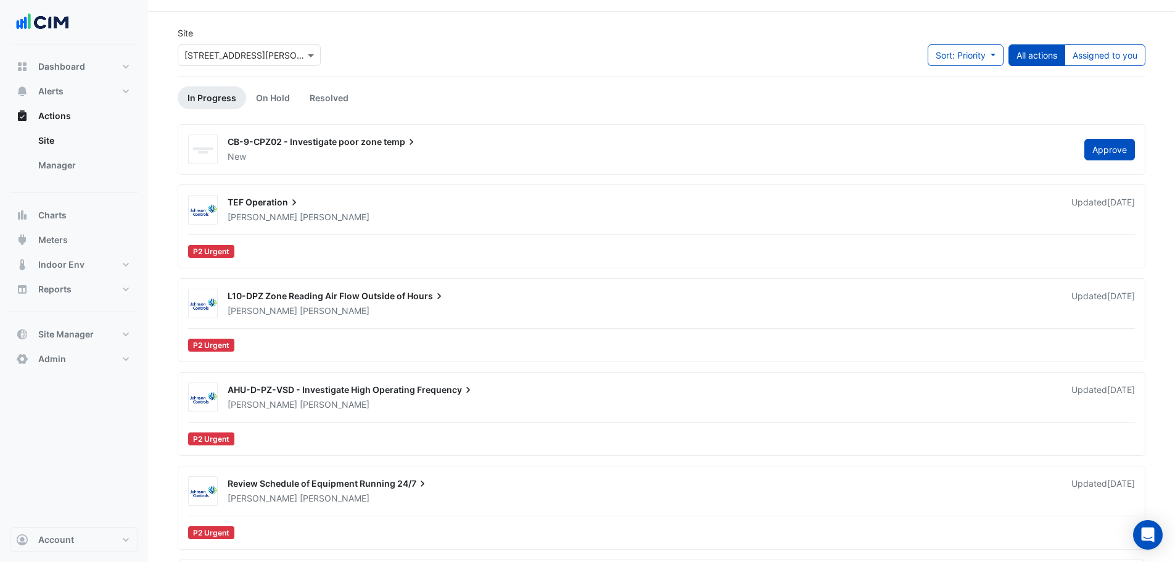
click at [305, 209] on div "TEF Operation" at bounding box center [642, 203] width 829 height 15
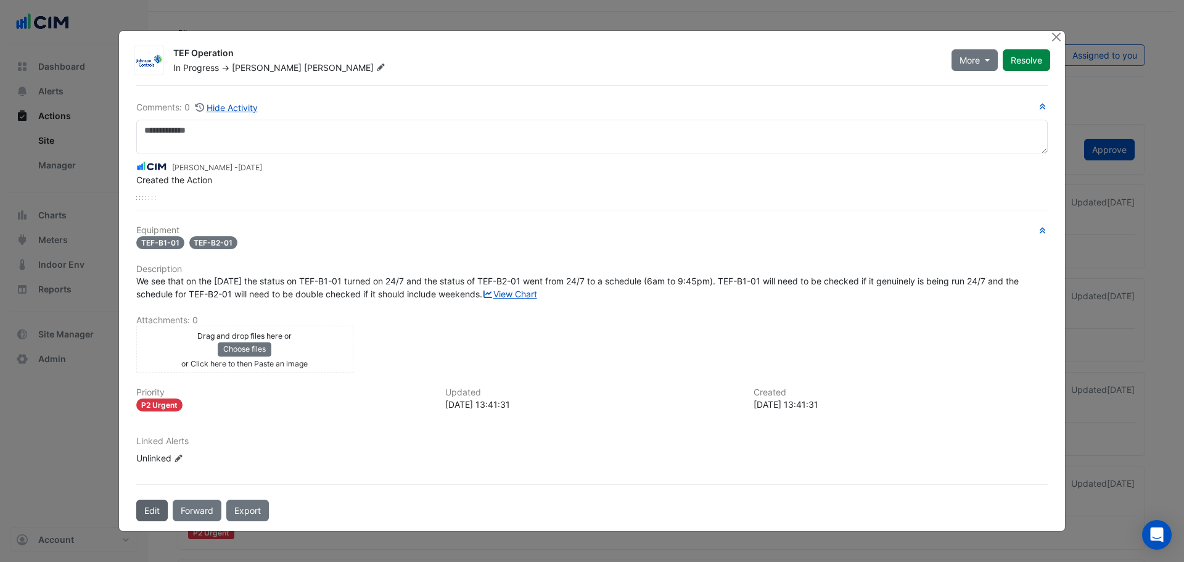
click at [159, 521] on button "Edit" at bounding box center [151, 511] width 31 height 22
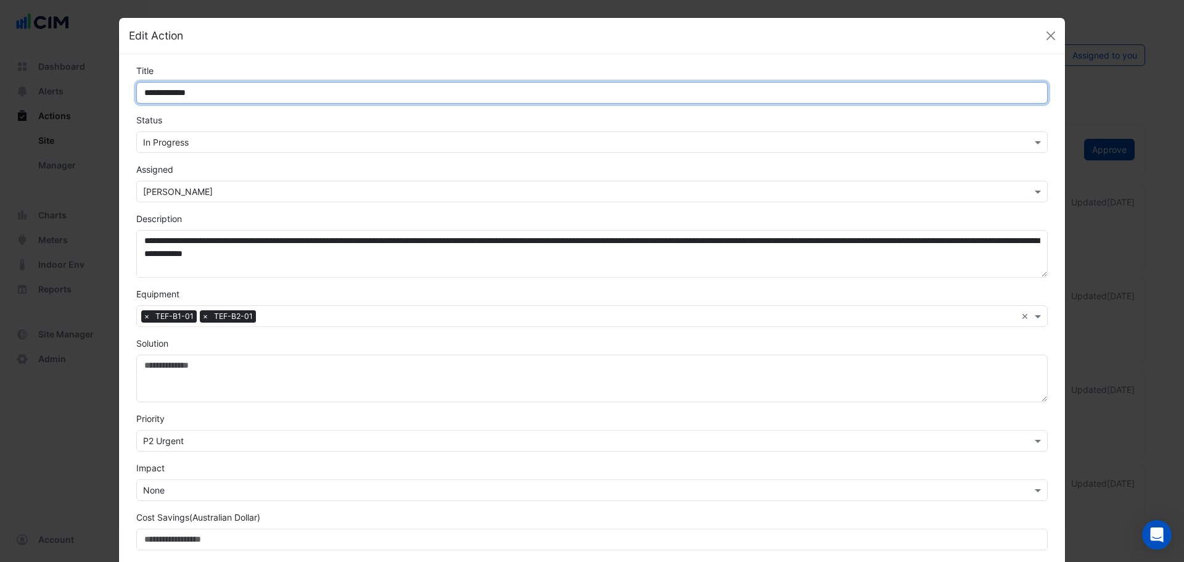
click at [138, 96] on input "**********" at bounding box center [592, 93] width 912 height 22
click at [160, 91] on input "**********" at bounding box center [592, 93] width 912 height 22
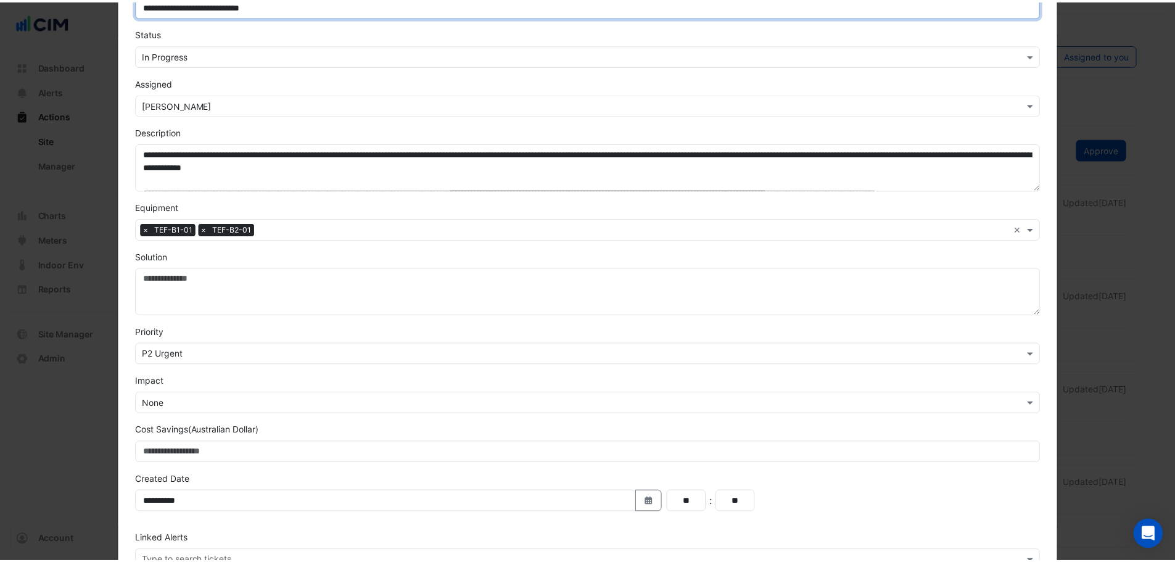
scroll to position [167, 0]
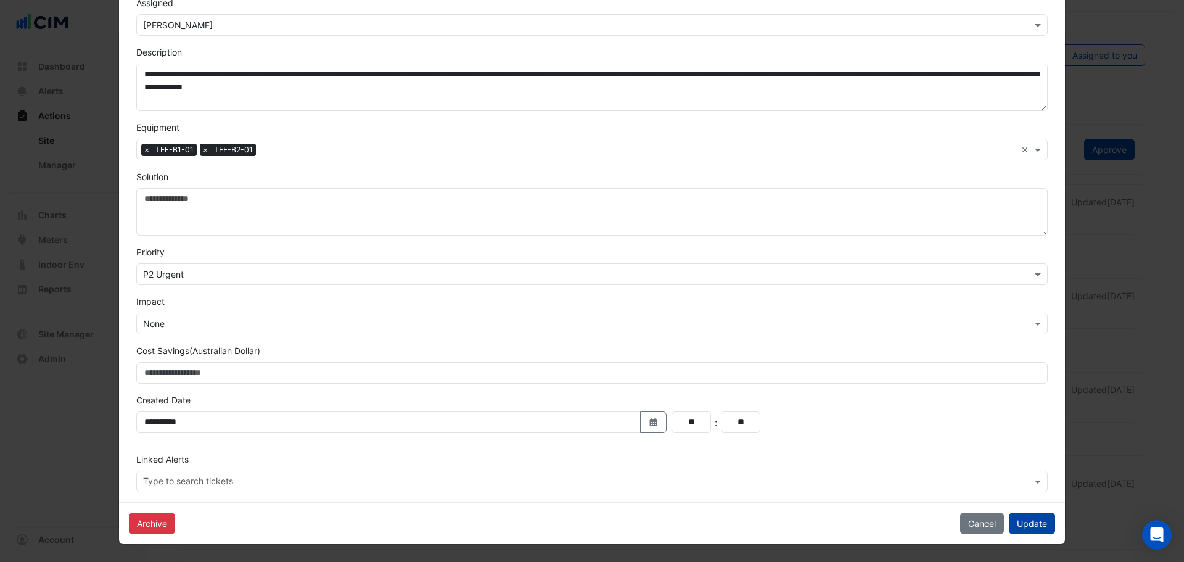
type input "**********"
click at [1025, 524] on button "Update" at bounding box center [1032, 524] width 46 height 22
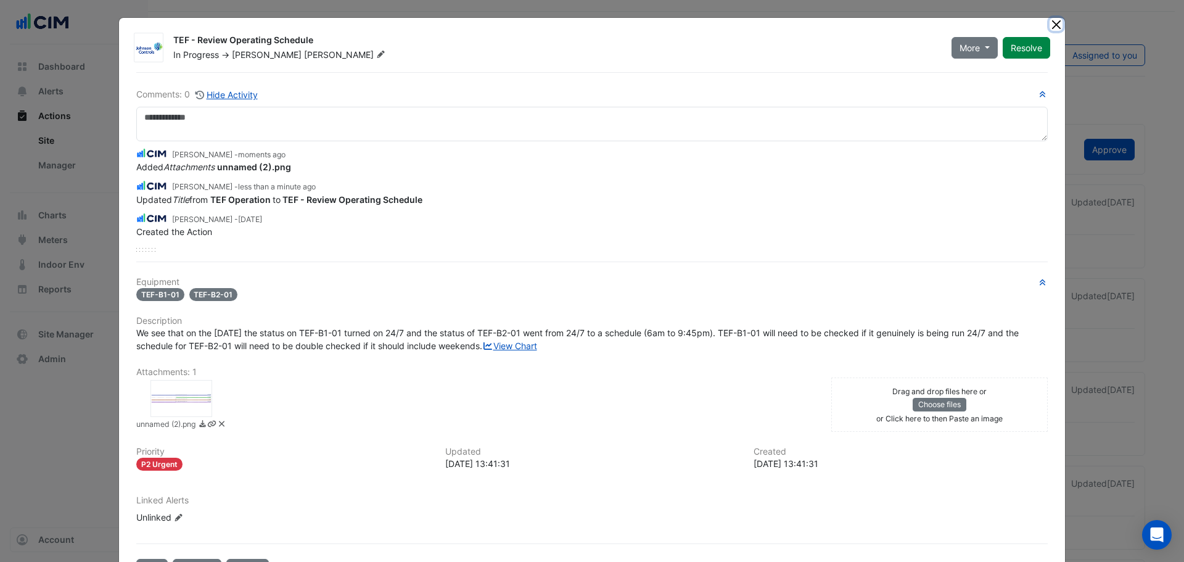
click at [1052, 25] on button "Close" at bounding box center [1056, 24] width 13 height 13
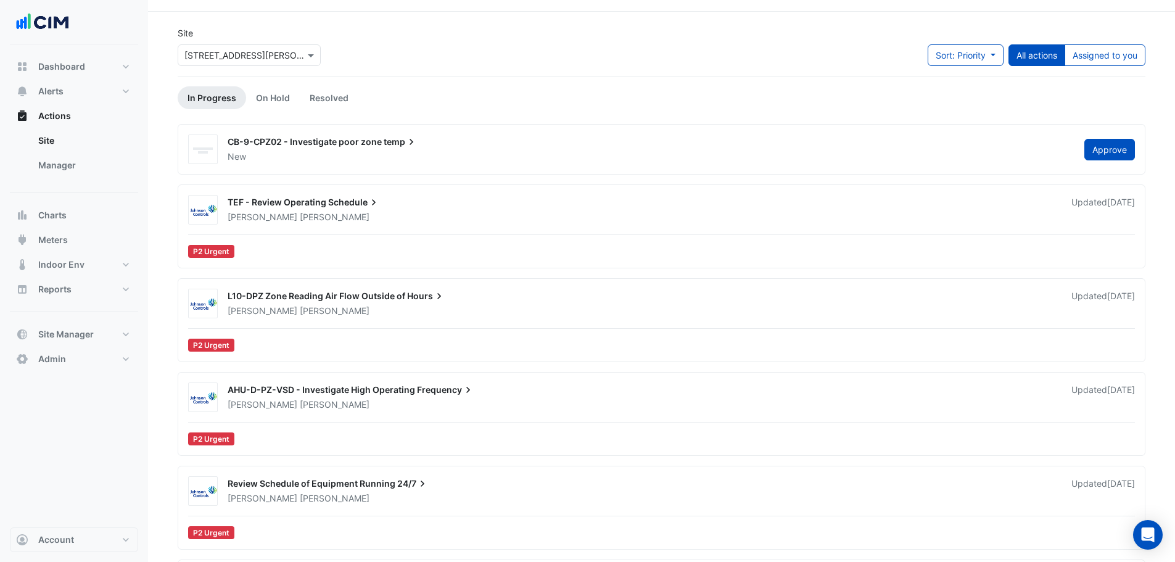
click at [450, 85] on app-escalated-tickets "Site × 1 Shelley Street Sort: Priority Priority Updated All actions Assigned to…" at bounding box center [662, 382] width 968 height 711
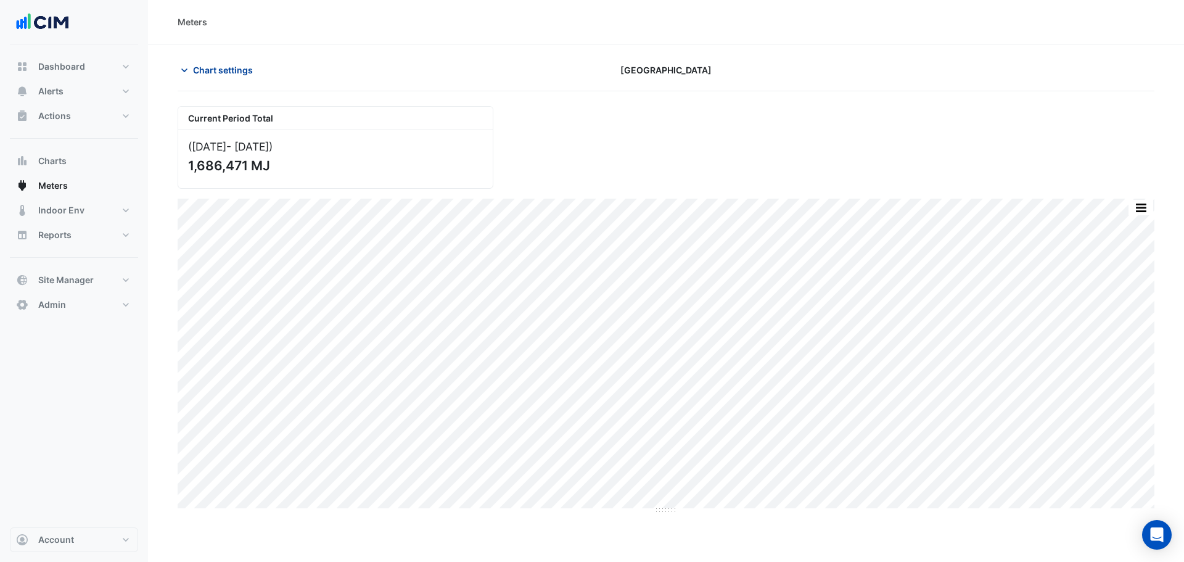
click at [205, 65] on span "Chart settings" at bounding box center [223, 70] width 60 height 13
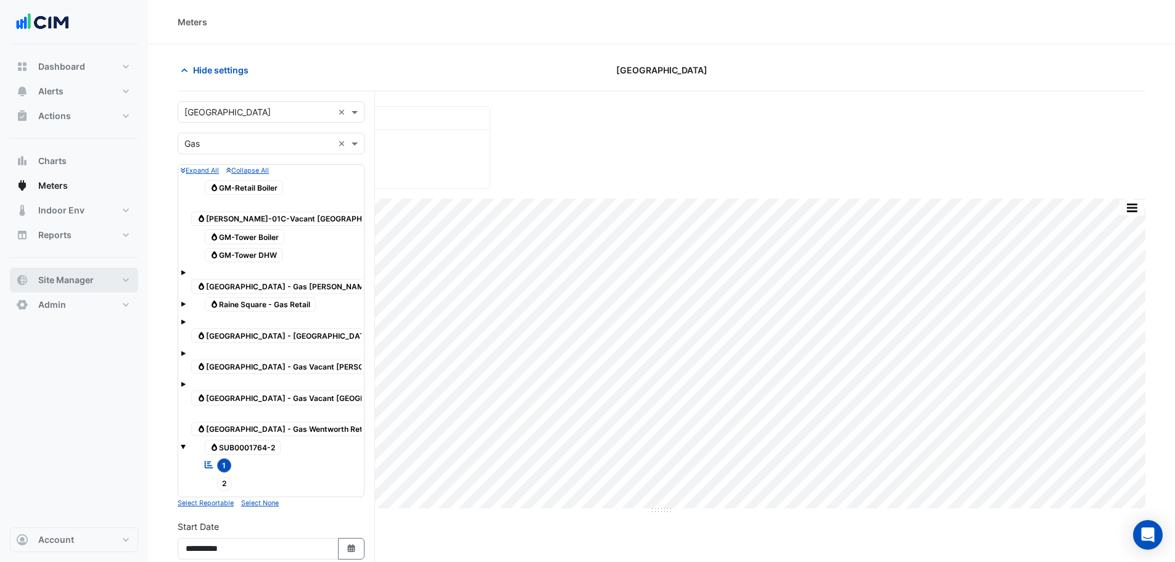
click at [88, 283] on span "Site Manager" at bounding box center [66, 280] width 56 height 12
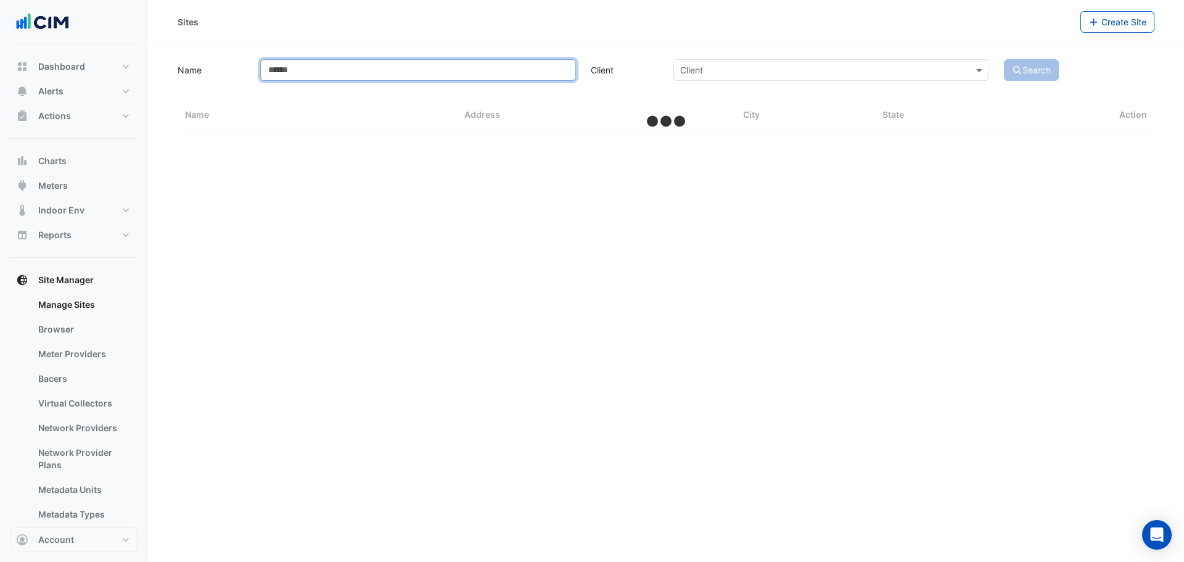
click at [344, 65] on input "Name" at bounding box center [418, 70] width 316 height 22
select select "***"
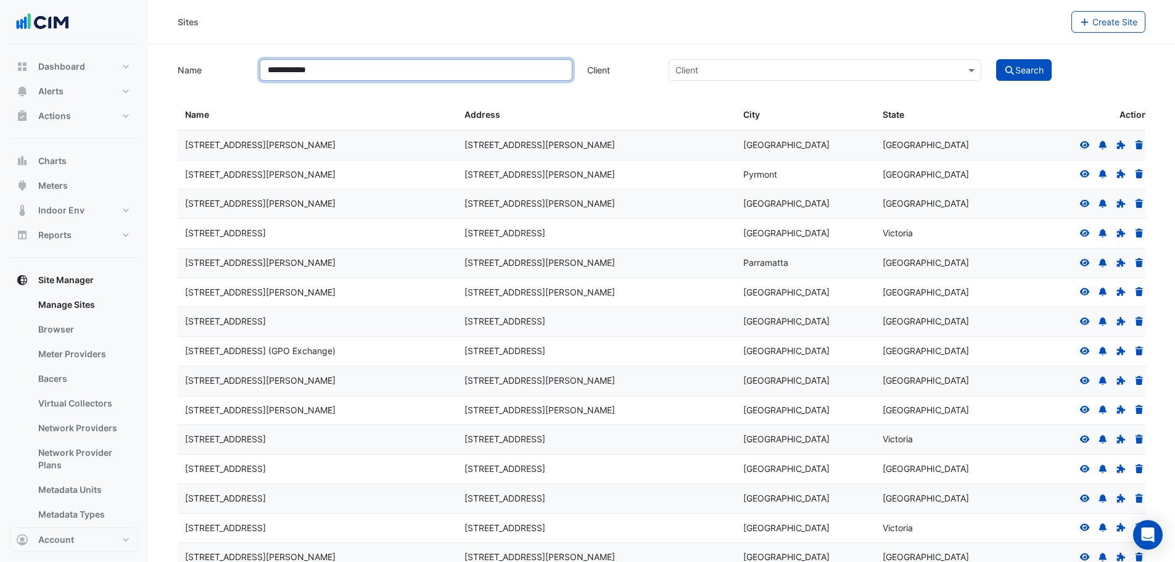
type input "**********"
click at [996, 59] on button "Search" at bounding box center [1024, 70] width 56 height 22
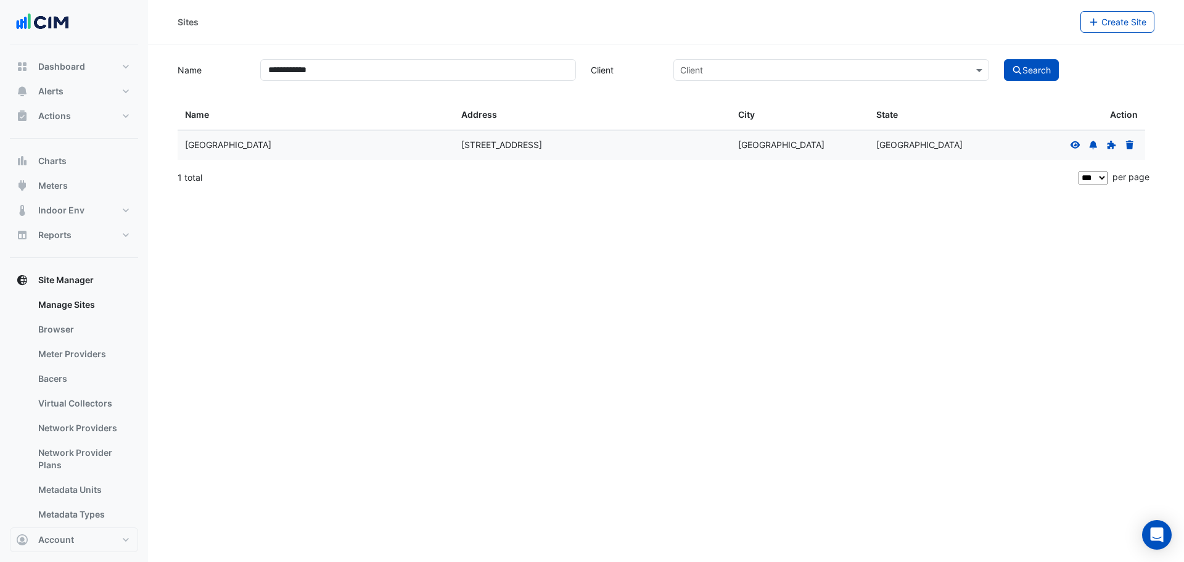
click at [1077, 149] on icon at bounding box center [1075, 145] width 11 height 9
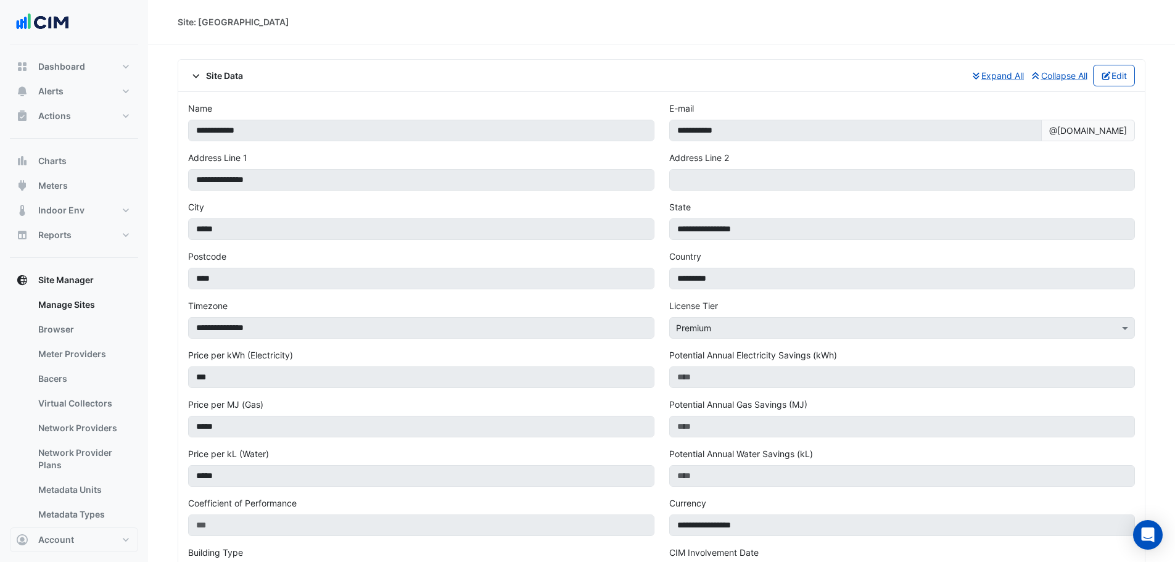
scroll to position [431, 0]
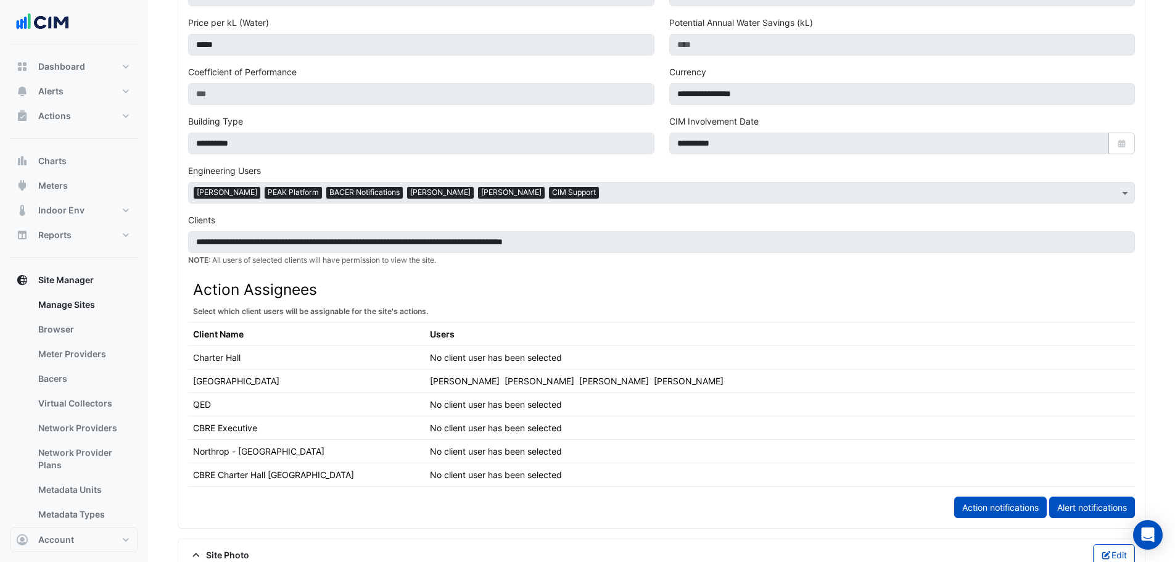
scroll to position [802, 0]
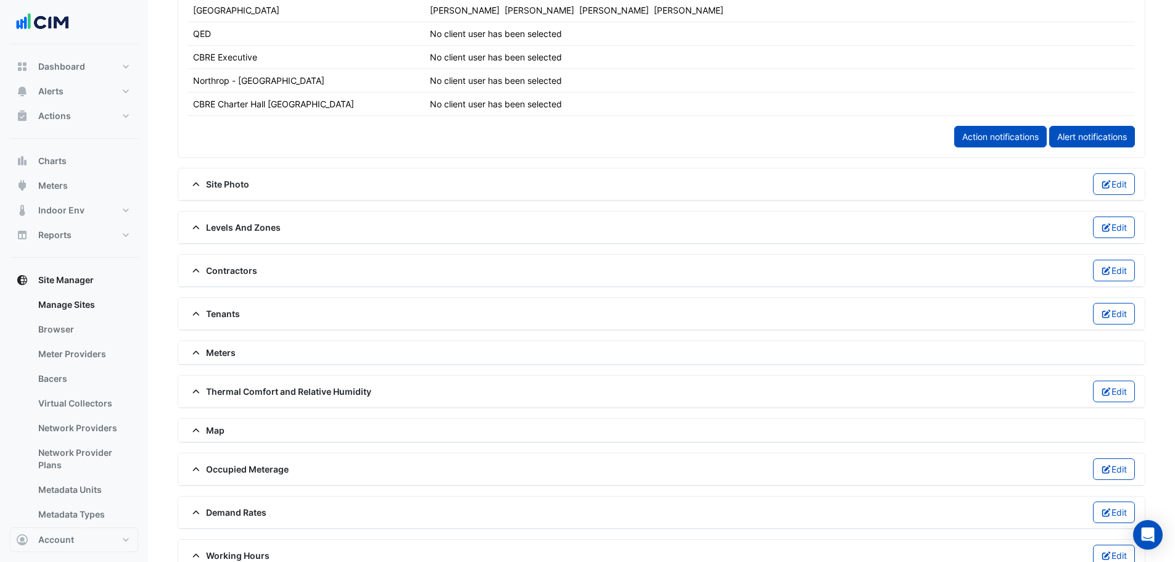
click at [210, 355] on span "Meters" at bounding box center [212, 352] width 48 height 13
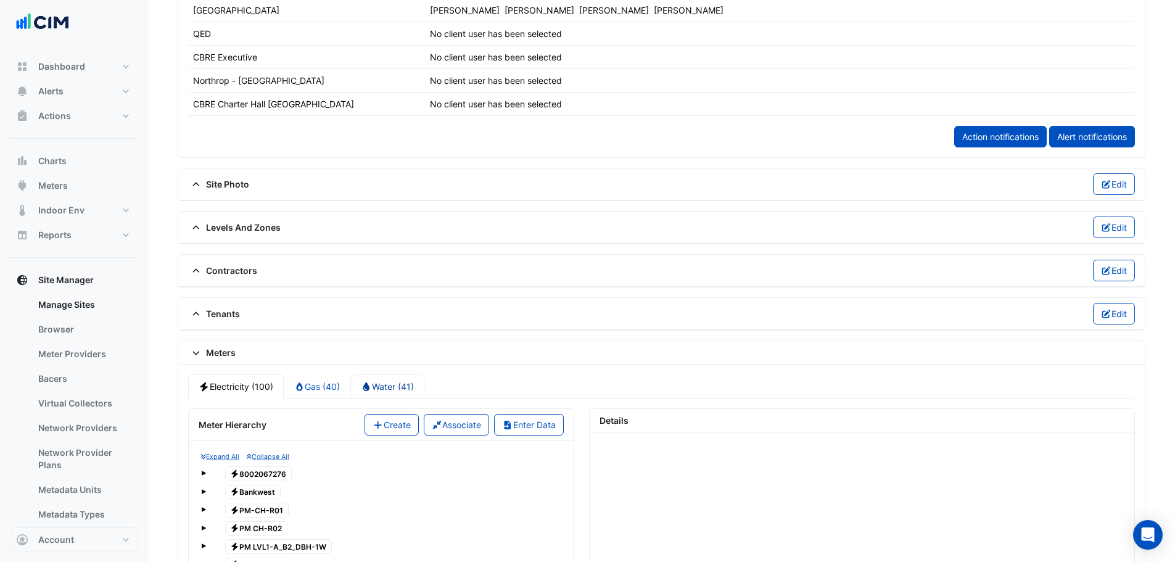
click at [392, 383] on link "Water (41)" at bounding box center [387, 386] width 74 height 24
click at [304, 387] on icon at bounding box center [299, 386] width 11 height 9
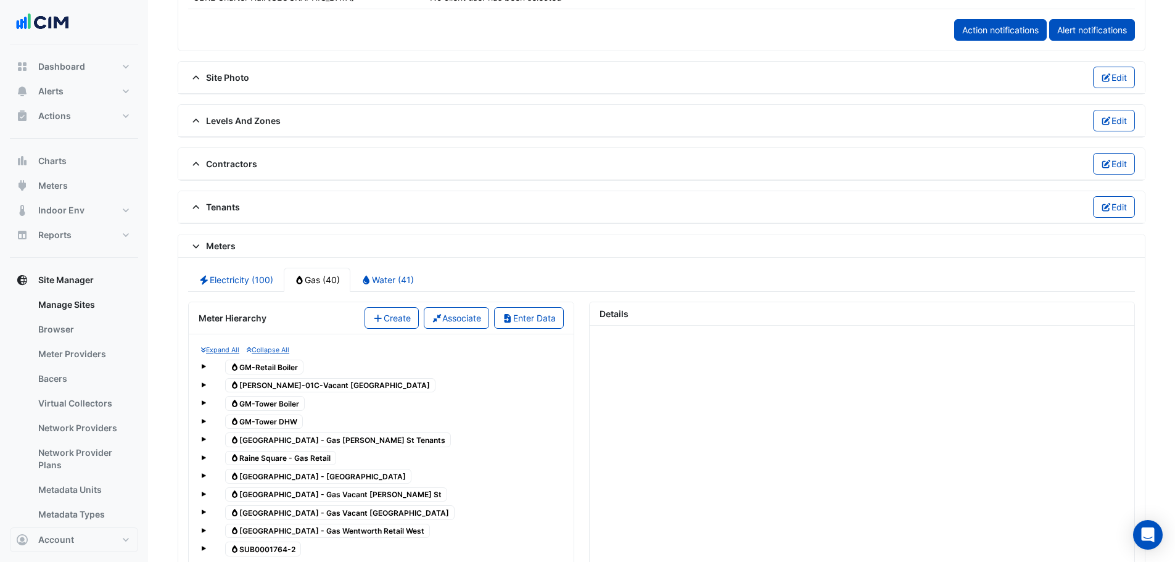
scroll to position [1110, 0]
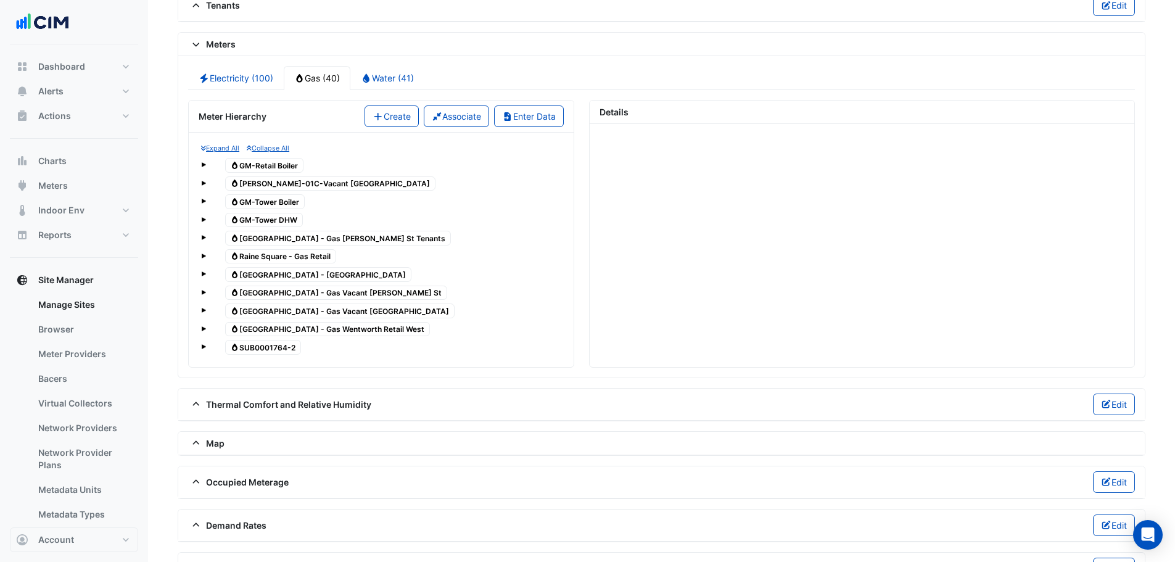
click at [204, 346] on span at bounding box center [203, 346] width 5 height 5
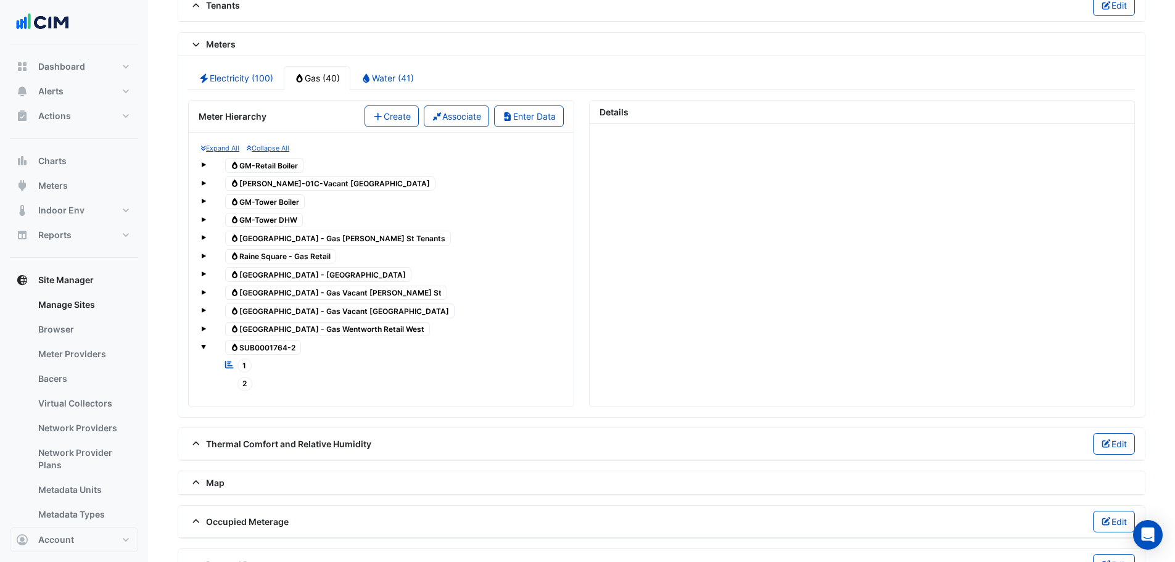
click at [291, 347] on span "Gas SUB0001764-2" at bounding box center [263, 347] width 76 height 15
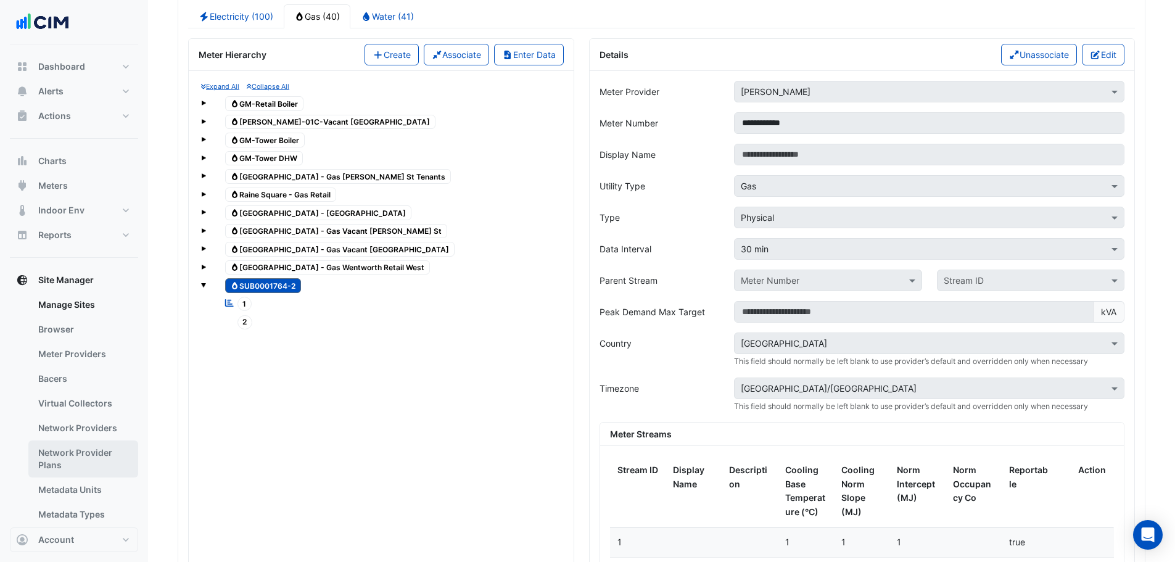
scroll to position [130, 0]
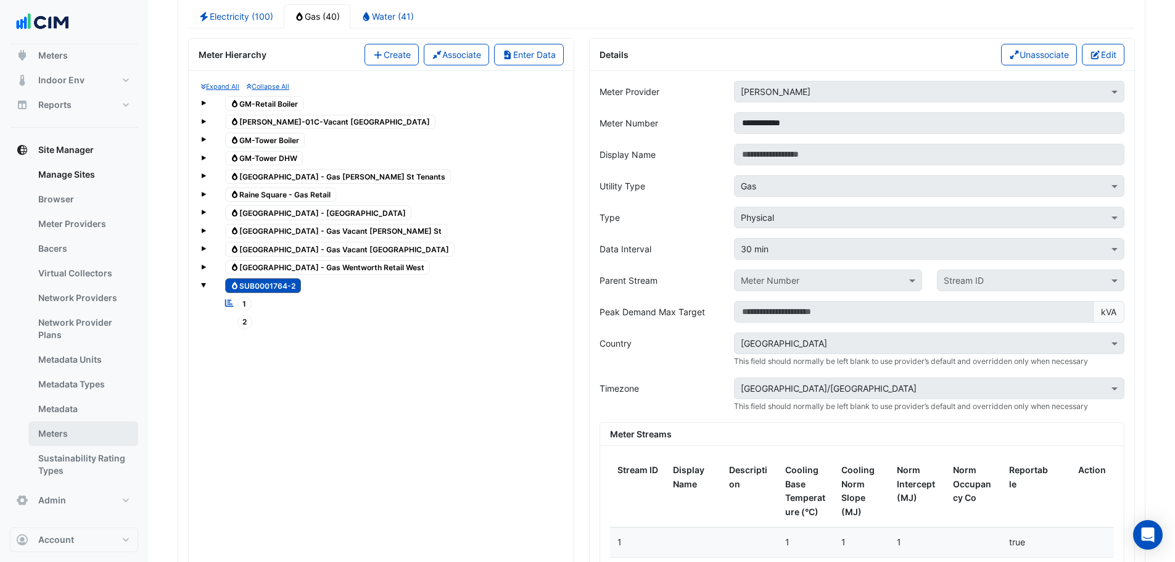
click at [71, 436] on link "Meters" at bounding box center [83, 433] width 110 height 25
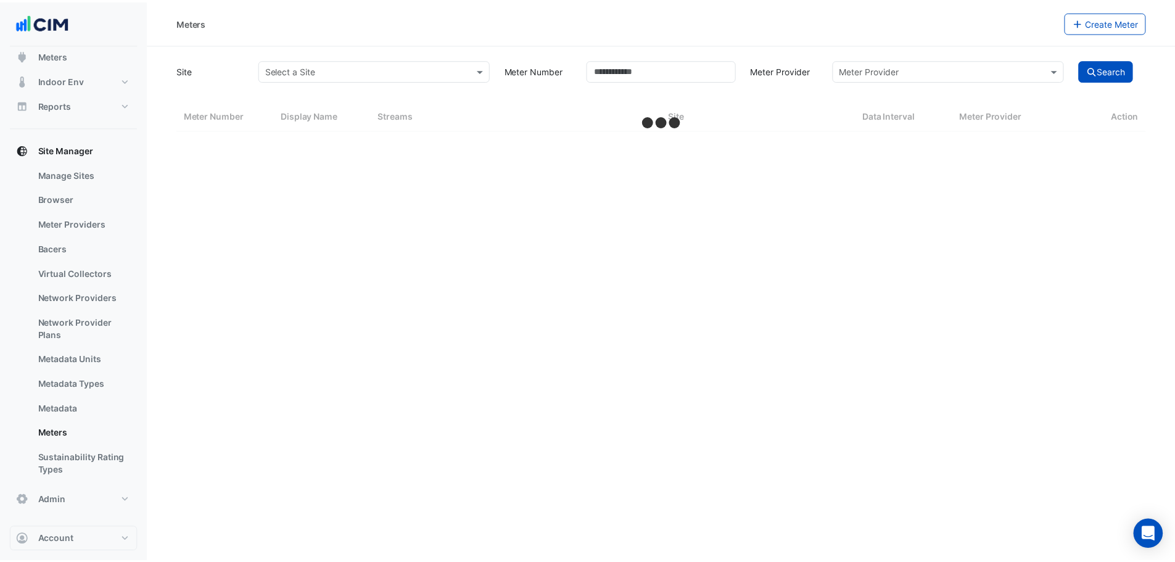
select select "***"
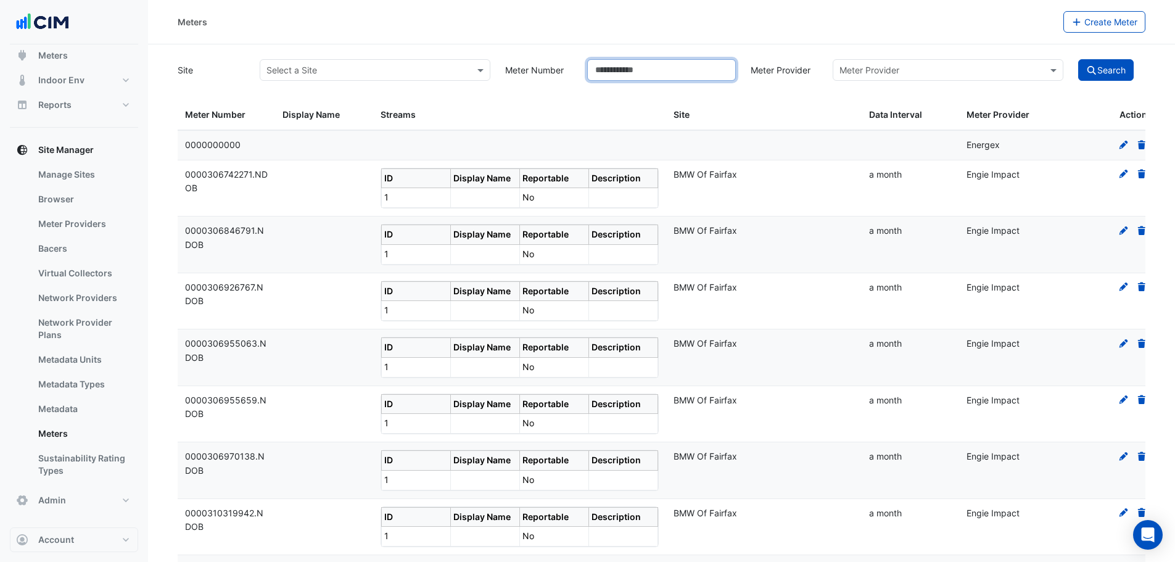
click at [658, 72] on input "Meter Number" at bounding box center [661, 70] width 149 height 22
click at [1078, 59] on button "Search" at bounding box center [1106, 70] width 56 height 22
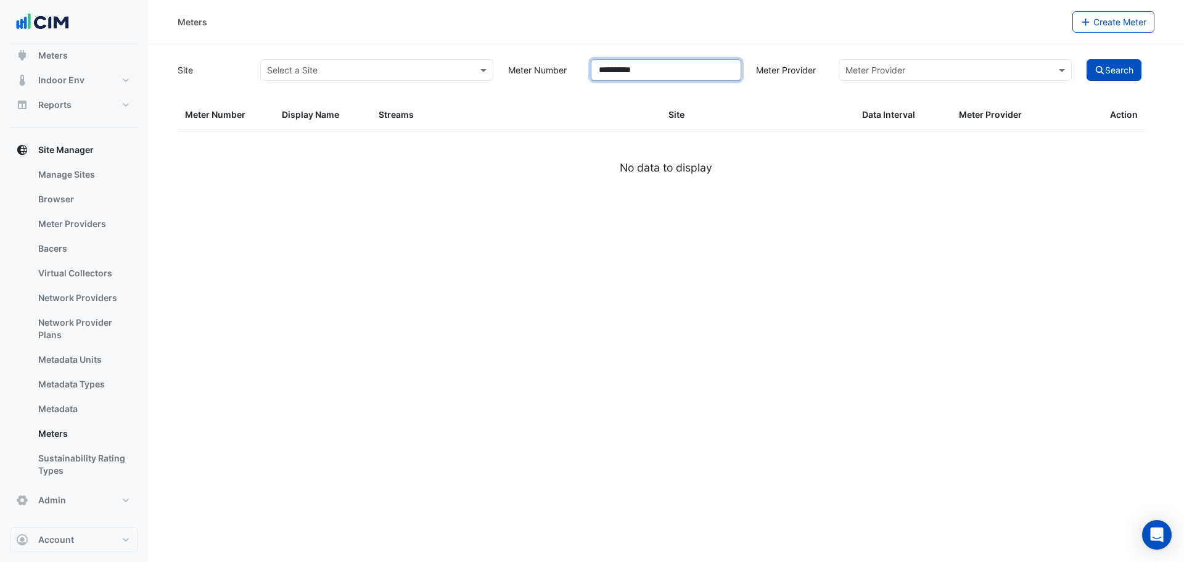
drag, startPoint x: 613, startPoint y: 71, endPoint x: 725, endPoint y: 71, distance: 112.9
click at [725, 71] on input "**********" at bounding box center [666, 70] width 151 height 22
type input "***"
click at [1132, 69] on button "Search" at bounding box center [1115, 70] width 56 height 22
drag, startPoint x: 666, startPoint y: 72, endPoint x: 547, endPoint y: 75, distance: 118.5
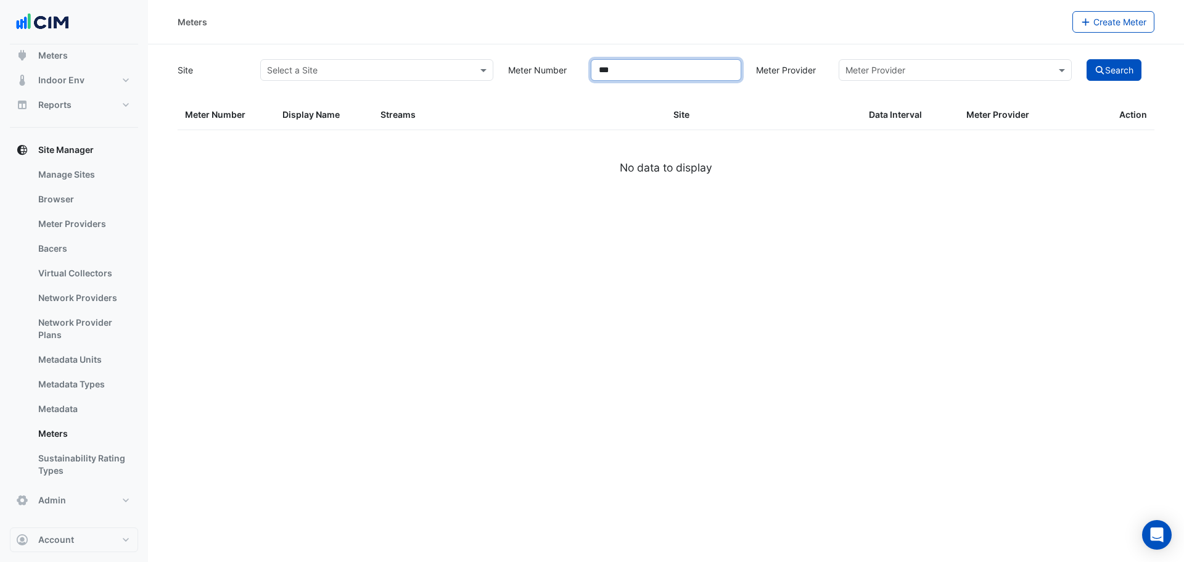
click at [547, 75] on div "Site Select a Site Meter Number *** Meter Provider Meter Provider Search" at bounding box center [666, 69] width 992 height 24
click at [538, 115] on div "Streams" at bounding box center [520, 115] width 278 height 14
click at [1140, 72] on button "Search" at bounding box center [1115, 70] width 56 height 22
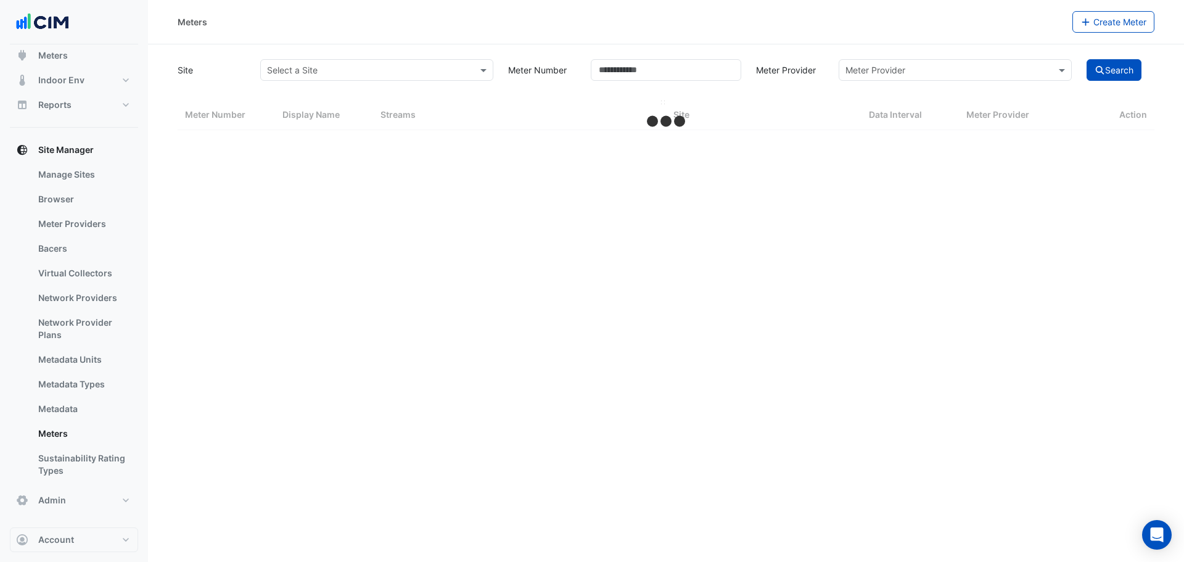
select select "***"
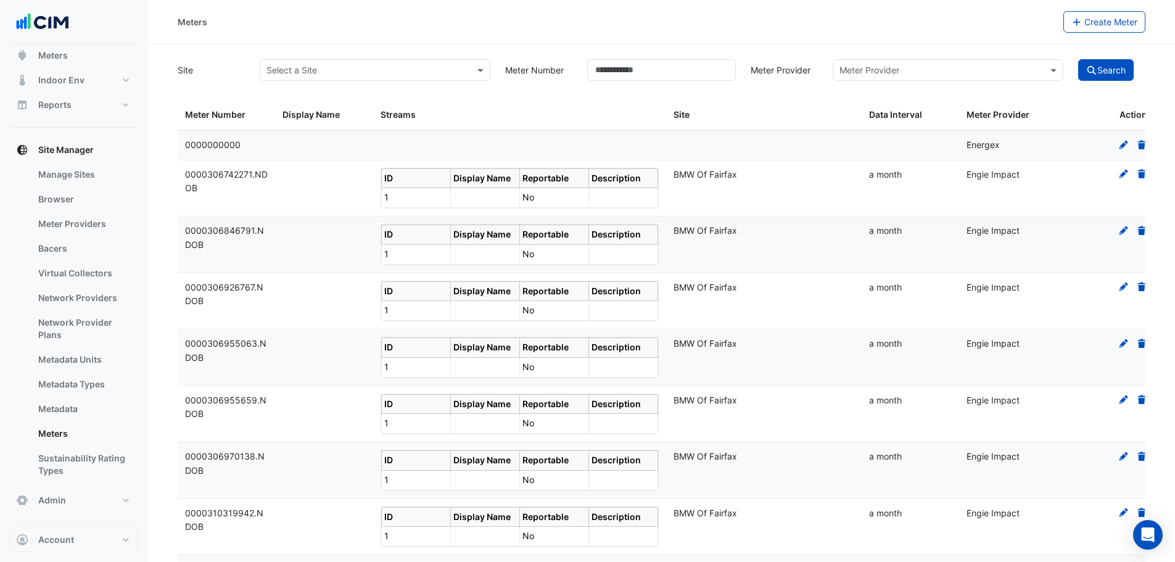
click at [904, 76] on div "Meter Provider" at bounding box center [948, 70] width 231 height 22
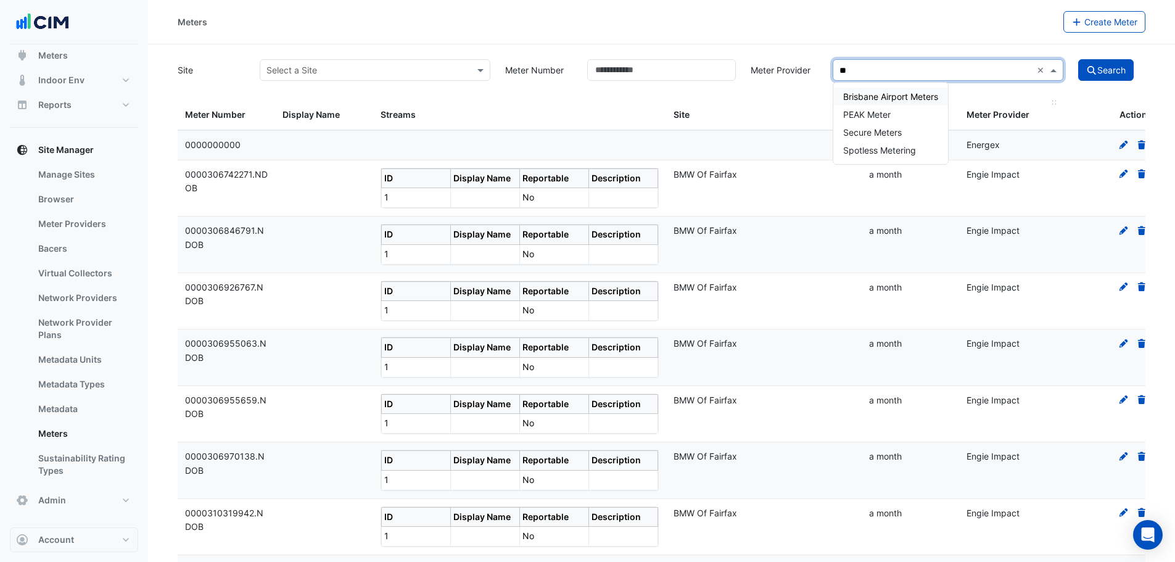
type input "*"
type input "****"
click at [850, 97] on span "Yurika" at bounding box center [878, 96] width 70 height 10
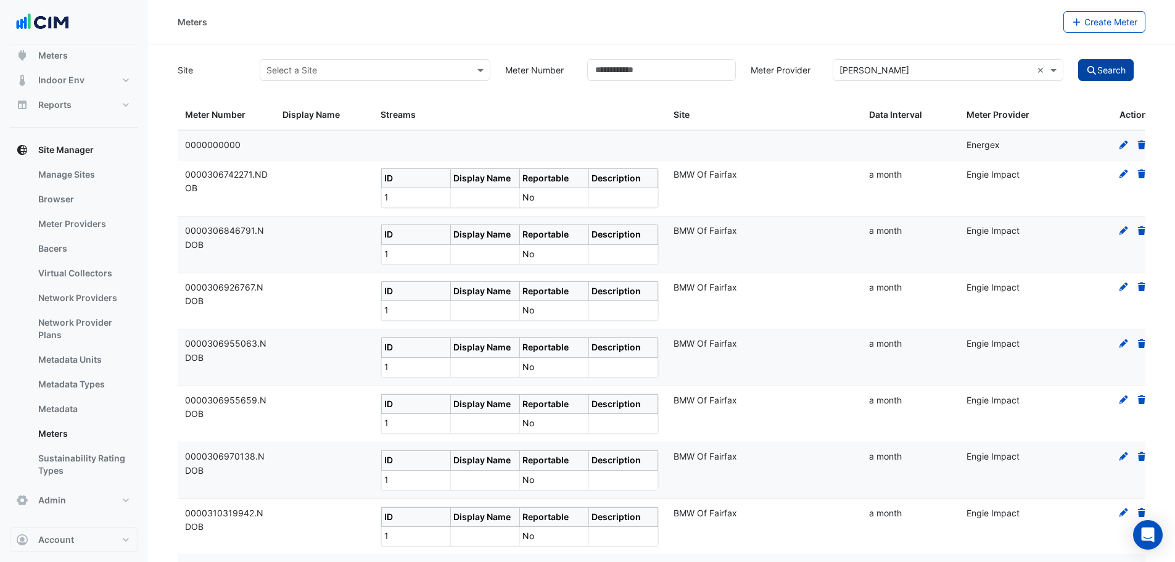
click at [1086, 70] on icon "submit" at bounding box center [1091, 70] width 11 height 9
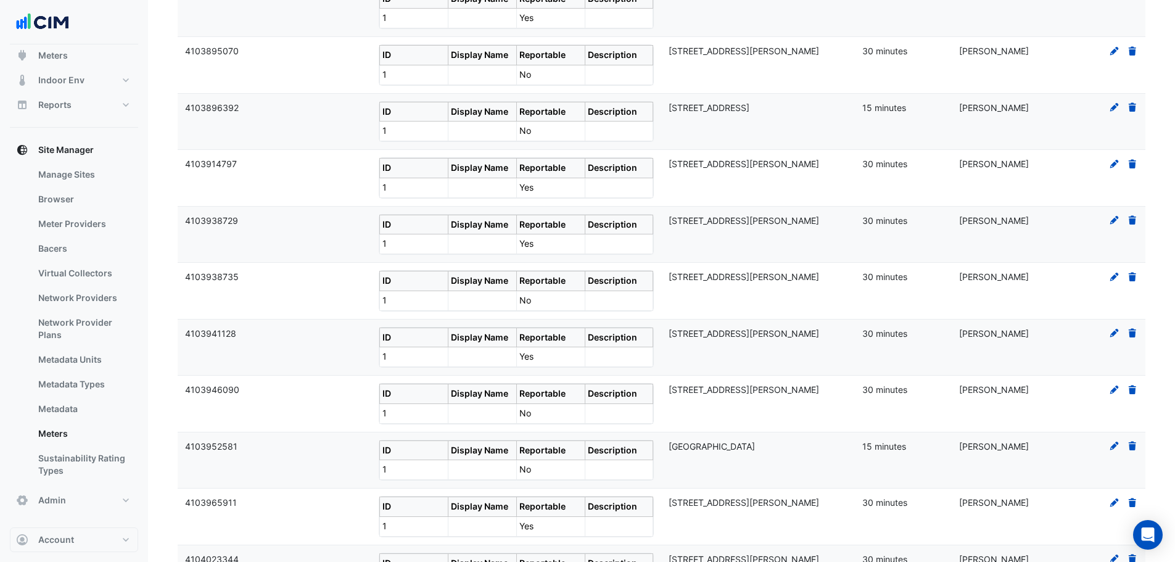
scroll to position [5342, 0]
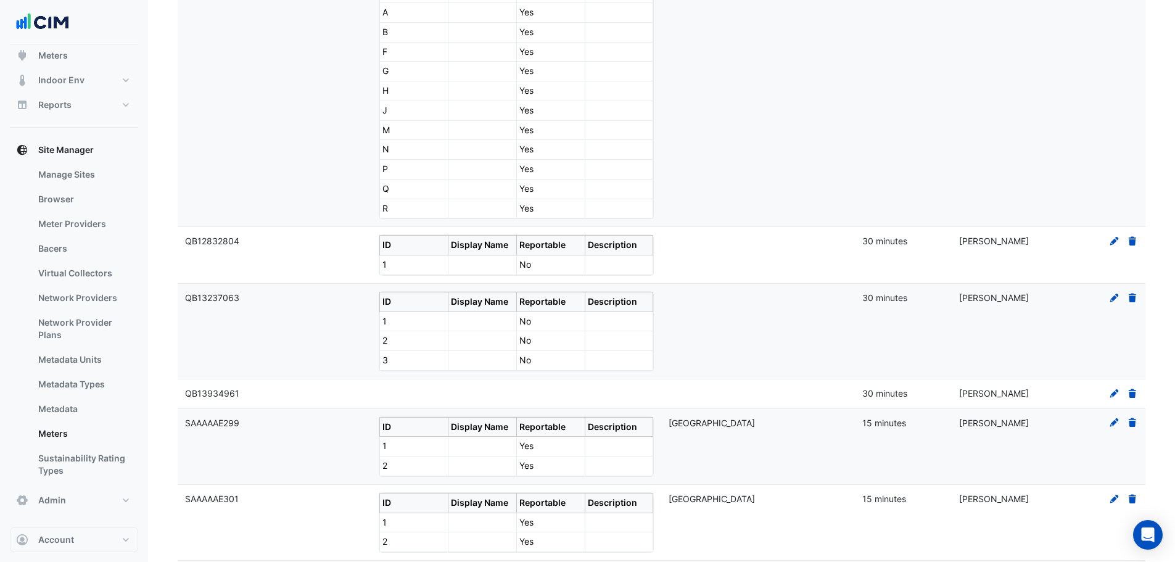
scroll to position [6278, 0]
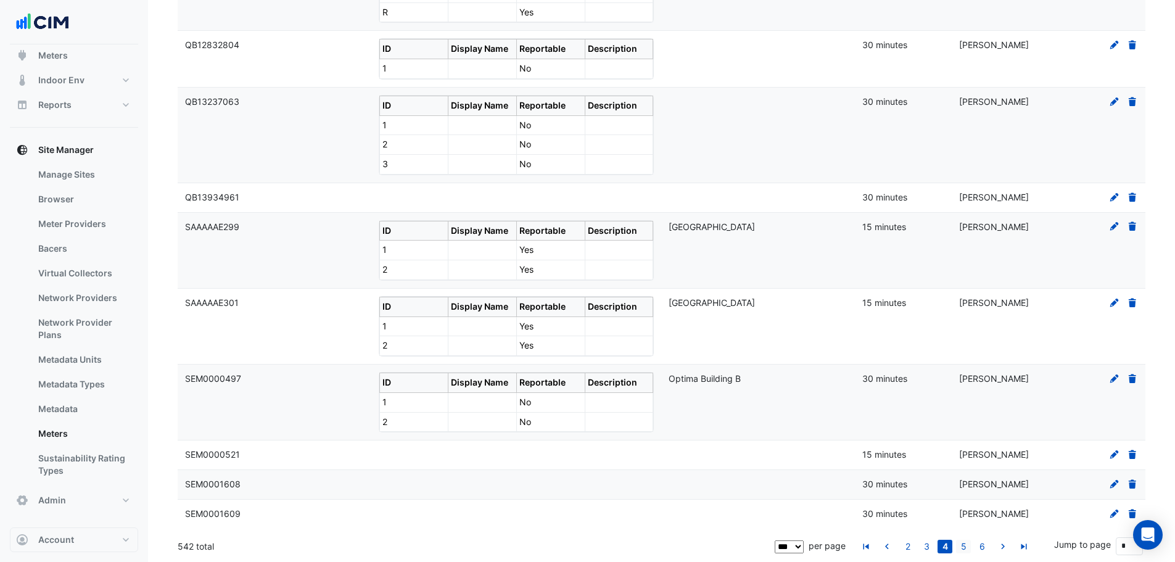
click at [966, 544] on link "5" at bounding box center [963, 547] width 15 height 14
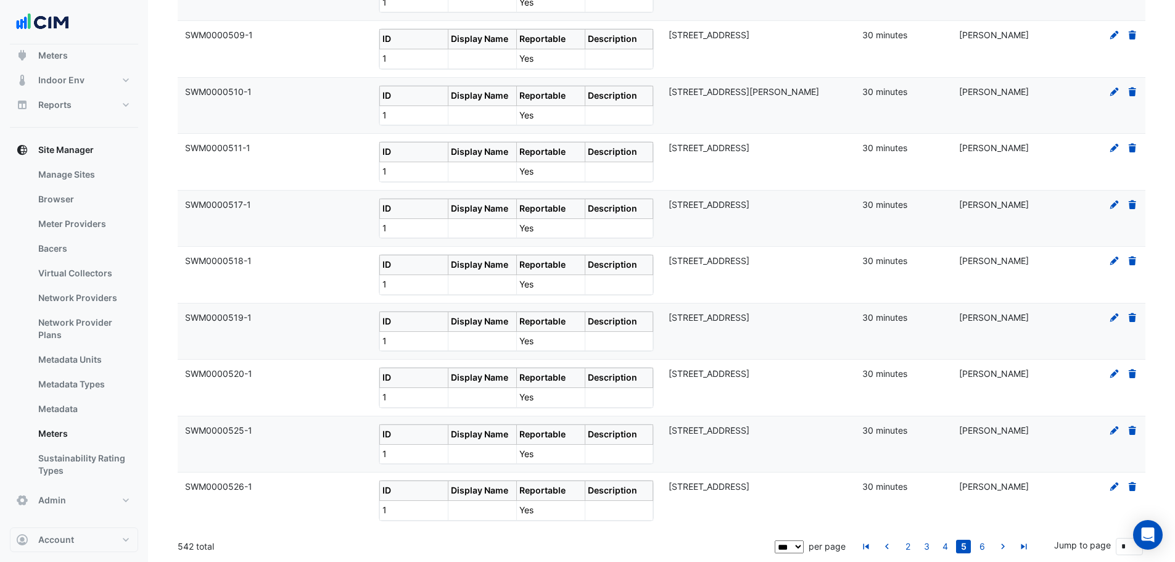
scroll to position [6202, 0]
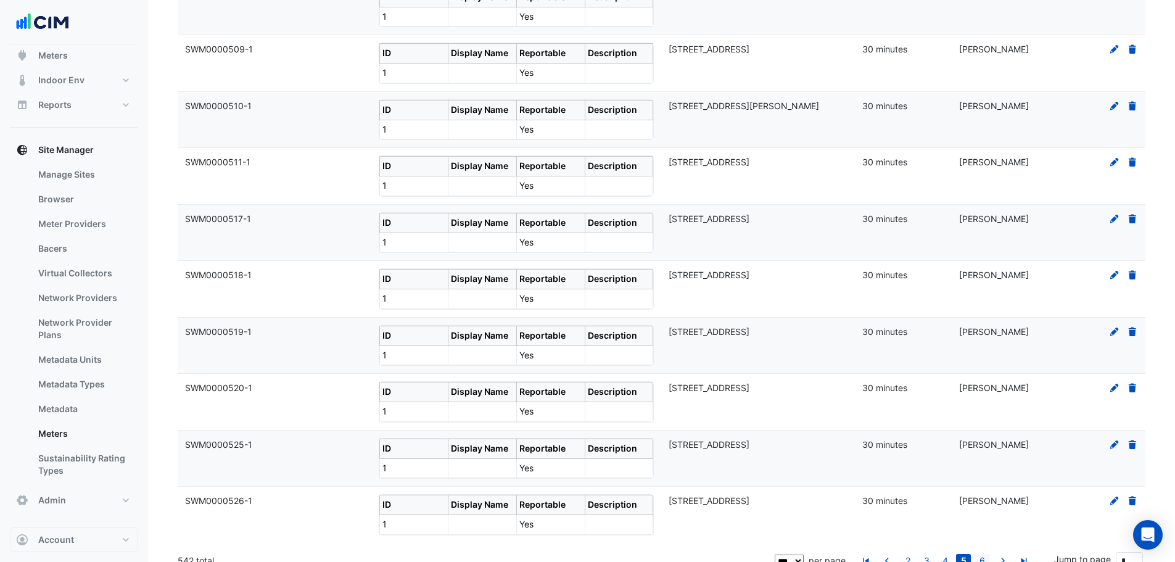
click at [983, 554] on link "6" at bounding box center [982, 561] width 15 height 14
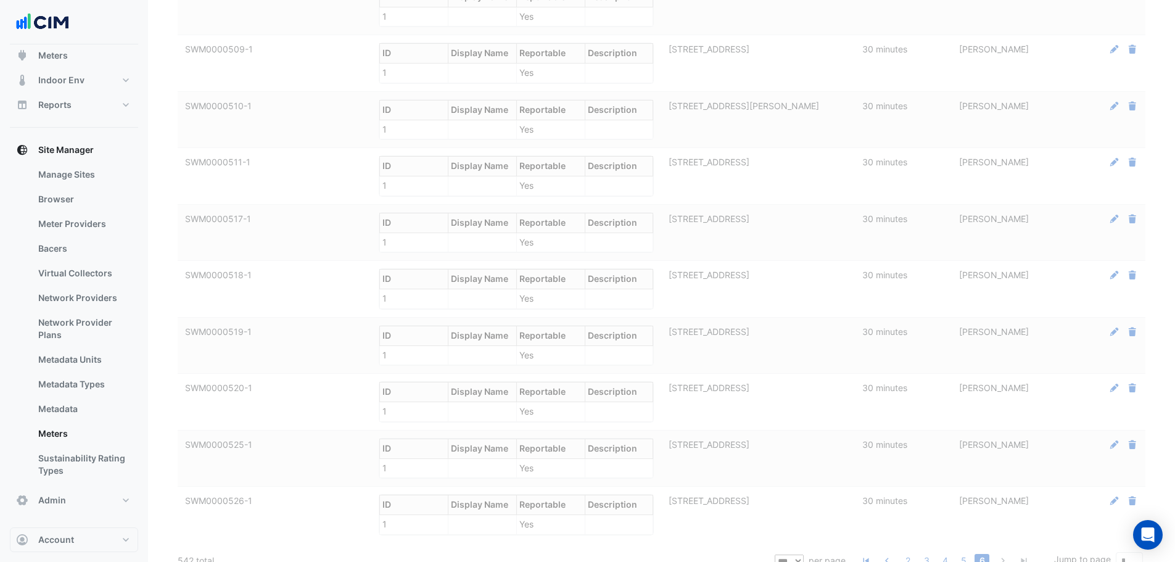
scroll to position [2160, 0]
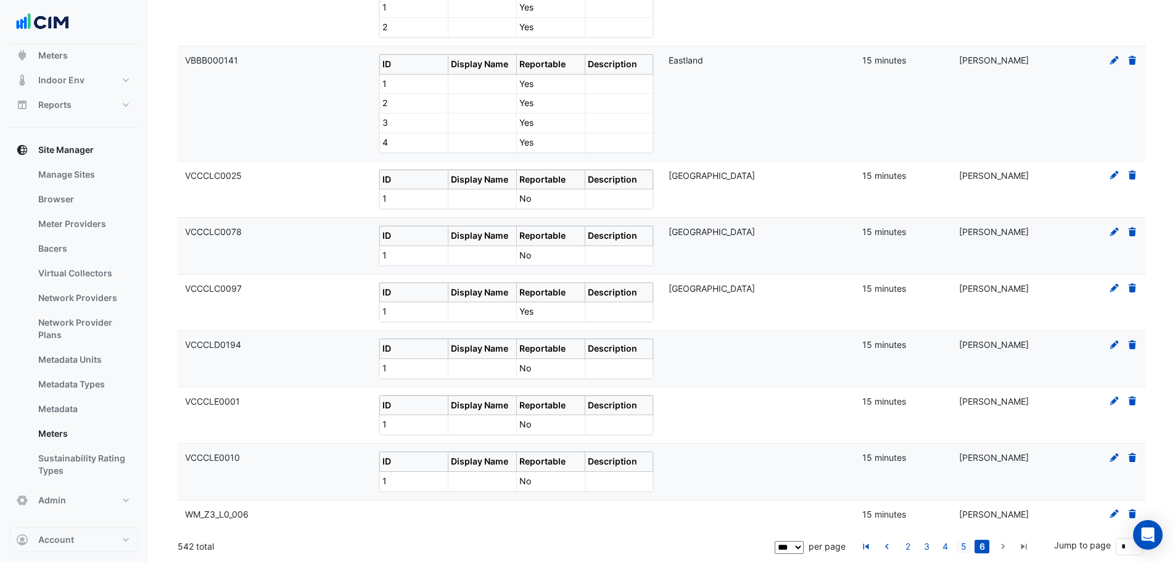
click at [957, 551] on link "5" at bounding box center [963, 547] width 15 height 14
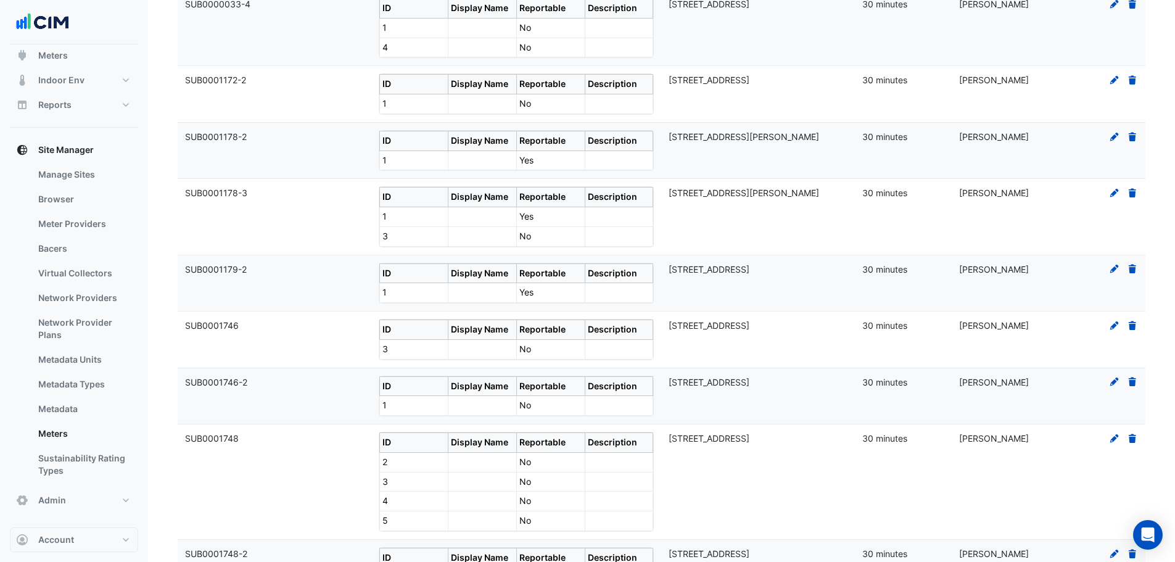
scroll to position [0, 0]
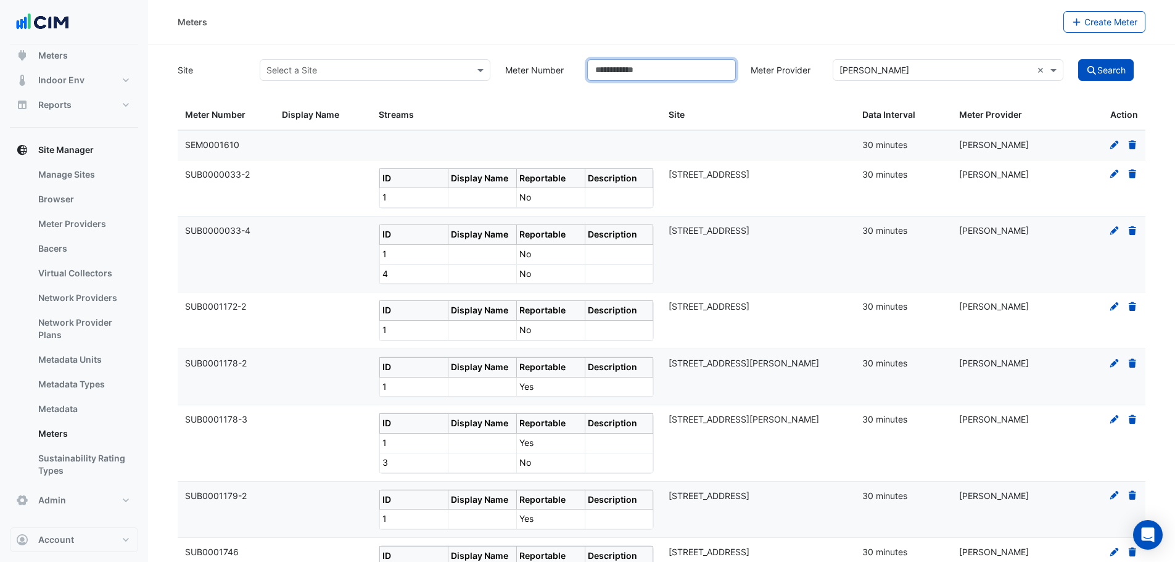
click at [706, 73] on input "Meter Number" at bounding box center [661, 70] width 149 height 22
type input "**********"
click at [1078, 59] on button "Search" at bounding box center [1106, 70] width 56 height 22
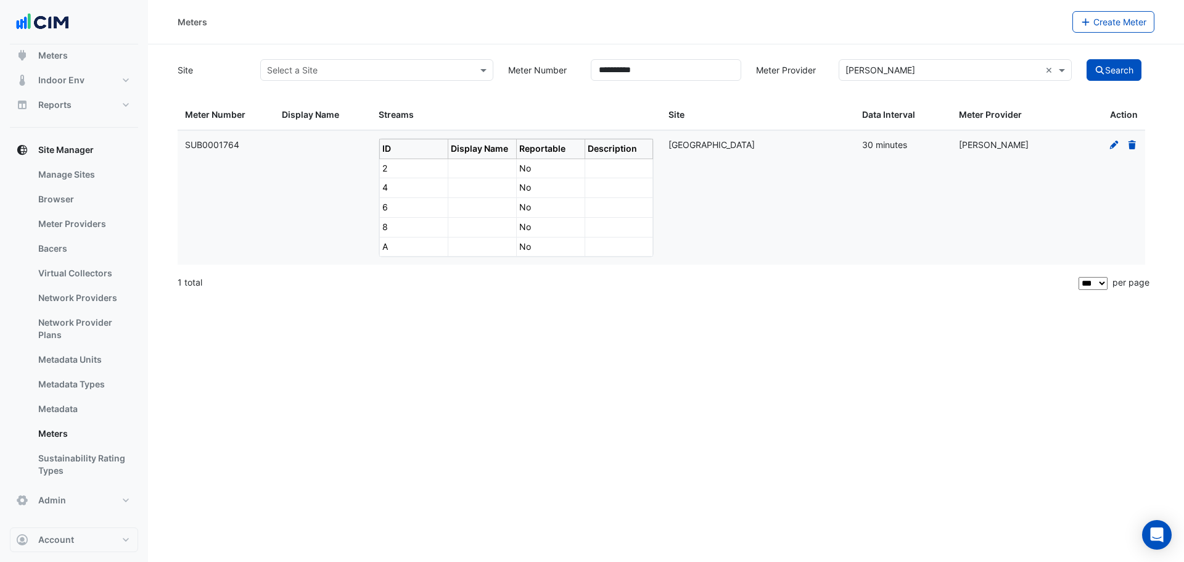
click at [1114, 145] on icon at bounding box center [1114, 144] width 9 height 9
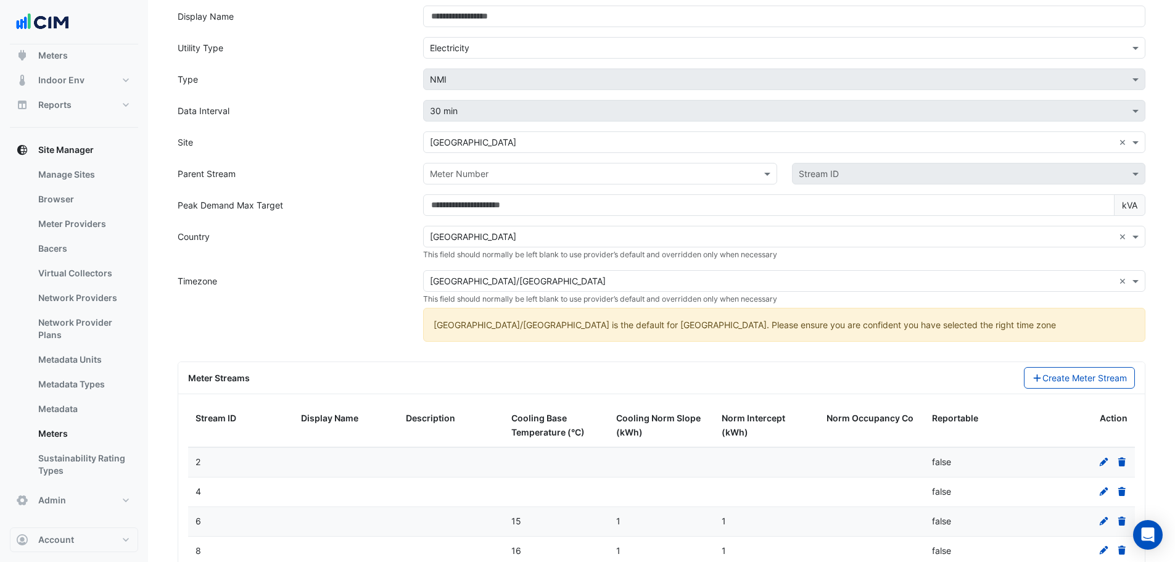
scroll to position [234, 0]
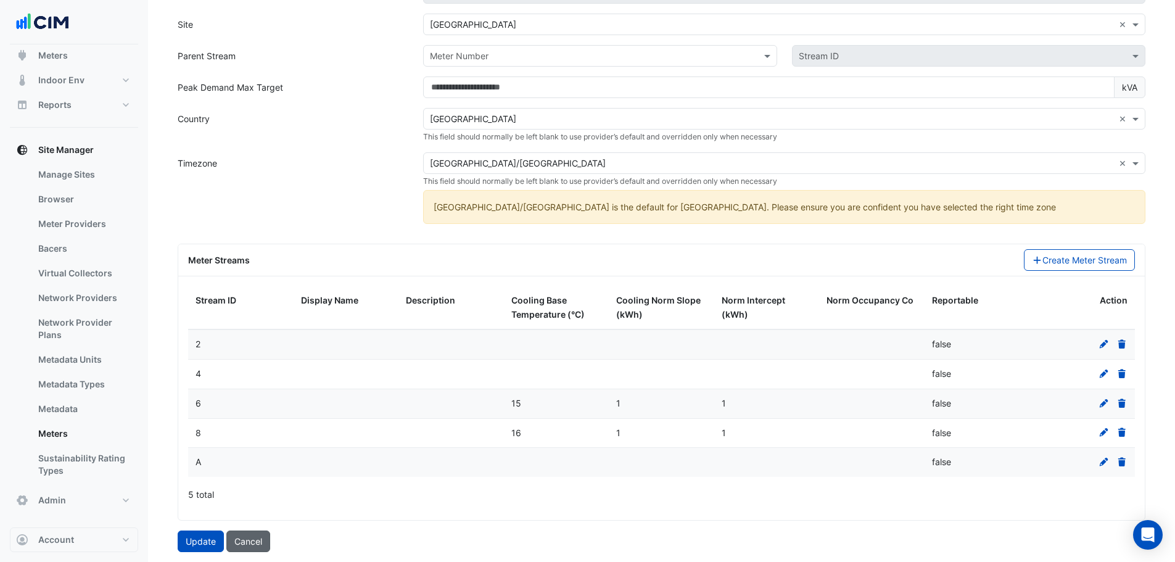
click at [242, 544] on button "Cancel" at bounding box center [248, 542] width 44 height 22
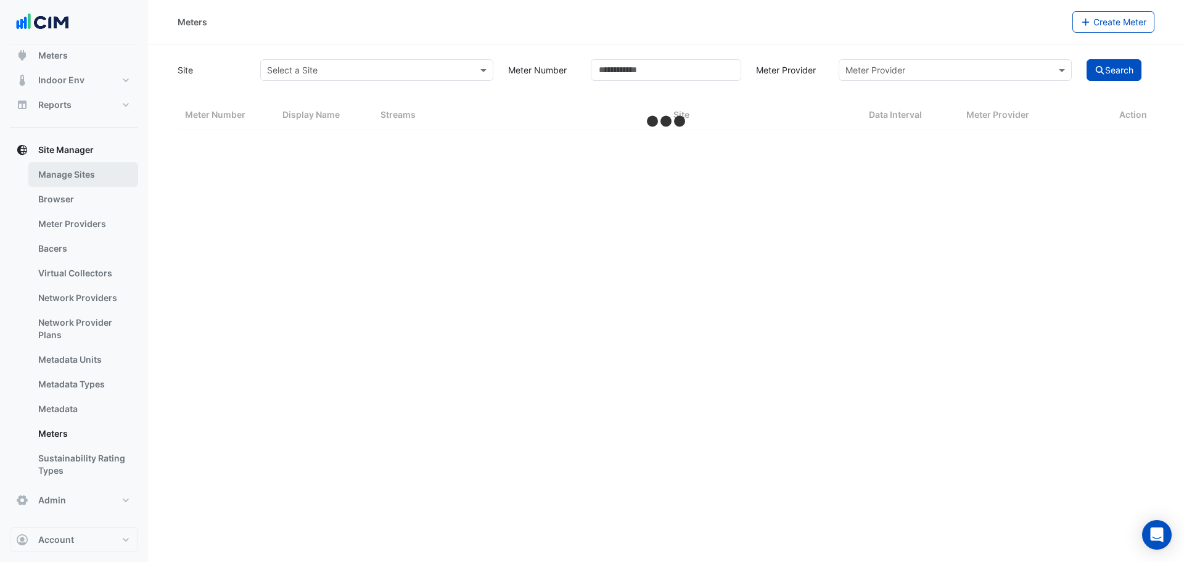
select select "***"
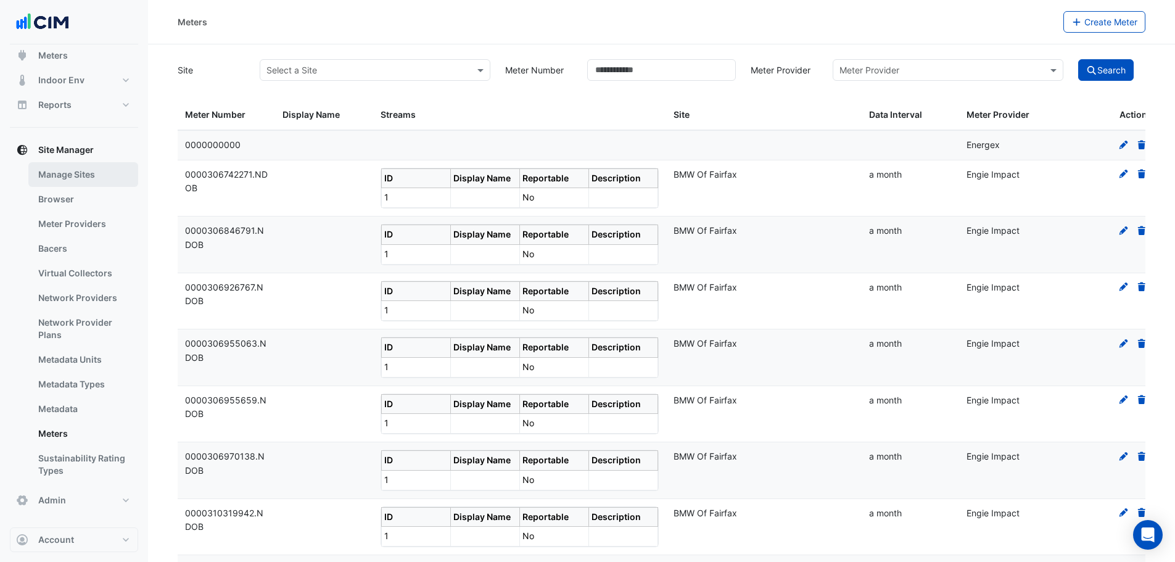
click at [83, 179] on link "Manage Sites" at bounding box center [83, 174] width 110 height 25
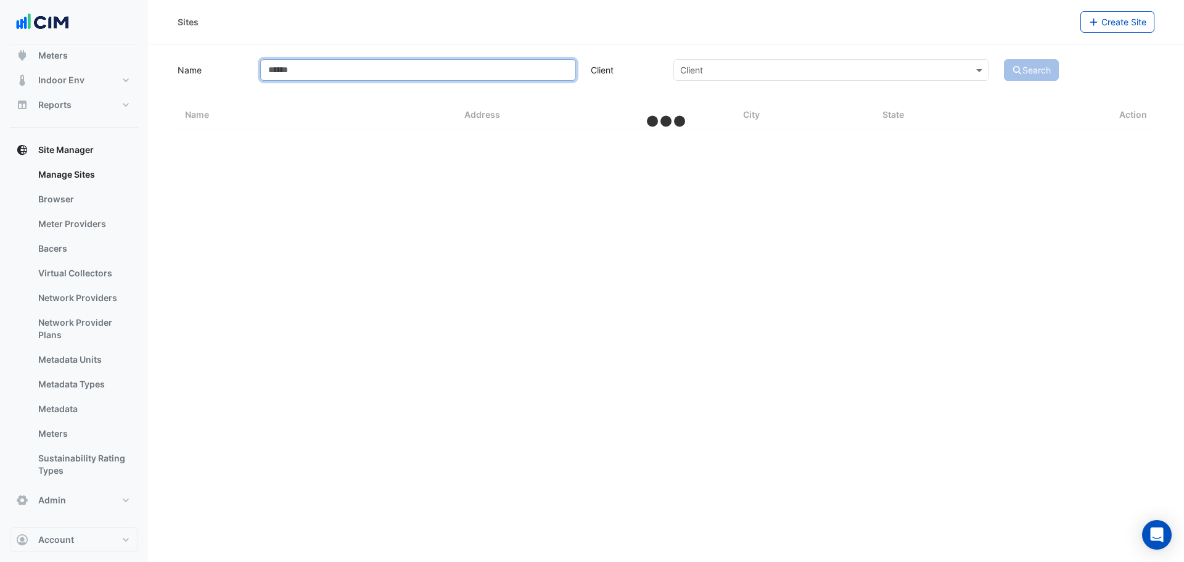
click at [373, 71] on input "Name" at bounding box center [418, 70] width 316 height 22
type input "*******"
select select "***"
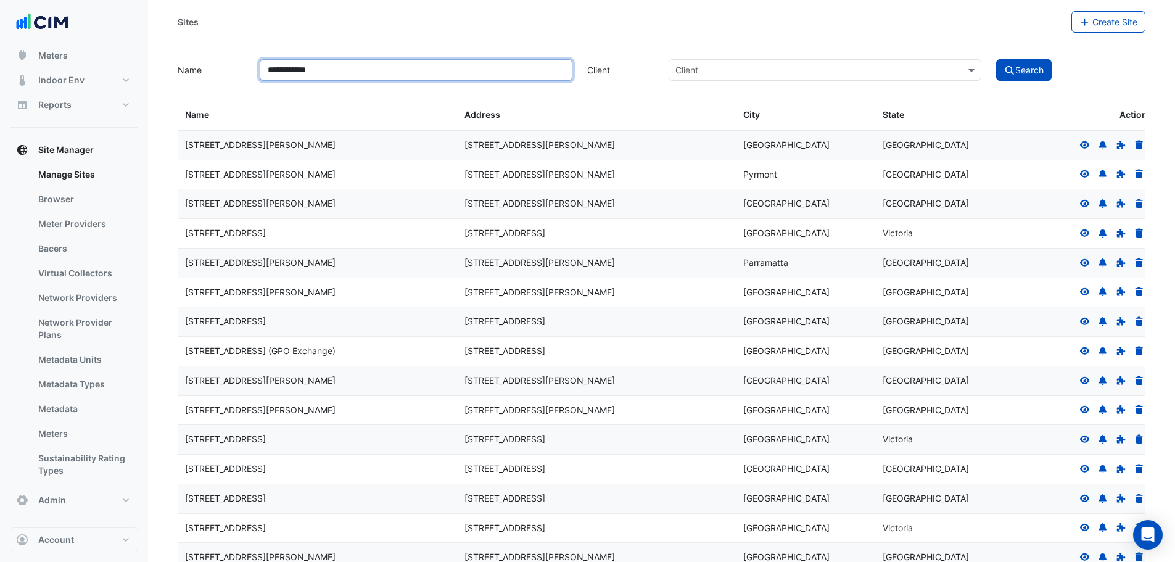
type input "**********"
click at [996, 59] on button "Search" at bounding box center [1024, 70] width 56 height 22
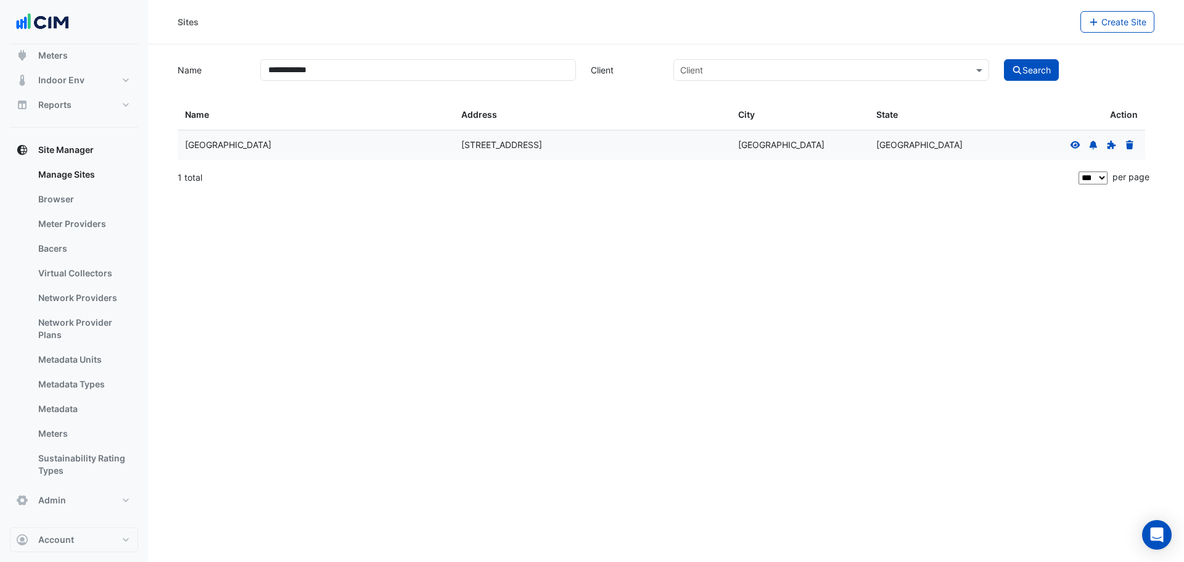
click at [1076, 145] on icon at bounding box center [1076, 144] width 10 height 7
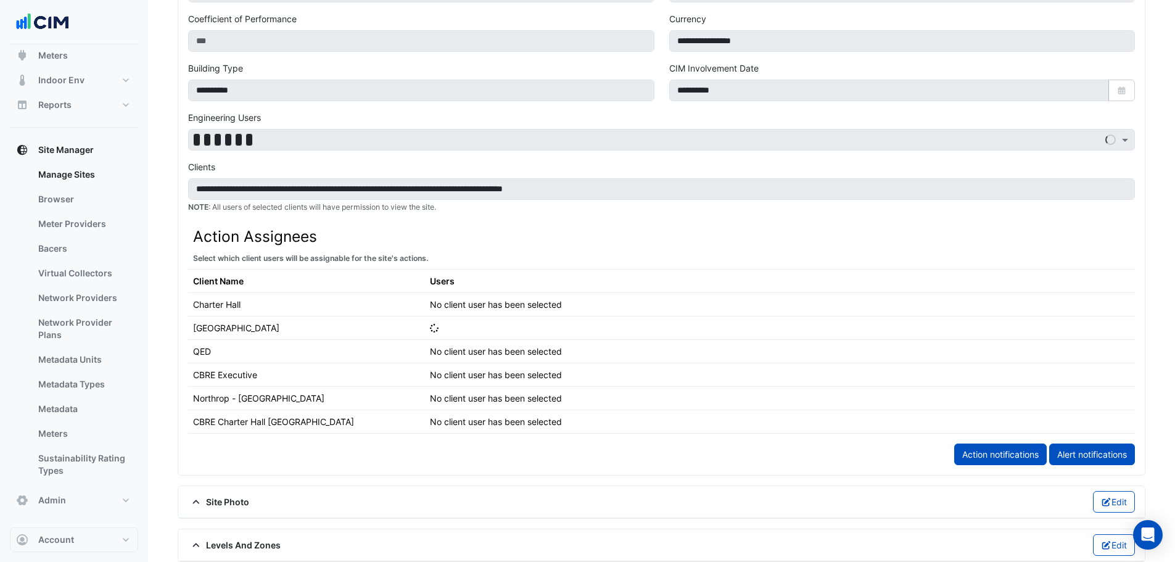
scroll to position [864, 0]
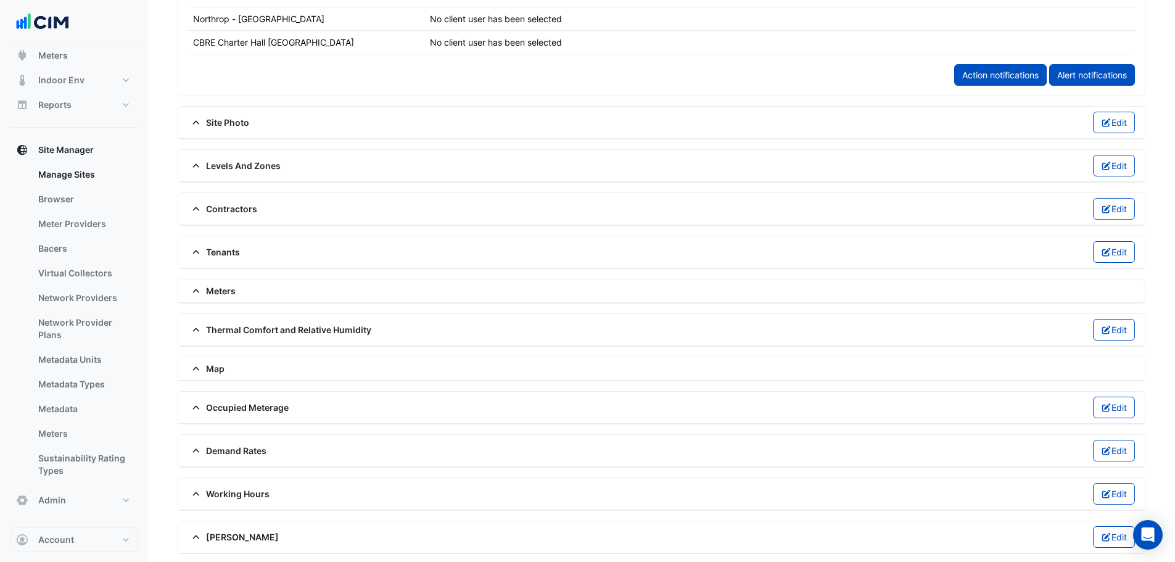
click at [217, 295] on span "Meters" at bounding box center [212, 290] width 48 height 13
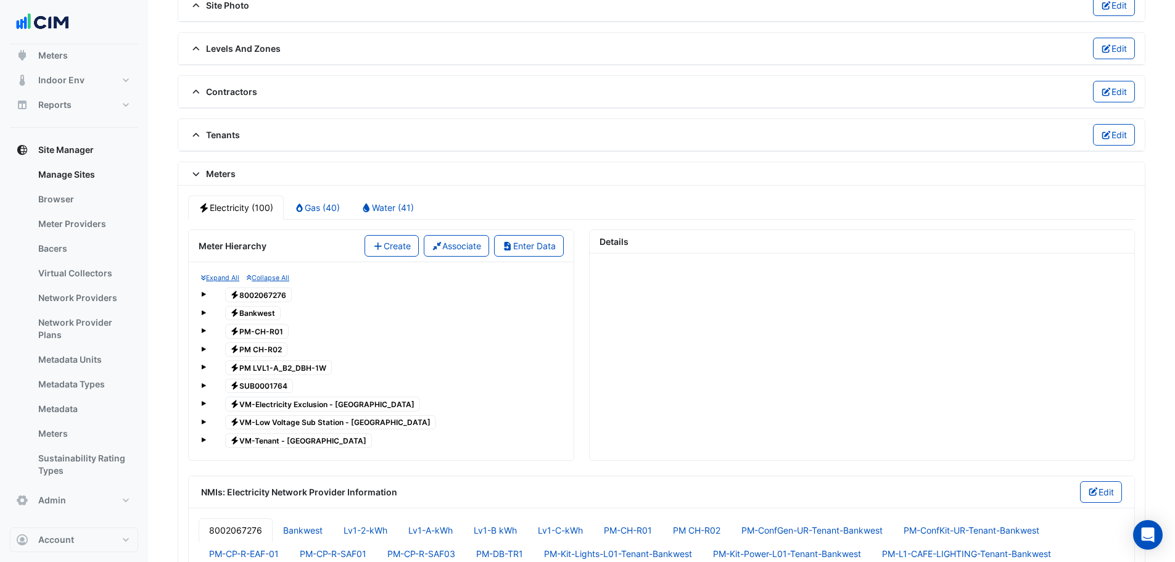
scroll to position [1110, 0]
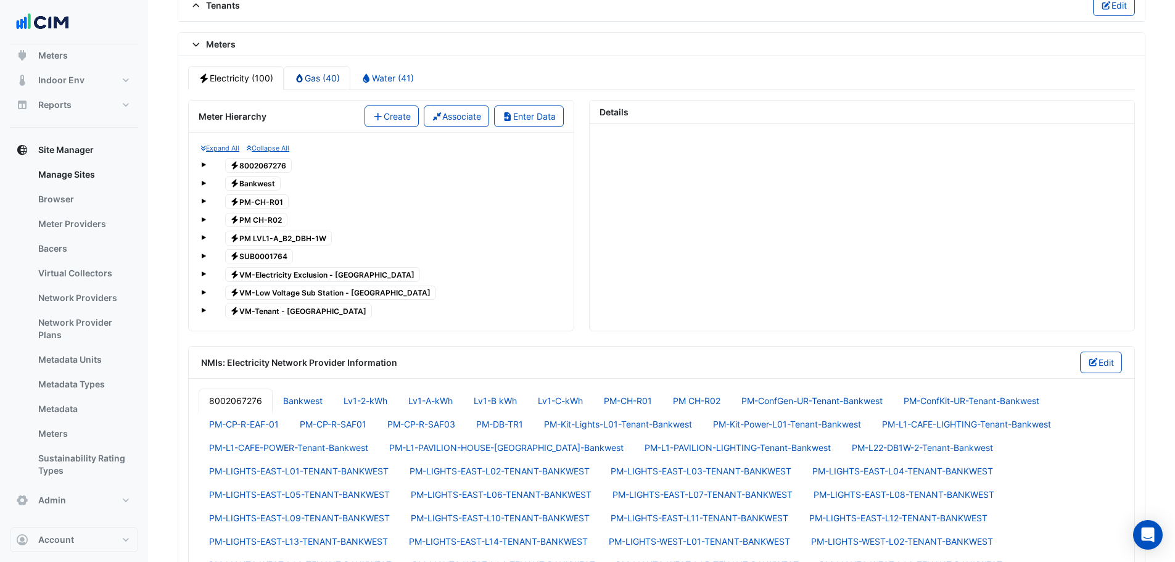
click at [326, 81] on link "Gas (40)" at bounding box center [317, 78] width 67 height 24
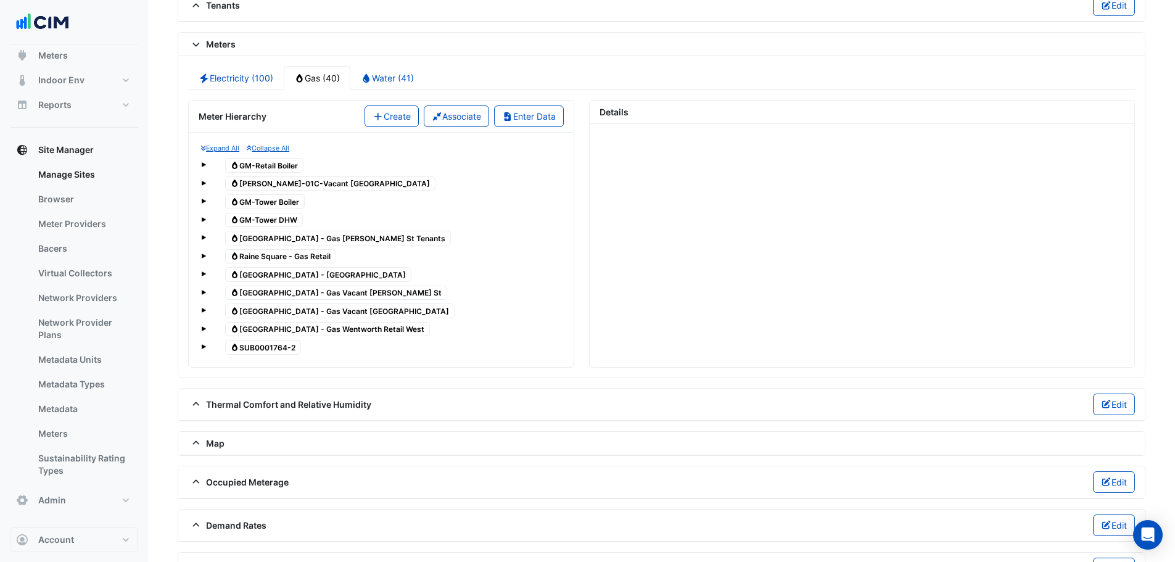
click at [252, 351] on span "Gas SUB0001764-2" at bounding box center [263, 347] width 76 height 15
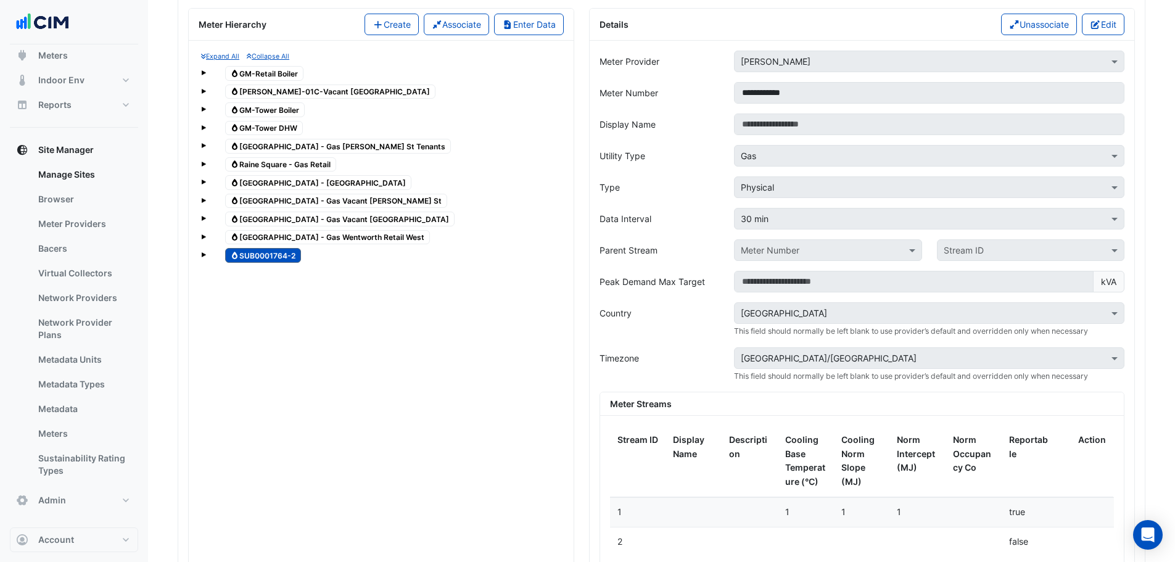
scroll to position [1172, 0]
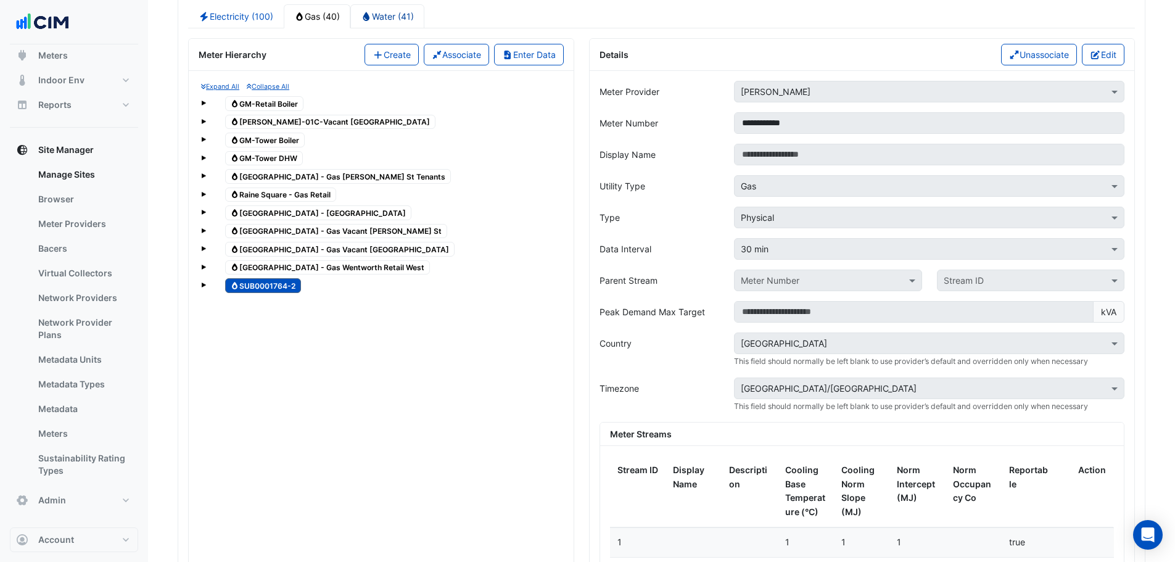
click at [388, 27] on link "Water (41)" at bounding box center [387, 16] width 74 height 24
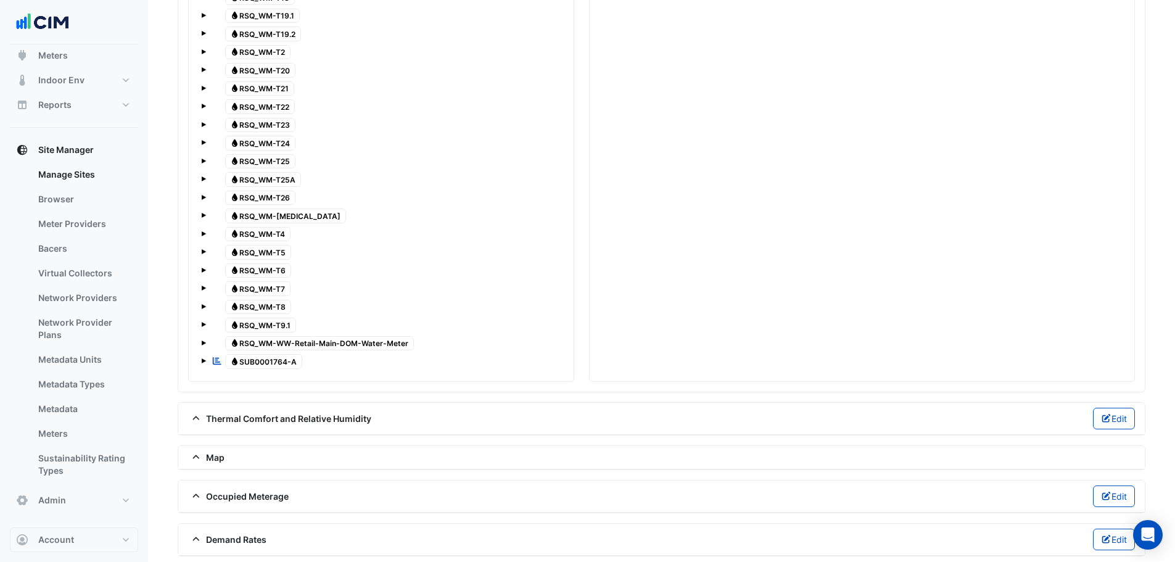
scroll to position [1733, 0]
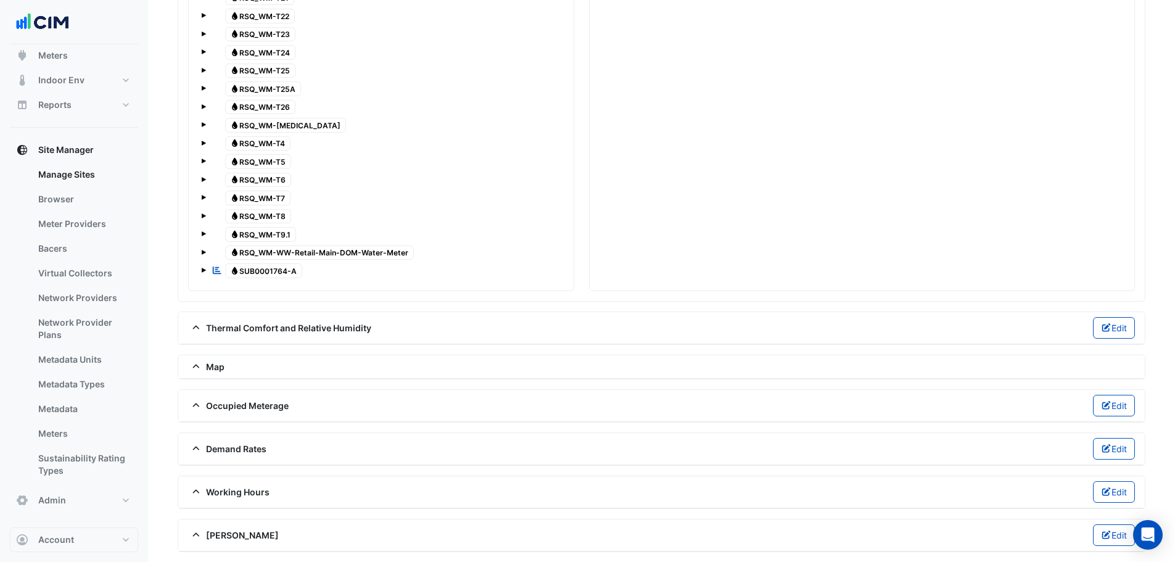
click at [256, 278] on div "Reportable Water SUB0001764-A" at bounding box center [257, 270] width 97 height 17
click at [201, 271] on span at bounding box center [203, 270] width 5 height 5
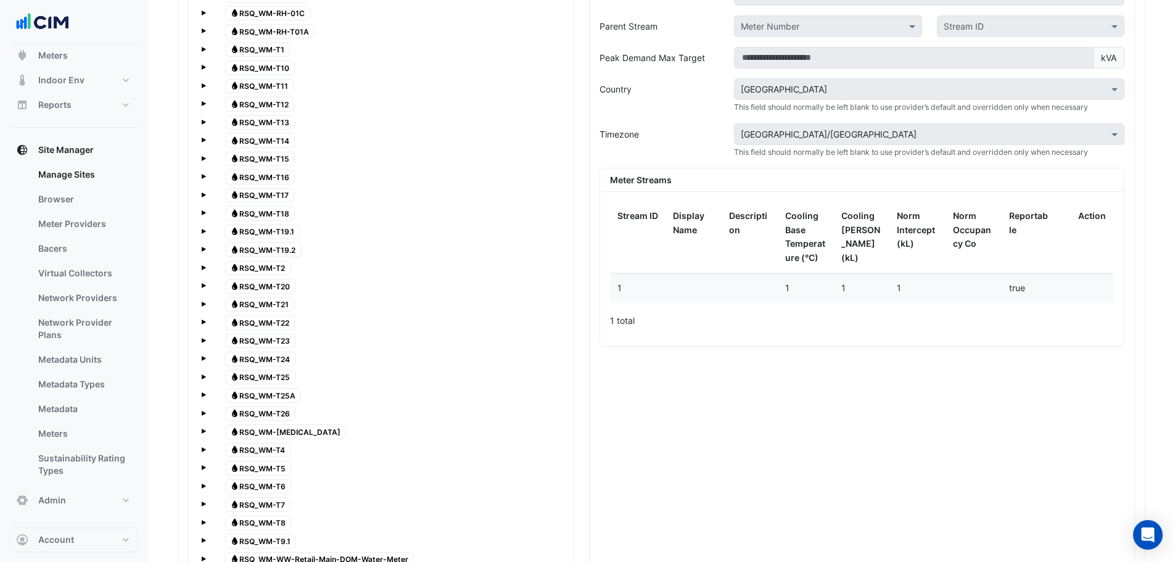
scroll to position [1239, 0]
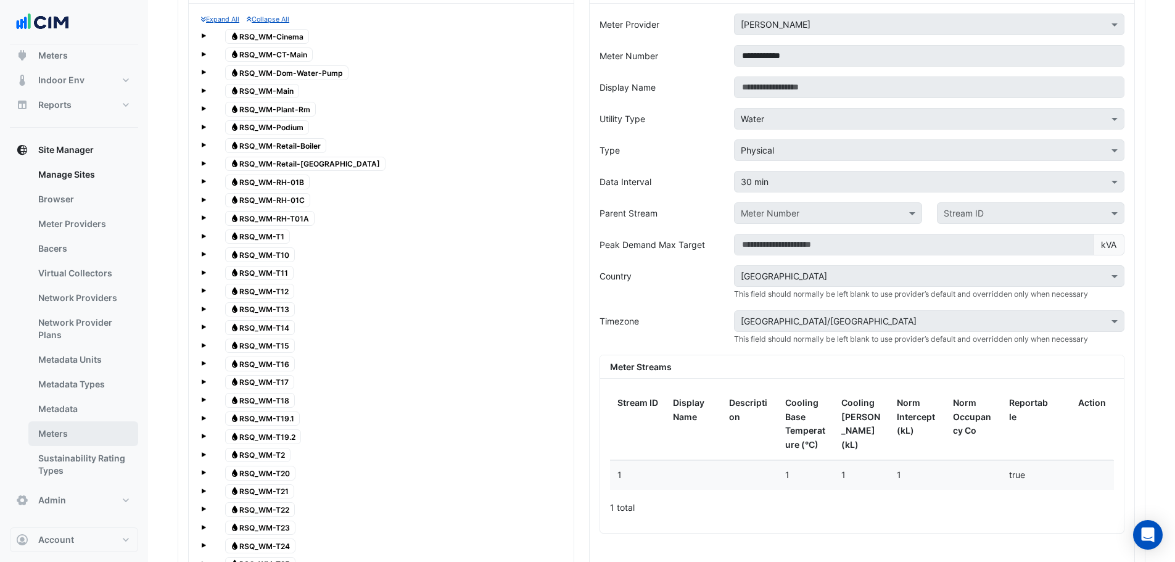
click at [56, 426] on link "Meters" at bounding box center [83, 433] width 110 height 25
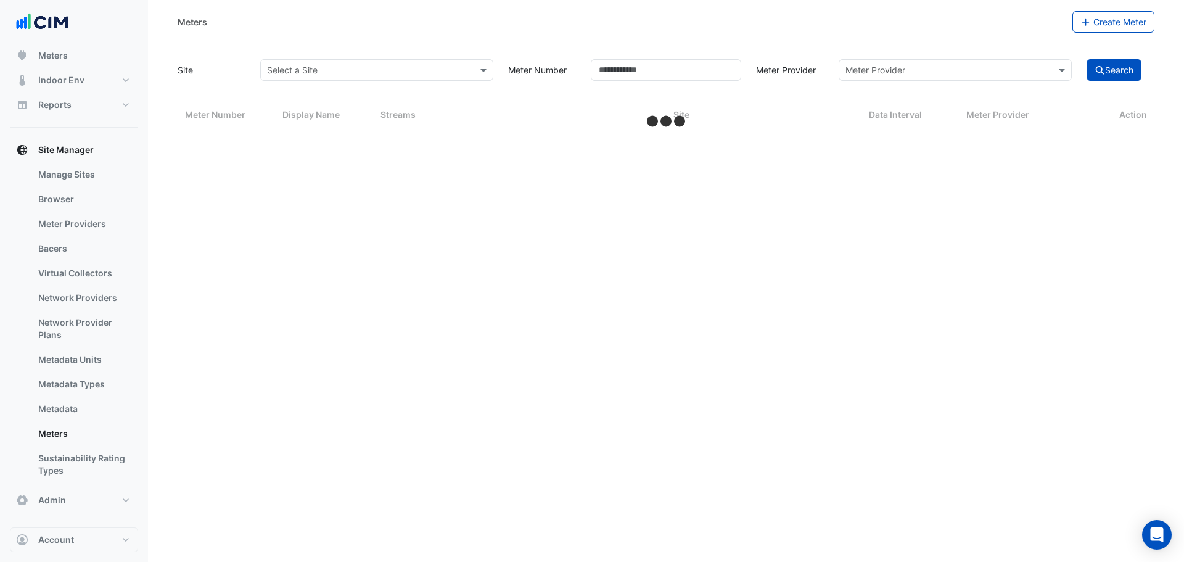
select select "***"
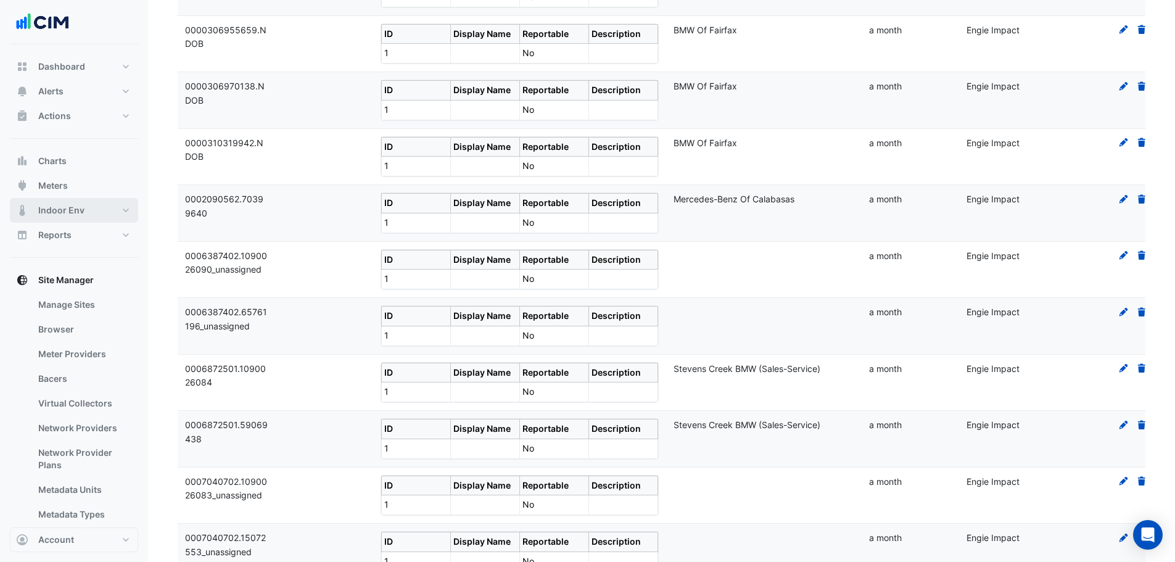
drag, startPoint x: 56, startPoint y: 200, endPoint x: 66, endPoint y: 189, distance: 15.3
click at [59, 199] on button "Indoor Env" at bounding box center [74, 210] width 128 height 25
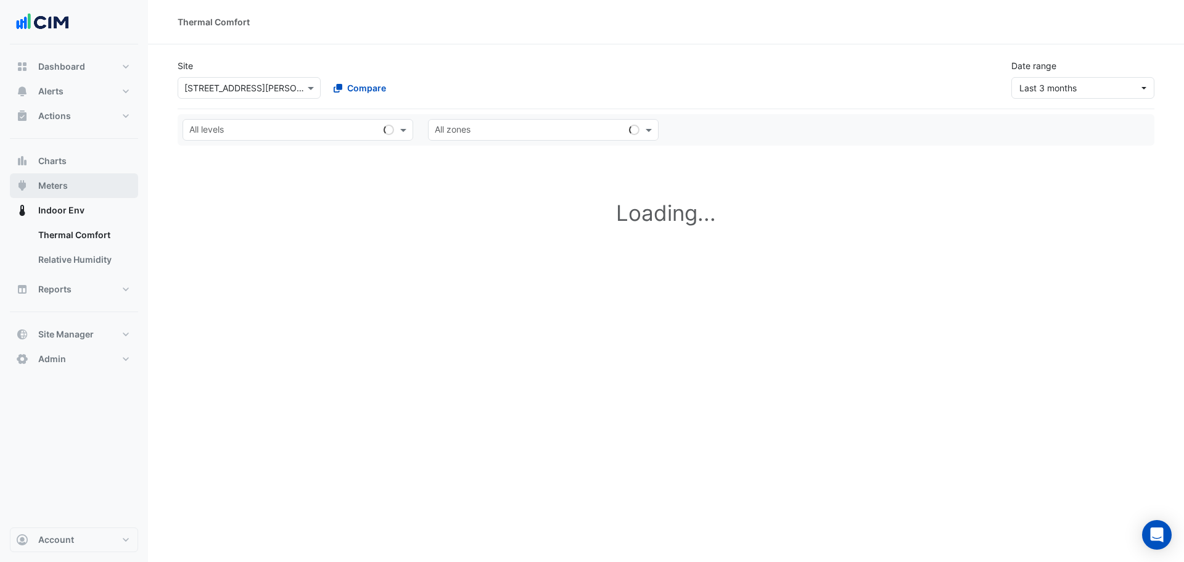
click at [66, 185] on span "Meters" at bounding box center [53, 186] width 30 height 12
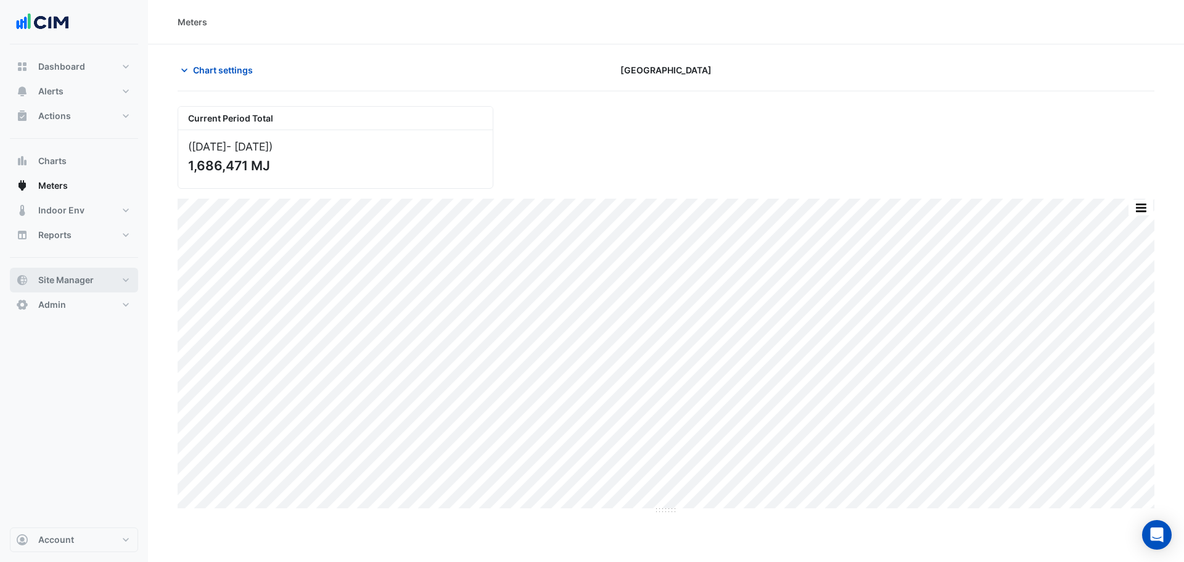
click at [64, 284] on span "Site Manager" at bounding box center [66, 280] width 56 height 12
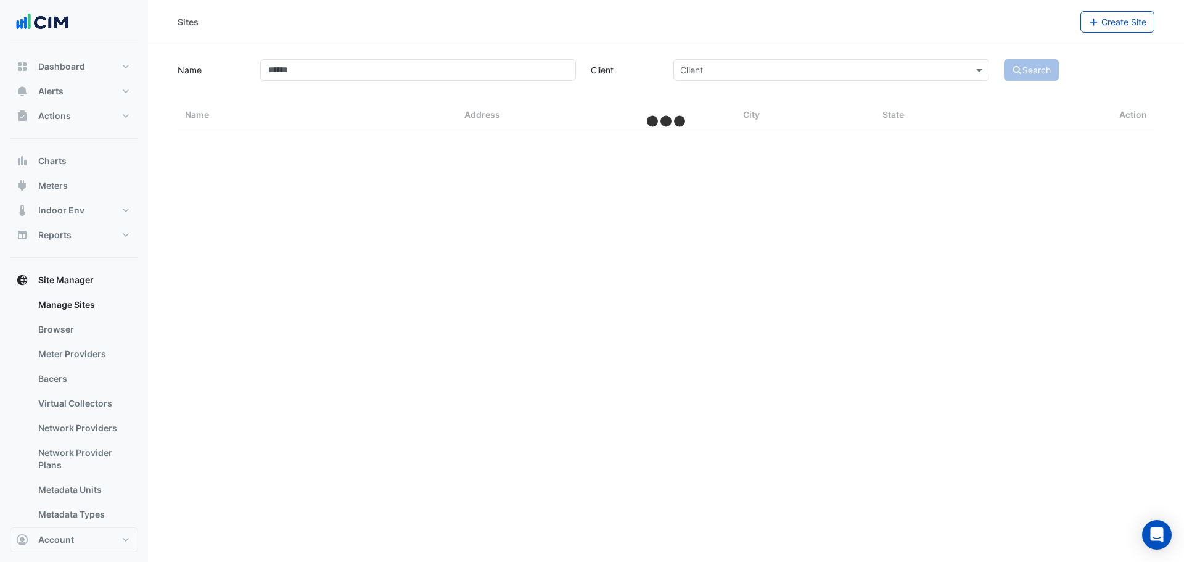
select select "***"
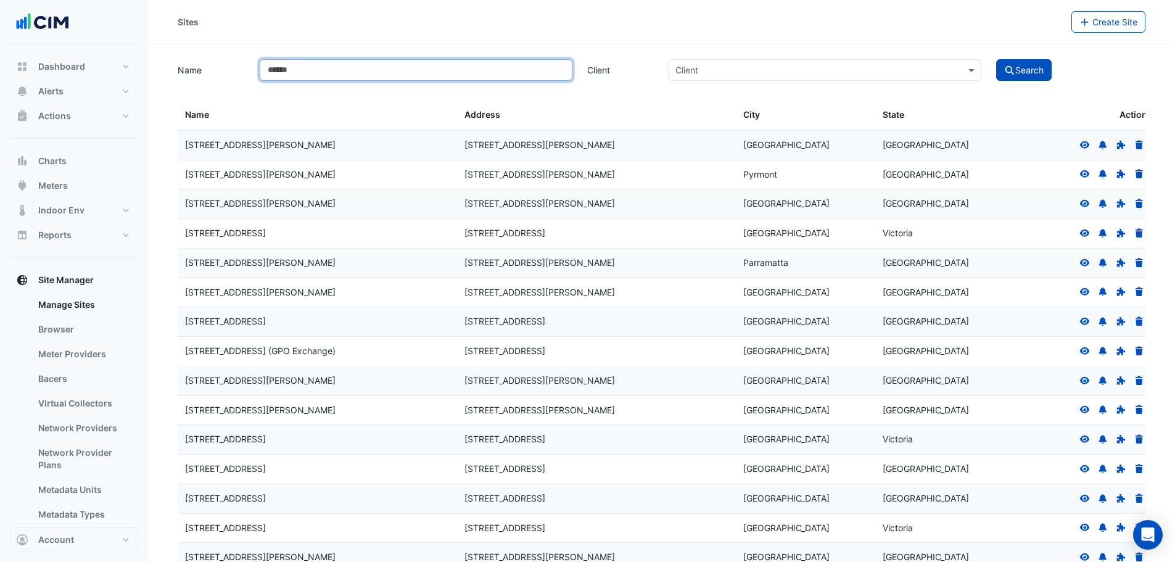
click at [312, 80] on input "Name" at bounding box center [416, 70] width 313 height 22
type input "**********"
click at [996, 59] on button "Search" at bounding box center [1024, 70] width 56 height 22
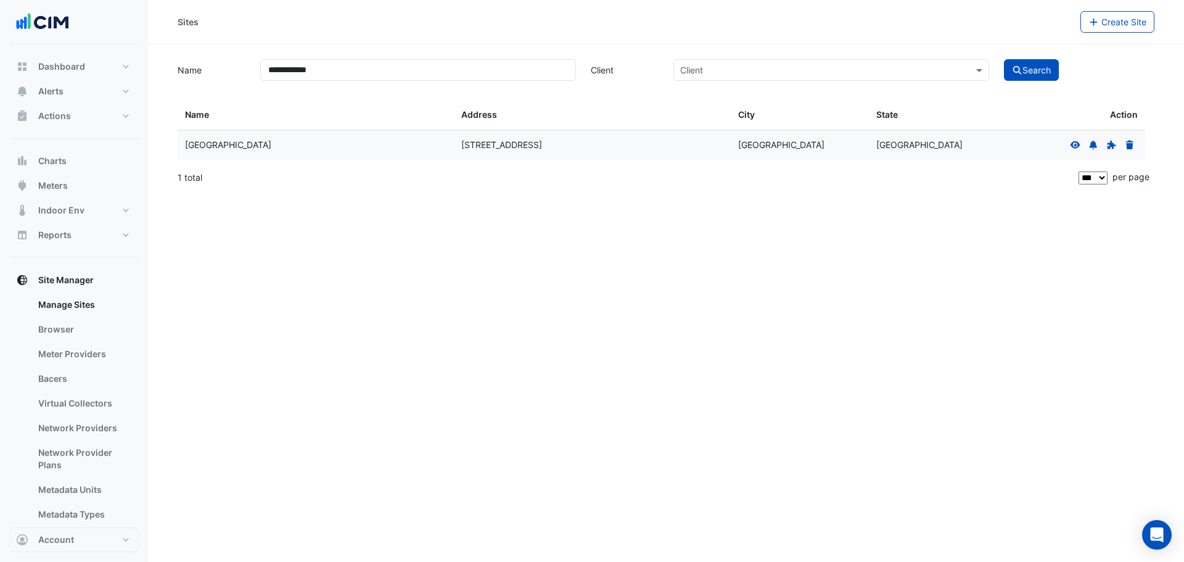
click at [1080, 145] on icon at bounding box center [1076, 144] width 10 height 7
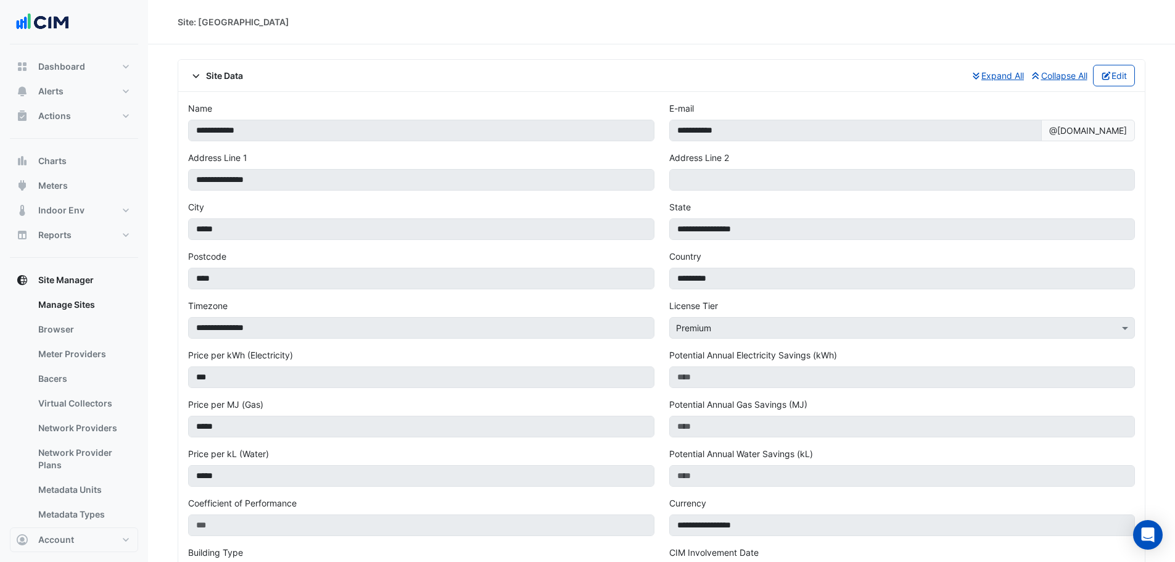
scroll to position [740, 0]
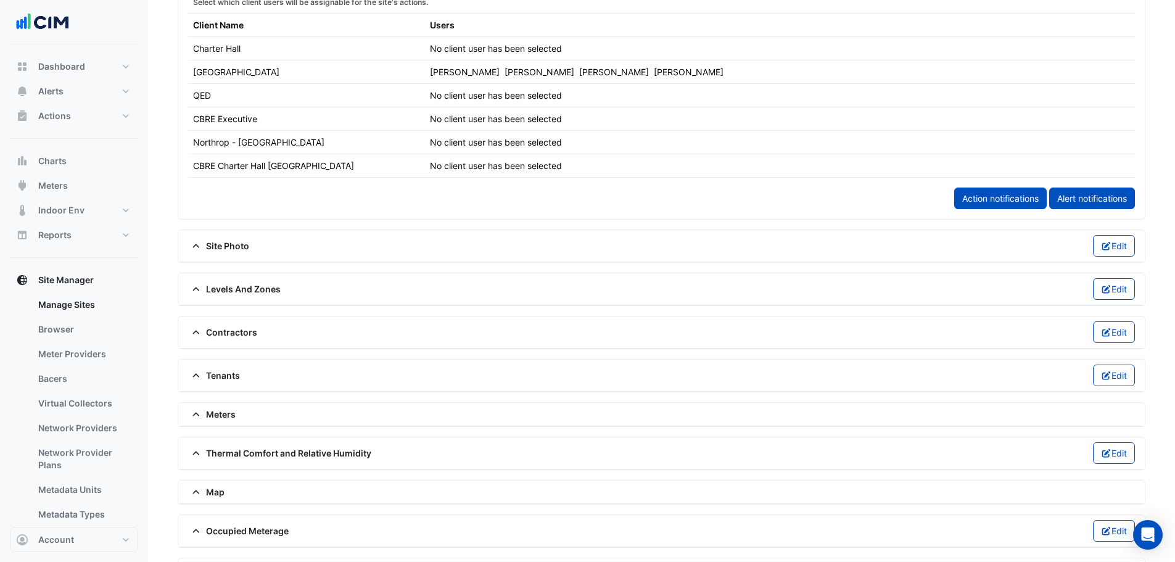
click at [217, 414] on span "Meters" at bounding box center [212, 414] width 48 height 13
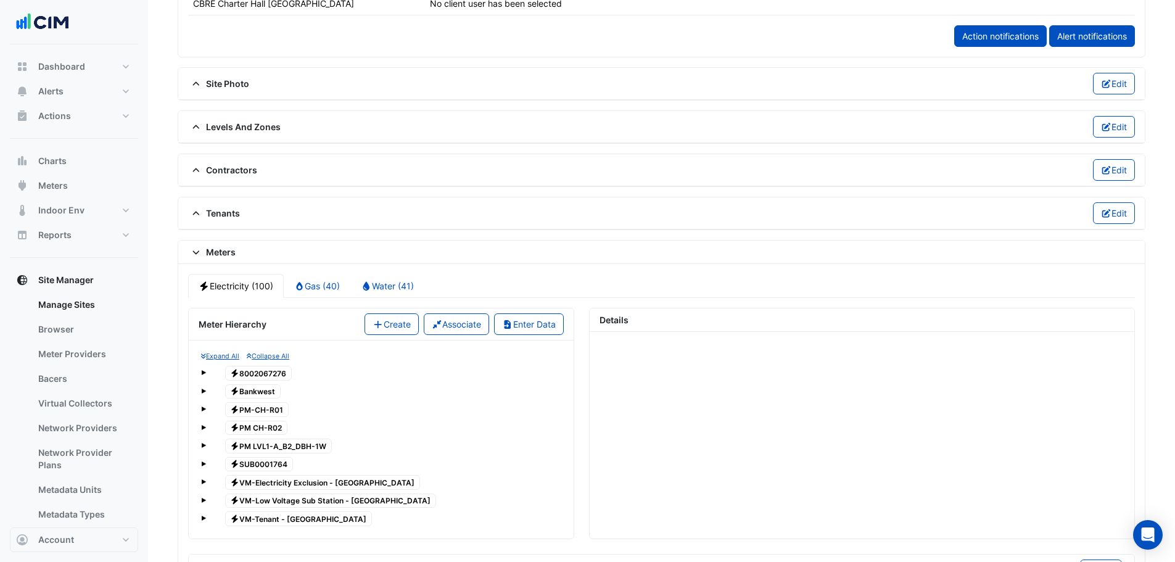
scroll to position [987, 0]
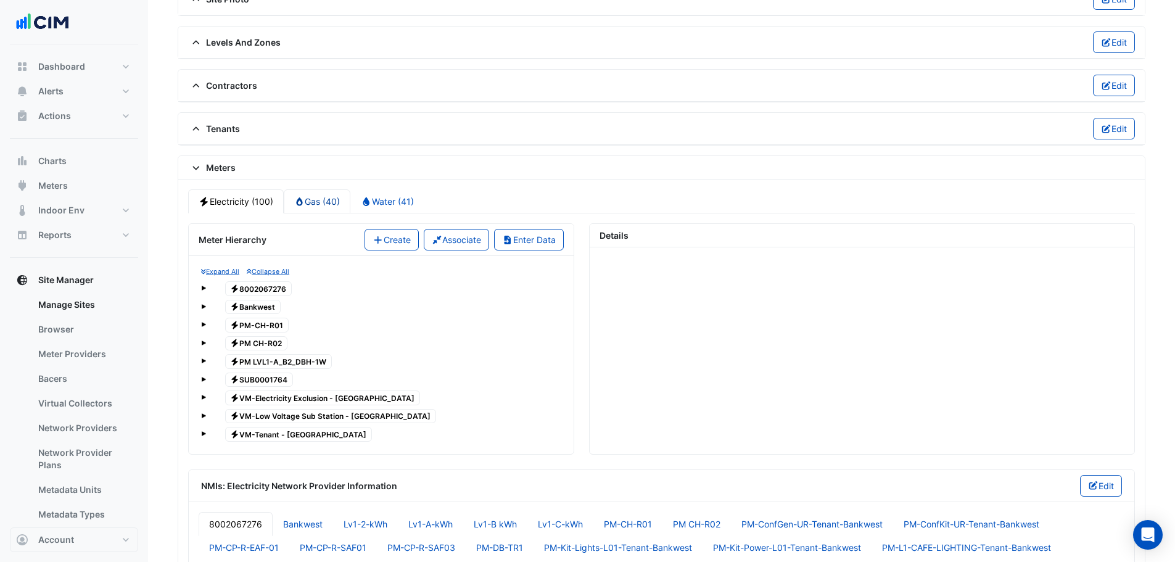
click at [312, 203] on link "Gas (40)" at bounding box center [317, 201] width 67 height 24
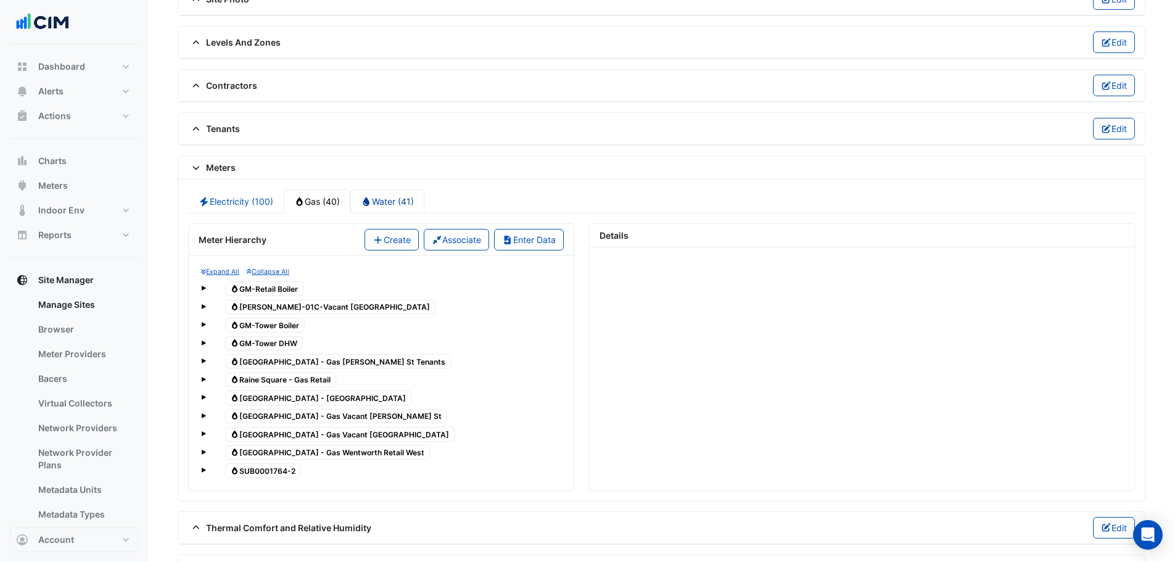
click at [395, 200] on link "Water (41)" at bounding box center [387, 201] width 74 height 24
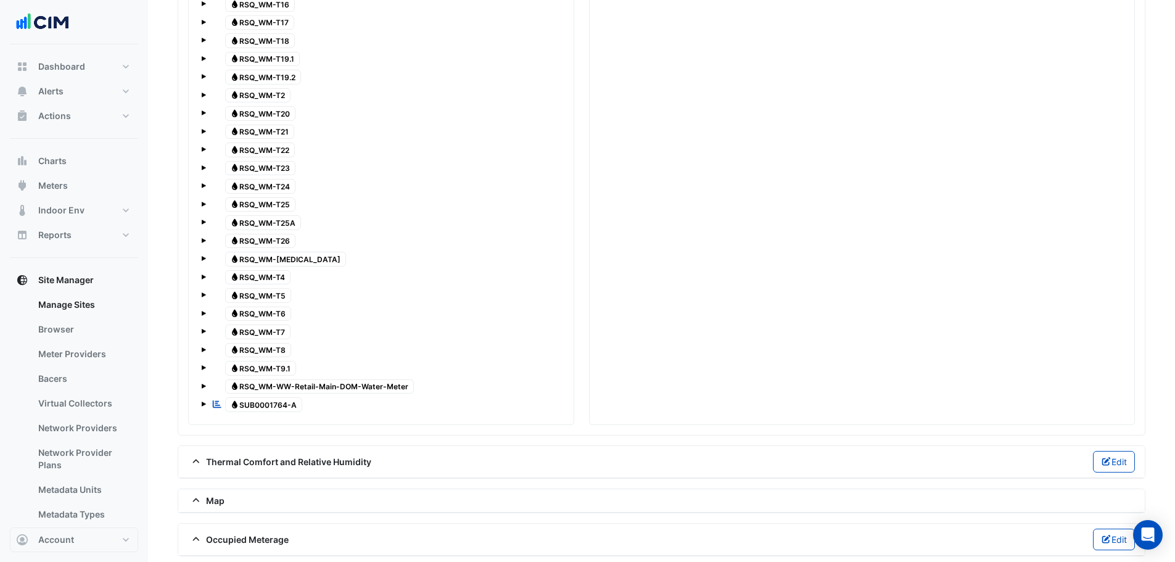
scroll to position [1604, 0]
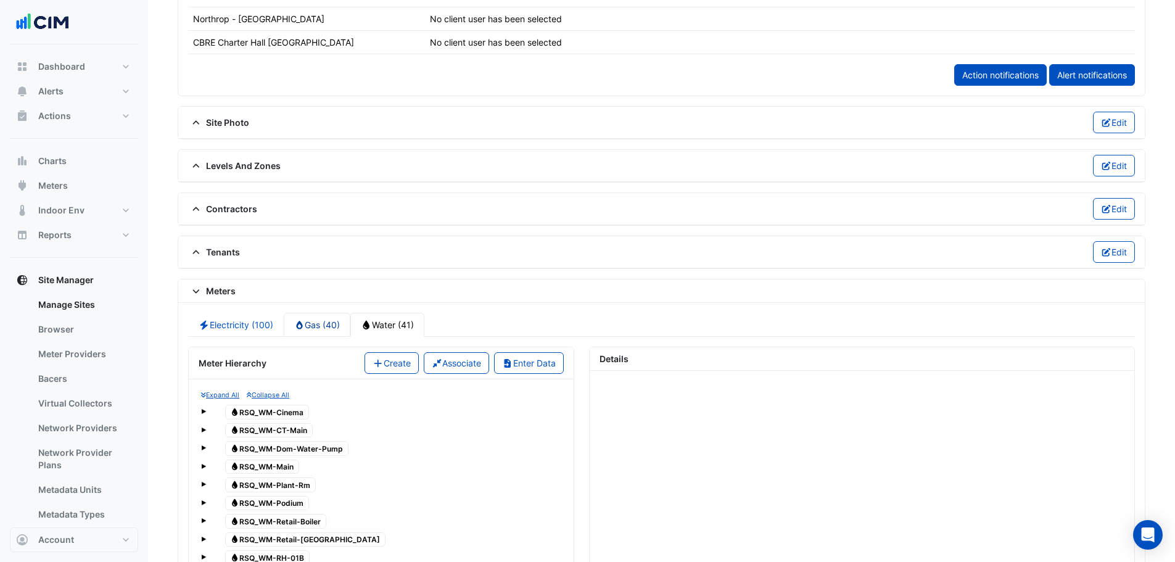
click at [304, 315] on link "Gas (40)" at bounding box center [317, 325] width 67 height 24
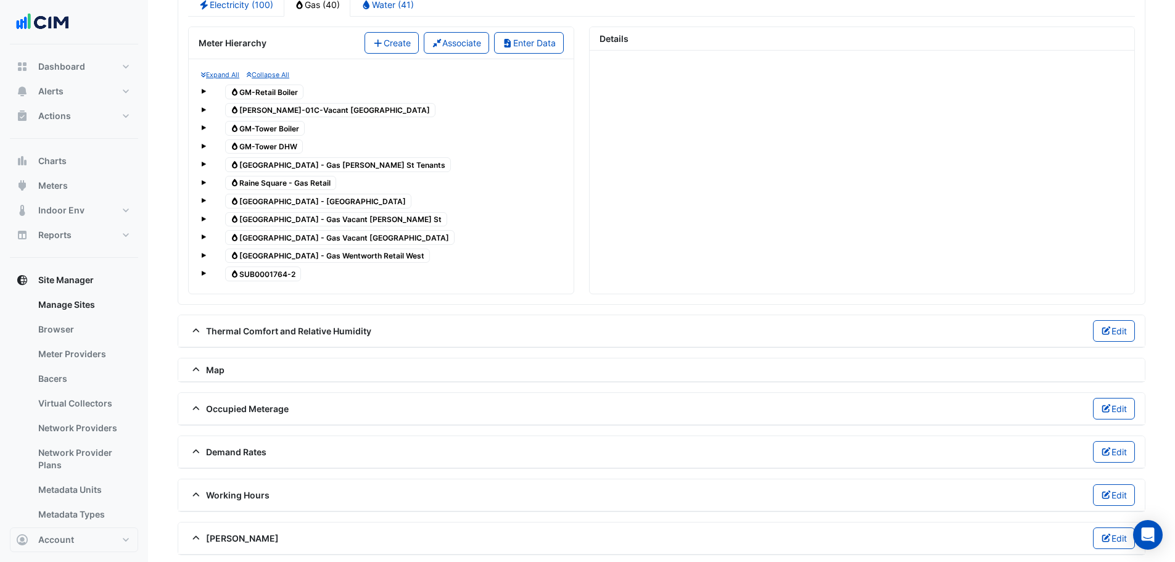
scroll to position [1187, 0]
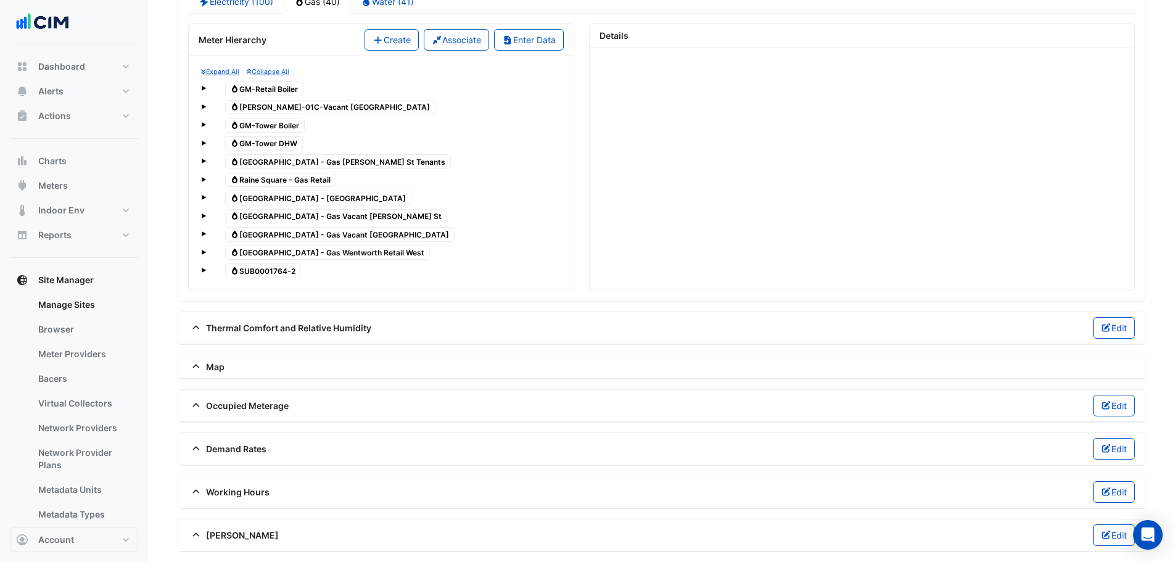
click at [202, 269] on span at bounding box center [203, 270] width 5 height 5
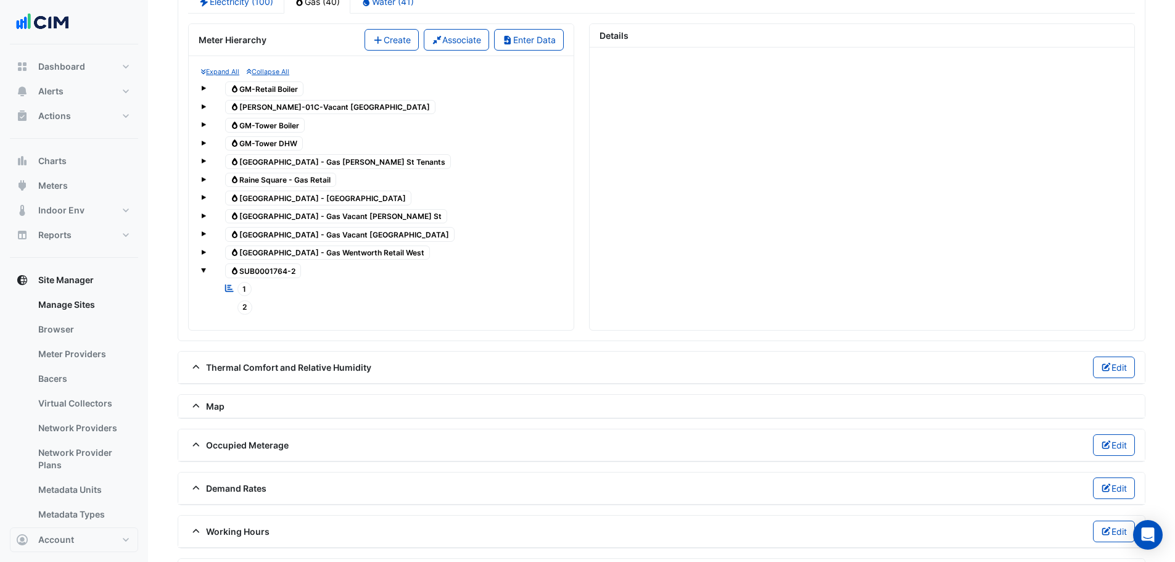
scroll to position [1002, 0]
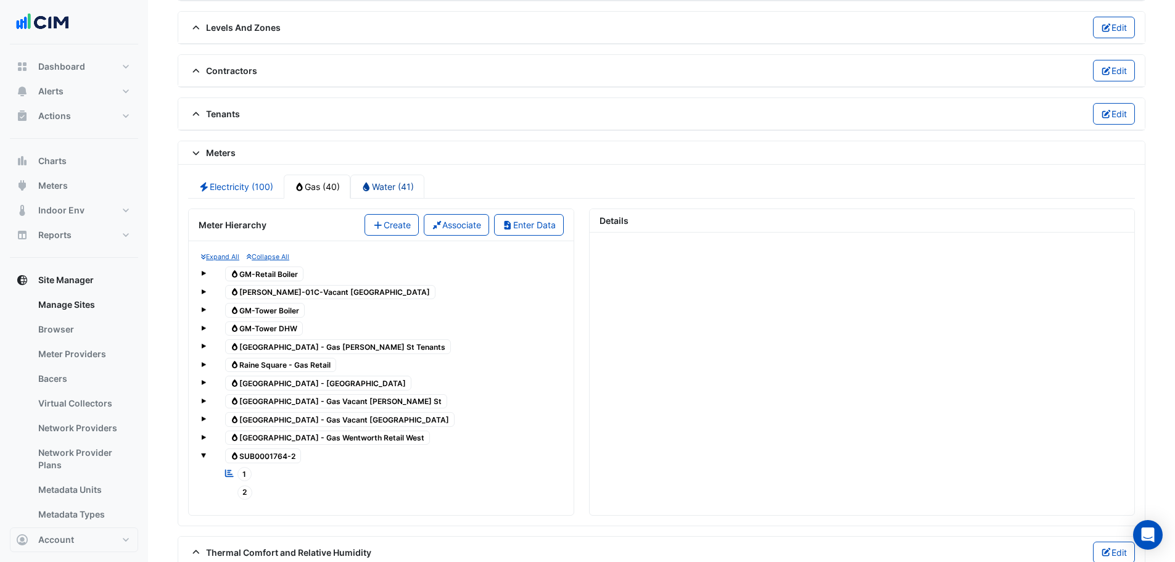
click at [378, 188] on link "Water (41)" at bounding box center [387, 187] width 74 height 24
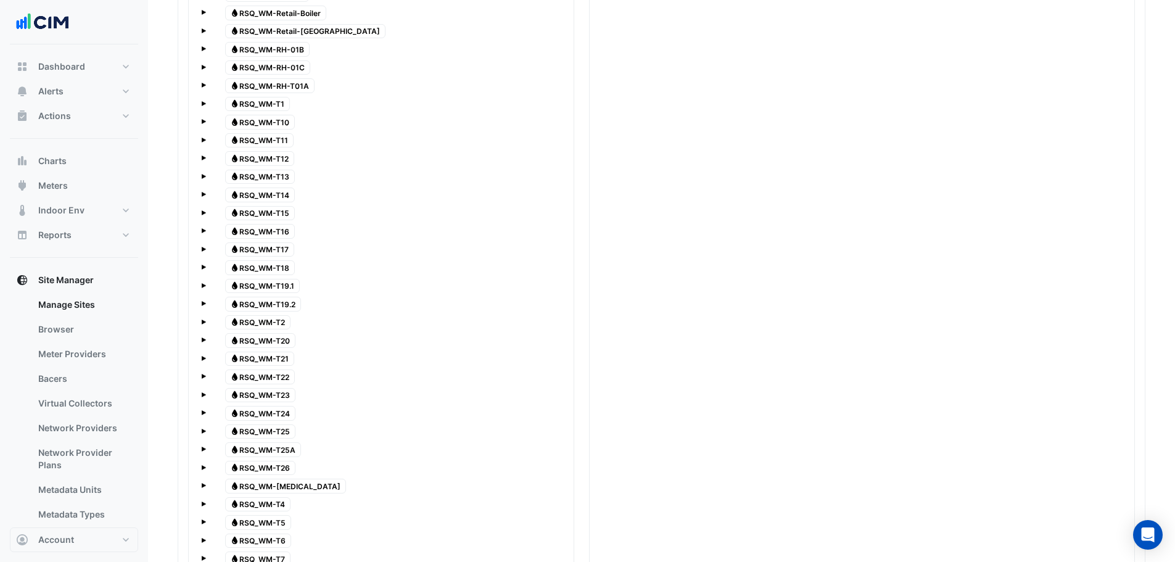
scroll to position [1733, 0]
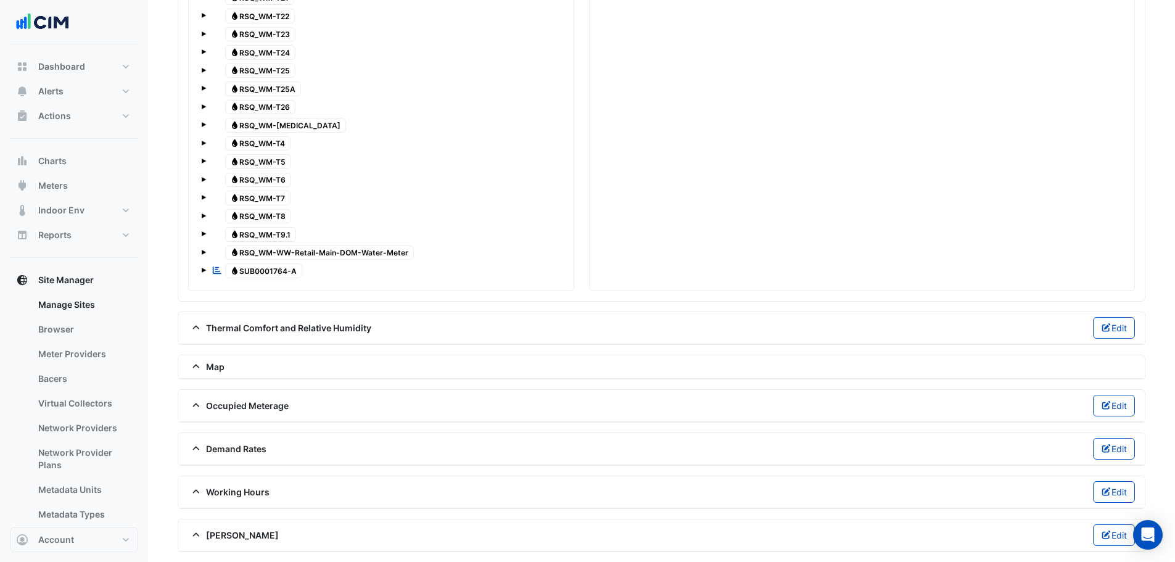
click at [201, 270] on span at bounding box center [203, 270] width 5 height 5
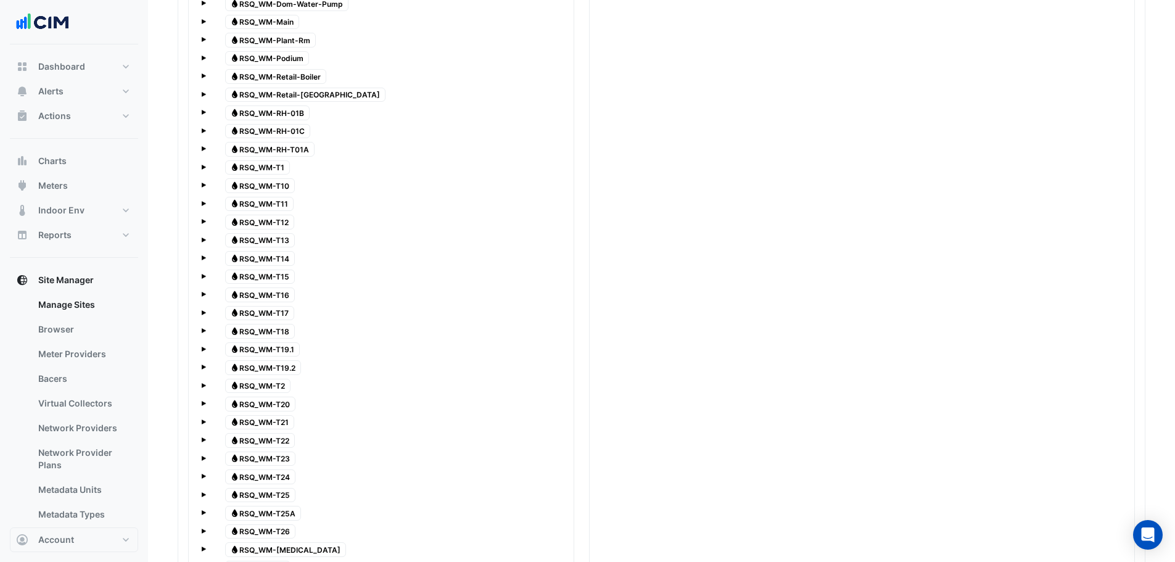
scroll to position [1178, 0]
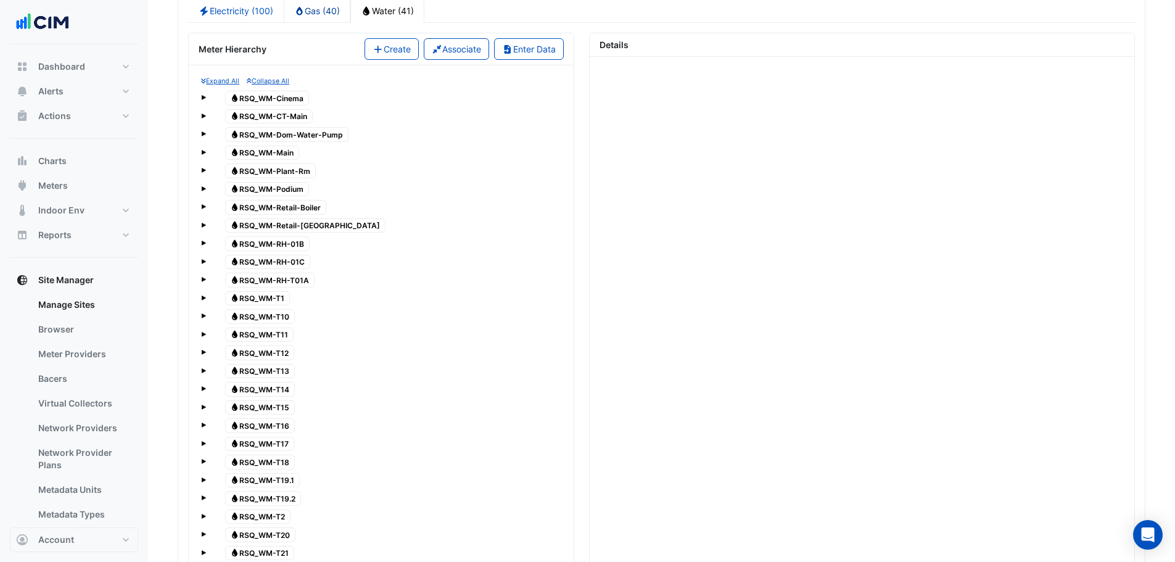
drag, startPoint x: 308, startPoint y: 17, endPoint x: 310, endPoint y: 35, distance: 18.0
click at [309, 17] on link "Gas (40)" at bounding box center [317, 11] width 67 height 24
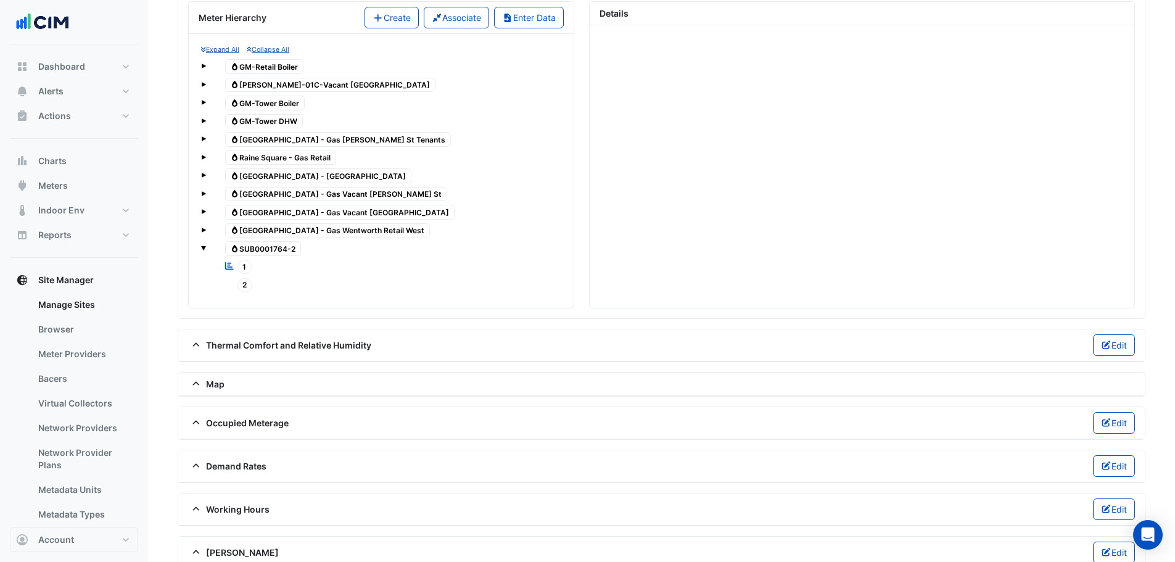
scroll to position [1226, 0]
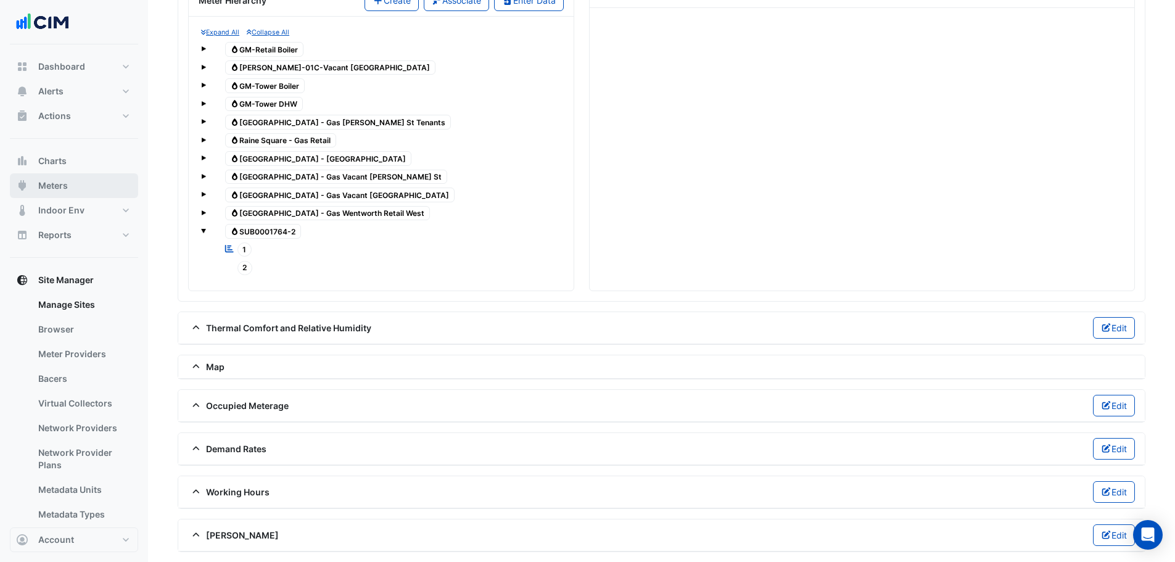
drag, startPoint x: 71, startPoint y: 183, endPoint x: 94, endPoint y: 184, distance: 23.5
click at [71, 183] on button "Meters" at bounding box center [74, 185] width 128 height 25
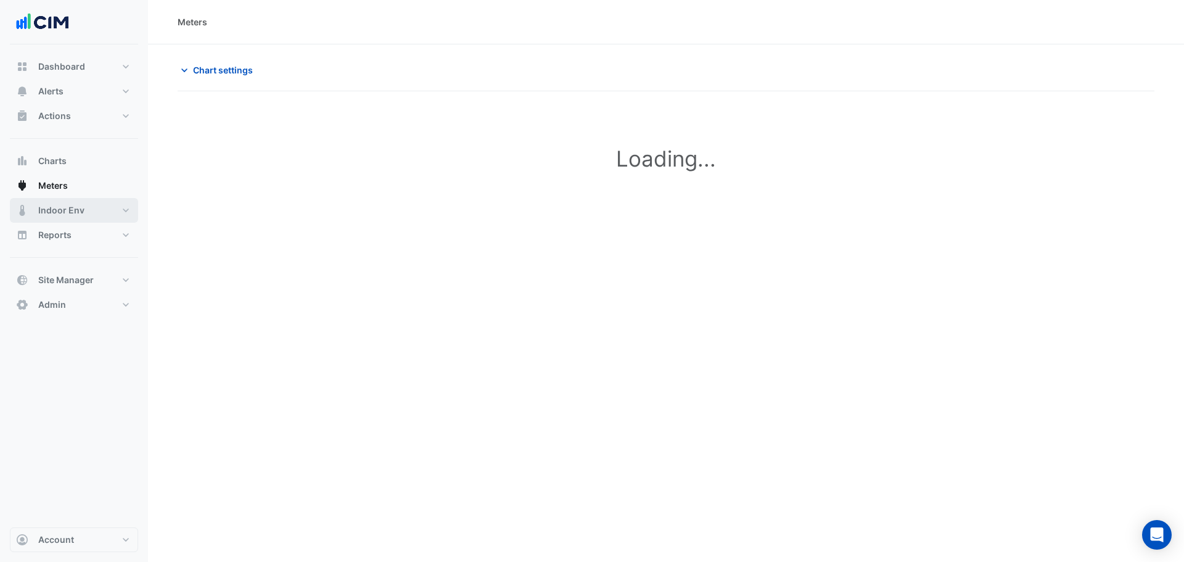
type input "**********"
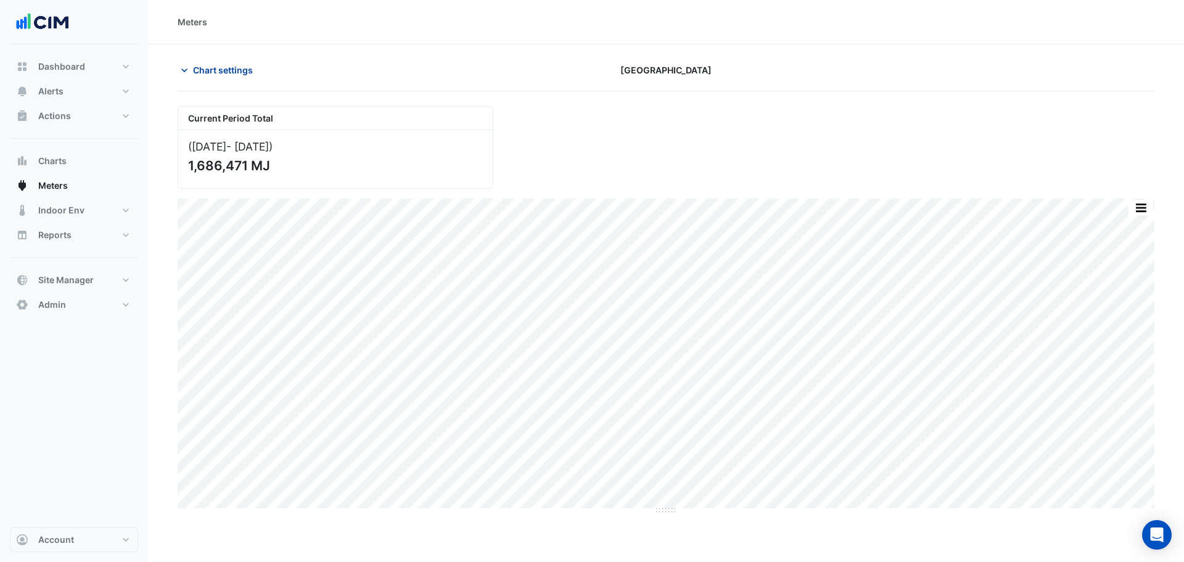
click at [231, 69] on span "Chart settings" at bounding box center [223, 70] width 60 height 13
click at [211, 67] on span "Chart settings" at bounding box center [223, 70] width 60 height 13
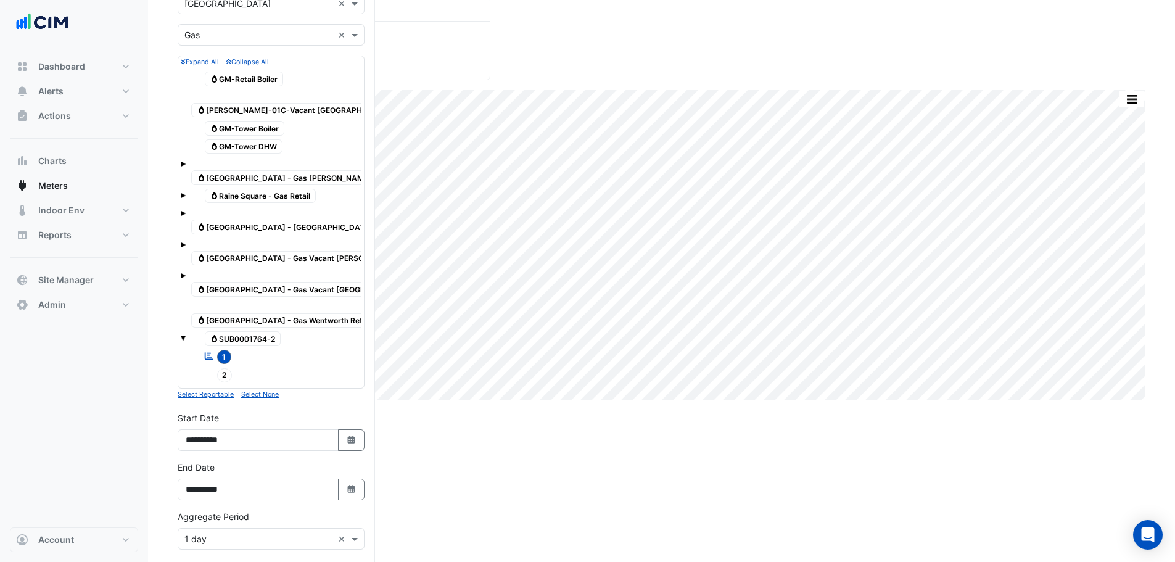
scroll to position [293, 0]
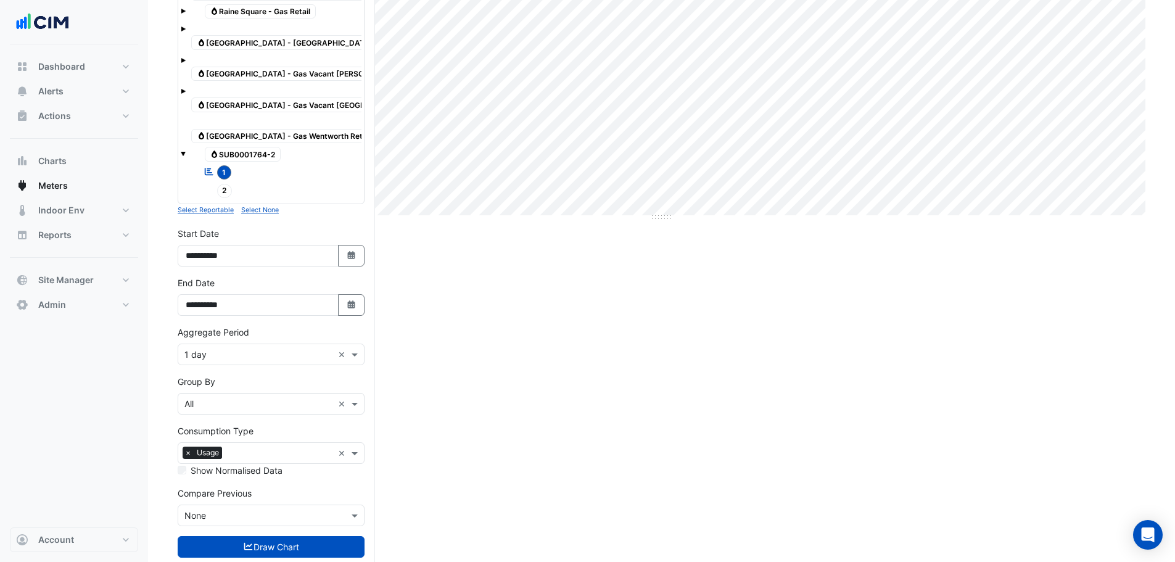
click at [365, 276] on div "**********" at bounding box center [271, 300] width 202 height 49
click at [347, 294] on button "Select Date" at bounding box center [351, 305] width 27 height 22
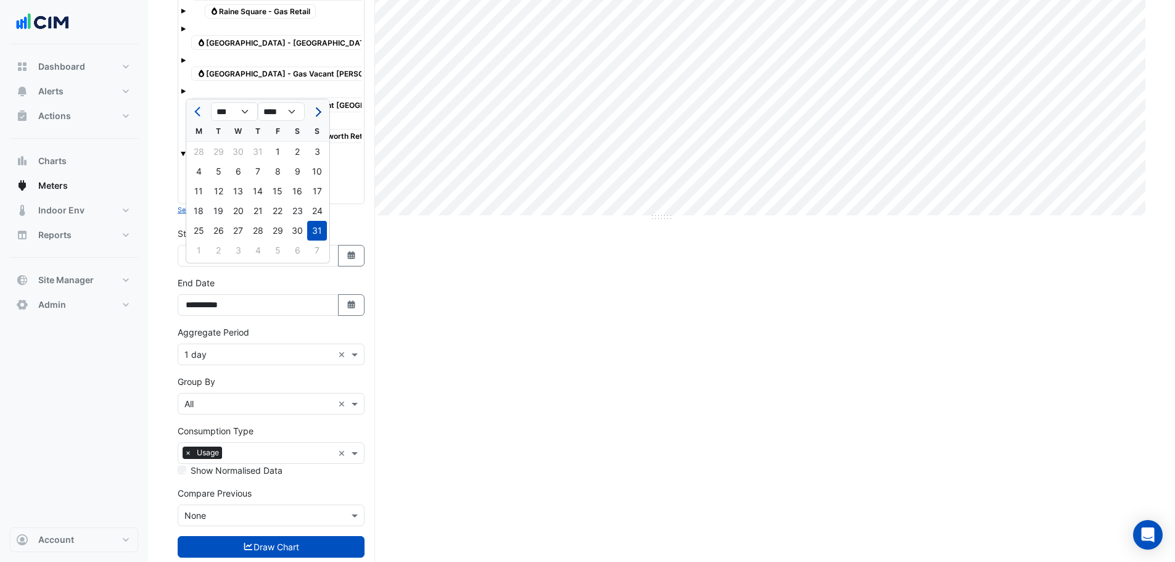
click at [319, 114] on button "Next month" at bounding box center [317, 112] width 15 height 20
select select "*"
click at [220, 229] on div "30" at bounding box center [219, 231] width 20 height 20
type input "**********"
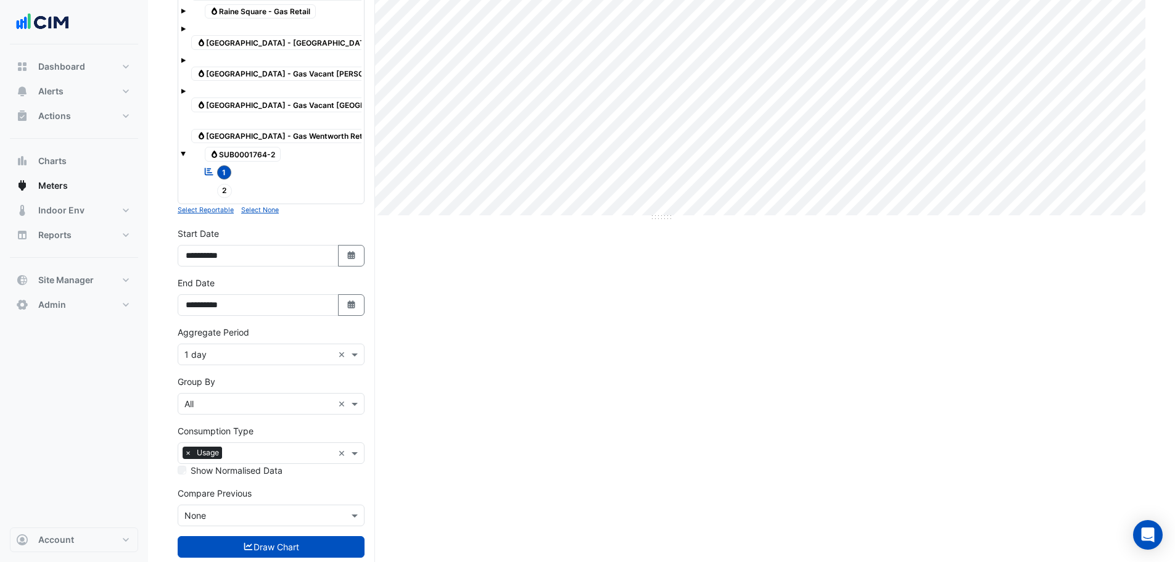
click at [284, 536] on button "Draw Chart" at bounding box center [271, 547] width 187 height 22
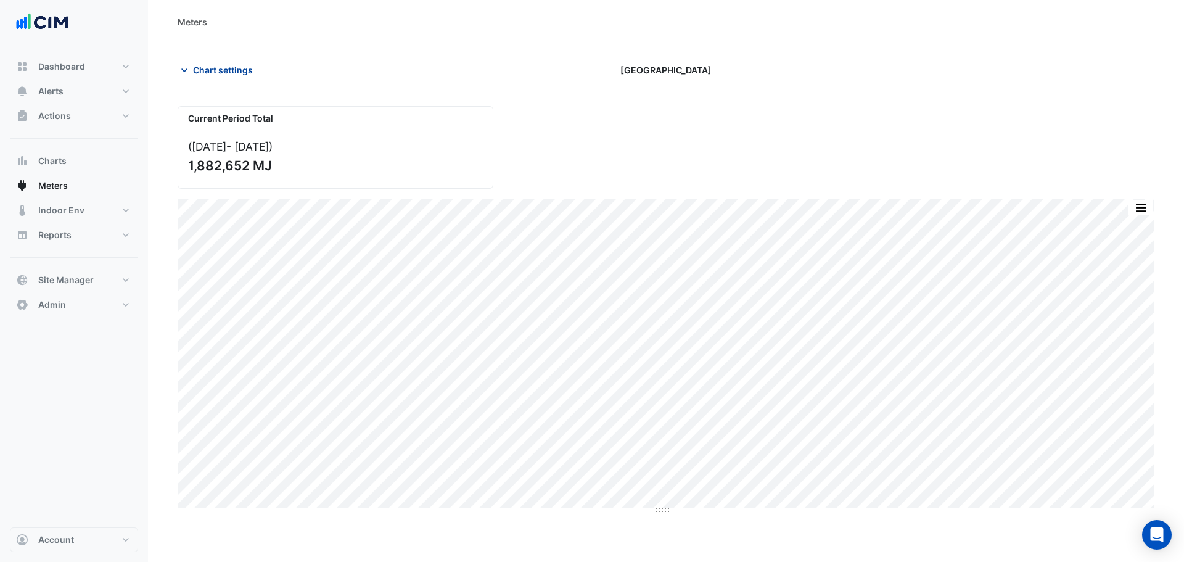
click at [211, 69] on span "Chart settings" at bounding box center [223, 70] width 60 height 13
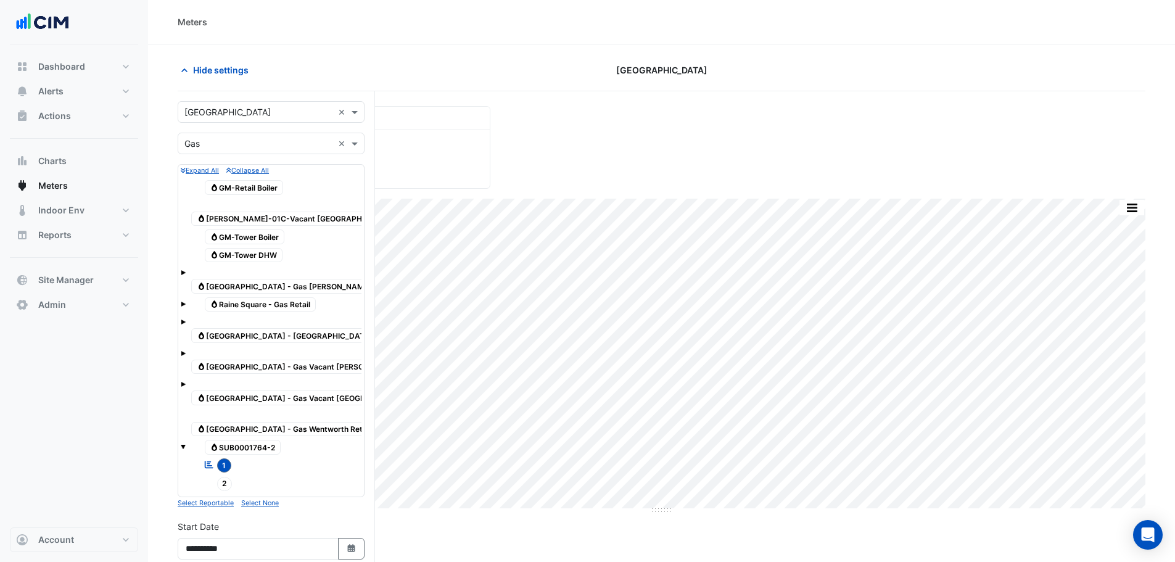
click at [224, 477] on span "2" at bounding box center [224, 484] width 15 height 14
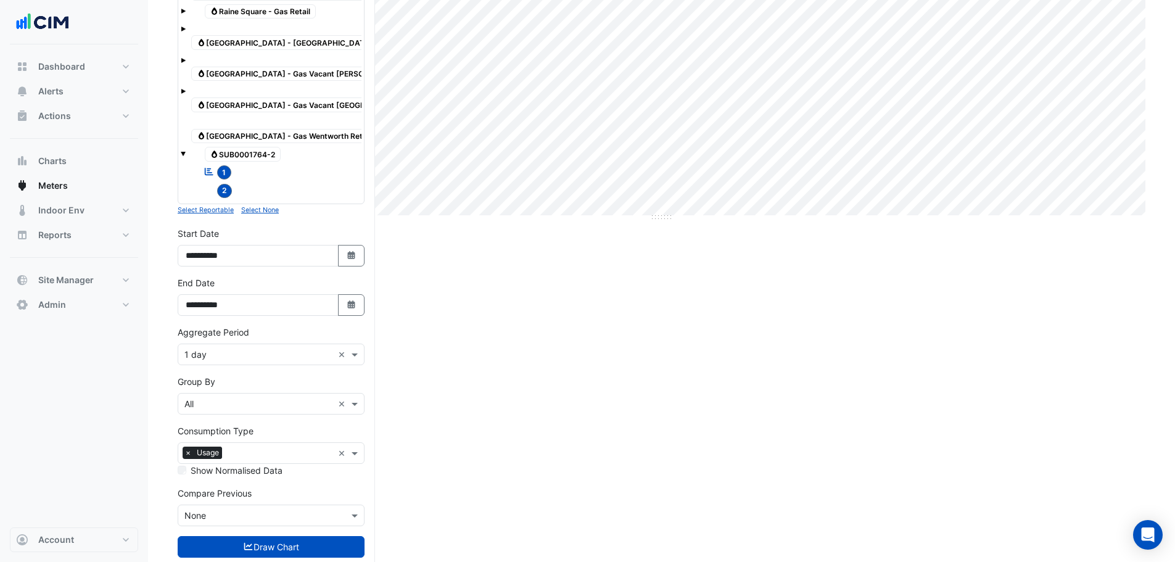
click at [257, 536] on button "Draw Chart" at bounding box center [271, 547] width 187 height 22
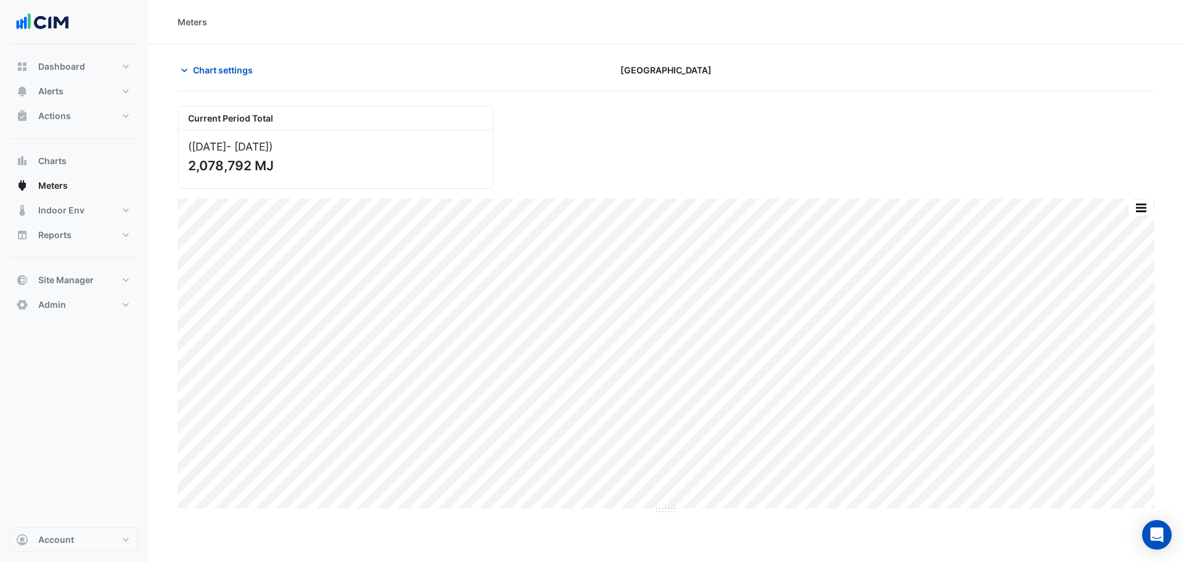
drag, startPoint x: 241, startPoint y: 74, endPoint x: 241, endPoint y: 81, distance: 7.4
click at [241, 74] on span "Chart settings" at bounding box center [223, 70] width 60 height 13
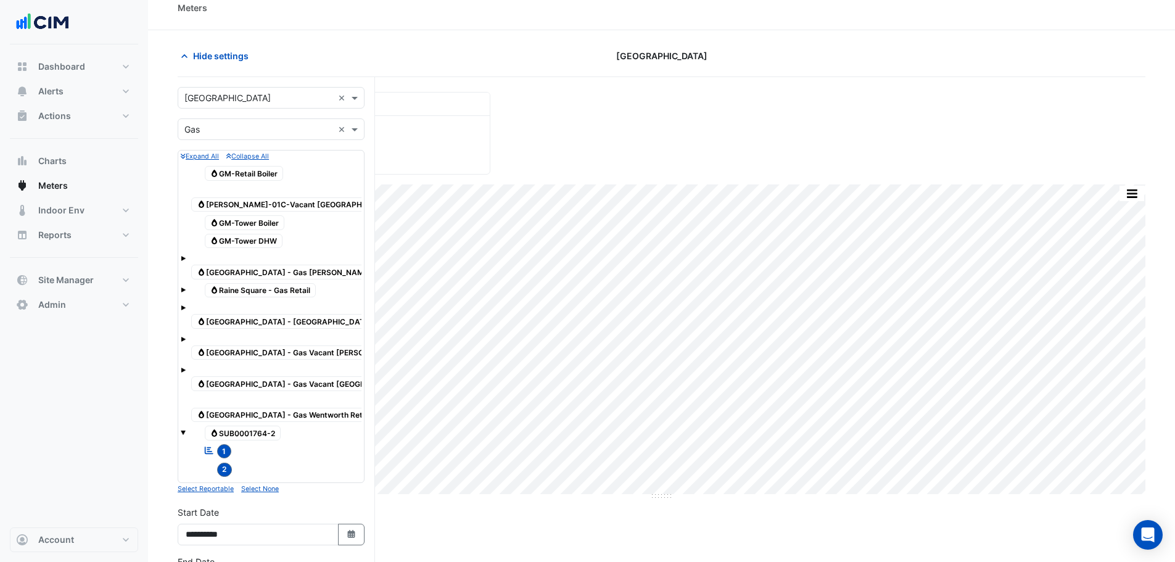
scroll to position [293, 0]
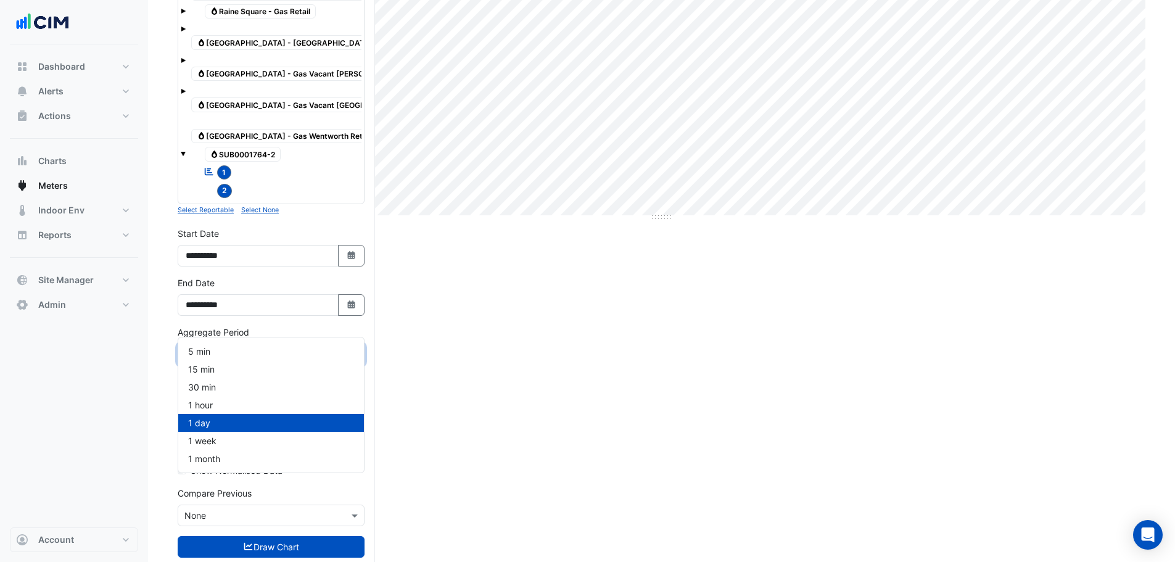
click at [227, 349] on input "text" at bounding box center [258, 355] width 149 height 13
click at [481, 331] on div "Current Period Total (May 25 - Sep 25 ) 2,078,792 MJ Print Save as JPEG Save as…" at bounding box center [662, 202] width 968 height 779
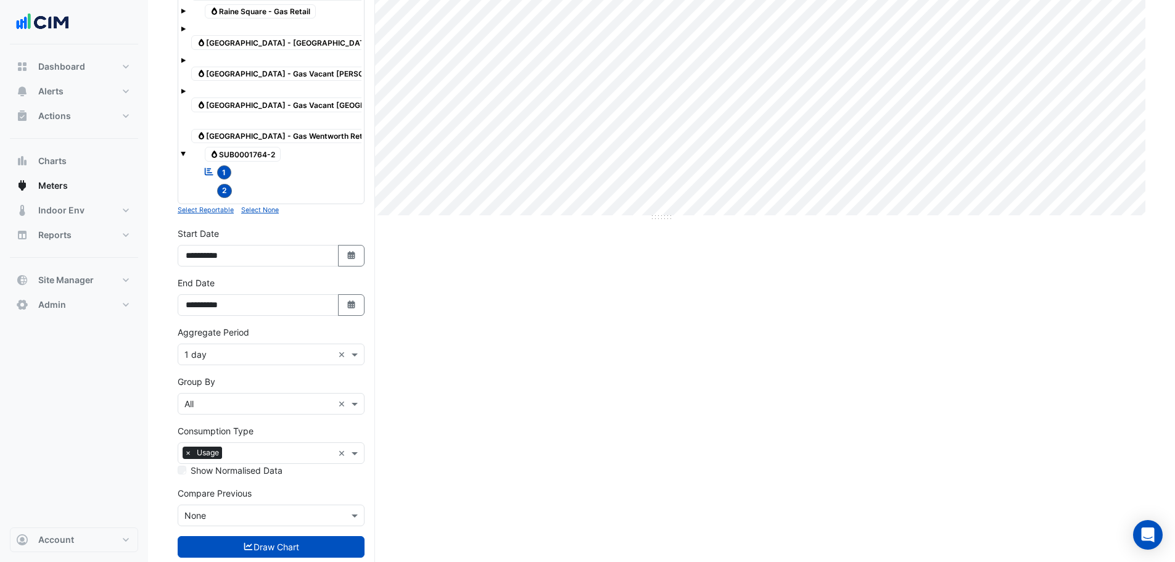
click at [234, 398] on input "text" at bounding box center [258, 404] width 149 height 13
drag, startPoint x: 234, startPoint y: 410, endPoint x: 247, endPoint y: 434, distance: 26.8
click at [234, 411] on div "Meter" at bounding box center [271, 419] width 186 height 18
click at [273, 536] on button "Draw Chart" at bounding box center [271, 547] width 187 height 22
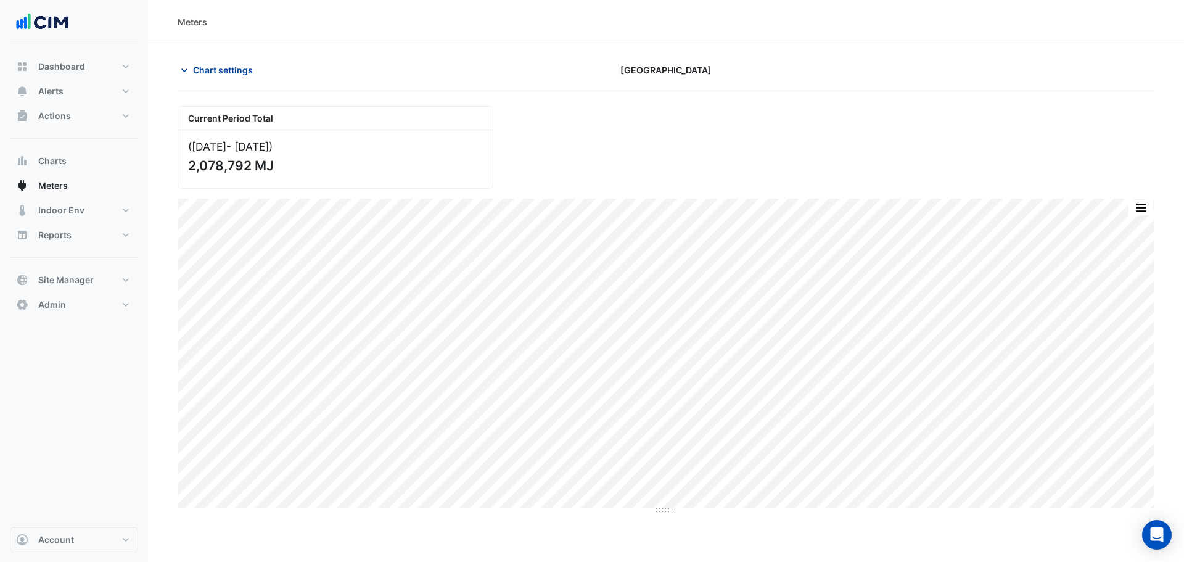
click at [207, 64] on span "Chart settings" at bounding box center [223, 70] width 60 height 13
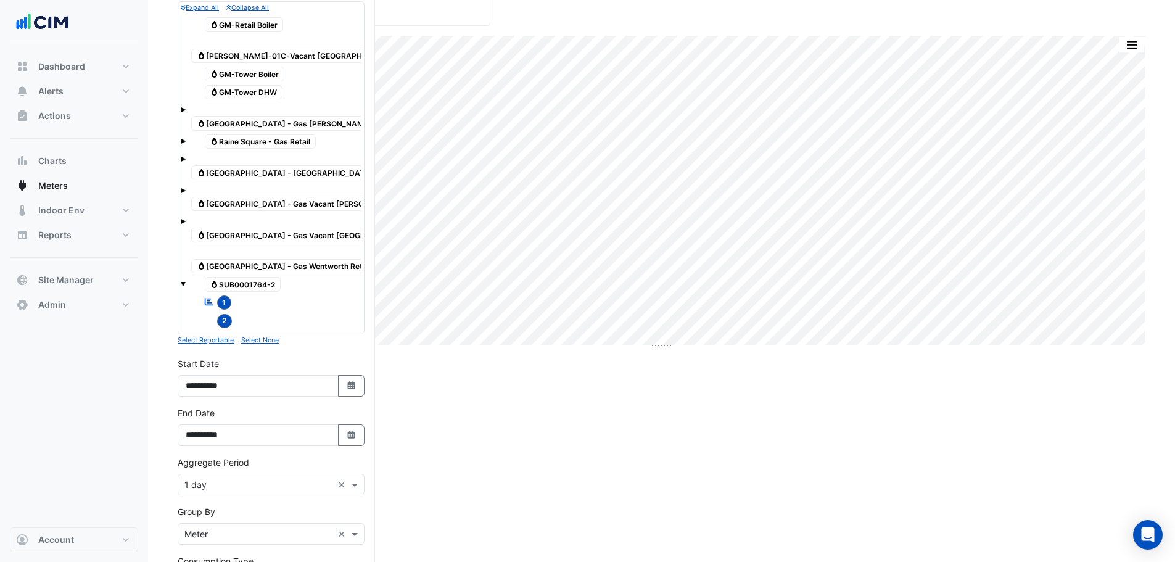
scroll to position [293, 0]
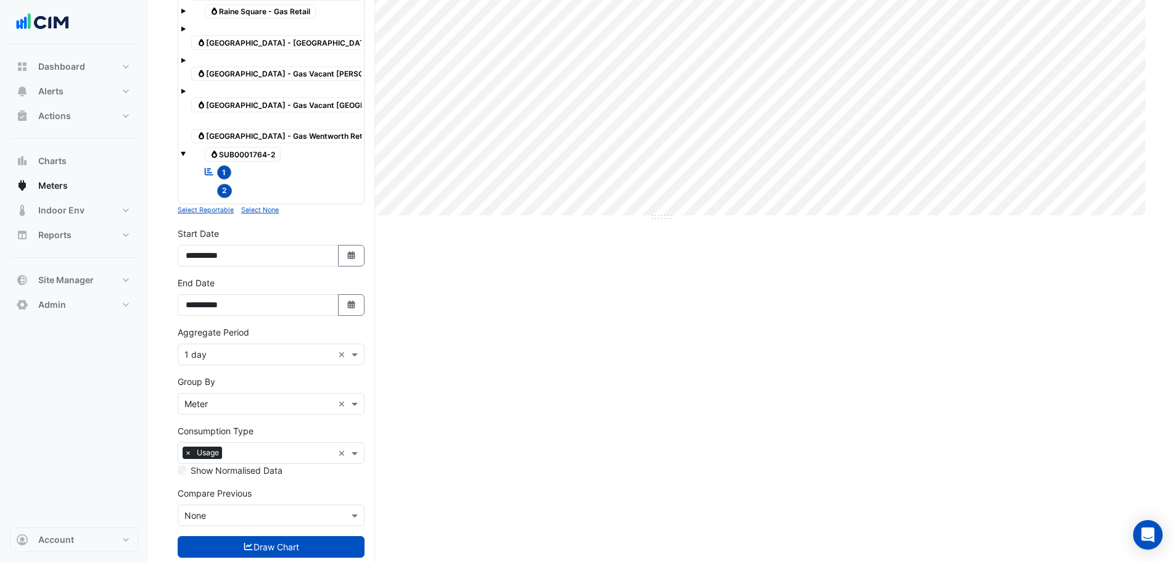
click at [224, 349] on input "text" at bounding box center [258, 355] width 149 height 13
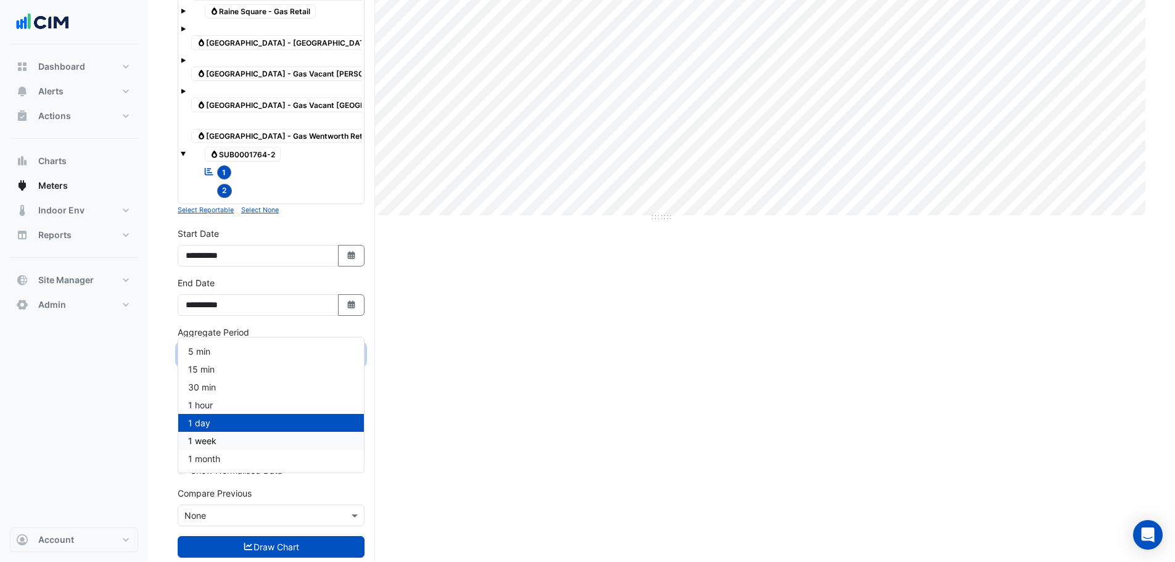
drag, startPoint x: 520, startPoint y: 407, endPoint x: 487, endPoint y: 408, distance: 33.4
click at [510, 407] on div "Current Period Total (May 25 - Sep 25 ) 2,078,792 MJ Print Save as JPEG Save as…" at bounding box center [662, 202] width 968 height 779
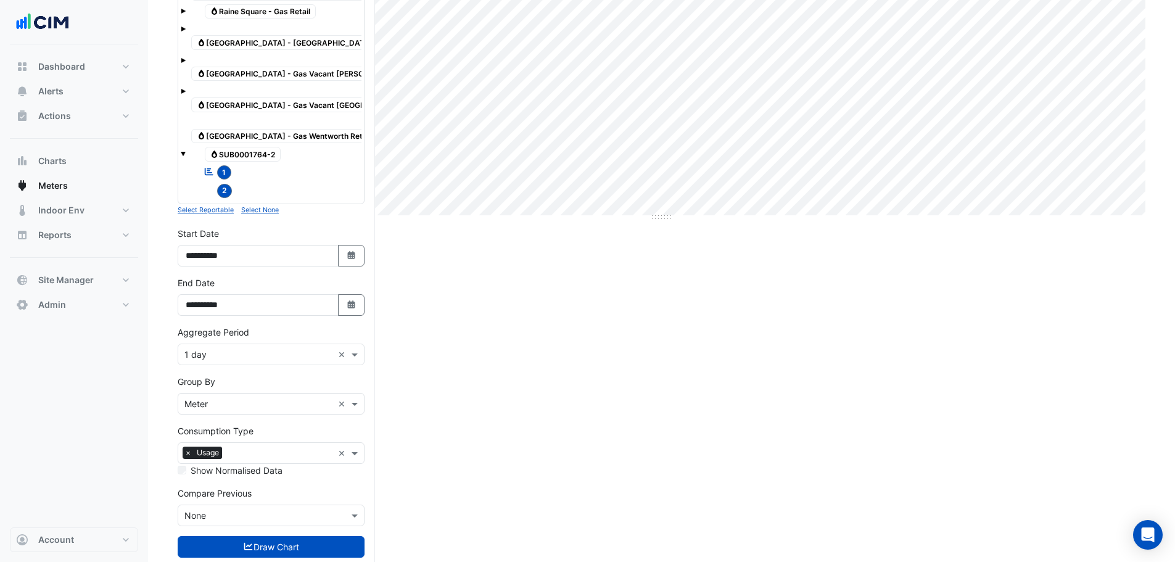
click at [228, 398] on input "text" at bounding box center [258, 404] width 149 height 13
click at [197, 405] on span "Stream" at bounding box center [202, 400] width 29 height 10
click at [273, 536] on button "Draw Chart" at bounding box center [271, 547] width 187 height 22
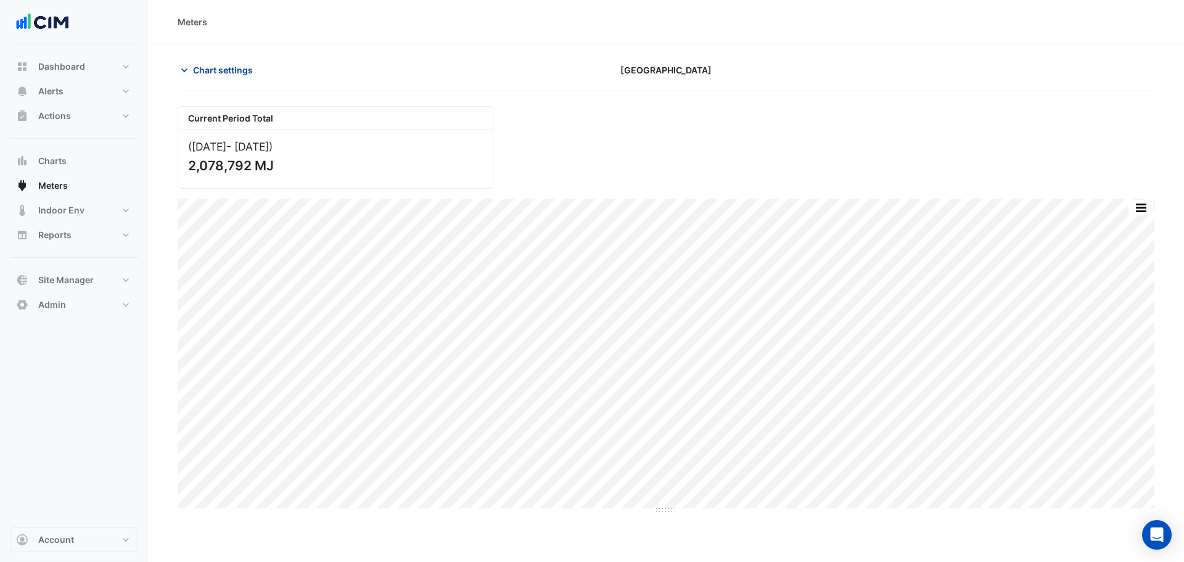
click at [212, 60] on button "Chart settings" at bounding box center [219, 70] width 83 height 22
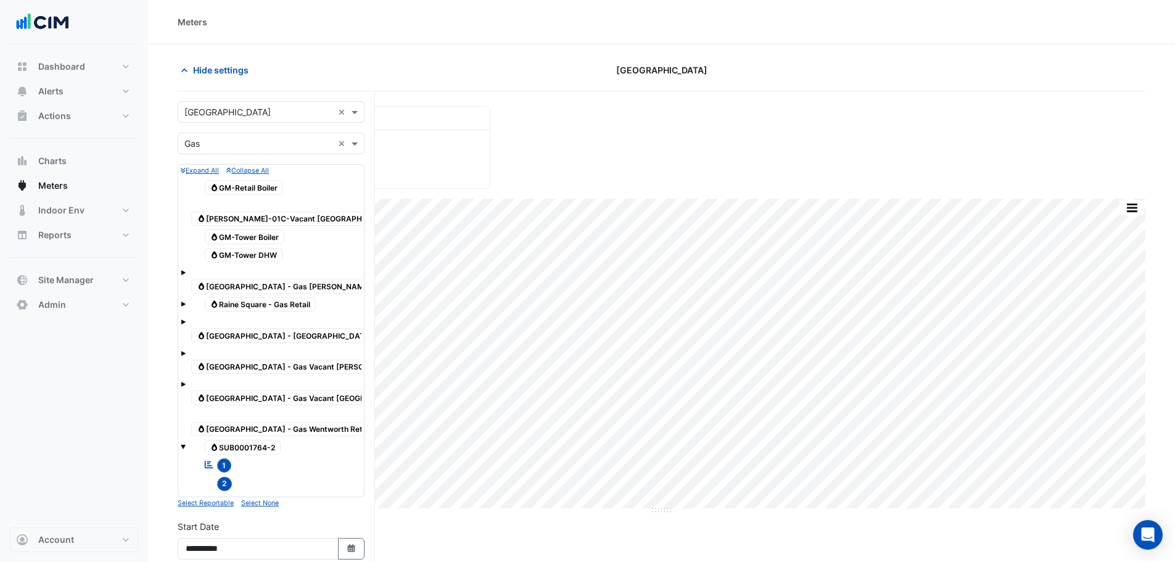
click at [228, 477] on span "2" at bounding box center [224, 484] width 15 height 14
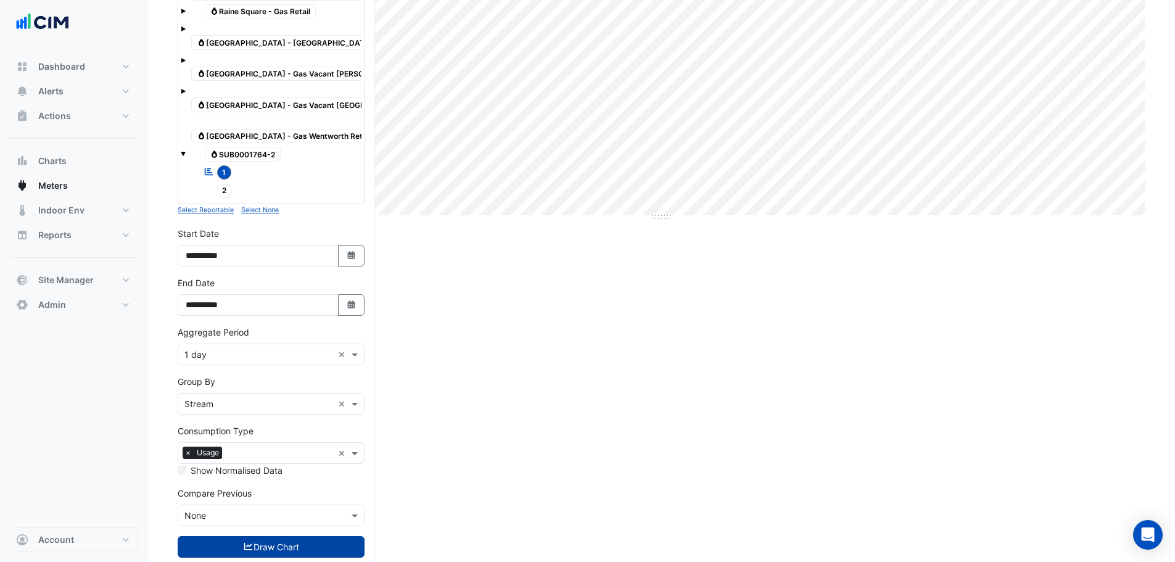
click at [244, 542] on icon "submit" at bounding box center [248, 546] width 11 height 9
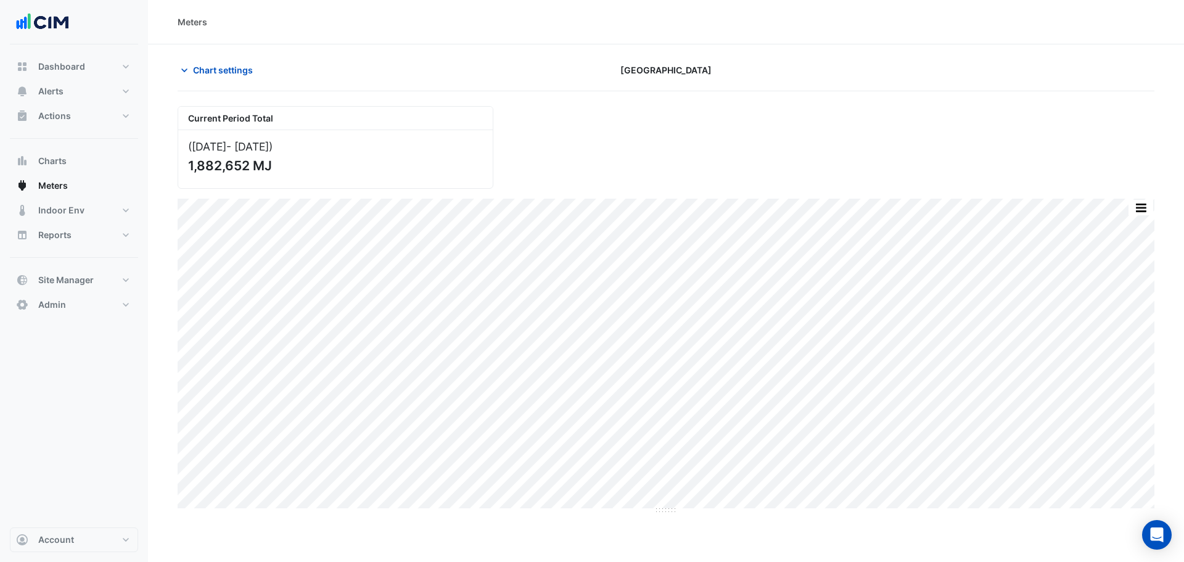
click at [221, 81] on div "Chart settings Raine Square" at bounding box center [666, 75] width 977 height 32
click at [223, 76] on button "Chart settings" at bounding box center [219, 70] width 83 height 22
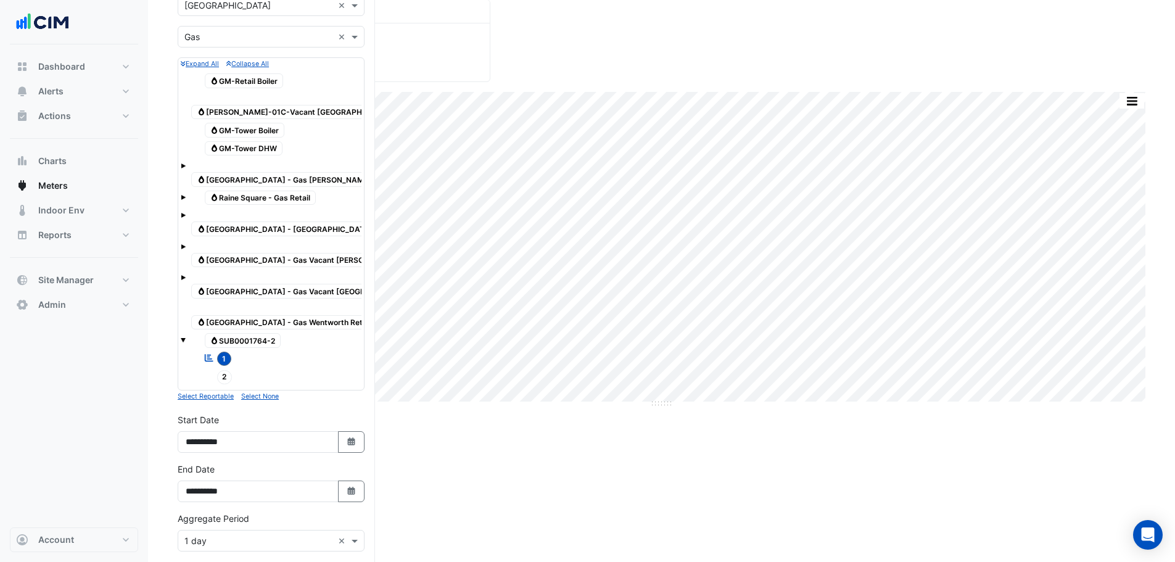
scroll to position [247, 0]
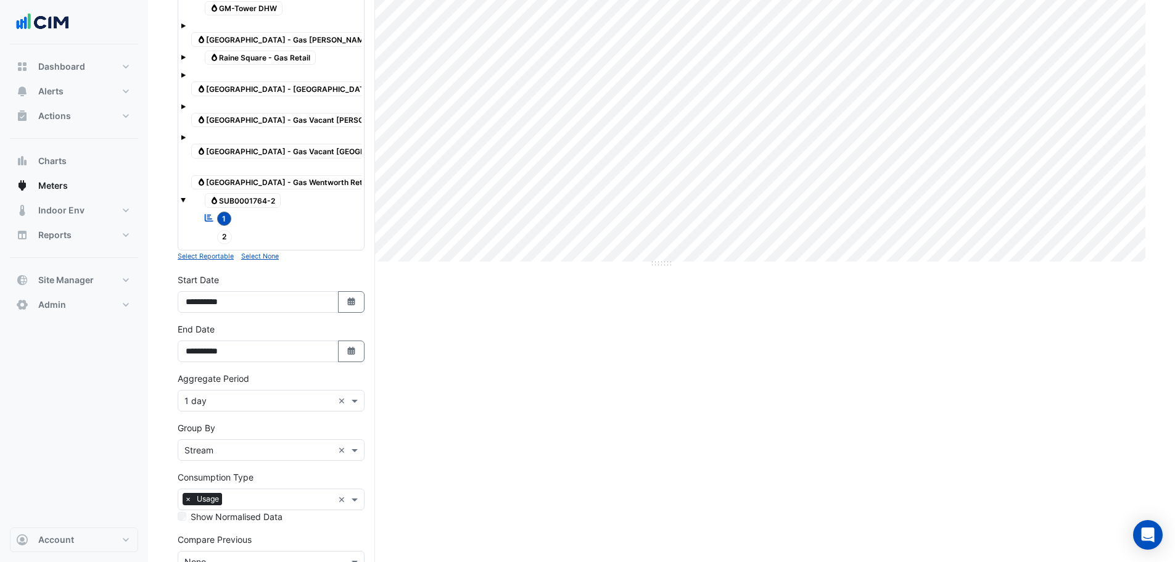
click at [244, 390] on div "× 1 day ×" at bounding box center [271, 401] width 187 height 22
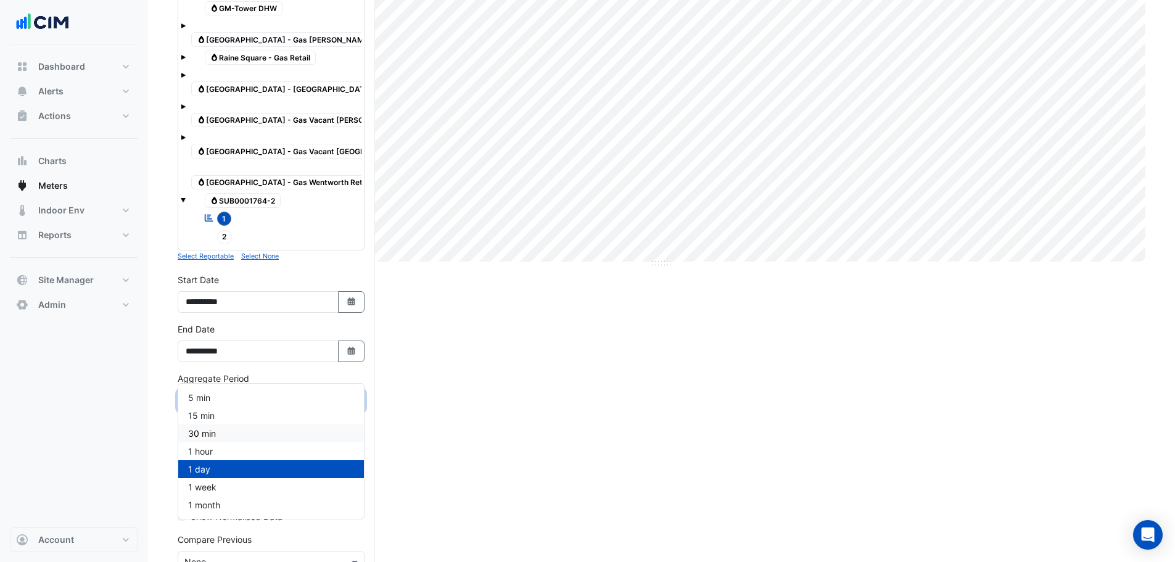
click at [228, 436] on div "30 min" at bounding box center [271, 433] width 186 height 18
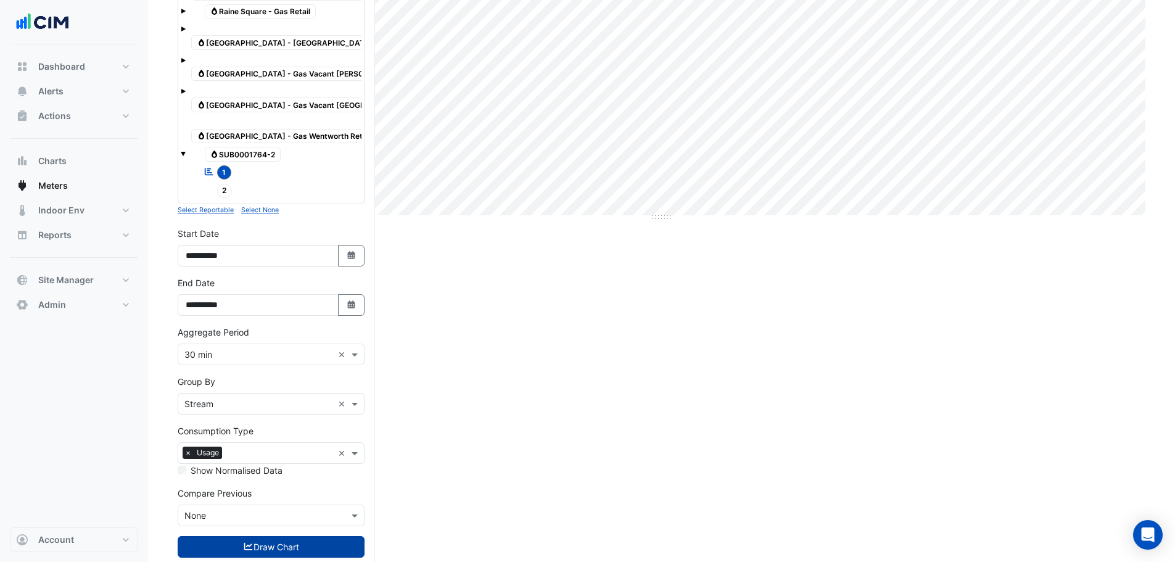
click at [231, 536] on button "Draw Chart" at bounding box center [271, 547] width 187 height 22
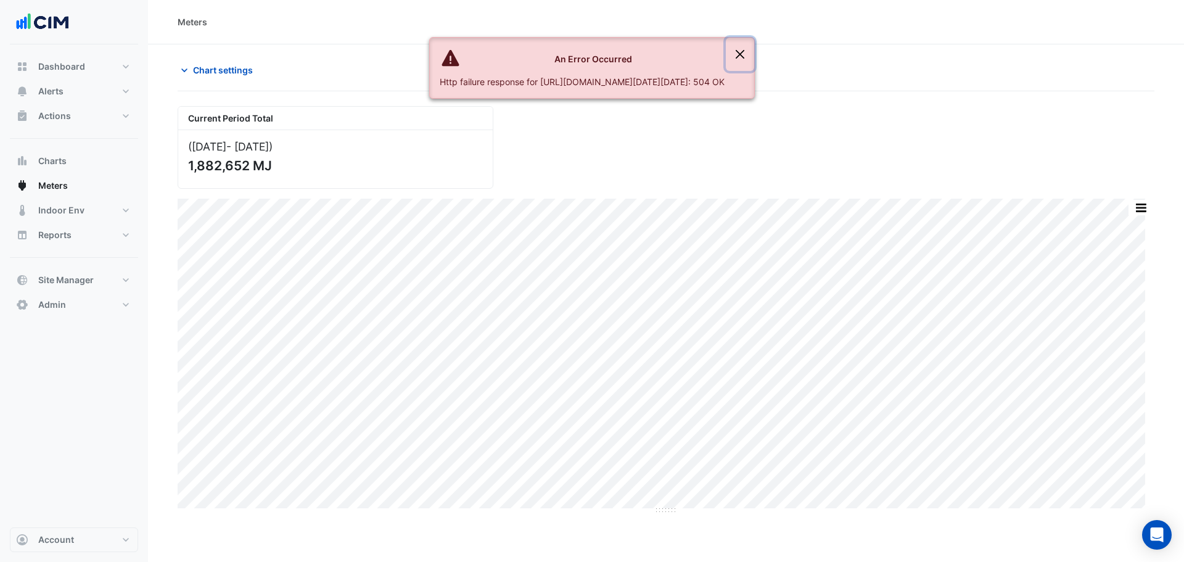
drag, startPoint x: 882, startPoint y: 56, endPoint x: 849, endPoint y: 56, distance: 32.7
click at [754, 56] on button "Close" at bounding box center [740, 54] width 28 height 33
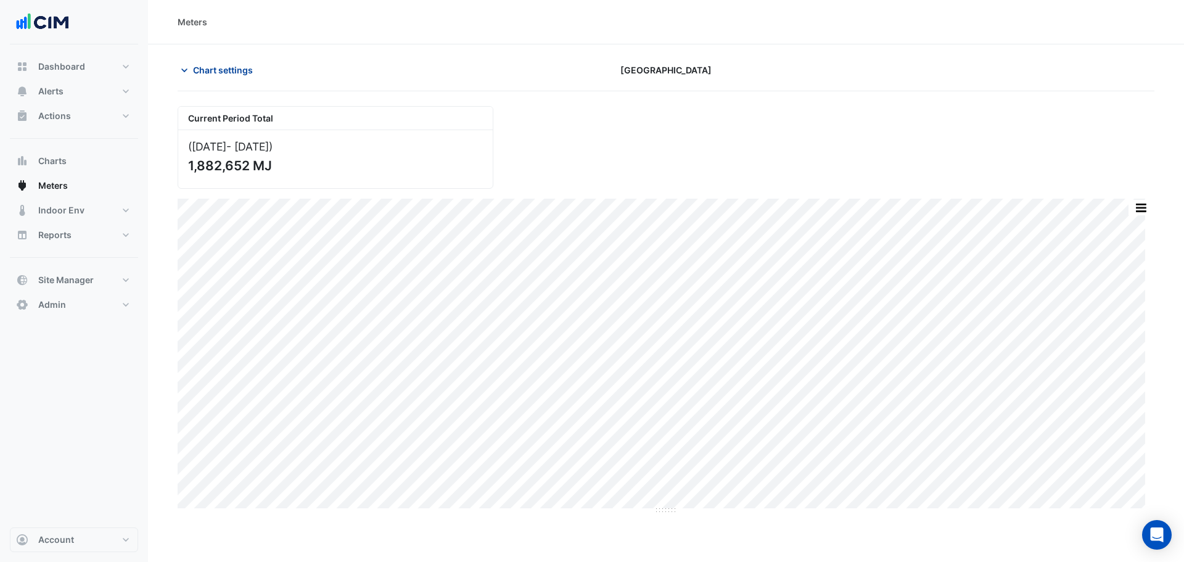
click at [235, 75] on span "Chart settings" at bounding box center [223, 70] width 60 height 13
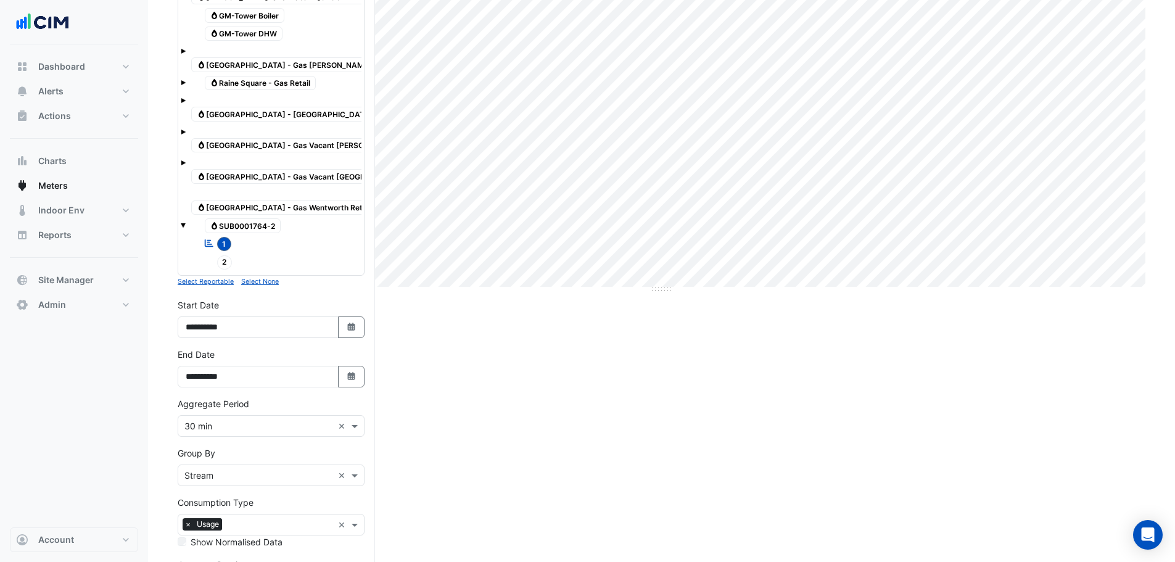
scroll to position [293, 0]
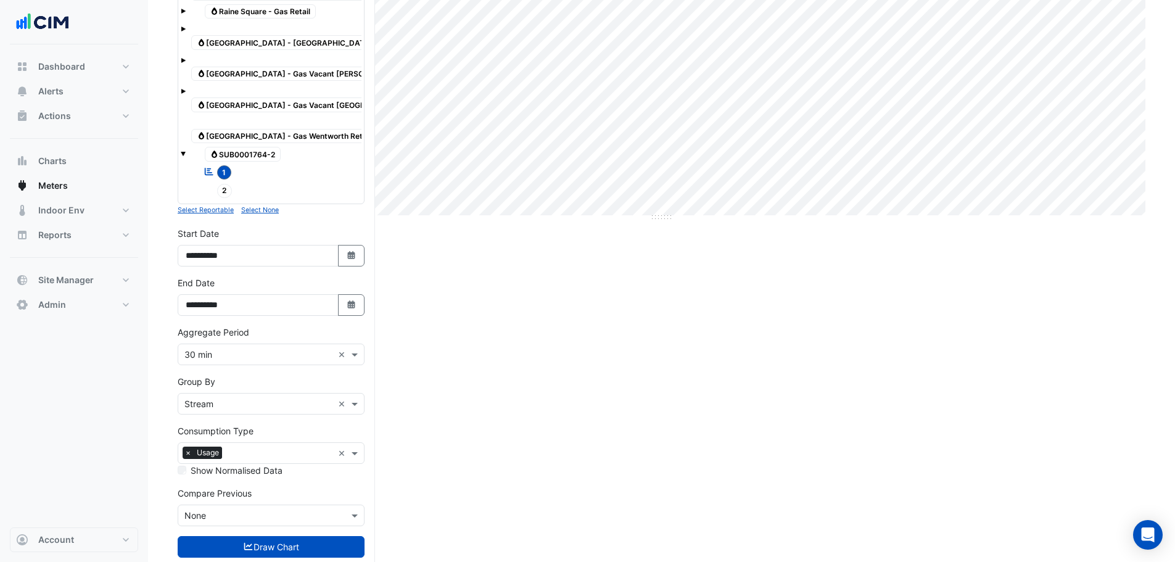
click at [221, 398] on input "text" at bounding box center [258, 404] width 149 height 13
click at [212, 439] on div "All" at bounding box center [271, 437] width 186 height 18
click at [260, 536] on button "Draw Chart" at bounding box center [271, 547] width 187 height 22
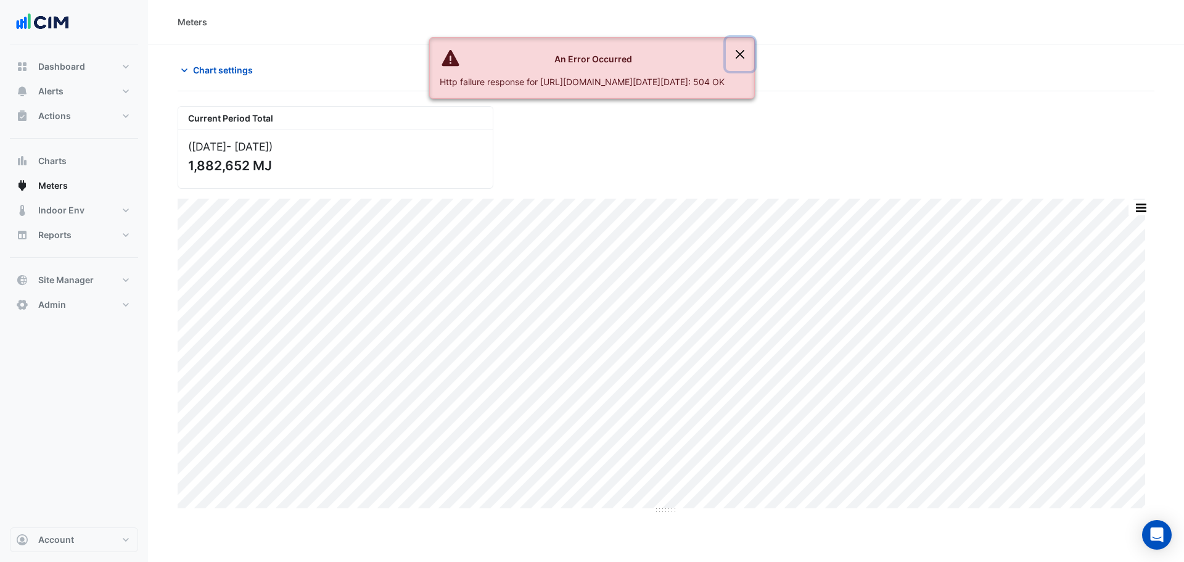
click at [754, 53] on button "Close" at bounding box center [740, 54] width 28 height 33
click at [754, 56] on button "Close" at bounding box center [740, 54] width 28 height 33
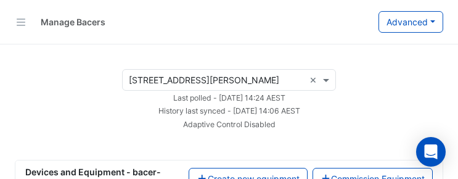
select select "***"
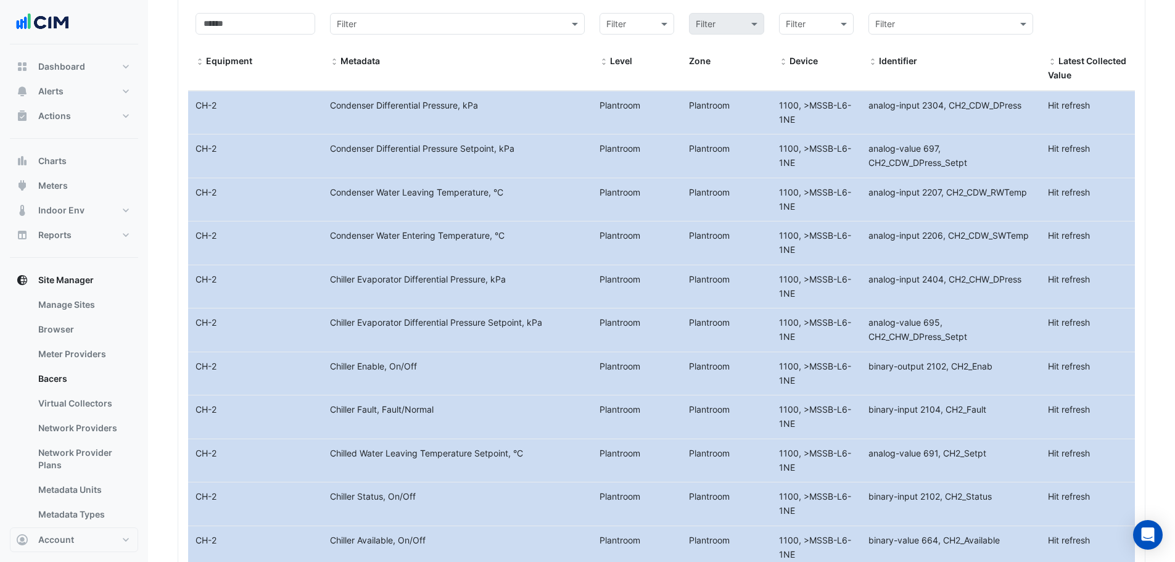
scroll to position [706, 0]
